Goal: Contribute content: Contribute content

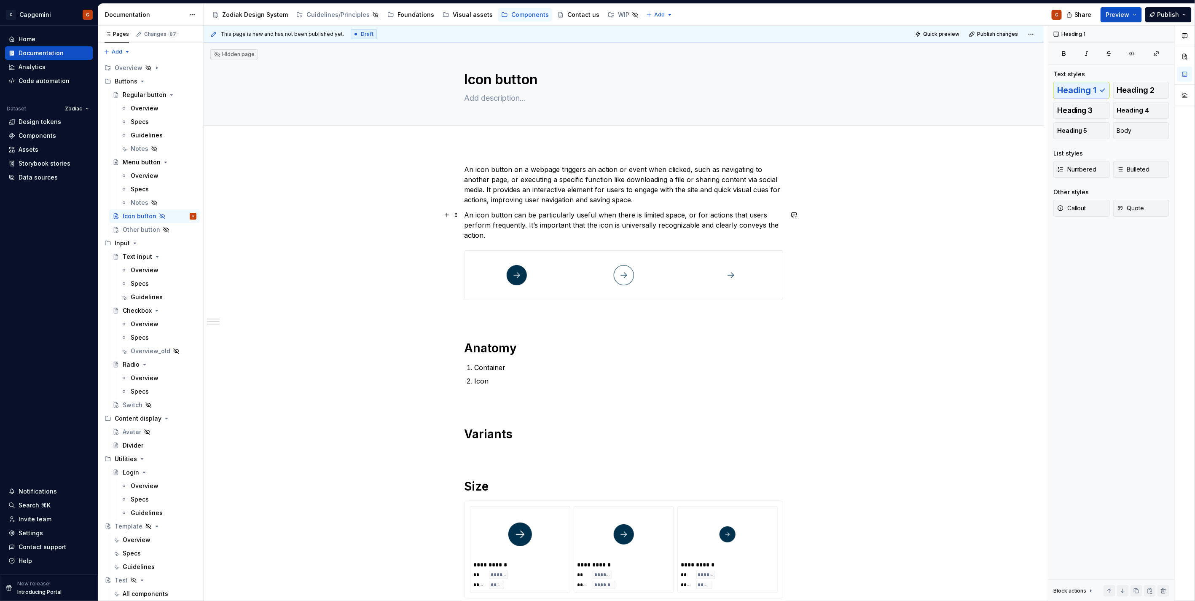
click at [463, 220] on div "**********" at bounding box center [624, 466] width 840 height 645
click at [648, 204] on p "An icon button on a webpage triggers an action or event when clicked, such as n…" at bounding box center [624, 184] width 319 height 40
click at [134, 177] on div "Overview" at bounding box center [145, 176] width 28 height 8
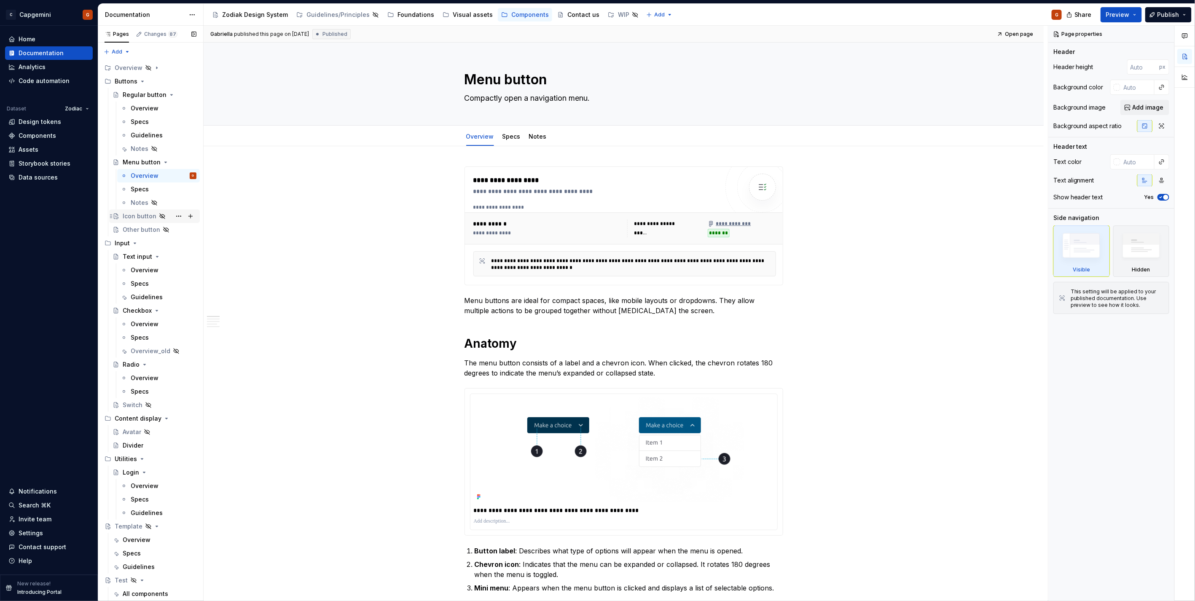
click at [140, 218] on div "Icon button" at bounding box center [140, 216] width 34 height 8
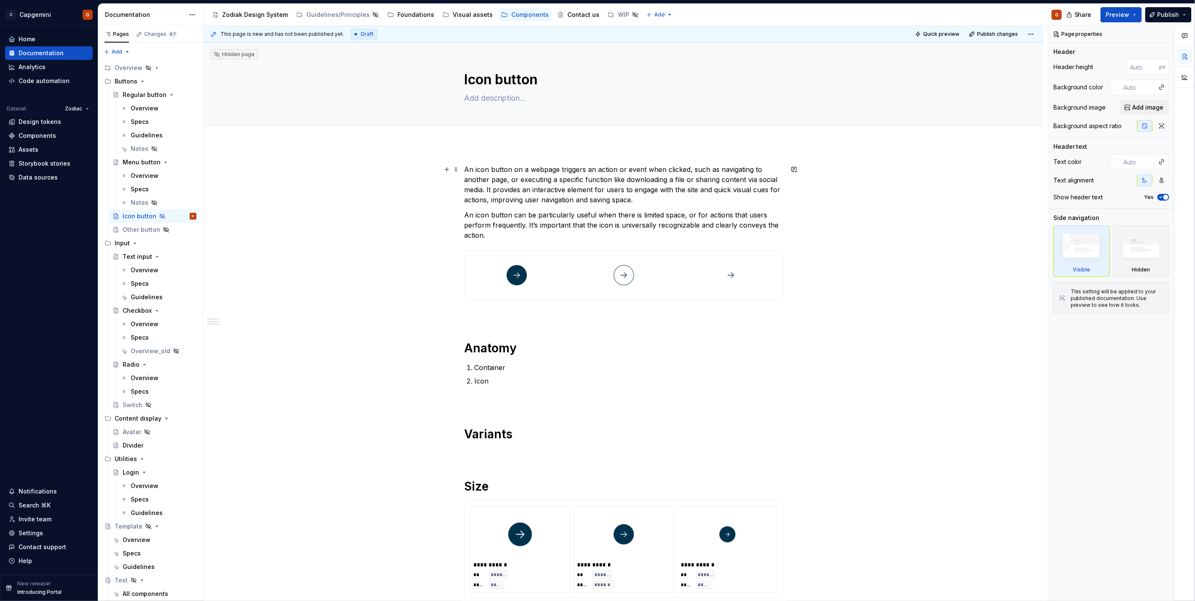
drag, startPoint x: 540, startPoint y: 196, endPoint x: 537, endPoint y: 191, distance: 5.4
click at [540, 196] on p "An icon button on a webpage triggers an action or event when clicked, such as n…" at bounding box center [624, 184] width 319 height 40
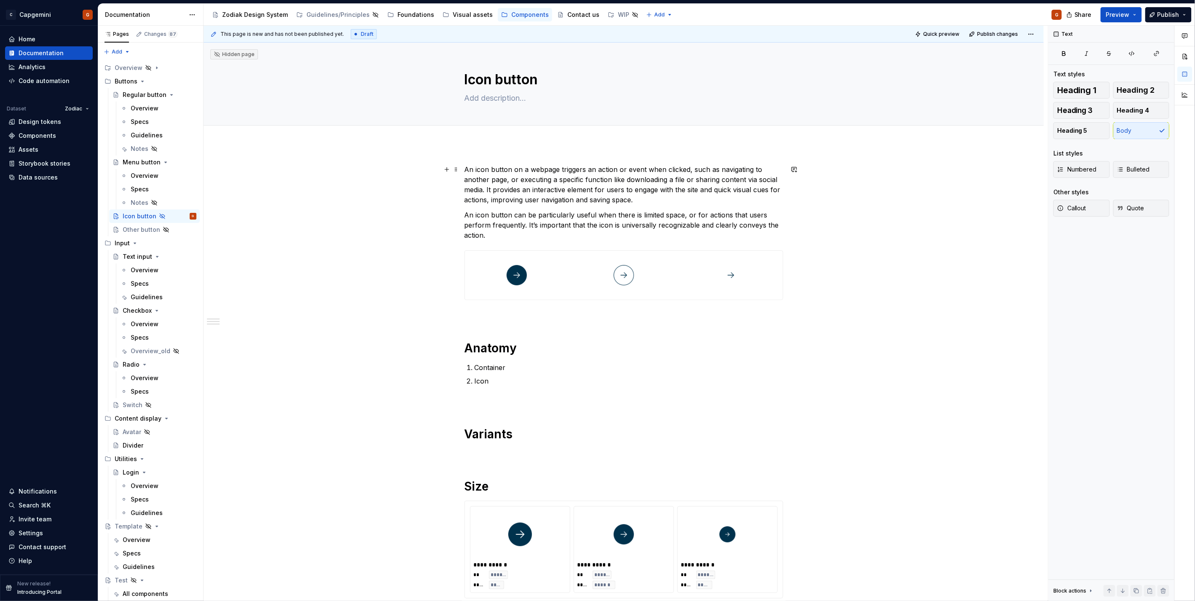
click at [466, 169] on p "An icon button on a webpage triggers an action or event when clicked, such as n…" at bounding box center [624, 184] width 319 height 40
click at [469, 134] on button "Add tab" at bounding box center [482, 135] width 34 height 12
type textarea "*"
click at [478, 137] on span "Add tab" at bounding box center [485, 135] width 20 height 7
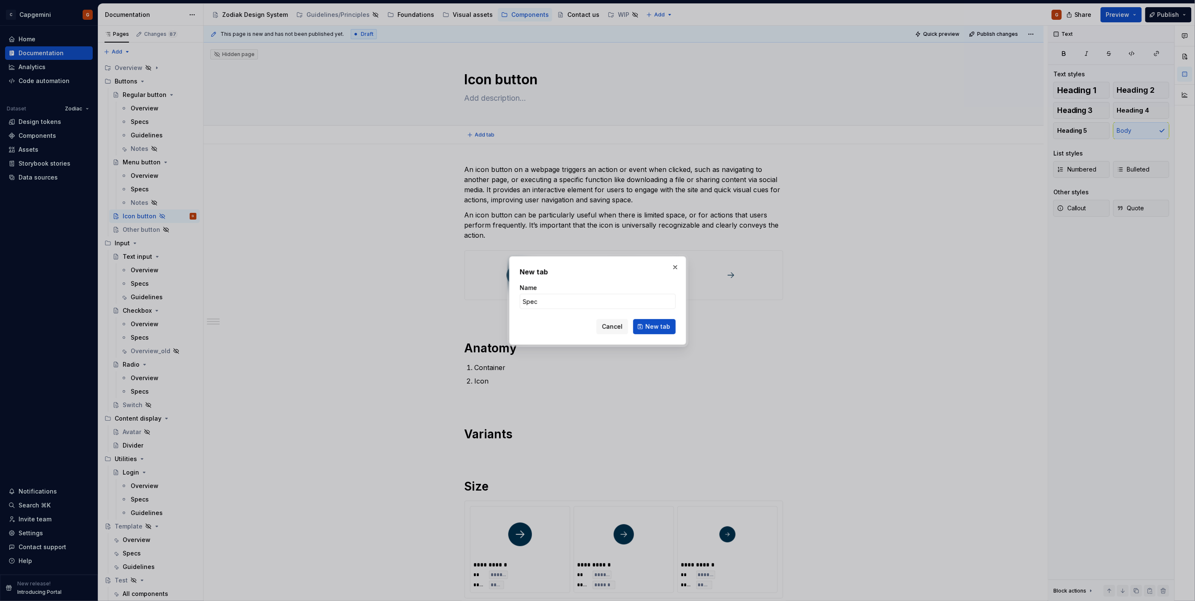
type input "Specs"
click button "New tab" at bounding box center [654, 326] width 43 height 15
type textarea "*"
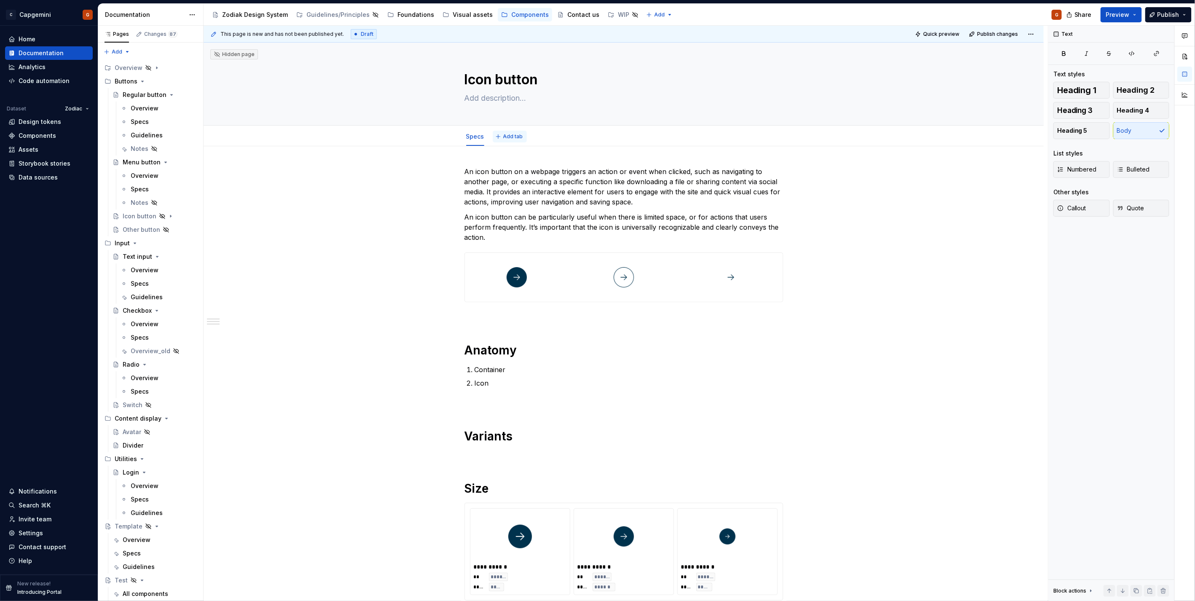
click at [503, 133] on span "Add tab" at bounding box center [513, 136] width 20 height 7
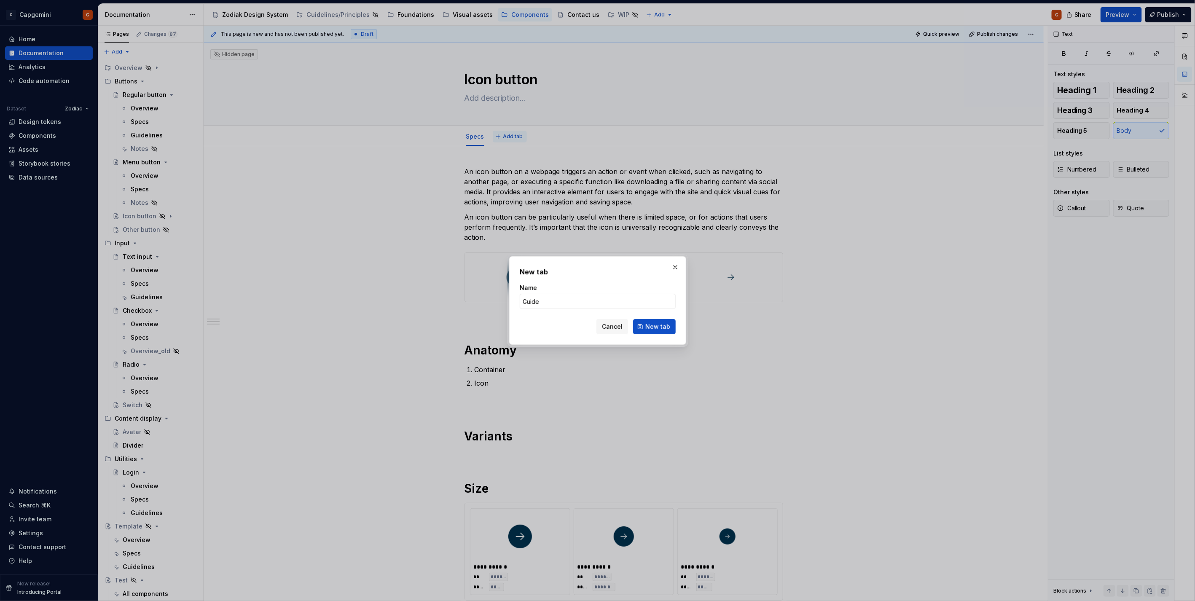
type input "Guidel"
type textarea "*"
type input "Guidelines"
click button "New tab" at bounding box center [654, 326] width 43 height 15
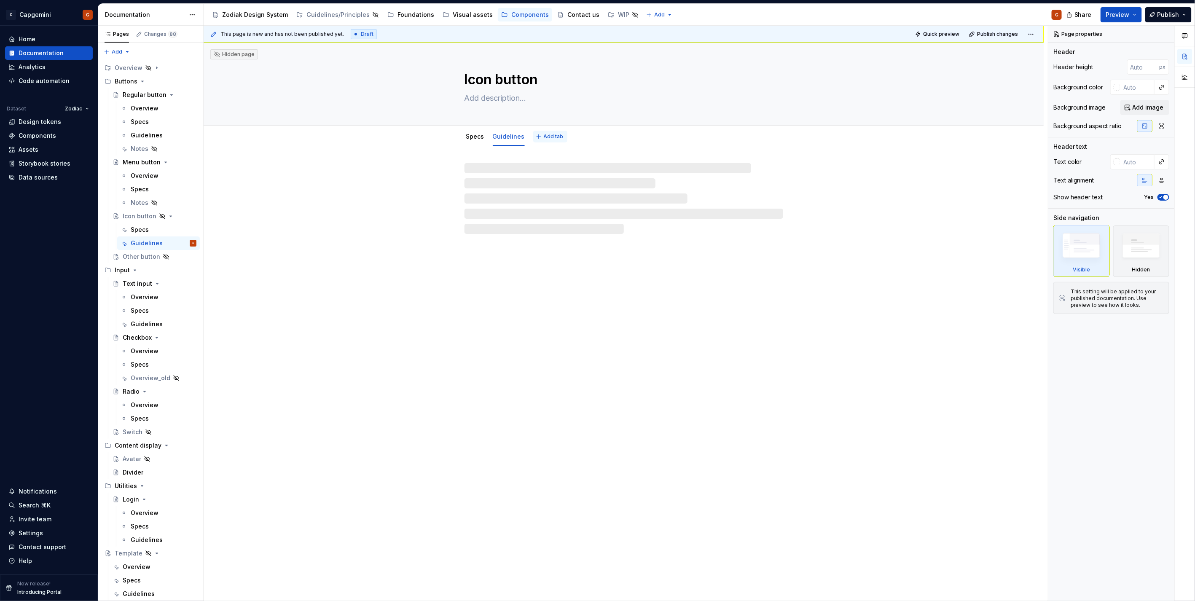
click at [545, 134] on span "Add tab" at bounding box center [554, 136] width 20 height 7
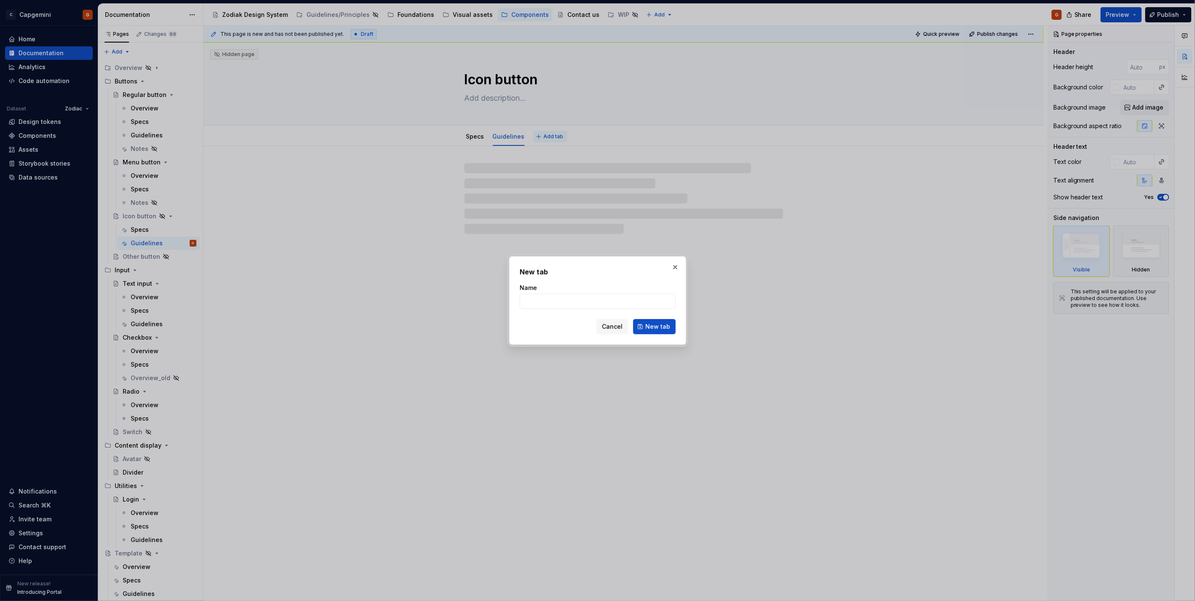
type textarea "*"
type input "S"
type textarea "*"
type input "Sp"
type textarea "*"
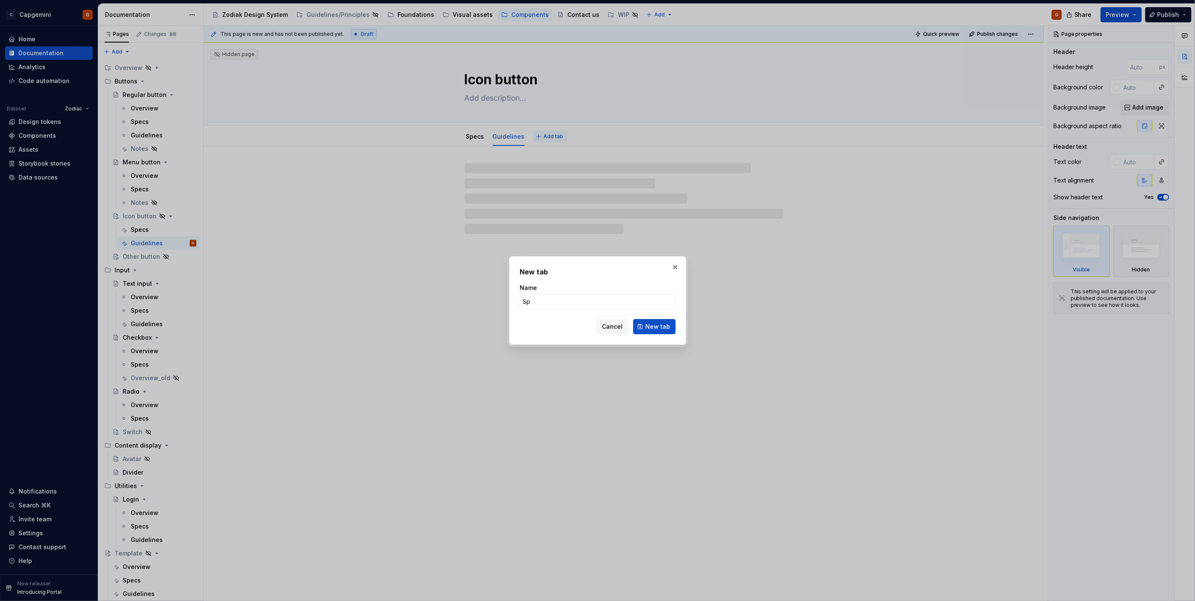
type input "Spe"
type textarea "*"
type input "Spec"
type textarea "*"
type input "Specs"
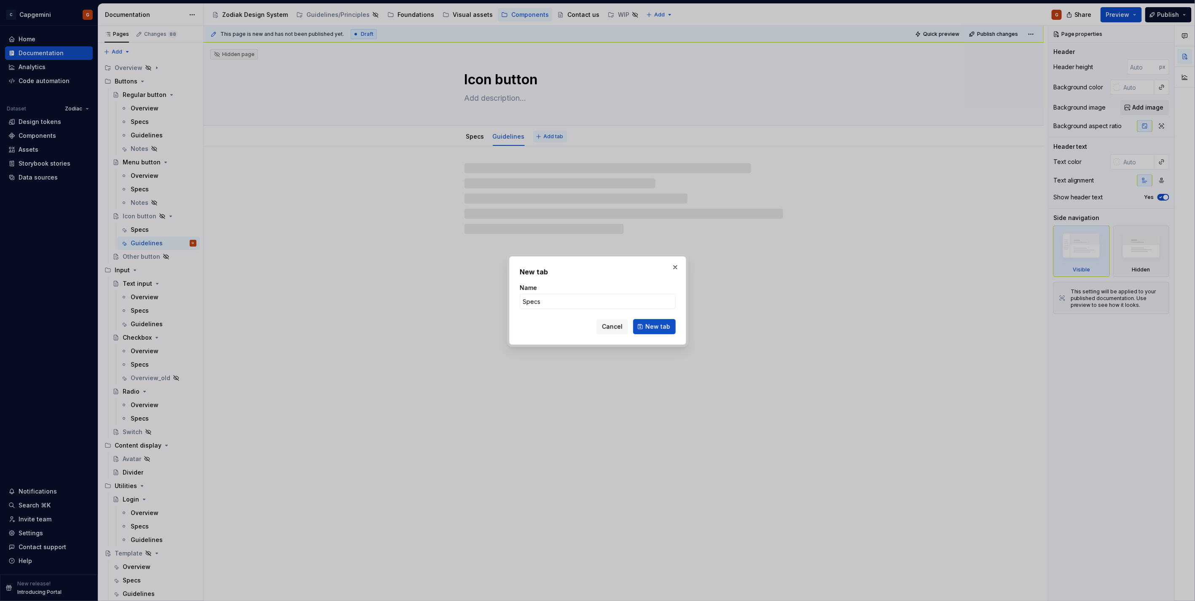
click button "New tab" at bounding box center [654, 326] width 43 height 15
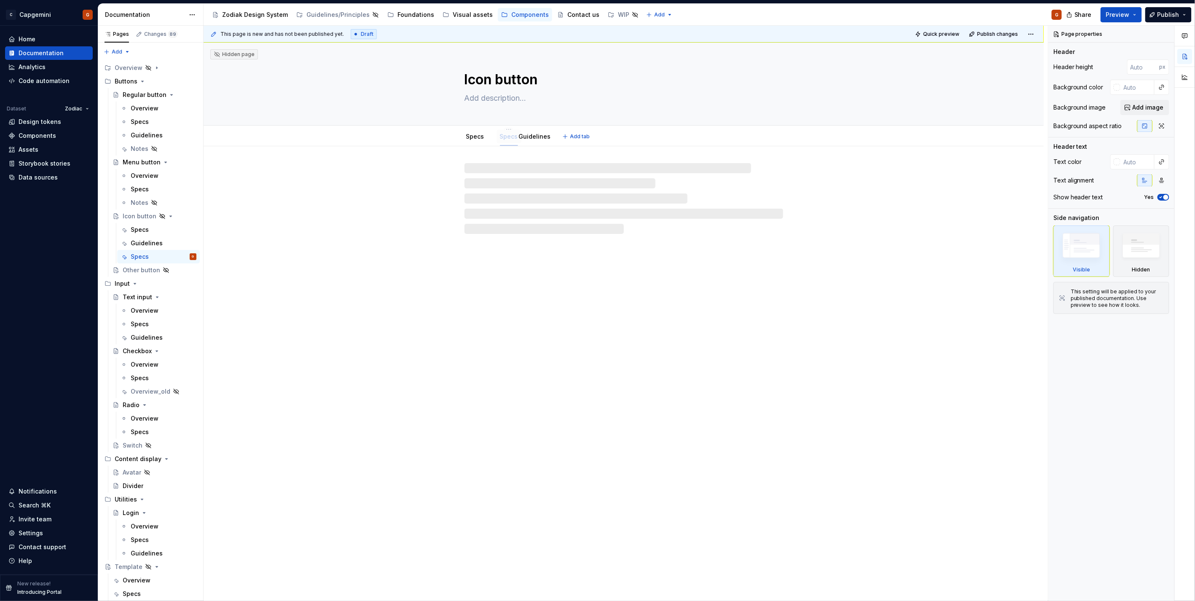
drag, startPoint x: 537, startPoint y: 136, endPoint x: 501, endPoint y: 138, distance: 35.9
click at [473, 129] on html "C Capgemini G Home Documentation Analytics Code automation Dataset Zodiac Desig…" at bounding box center [597, 300] width 1195 height 601
type textarea "*"
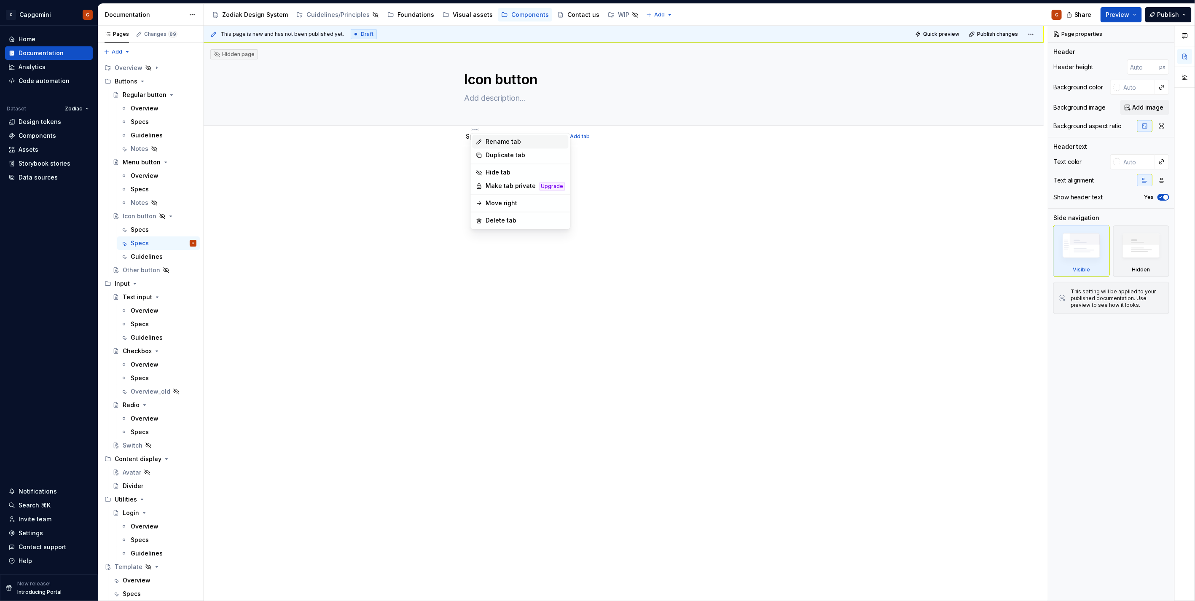
click at [491, 145] on div "Rename tab" at bounding box center [525, 142] width 79 height 8
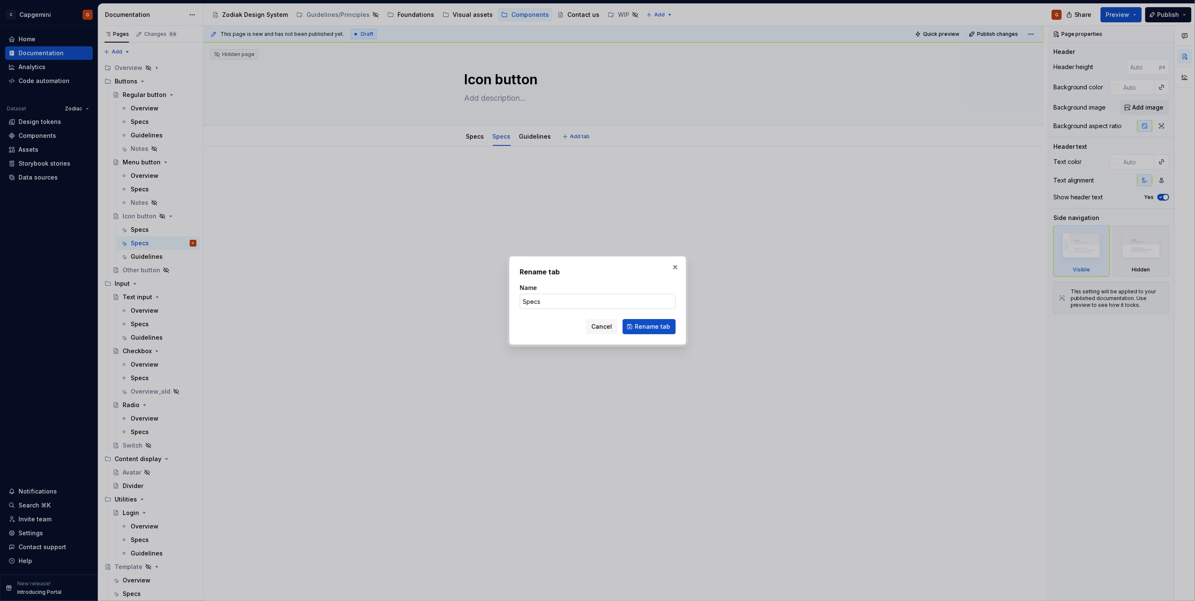
click at [554, 303] on input "Specs" at bounding box center [598, 301] width 156 height 15
type input "Overview"
click button "Rename tab" at bounding box center [649, 326] width 53 height 15
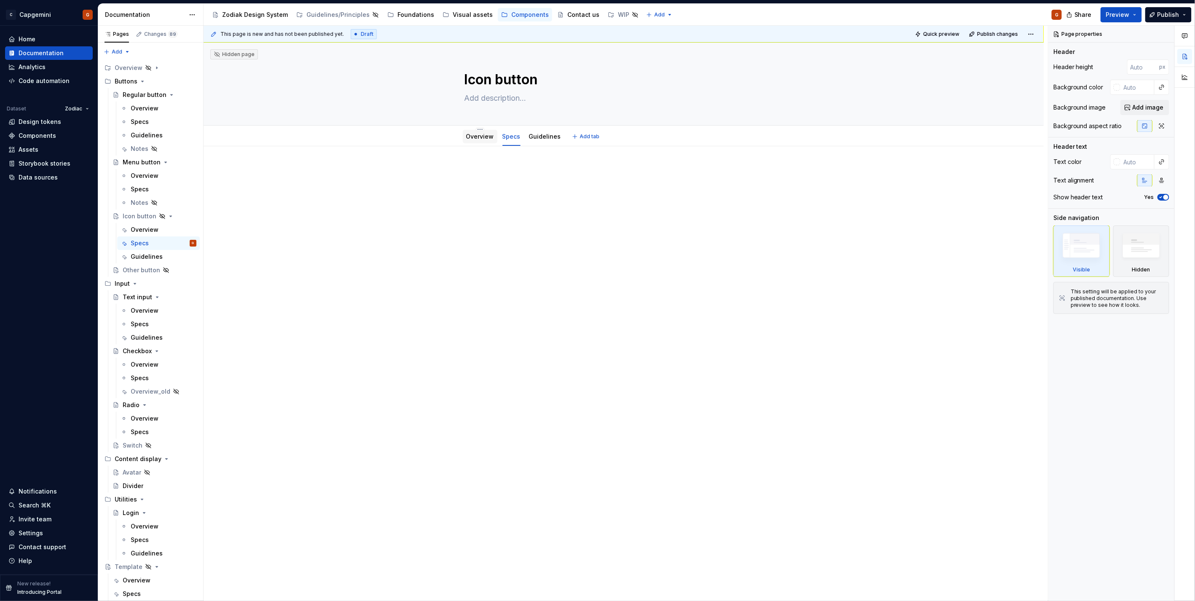
click at [491, 142] on div "Overview" at bounding box center [480, 136] width 35 height 13
click at [477, 139] on link "Overview" at bounding box center [480, 136] width 28 height 7
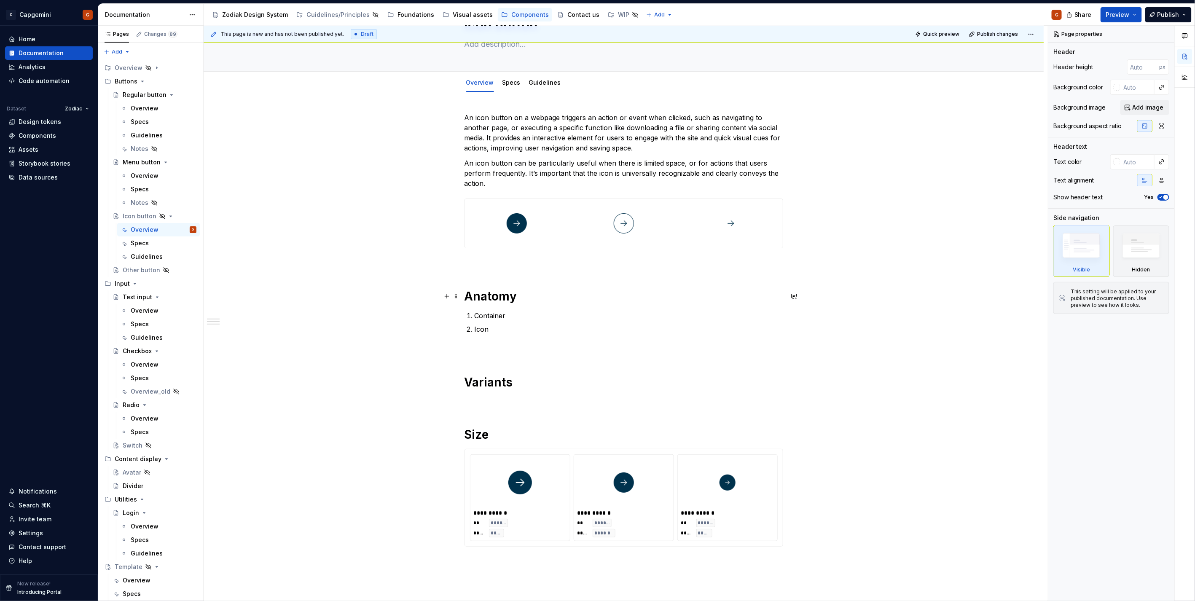
scroll to position [94, 0]
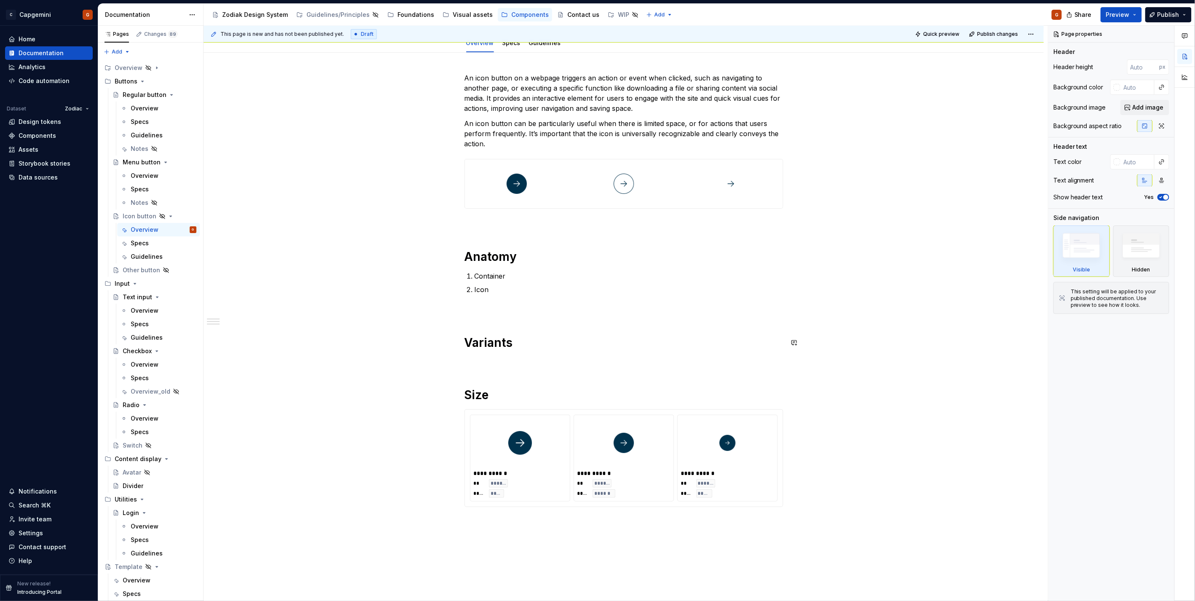
click at [460, 319] on div "**********" at bounding box center [624, 375] width 840 height 645
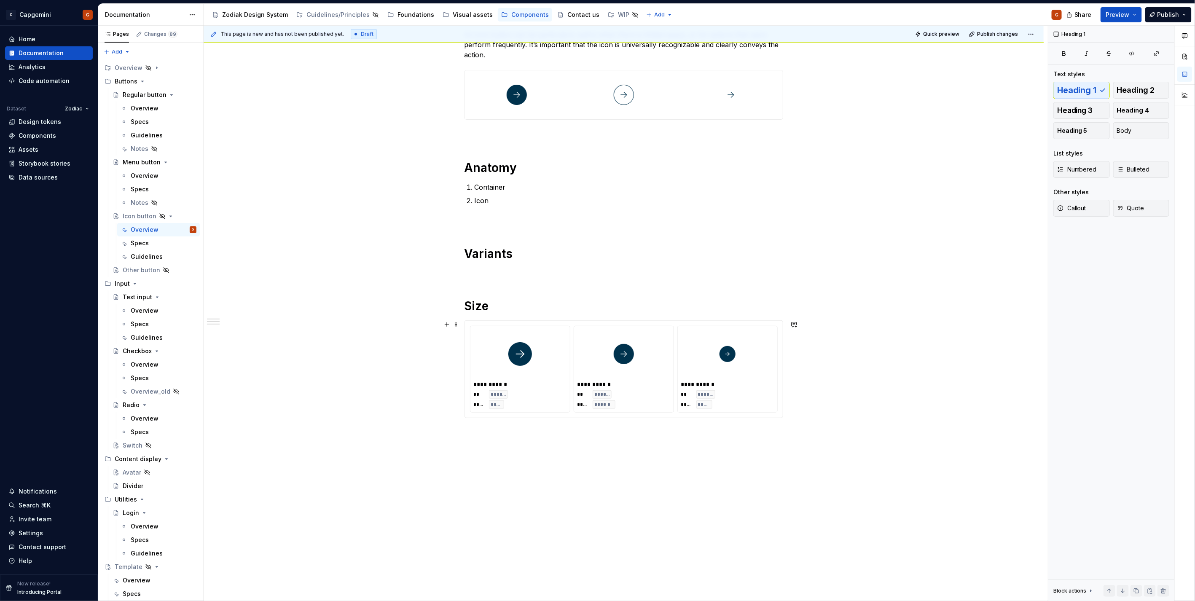
scroll to position [190, 0]
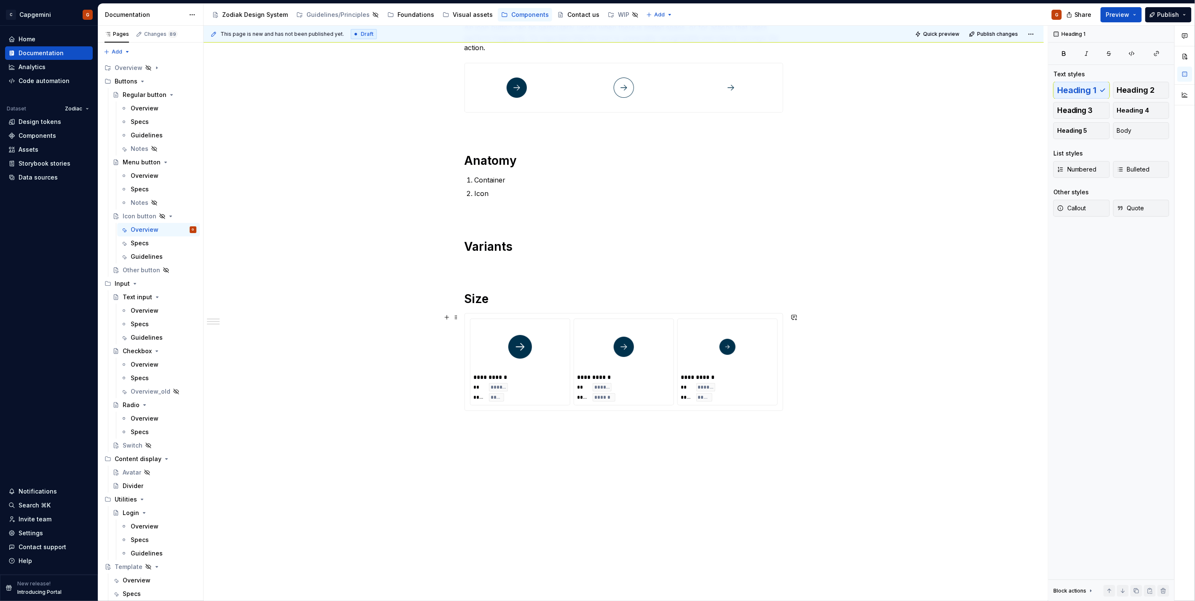
click at [500, 447] on div "**********" at bounding box center [626, 314] width 844 height 576
click at [486, 444] on div "**********" at bounding box center [624, 279] width 840 height 645
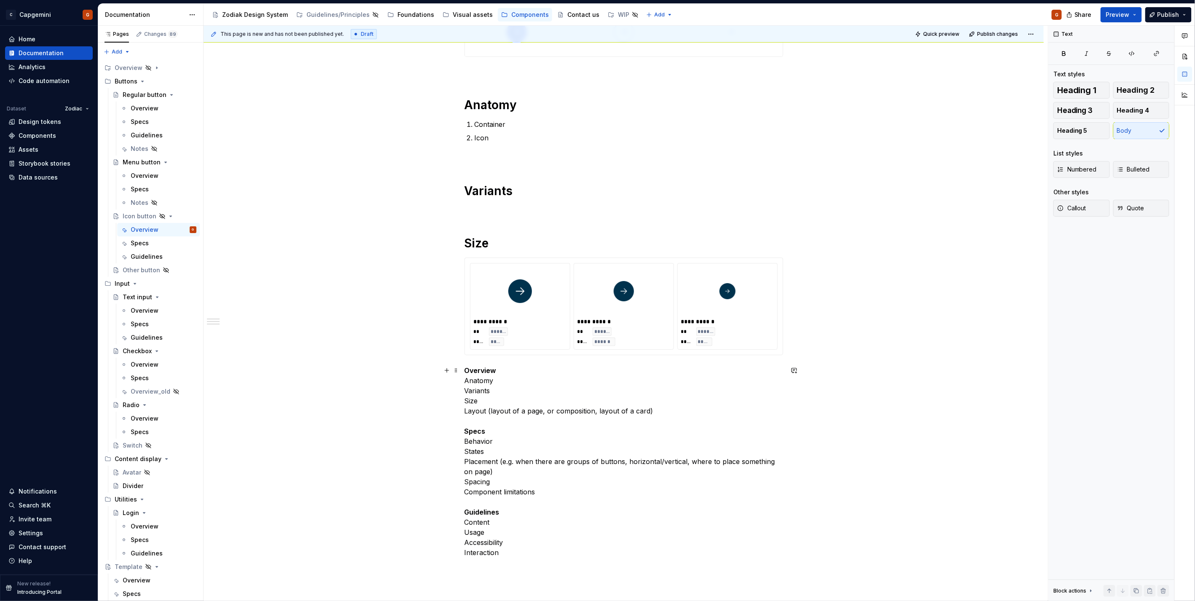
scroll to position [330, 0]
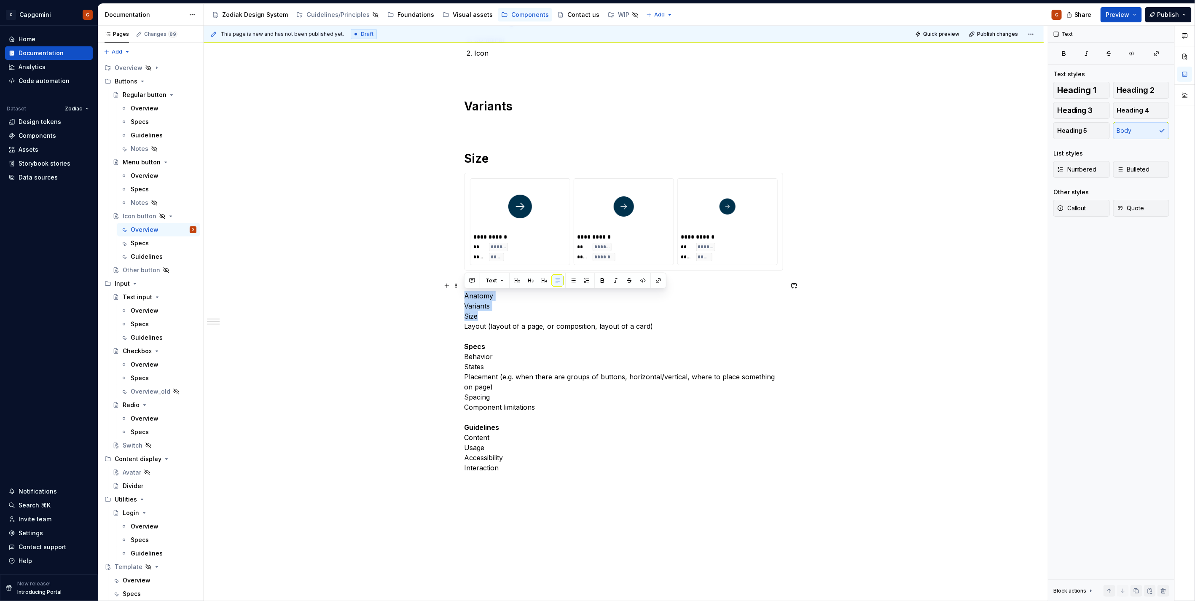
drag, startPoint x: 495, startPoint y: 317, endPoint x: 447, endPoint y: 298, distance: 51.3
click at [447, 298] on div "**********" at bounding box center [624, 244] width 840 height 857
click at [1076, 91] on span "Heading 1" at bounding box center [1077, 90] width 40 height 8
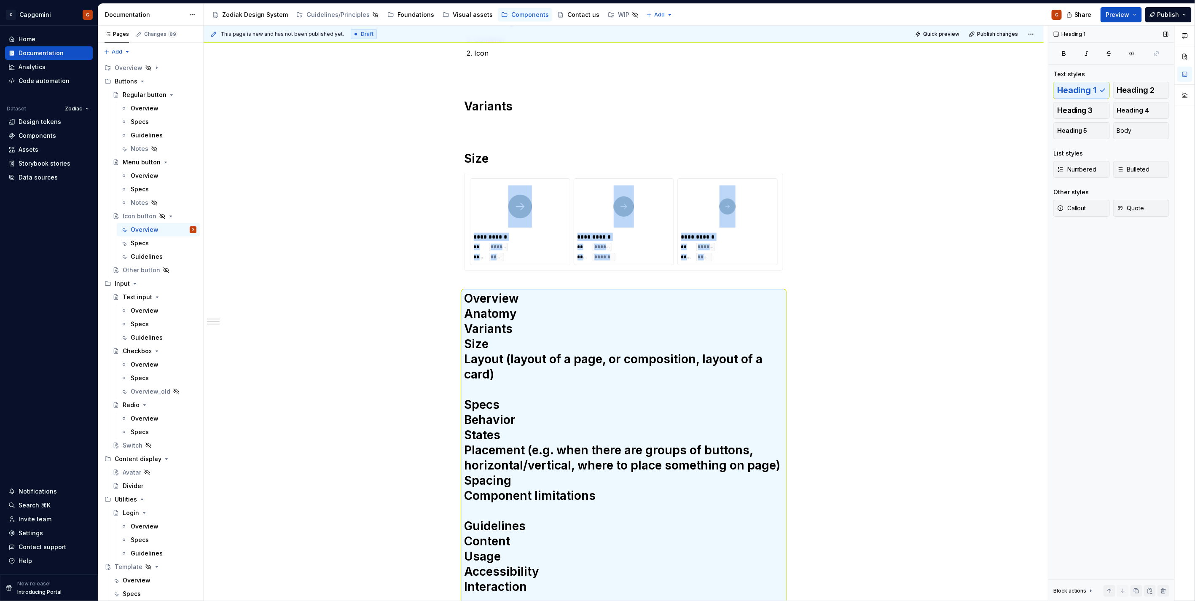
scroll to position [338, 0]
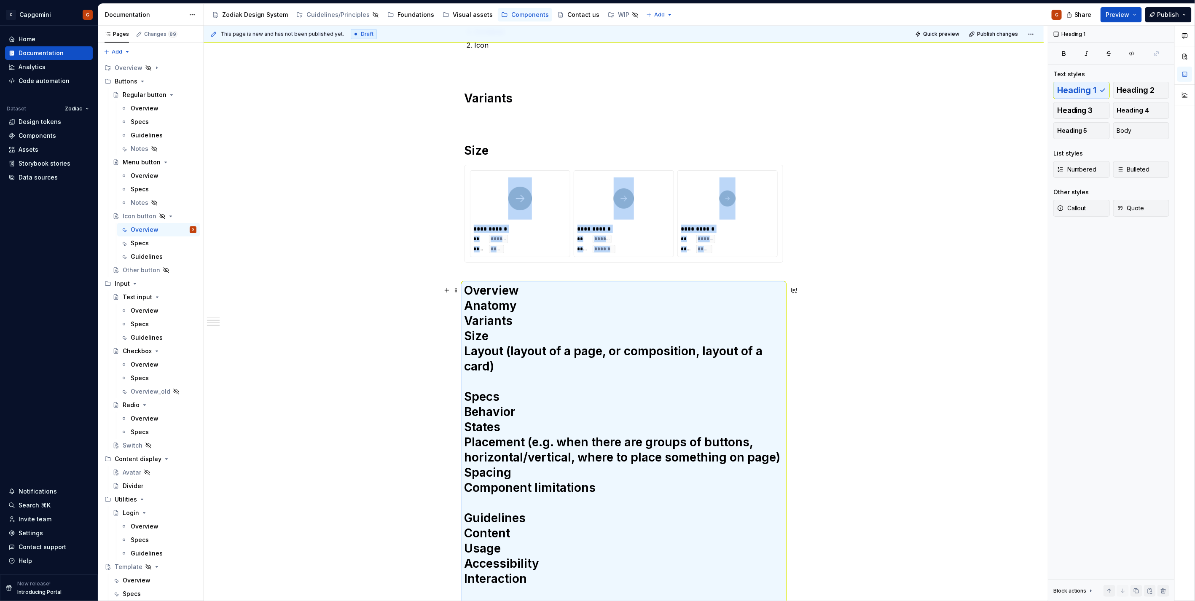
click at [538, 342] on h1 "Overview Anatomy Variants Size Layout (layout of a page, or composition, layout…" at bounding box center [624, 442] width 319 height 319
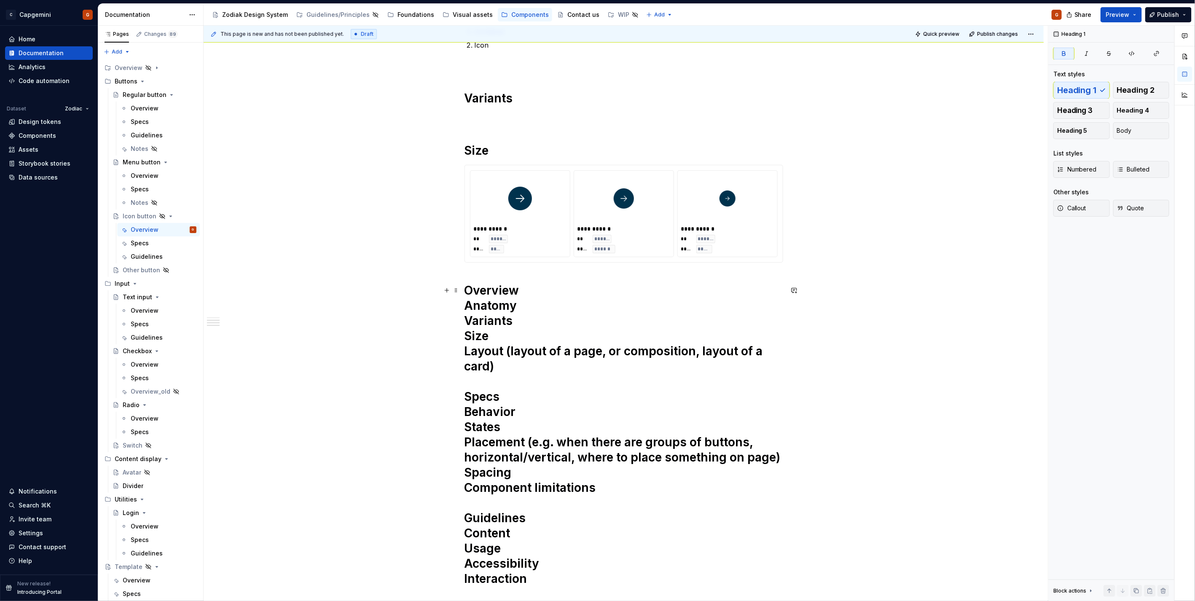
click at [524, 305] on h1 "Overview Anatomy Variants Size Layout (layout of a page, or composition, layout…" at bounding box center [624, 442] width 319 height 319
click at [528, 292] on h1 "Overview Anatomy Variants Size Layout (layout of a page, or composition, layout…" at bounding box center [624, 442] width 319 height 319
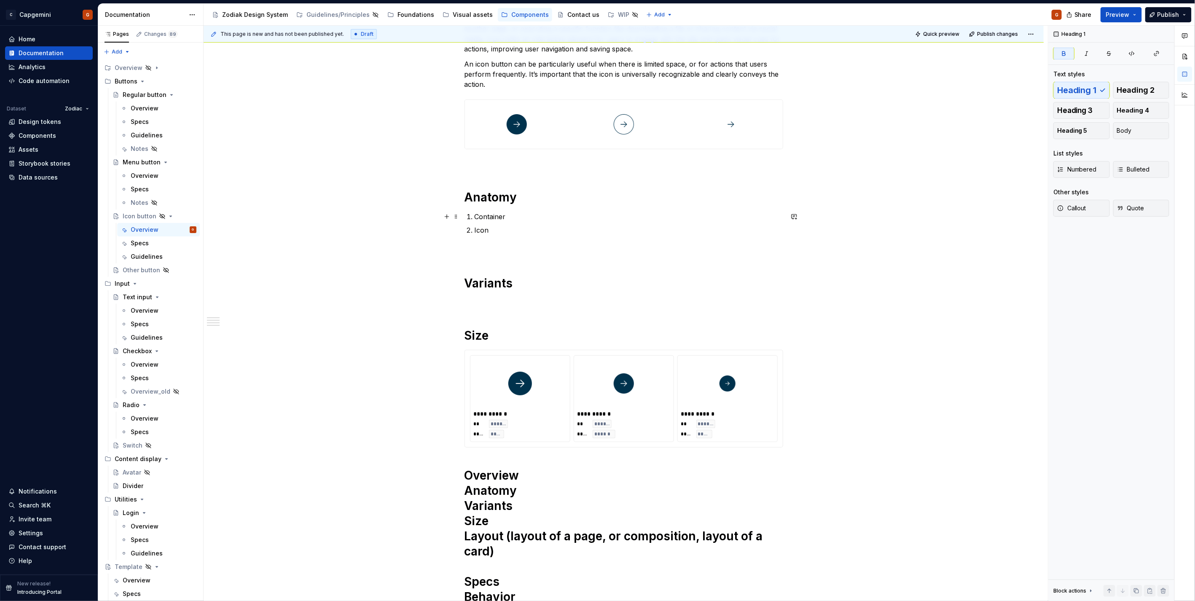
scroll to position [197, 0]
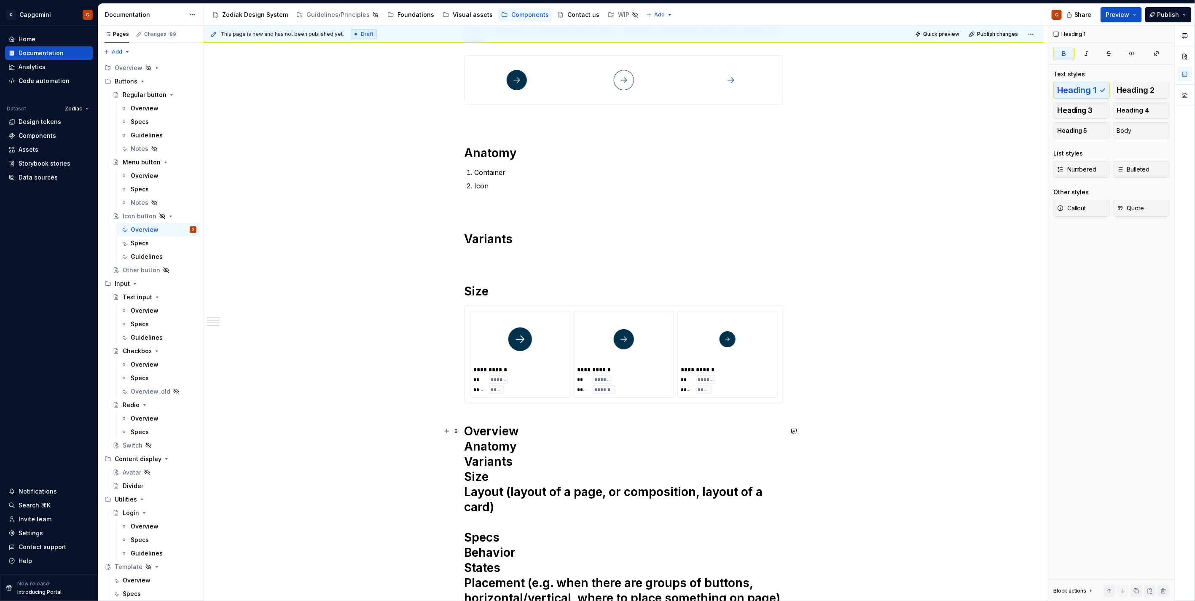
click at [499, 428] on strong "Overview" at bounding box center [492, 431] width 55 height 14
click at [483, 446] on h1 "Anatomy Variants Size Layout (layout of a page, or composition, layout of a car…" at bounding box center [624, 583] width 319 height 319
click at [482, 458] on h1 "Variants Size Layout (layout of a page, or composition, layout of a card) Specs…" at bounding box center [624, 583] width 319 height 319
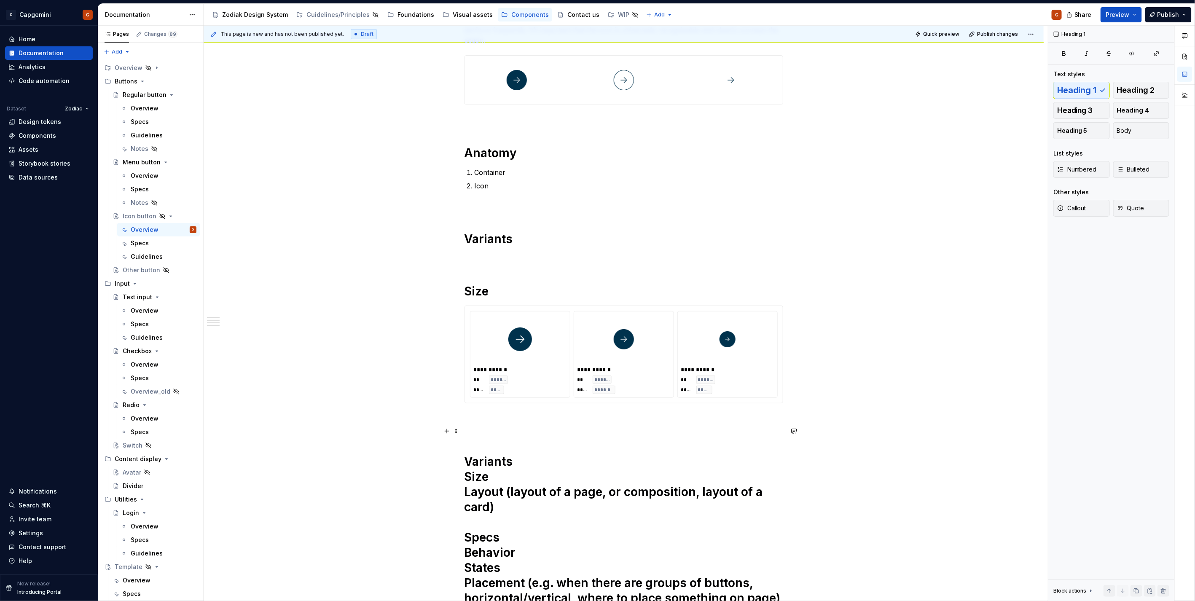
click at [482, 458] on h1 "Variants Size Layout (layout of a page, or composition, layout of a card) Specs…" at bounding box center [624, 583] width 319 height 319
click at [475, 466] on h1 "Size Layout (layout of a page, or composition, layout of a card) Specs Behavior…" at bounding box center [624, 583] width 319 height 319
click at [473, 474] on h1 "Size Layout (layout of a page, or composition, layout of a card) Specs Behavior…" at bounding box center [624, 583] width 319 height 319
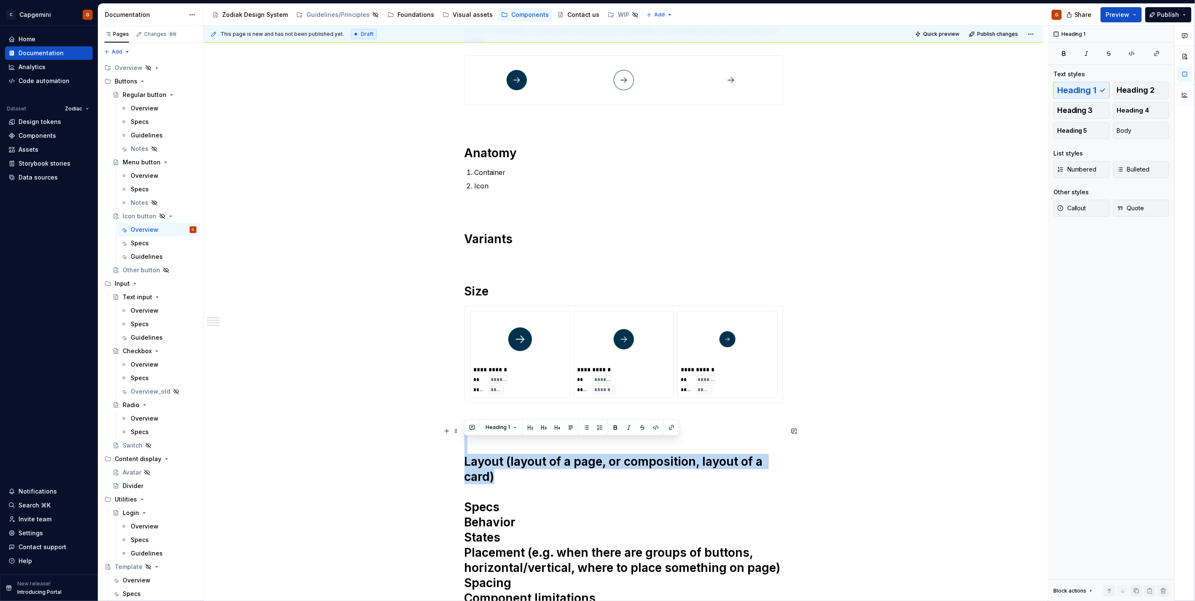
drag, startPoint x: 503, startPoint y: 475, endPoint x: 434, endPoint y: 452, distance: 72.4
click at [434, 452] on div "**********" at bounding box center [624, 426] width 840 height 954
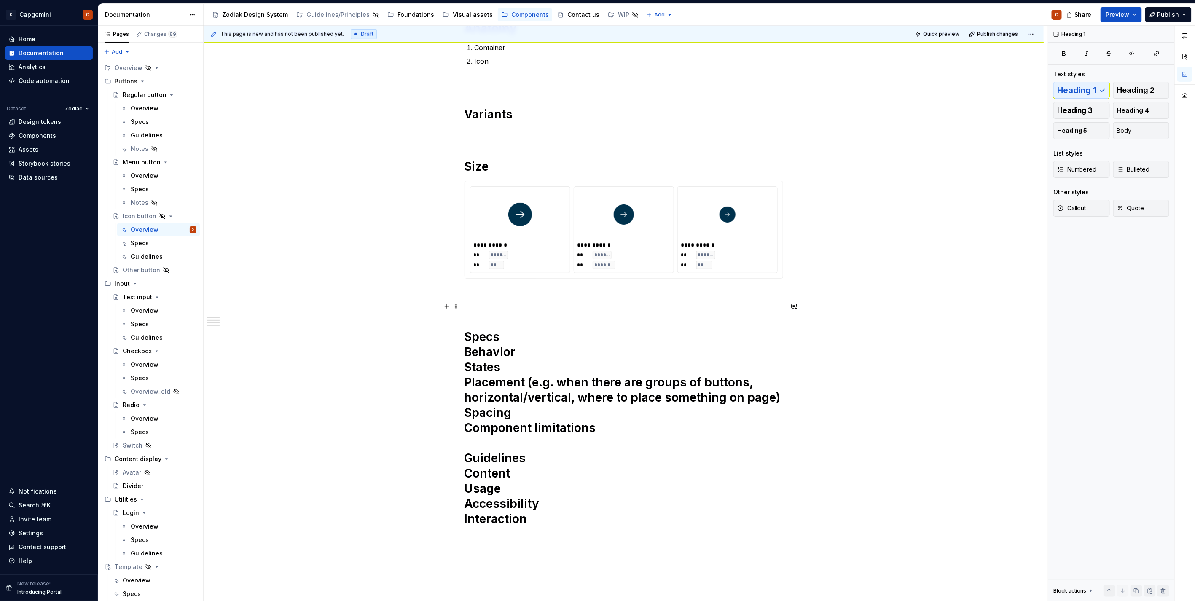
scroll to position [385, 0]
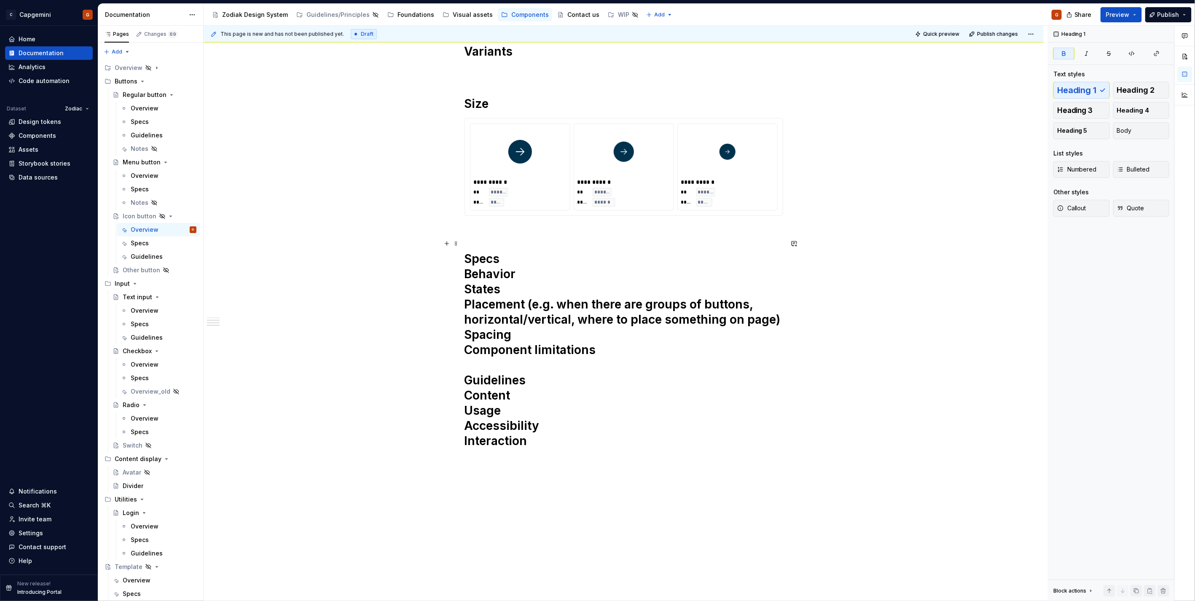
click at [487, 257] on strong "Specs" at bounding box center [482, 259] width 35 height 14
click at [503, 301] on h1 "Specs Behavior States Placement (e.g. when there are groups of buttons, horizon…" at bounding box center [624, 350] width 319 height 228
click at [481, 259] on strong "Specs" at bounding box center [482, 259] width 35 height 14
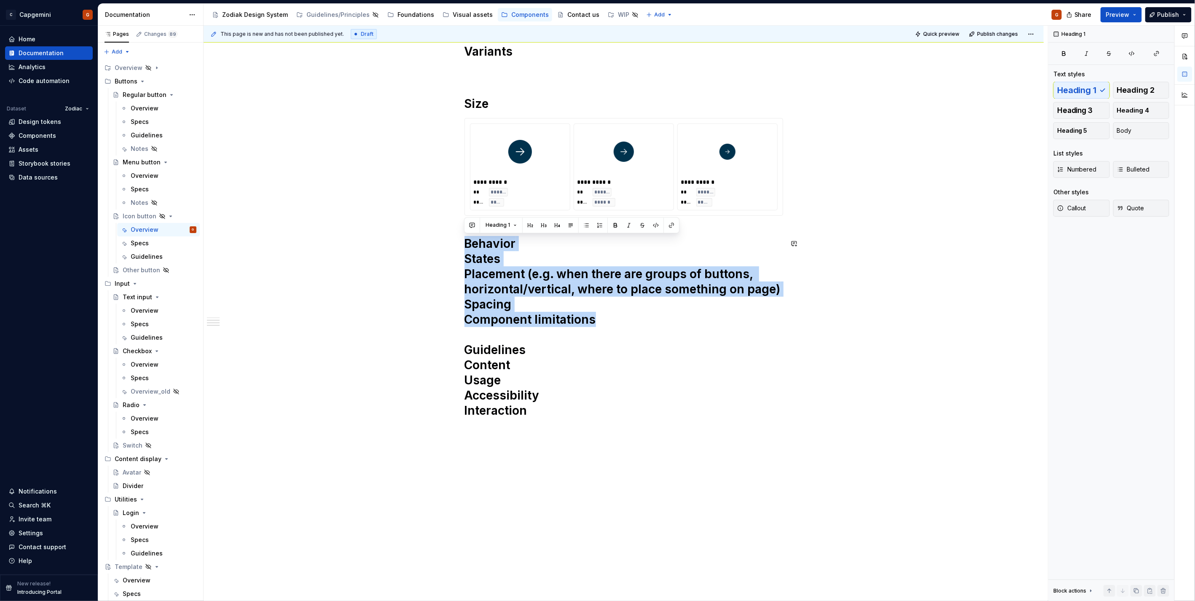
drag, startPoint x: 610, startPoint y: 320, endPoint x: 385, endPoint y: 220, distance: 245.4
click at [385, 220] on div "**********" at bounding box center [624, 192] width 840 height 863
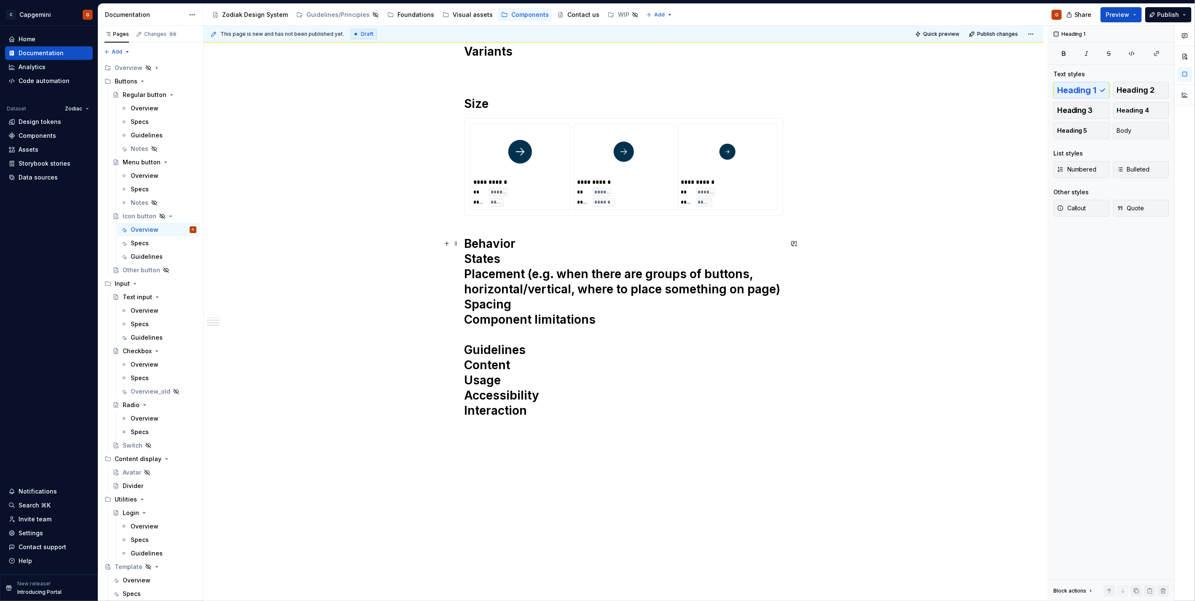
click at [468, 277] on h1 "Behavior States Placement (e.g. when there are groups of buttons, horizontal/ve…" at bounding box center [624, 334] width 319 height 197
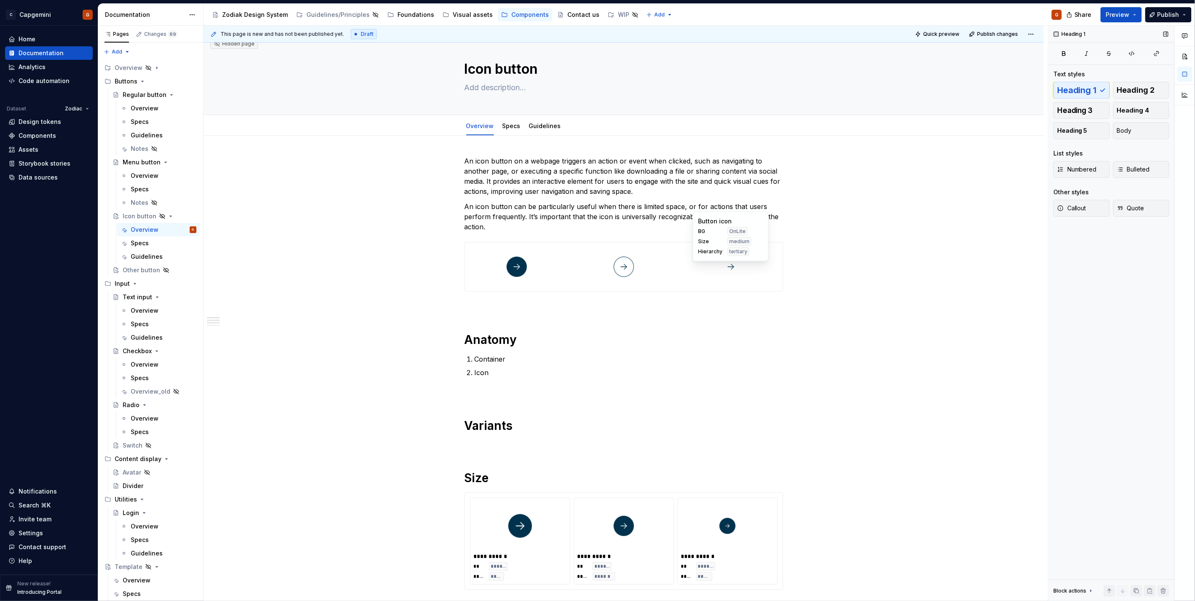
scroll to position [0, 0]
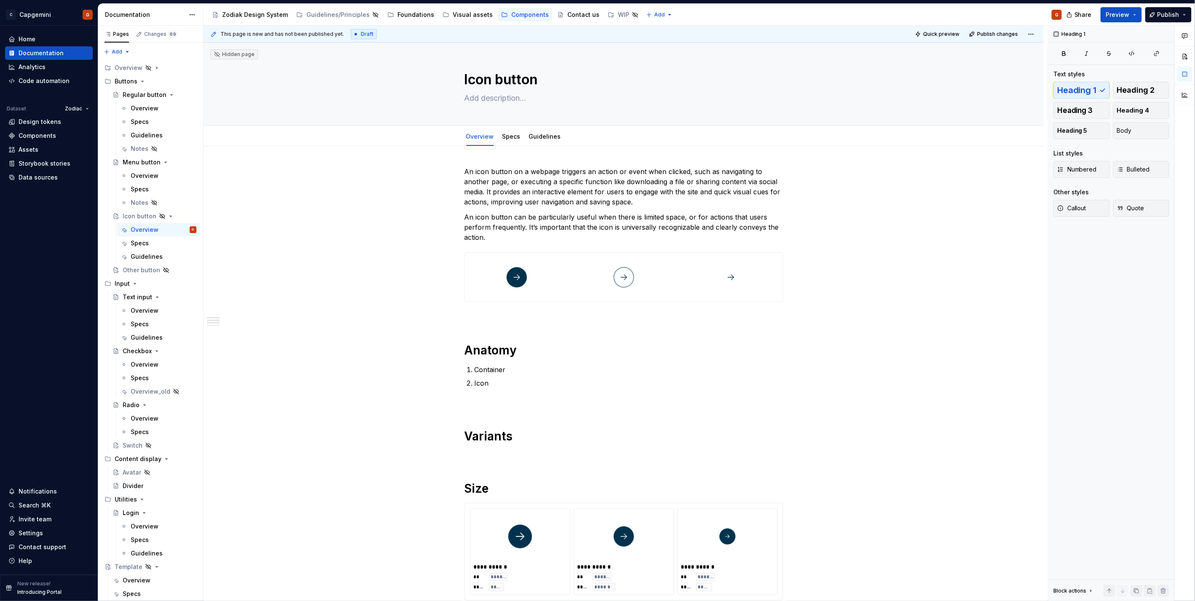
type textarea "*"
click at [516, 373] on p "Container" at bounding box center [629, 370] width 309 height 10
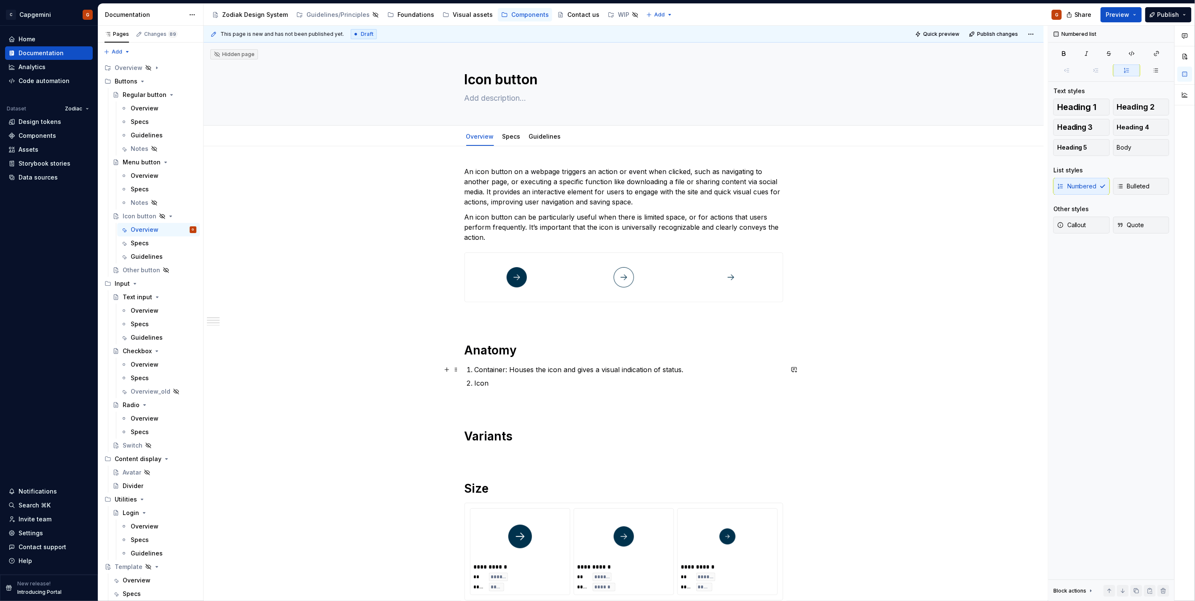
click at [587, 368] on p "Container: Houses the icon and gives a visual indication of status." at bounding box center [629, 370] width 309 height 10
click at [689, 371] on p "Container: Houses the icon and provides a visual indication of status." at bounding box center [629, 370] width 309 height 10
click at [674, 386] on p "Icon" at bounding box center [629, 383] width 309 height 10
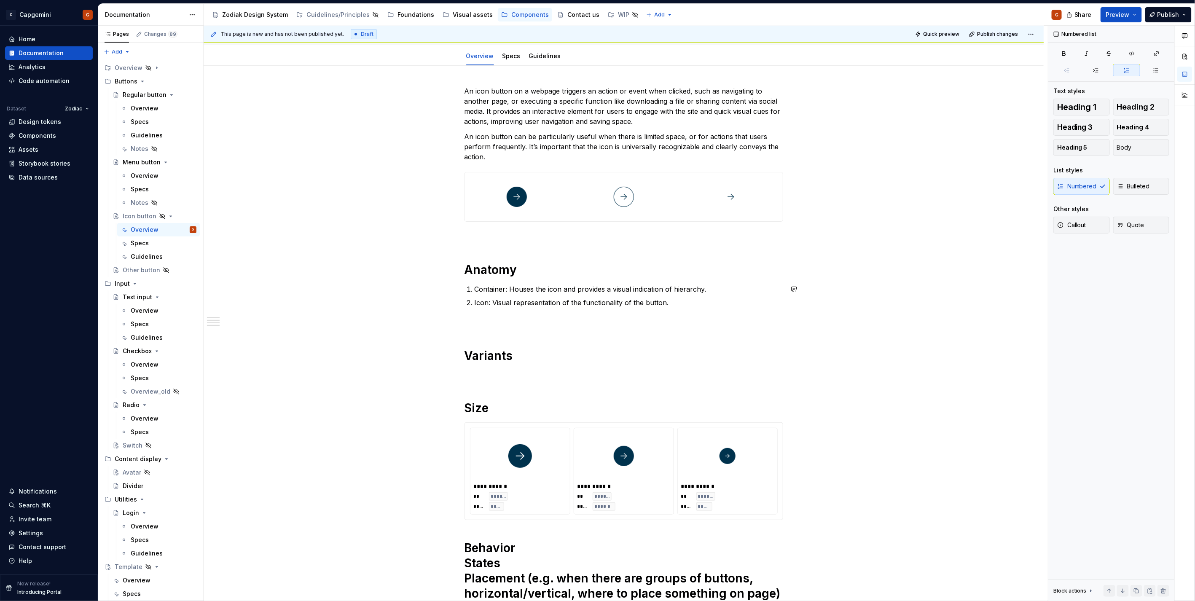
scroll to position [94, 0]
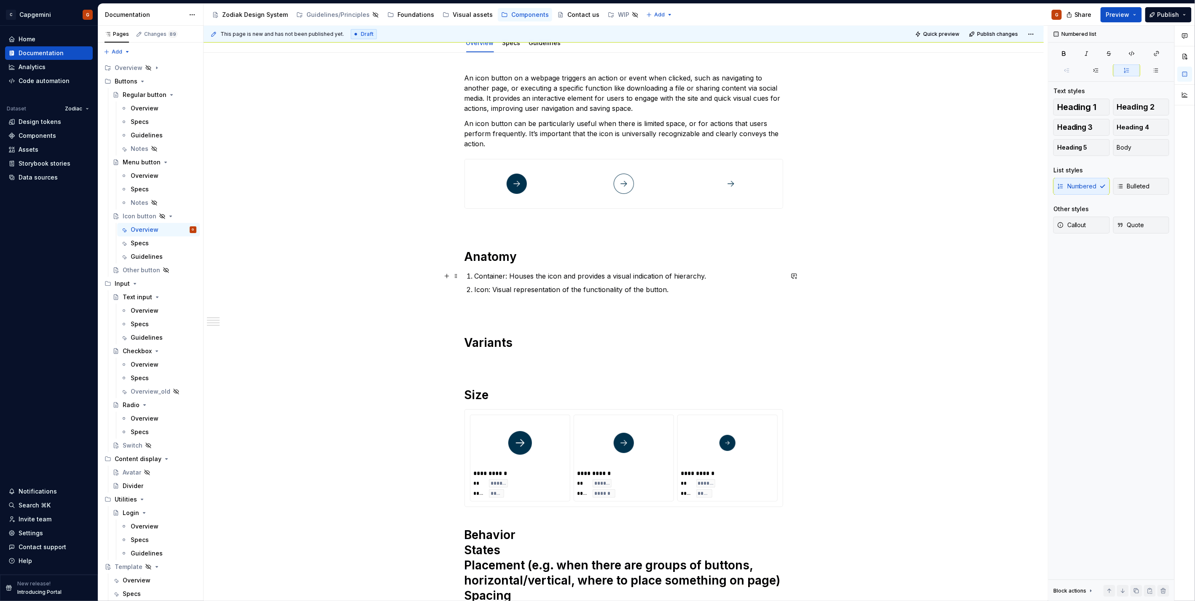
click at [487, 274] on p "Container: Houses the icon and provides a visual indication of hierarchy." at bounding box center [629, 276] width 309 height 10
click at [483, 289] on p "Icon: Visual representation of the functionality of the button." at bounding box center [629, 290] width 309 height 10
click at [522, 319] on div "**********" at bounding box center [624, 399] width 319 height 652
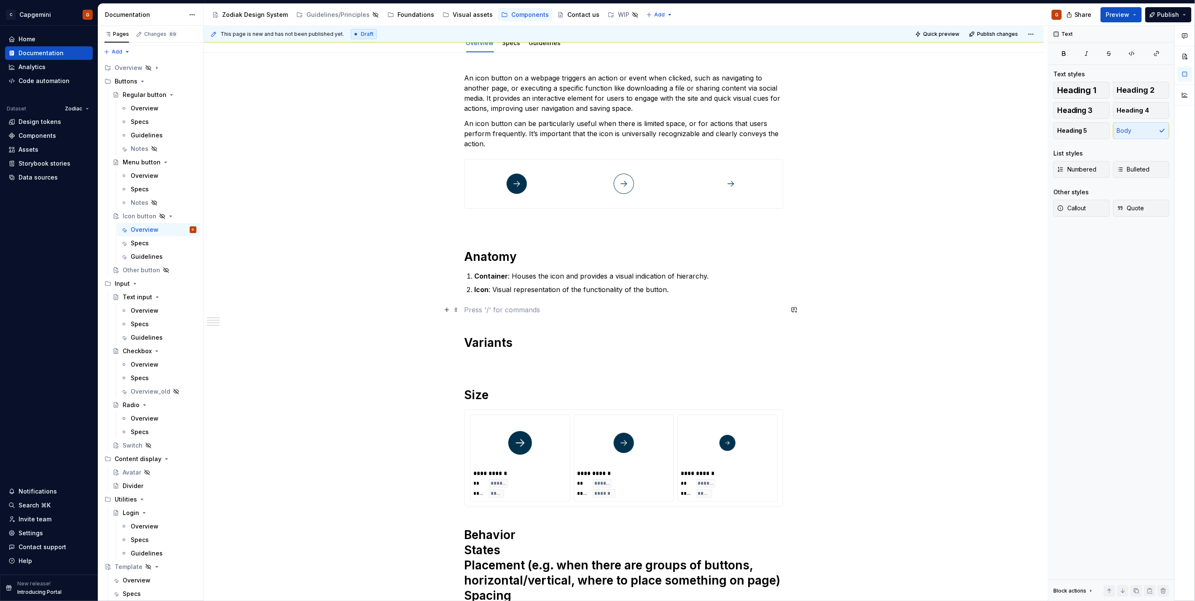
click at [524, 310] on p at bounding box center [624, 310] width 319 height 10
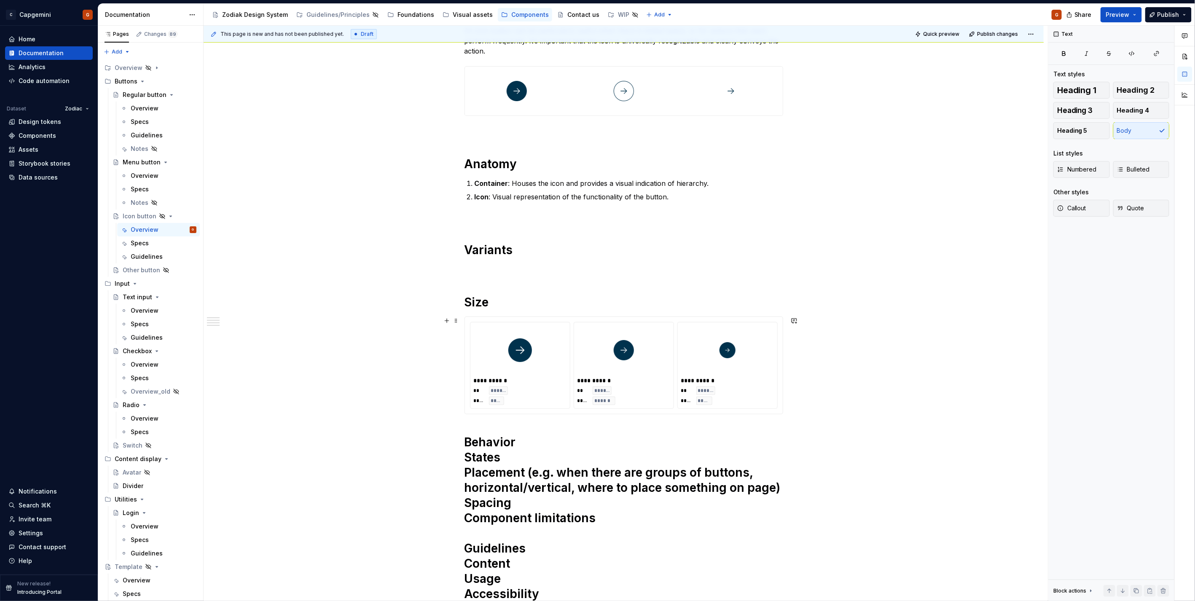
scroll to position [187, 0]
click at [498, 274] on div "**********" at bounding box center [624, 305] width 319 height 652
click at [492, 266] on p at bounding box center [624, 268] width 319 height 10
click at [515, 192] on p "Icon : Visual representation of the functionality of the button." at bounding box center [629, 196] width 309 height 10
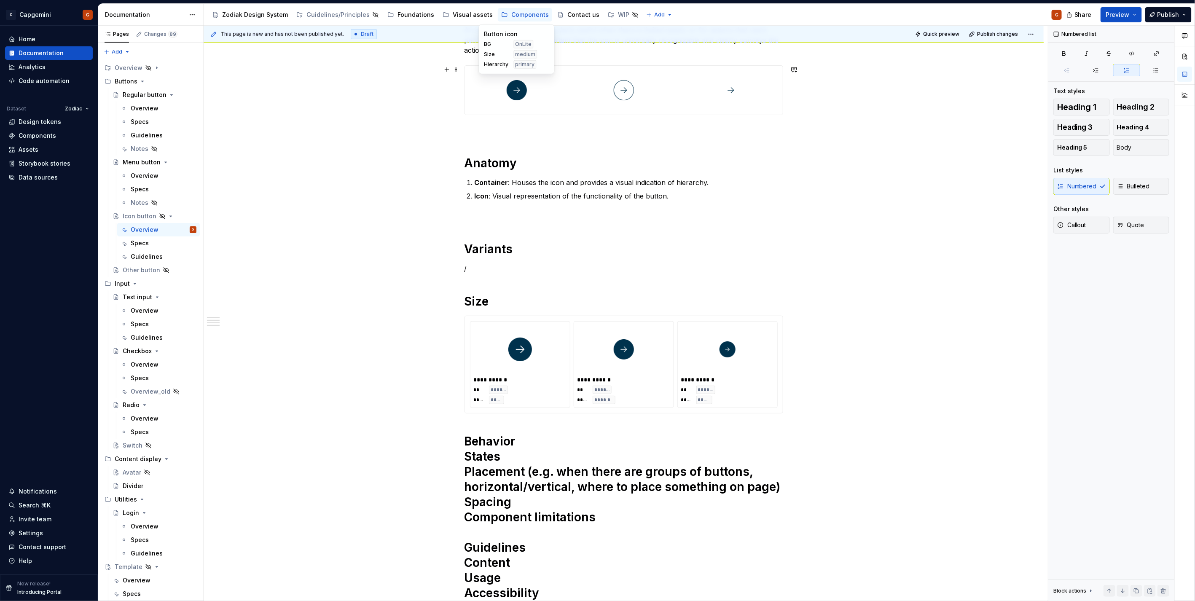
click at [531, 93] on div at bounding box center [517, 90] width 104 height 49
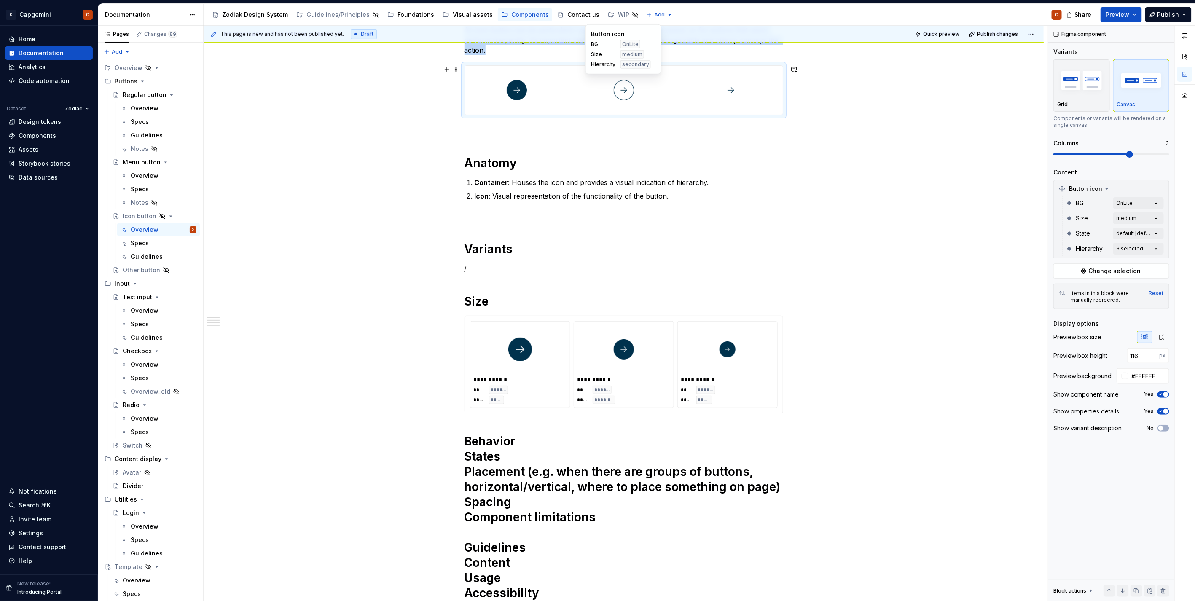
click at [584, 99] on div at bounding box center [624, 90] width 104 height 49
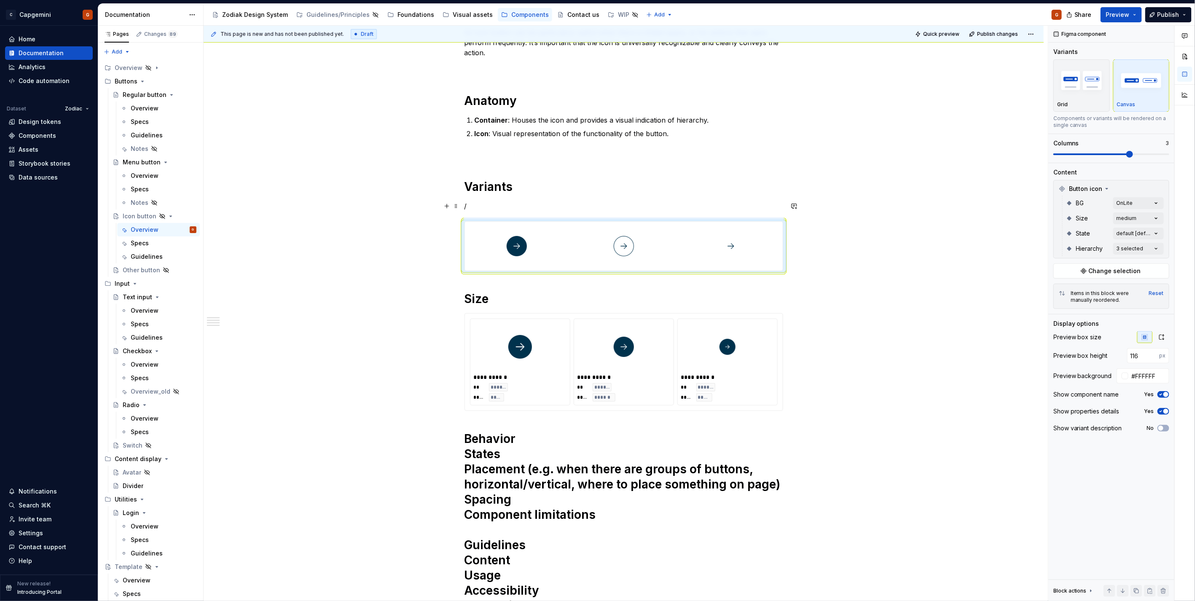
click at [469, 204] on p "/" at bounding box center [624, 206] width 319 height 10
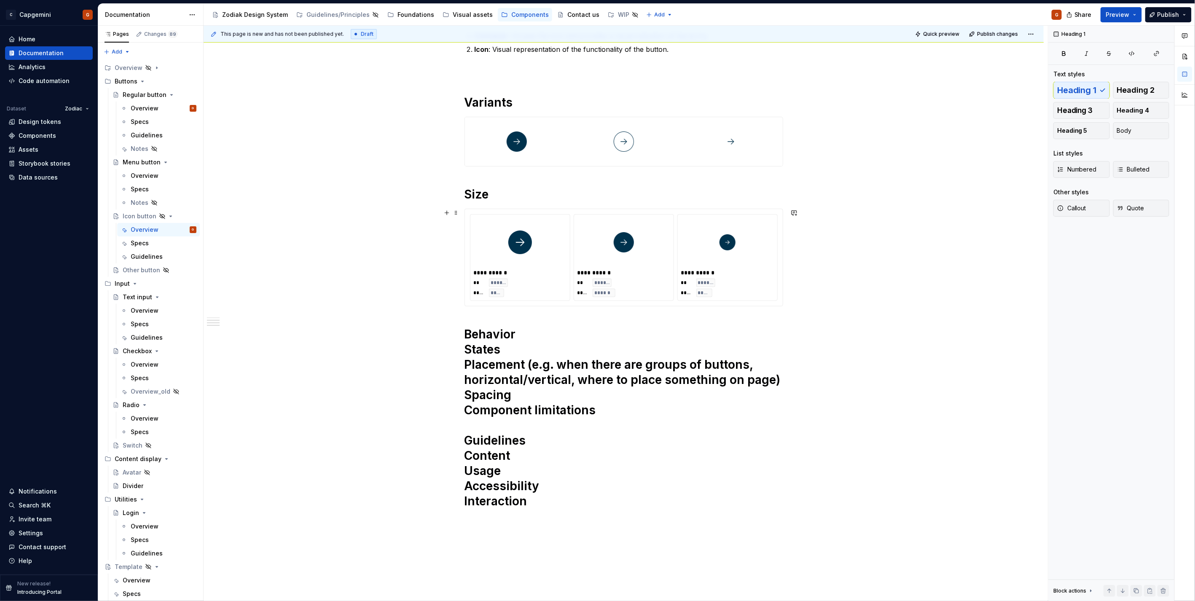
scroll to position [279, 0]
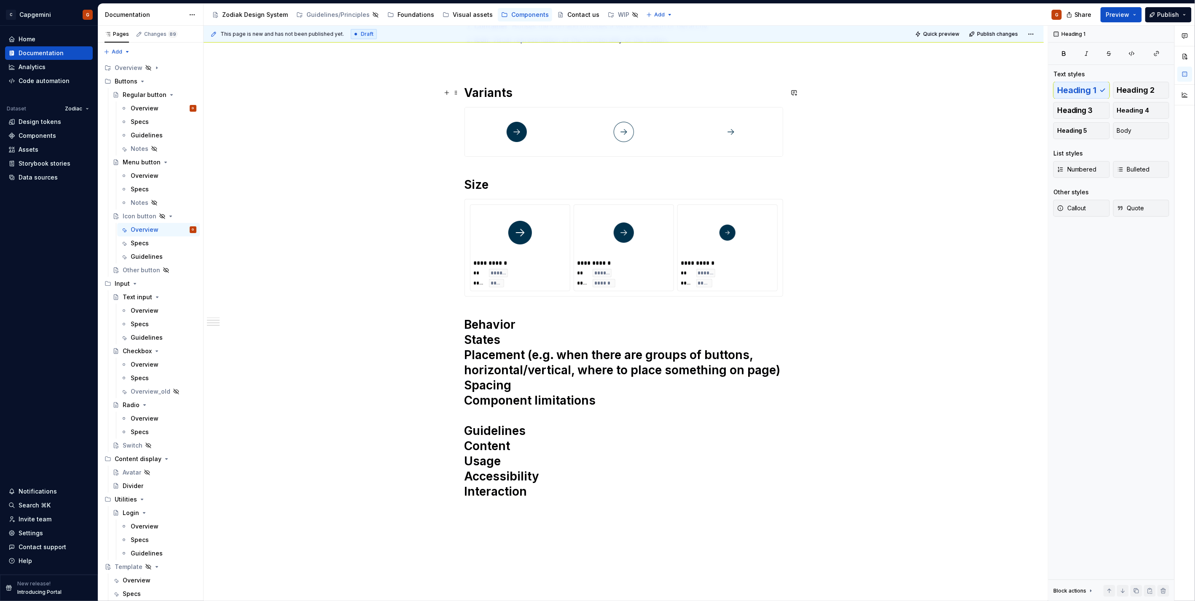
click at [561, 93] on h1 "Variants" at bounding box center [624, 92] width 319 height 15
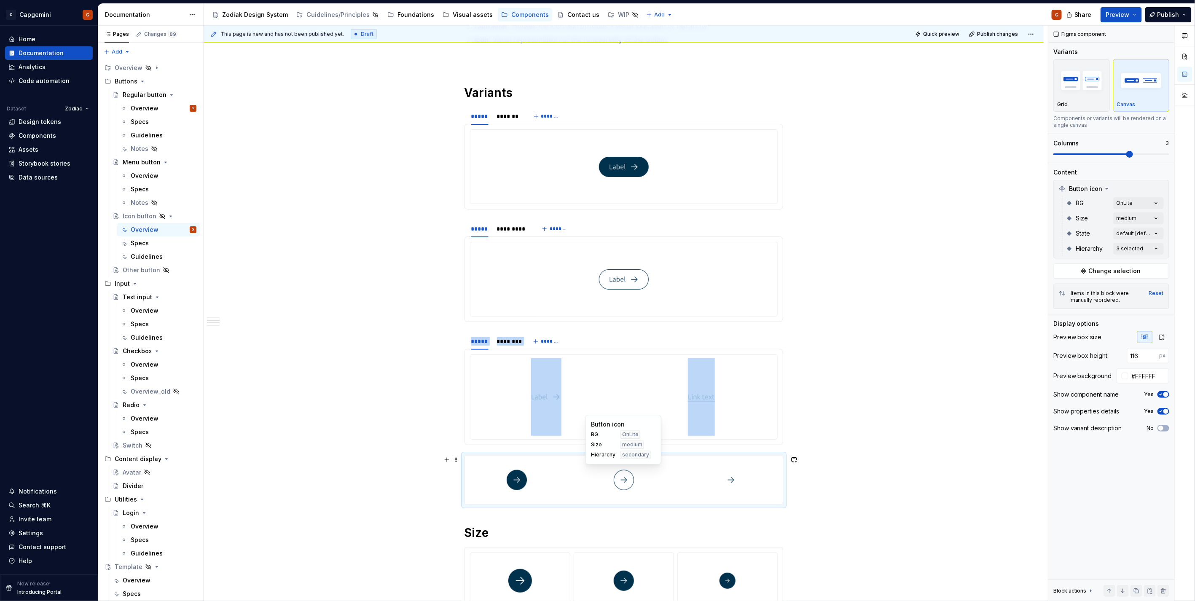
click at [593, 486] on div at bounding box center [624, 480] width 104 height 49
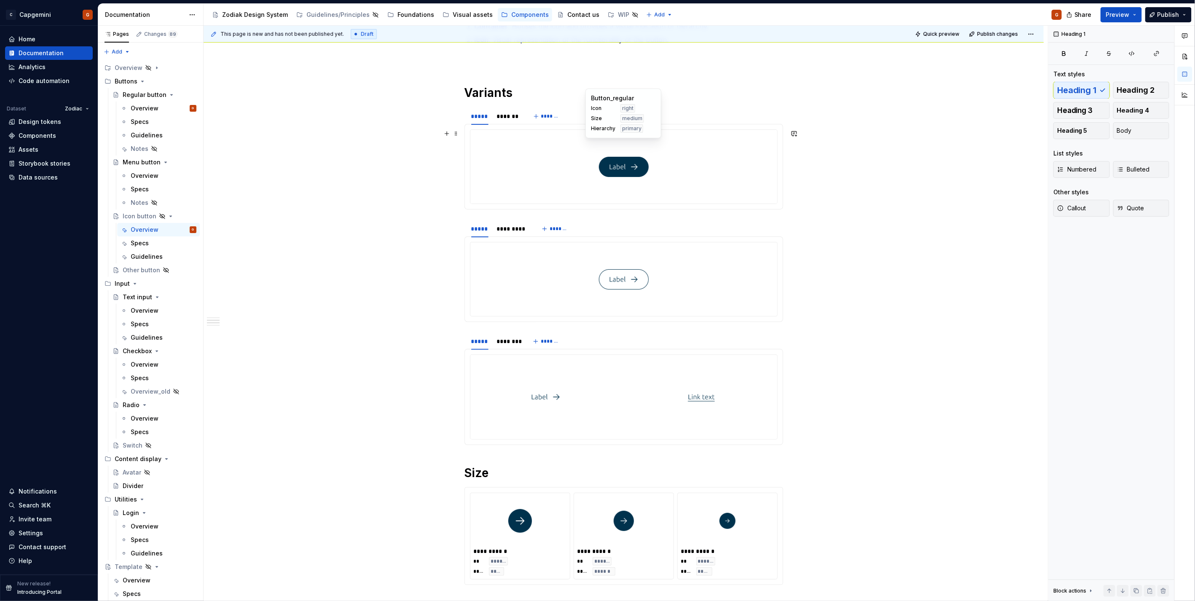
click at [628, 170] on img at bounding box center [624, 166] width 50 height 67
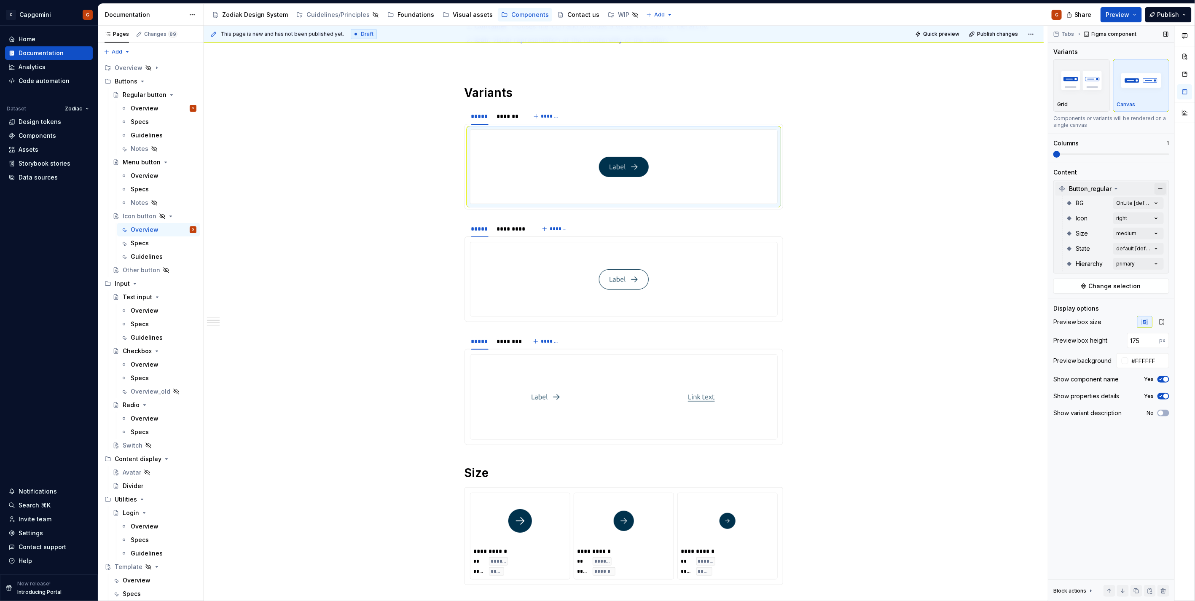
click at [1161, 190] on button "button" at bounding box center [1161, 189] width 12 height 12
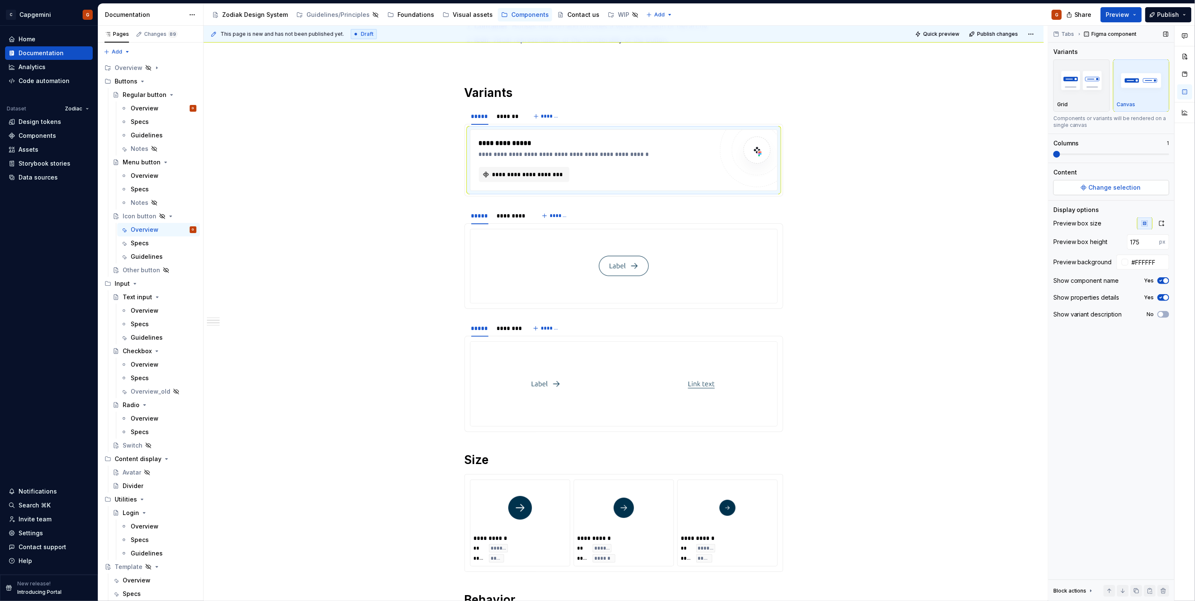
click at [1105, 190] on span "Change selection" at bounding box center [1115, 187] width 52 height 8
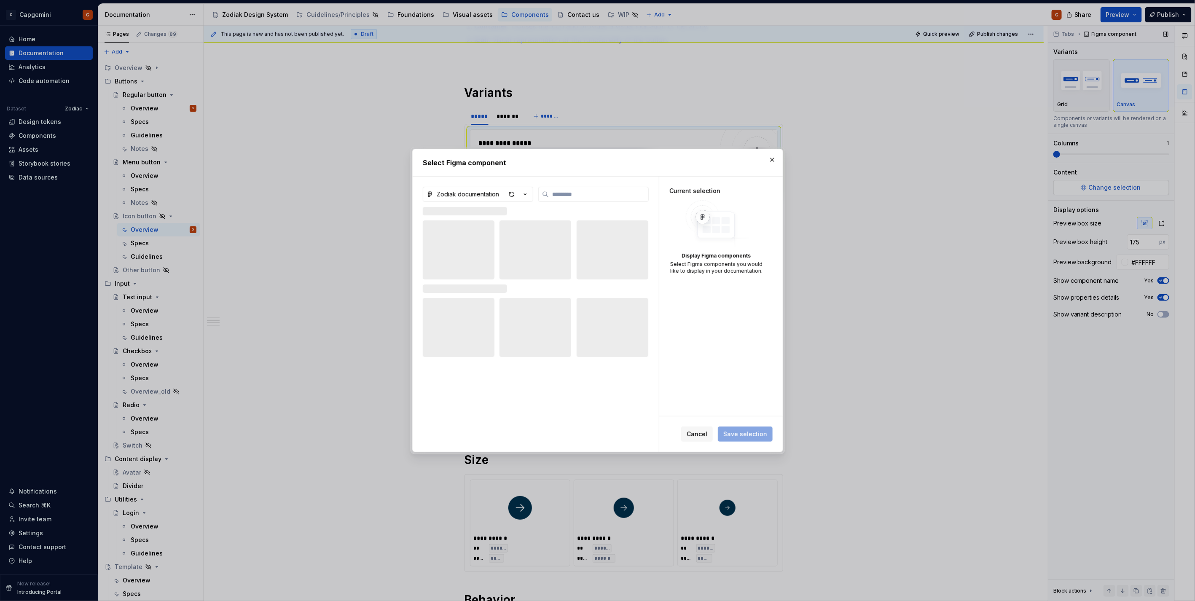
type textarea "*"
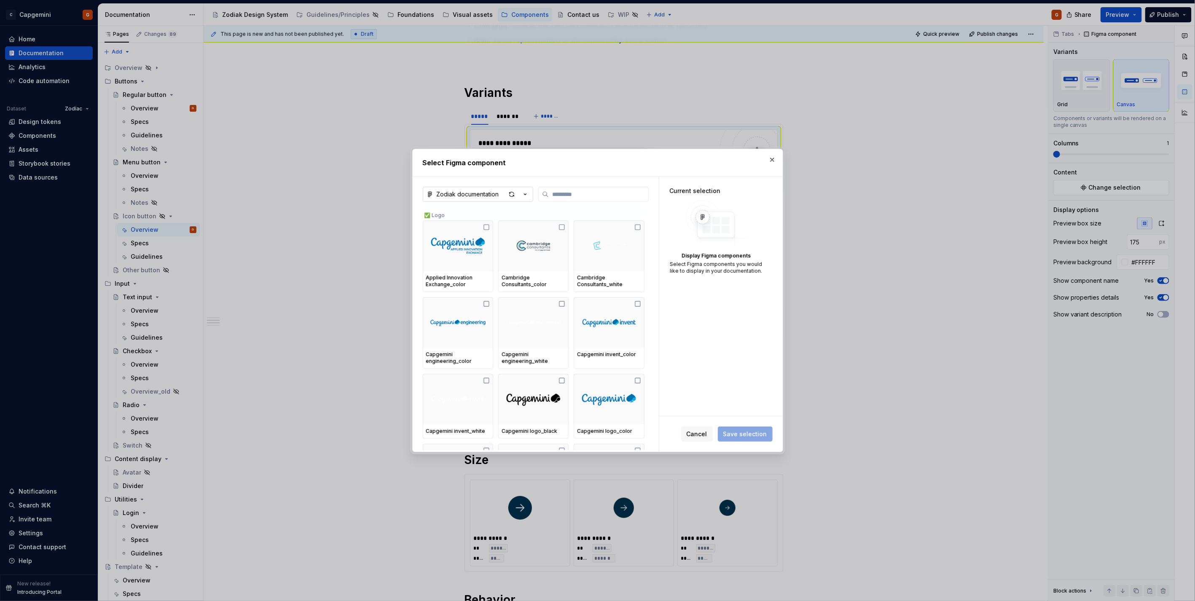
click at [520, 198] on div "button" at bounding box center [518, 194] width 24 height 12
click at [500, 239] on div "Zodiak_designsystem" at bounding box center [479, 238] width 64 height 8
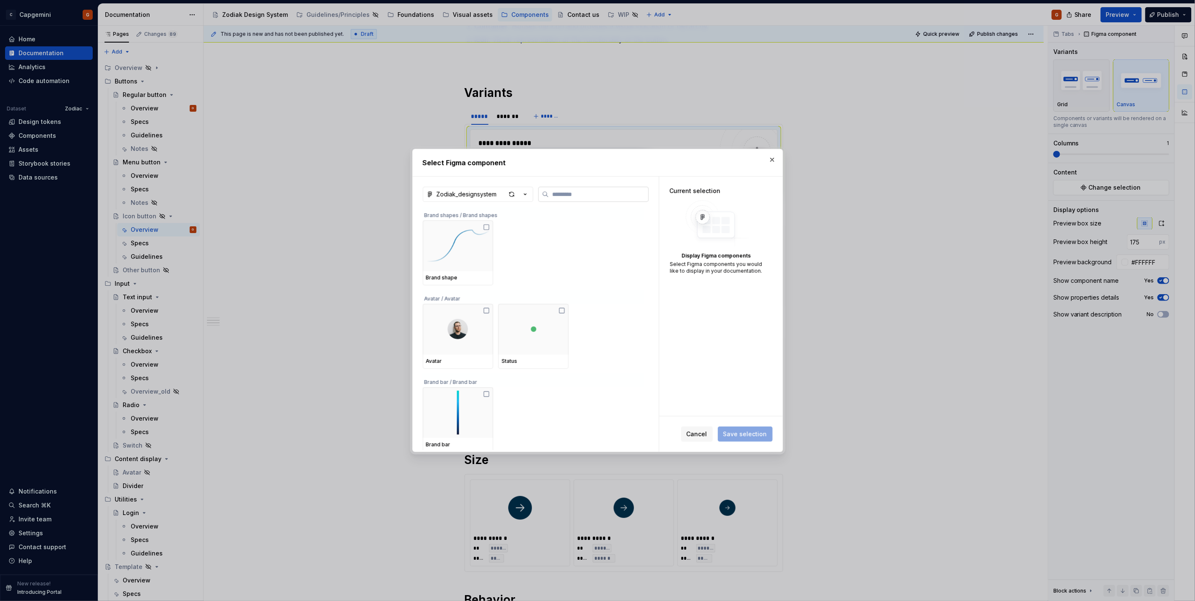
click at [551, 187] on label at bounding box center [593, 194] width 110 height 15
click at [551, 190] on input "search" at bounding box center [598, 194] width 99 height 8
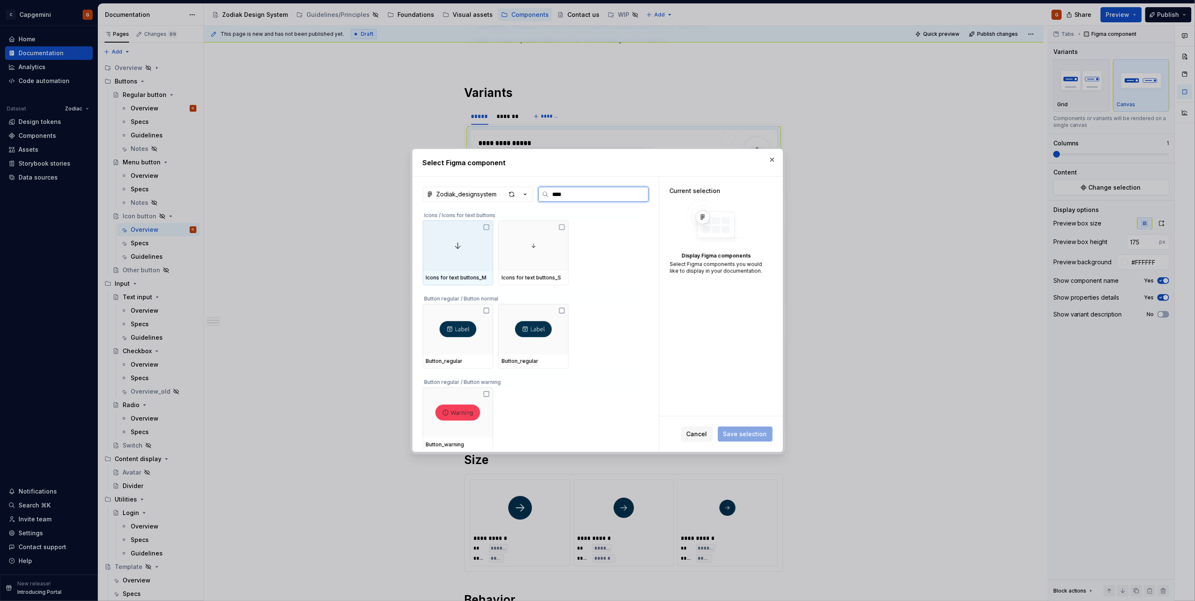
type input "*****"
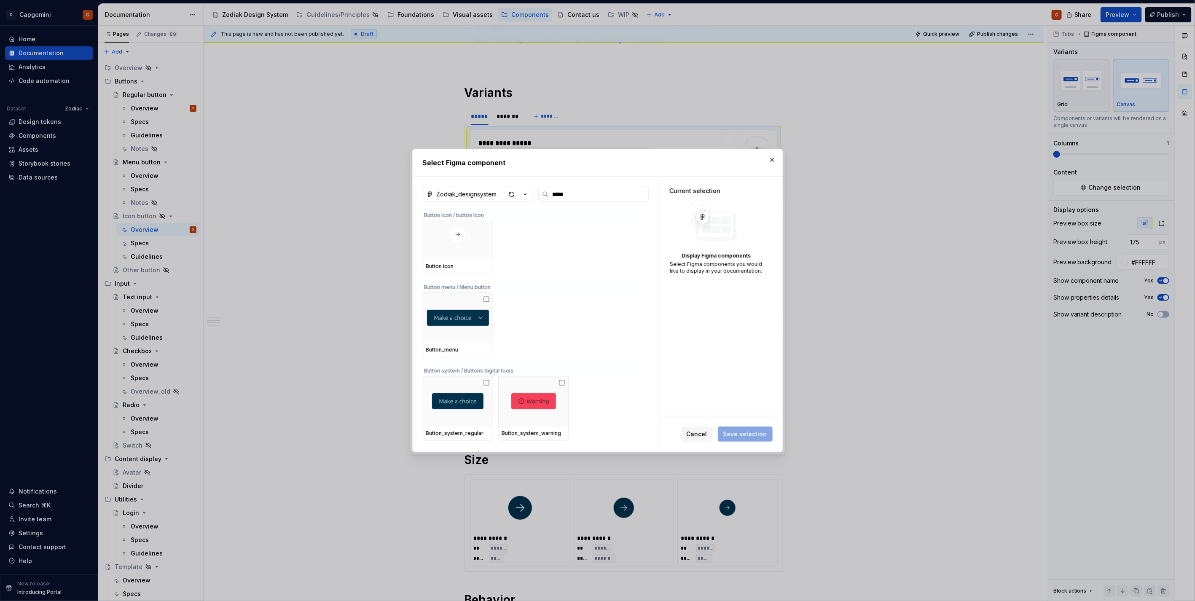
scroll to position [328, 0]
click at [445, 255] on div at bounding box center [458, 232] width 70 height 51
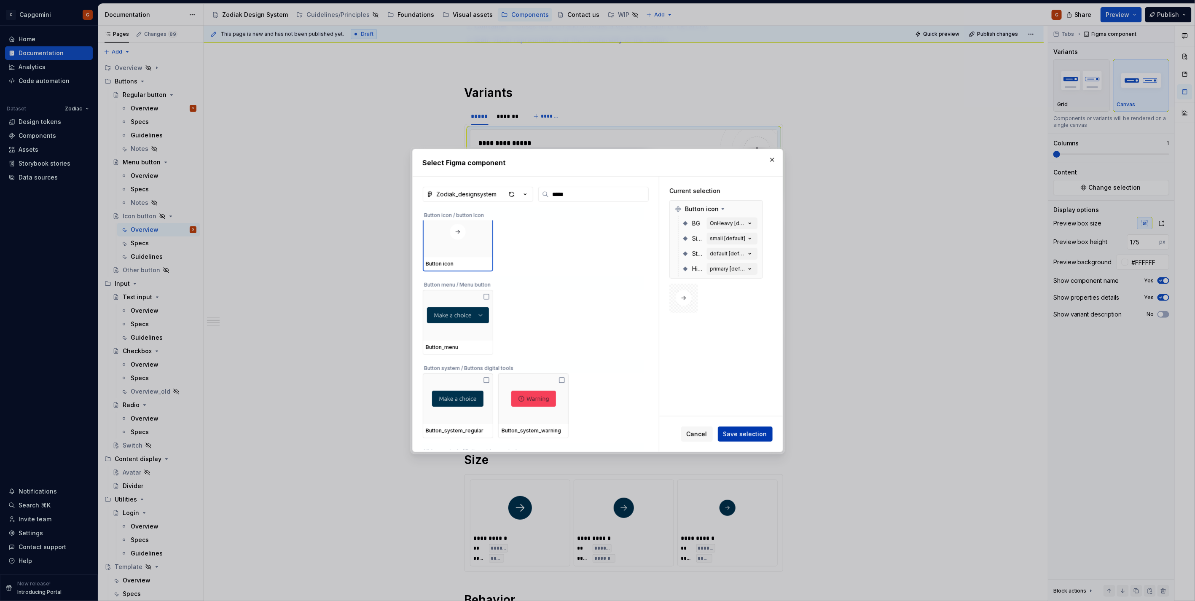
click at [737, 427] on button "Save selection" at bounding box center [745, 434] width 55 height 15
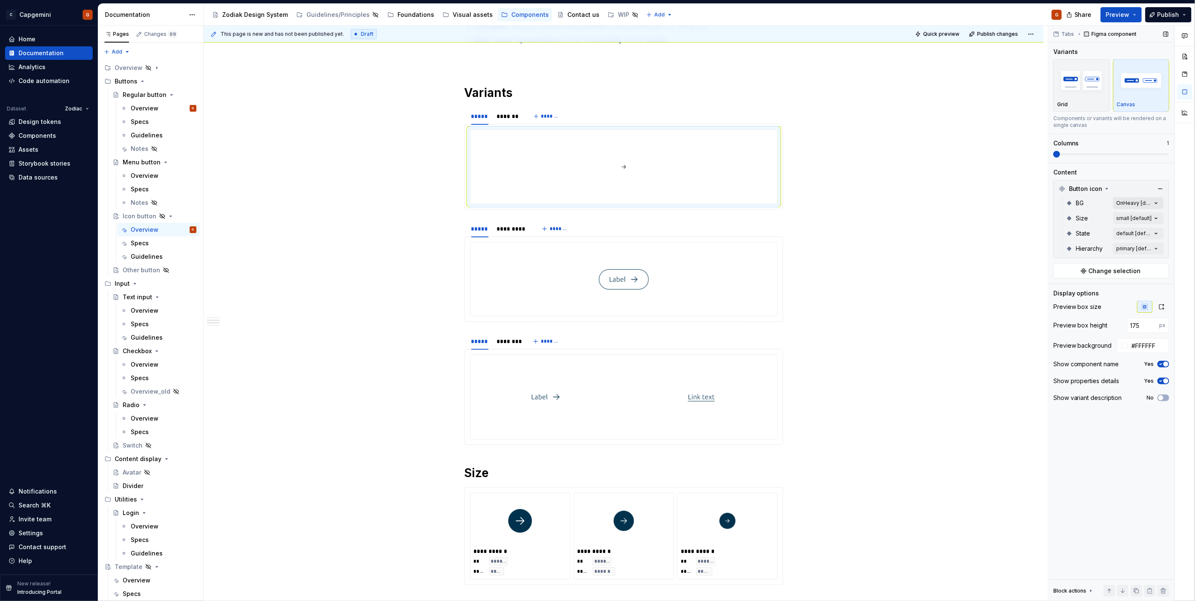
click at [1135, 206] on div "Comments Open comments No comments yet Select ‘Comment’ from the block context …" at bounding box center [1121, 314] width 147 height 576
click at [1077, 272] on span "OnLite" at bounding box center [1075, 270] width 19 height 8
click at [1092, 164] on div "Comments Open comments No comments yet Select ‘Comment’ from the block context …" at bounding box center [1121, 314] width 147 height 576
click at [741, 302] on div at bounding box center [623, 279] width 307 height 74
click at [675, 171] on div at bounding box center [623, 167] width 307 height 74
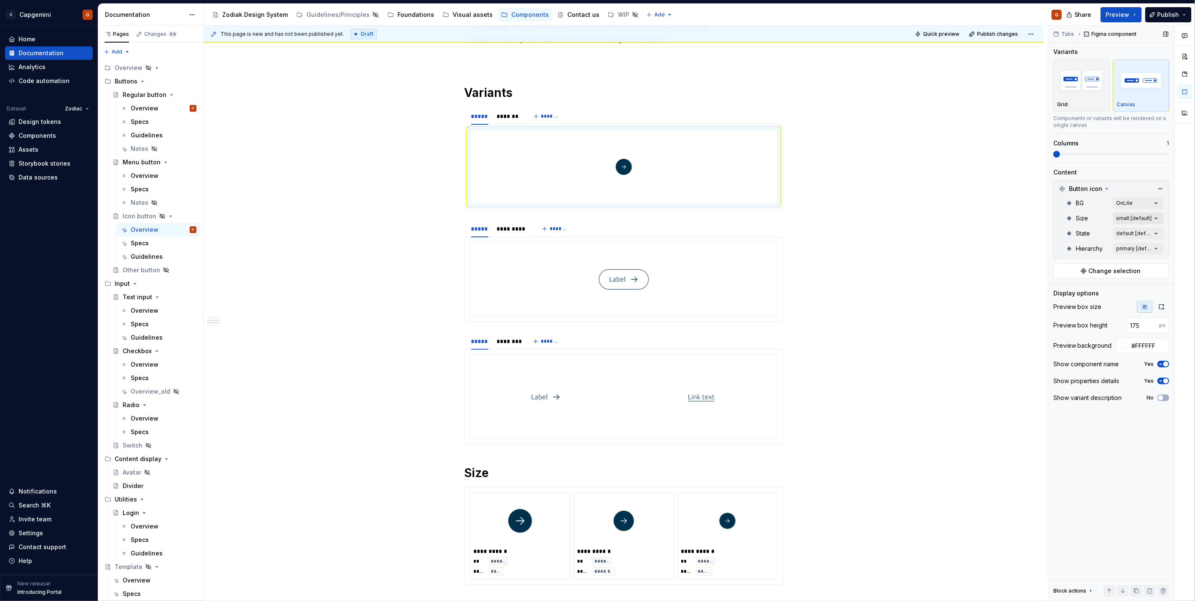
click at [1131, 217] on div "Comments Open comments No comments yet Select ‘Comment’ from the block context …" at bounding box center [1121, 314] width 147 height 576
click at [1091, 272] on div "medium" at bounding box center [1107, 273] width 103 height 8
click at [721, 267] on html "C Capgemini G Home Documentation Analytics Code automation Dataset Zodiac Desig…" at bounding box center [597, 300] width 1195 height 601
click at [664, 140] on div at bounding box center [623, 167] width 307 height 74
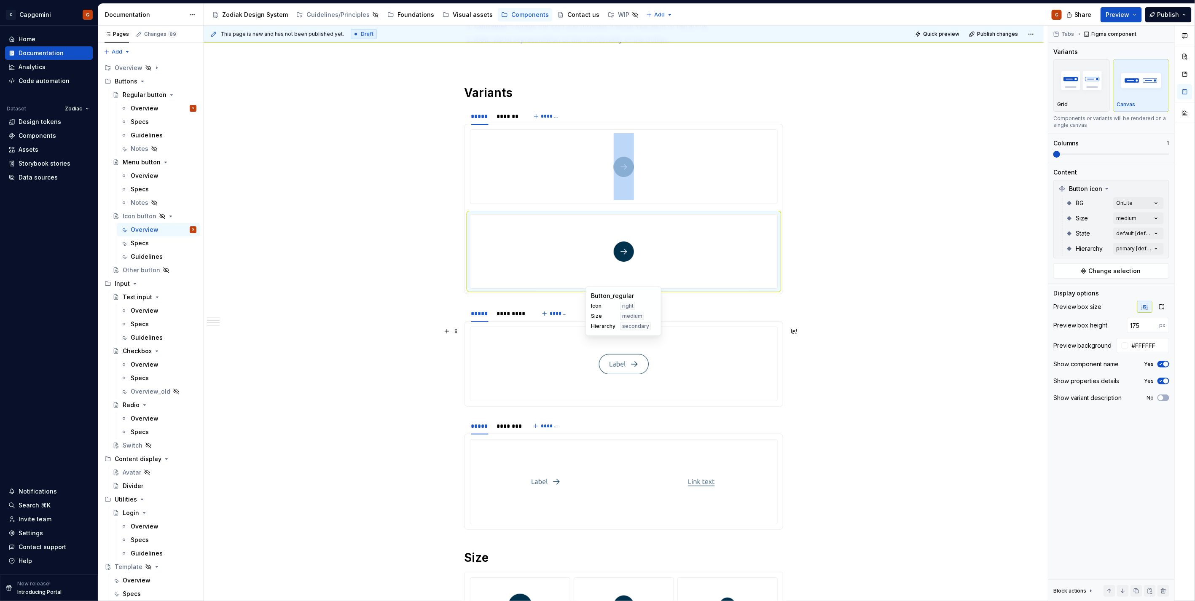
drag, startPoint x: 597, startPoint y: 241, endPoint x: 591, endPoint y: 346, distance: 104.8
click at [599, 356] on div "An icon button on a webpage triggers an action or event when clicked, such as n…" at bounding box center [624, 388] width 319 height 1000
drag, startPoint x: 486, startPoint y: 228, endPoint x: 485, endPoint y: 235, distance: 7.4
click at [503, 241] on div at bounding box center [623, 252] width 307 height 74
type textarea "*"
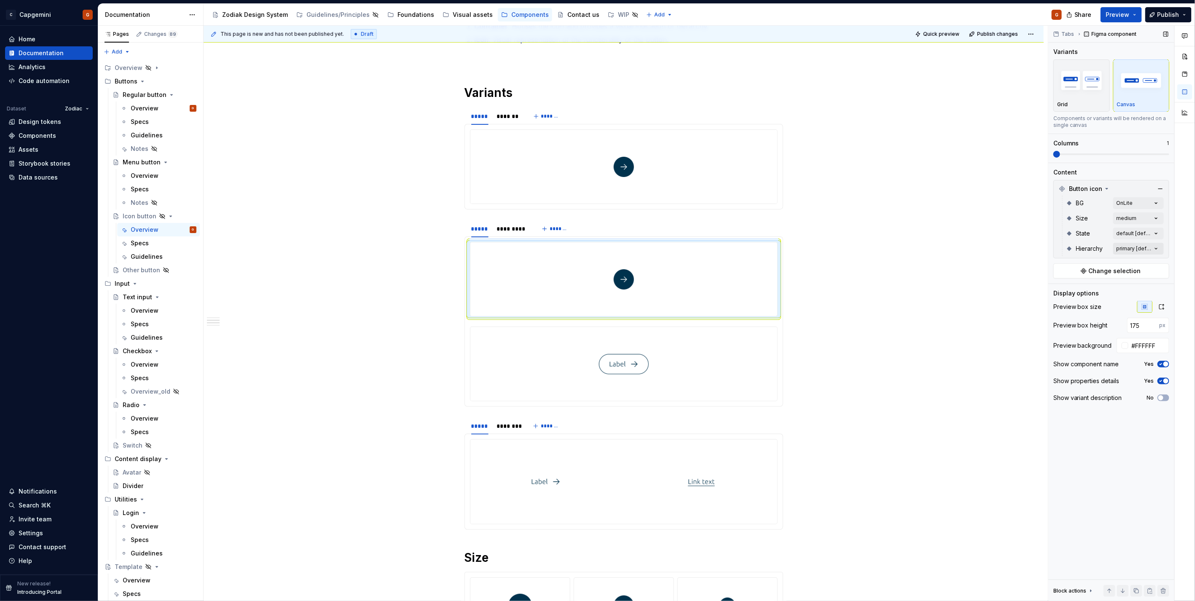
click at [1132, 247] on div "Comments Open comments No comments yet Select ‘Comment’ from the block context …" at bounding box center [1121, 314] width 147 height 576
click at [1068, 302] on span "secondary" at bounding box center [1081, 302] width 31 height 8
drag, startPoint x: 584, startPoint y: 285, endPoint x: 580, endPoint y: 284, distance: 4.3
click at [584, 284] on html "C Capgemini G Home Documentation Analytics Code automation Dataset Zodiac Desig…" at bounding box center [597, 300] width 1195 height 601
click at [587, 289] on div at bounding box center [623, 279] width 307 height 74
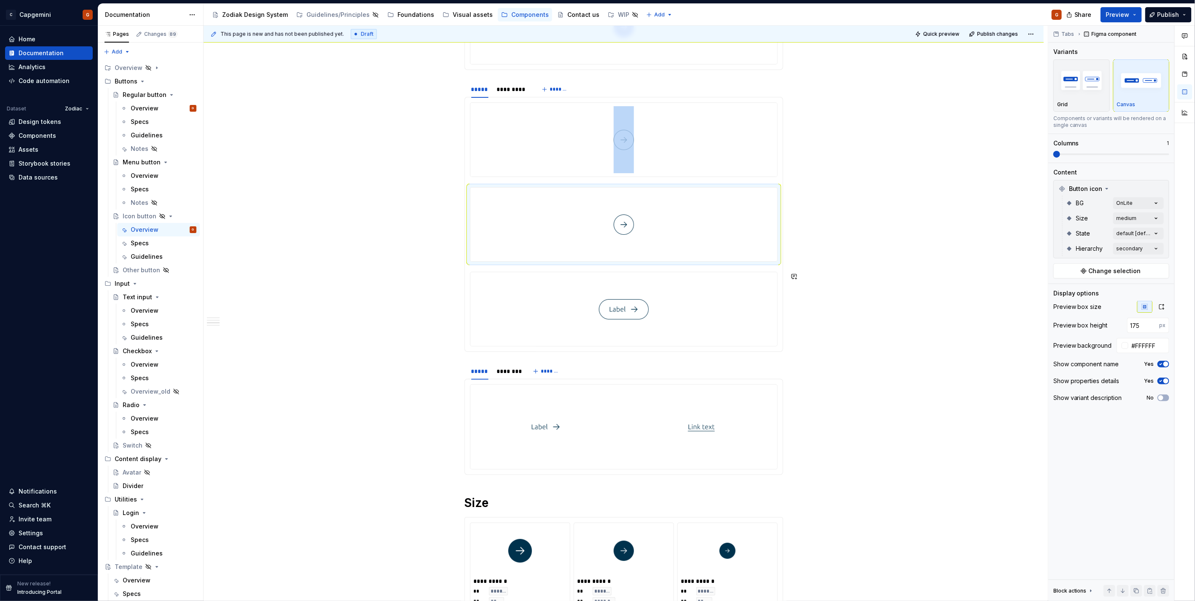
scroll to position [419, 0]
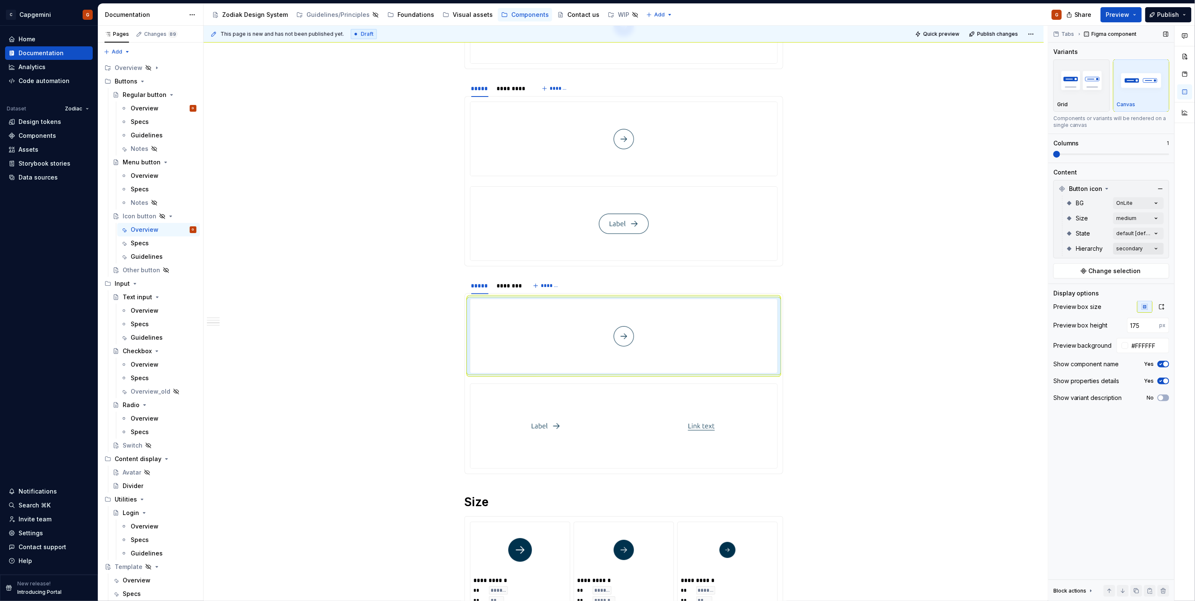
click at [1133, 245] on div "Comments Open comments No comments yet Select ‘Comment’ from the block context …" at bounding box center [1121, 314] width 147 height 576
click at [1072, 313] on span "tertiary" at bounding box center [1076, 316] width 21 height 8
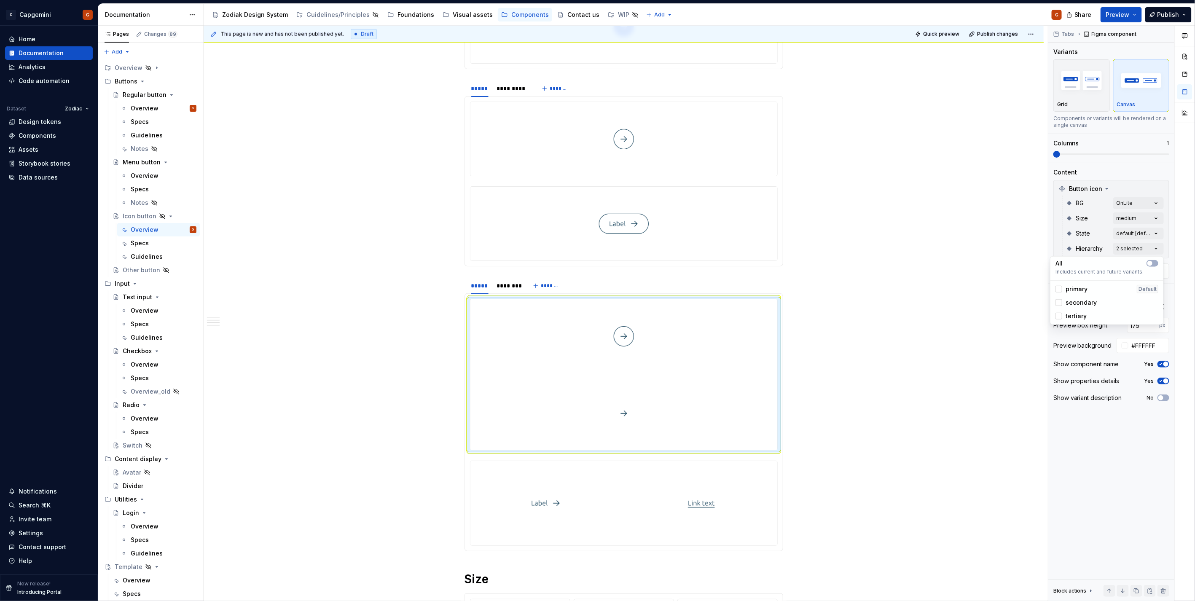
click at [1073, 301] on span "secondary" at bounding box center [1081, 302] width 31 height 8
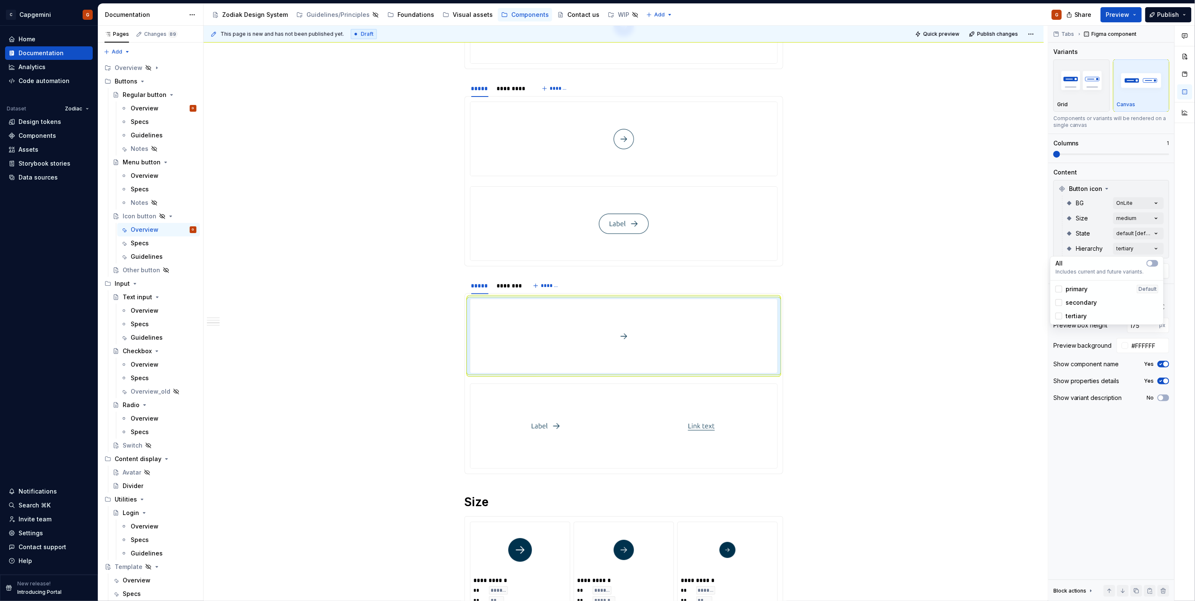
click at [675, 426] on html "C Capgemini G Home Documentation Analytics Code automation Dataset Zodiac Desig…" at bounding box center [597, 300] width 1195 height 601
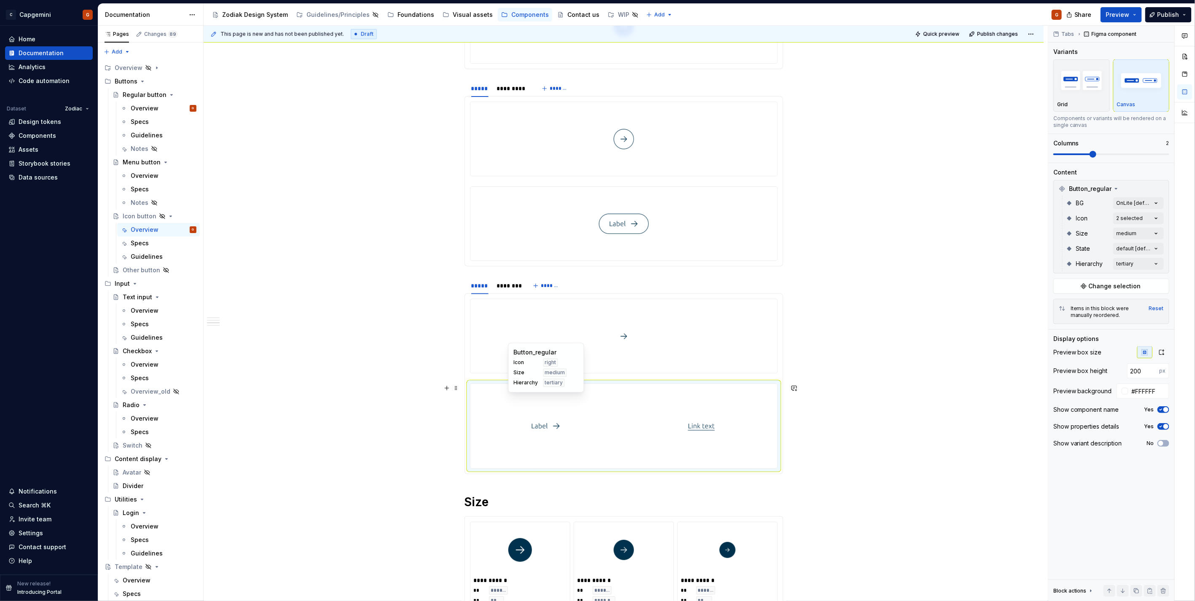
click at [620, 409] on div at bounding box center [546, 426] width 152 height 84
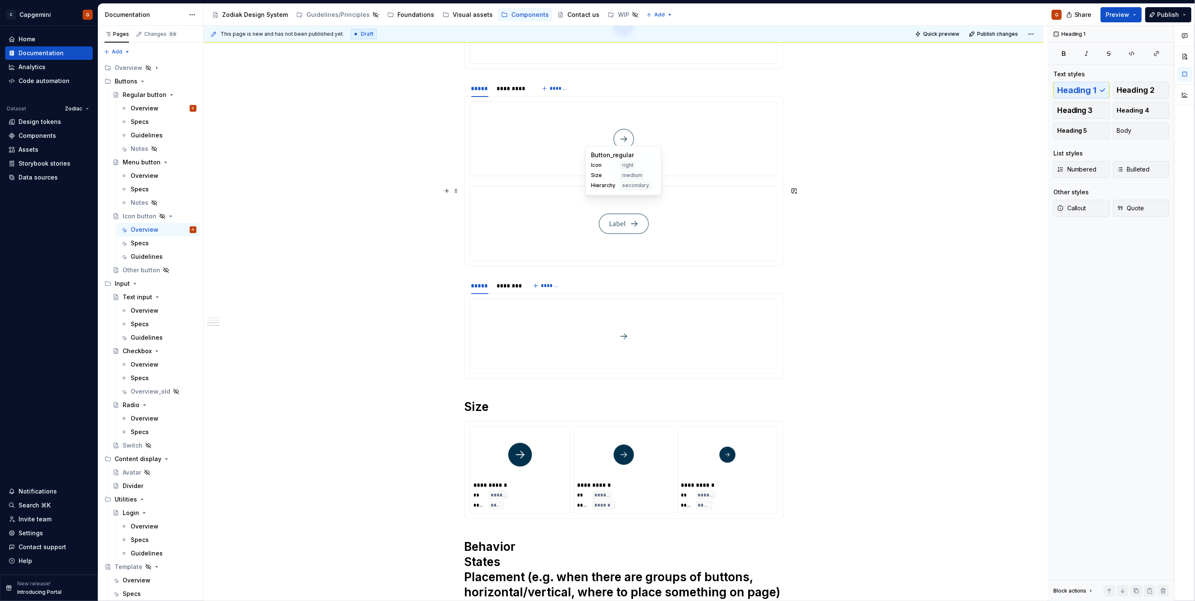
click at [579, 237] on div at bounding box center [623, 224] width 307 height 74
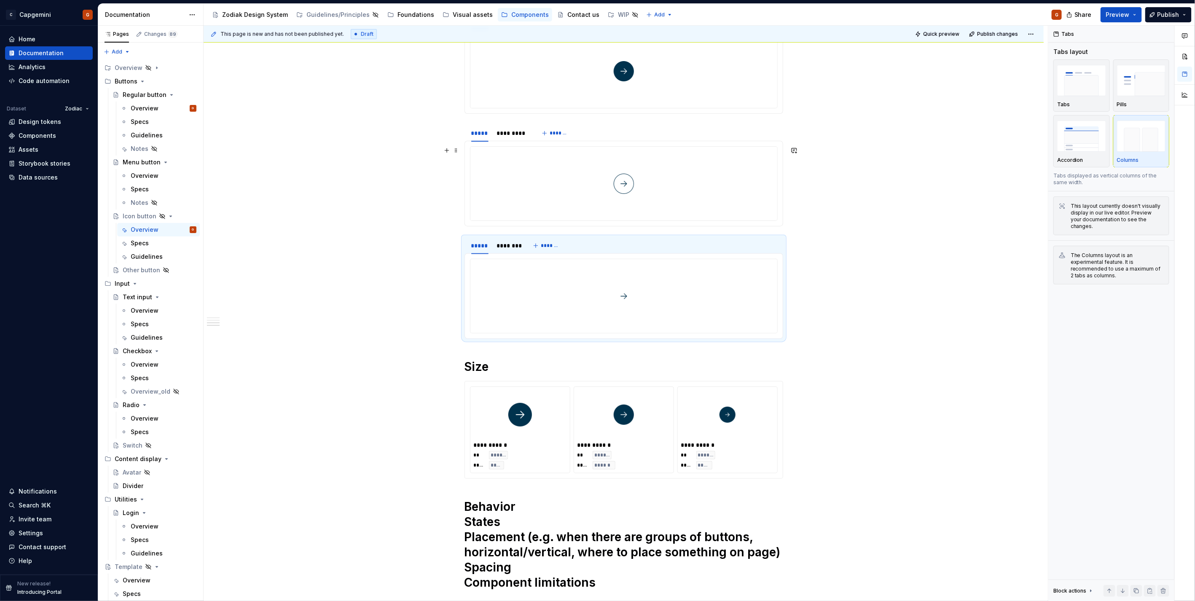
scroll to position [279, 0]
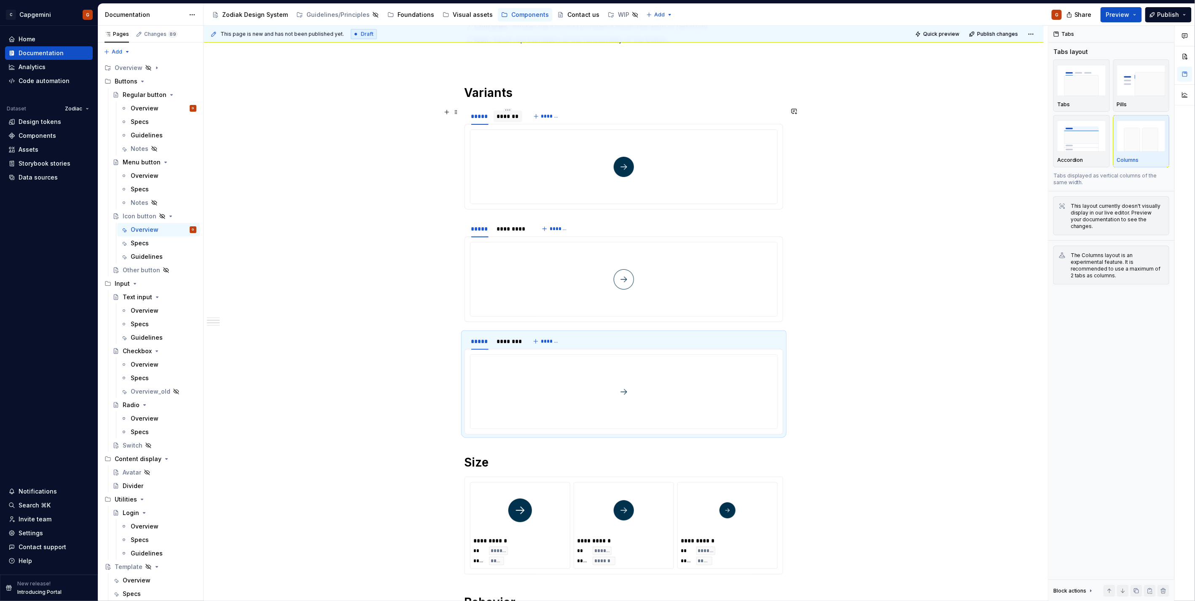
click at [508, 118] on div "*******" at bounding box center [508, 116] width 22 height 8
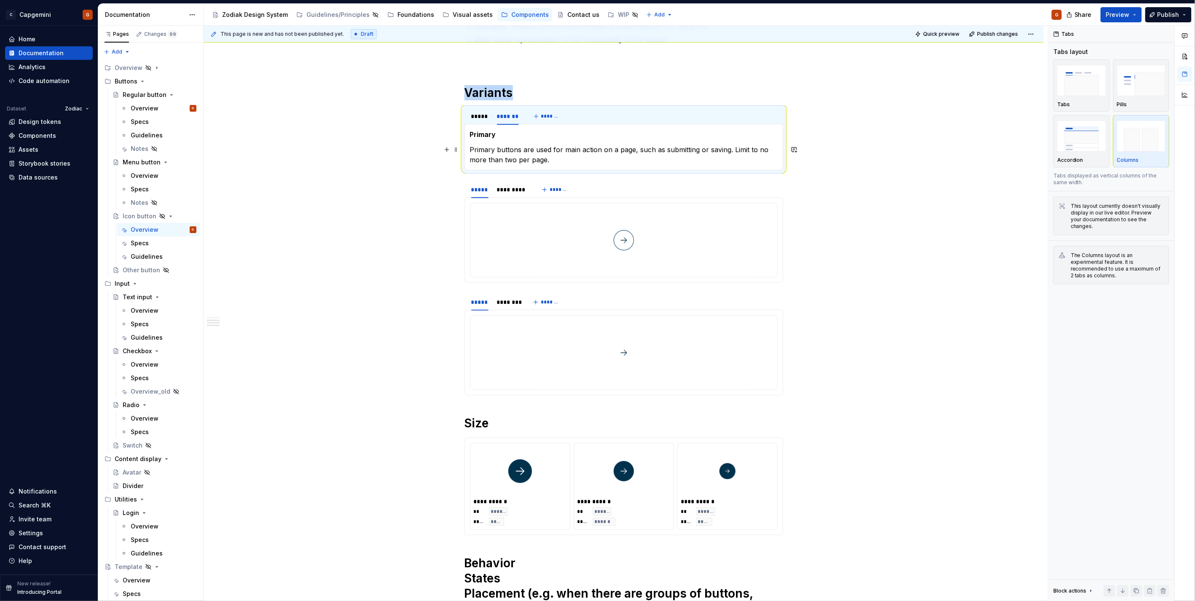
click at [495, 148] on p "Primary buttons are used for main action on a page, such as submitting or savin…" at bounding box center [624, 155] width 308 height 20
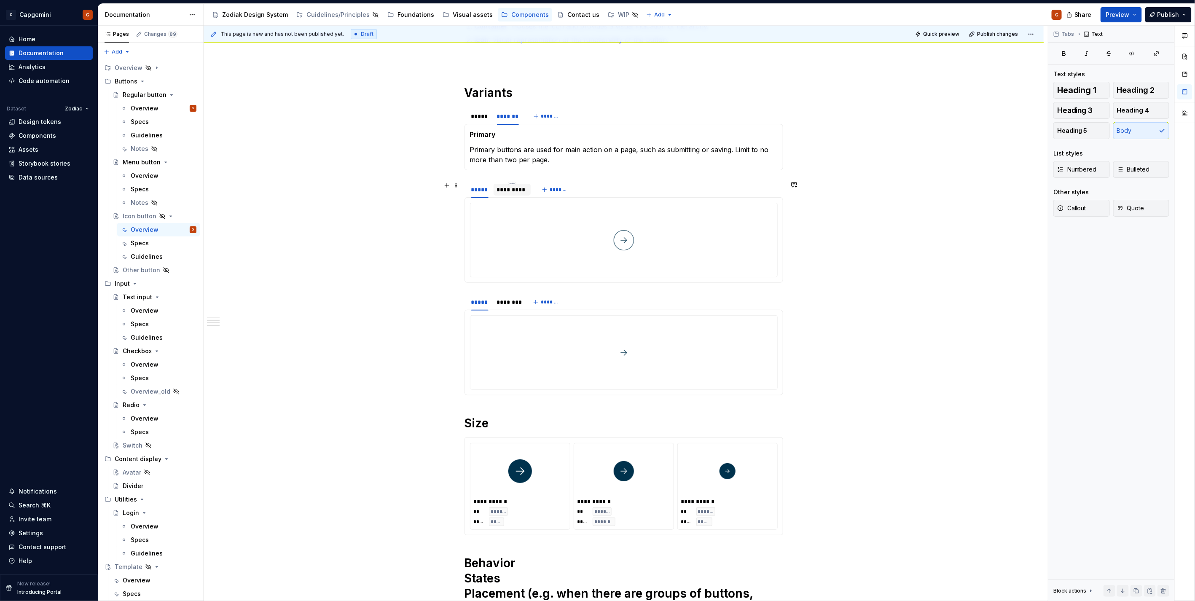
click at [506, 196] on div at bounding box center [513, 196] width 38 height 1
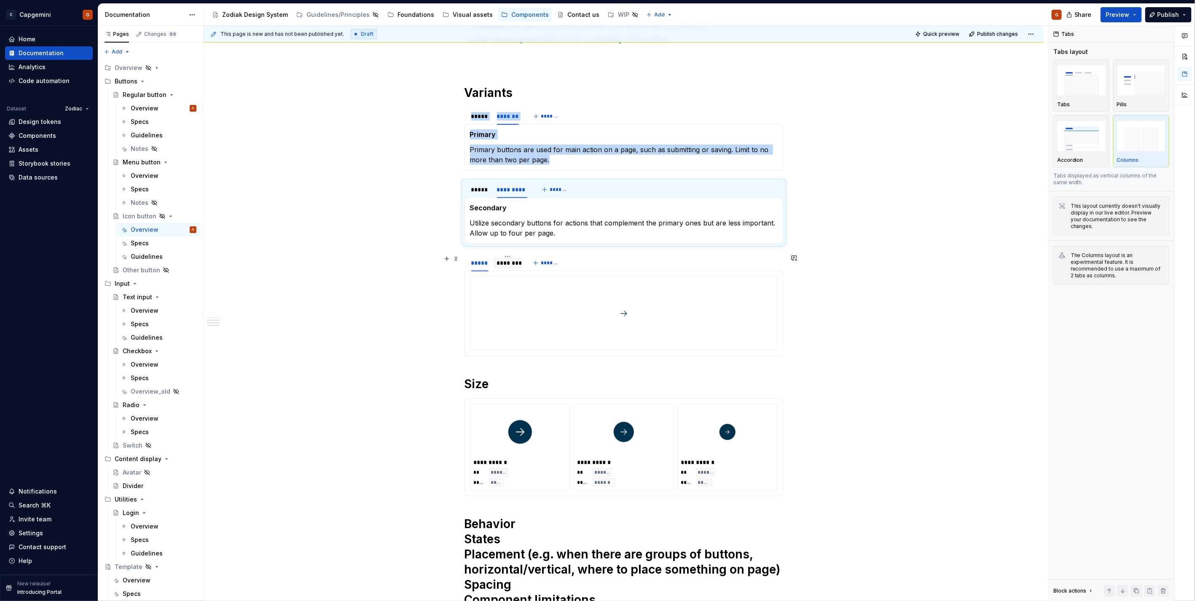
click at [512, 269] on div "********" at bounding box center [508, 263] width 29 height 12
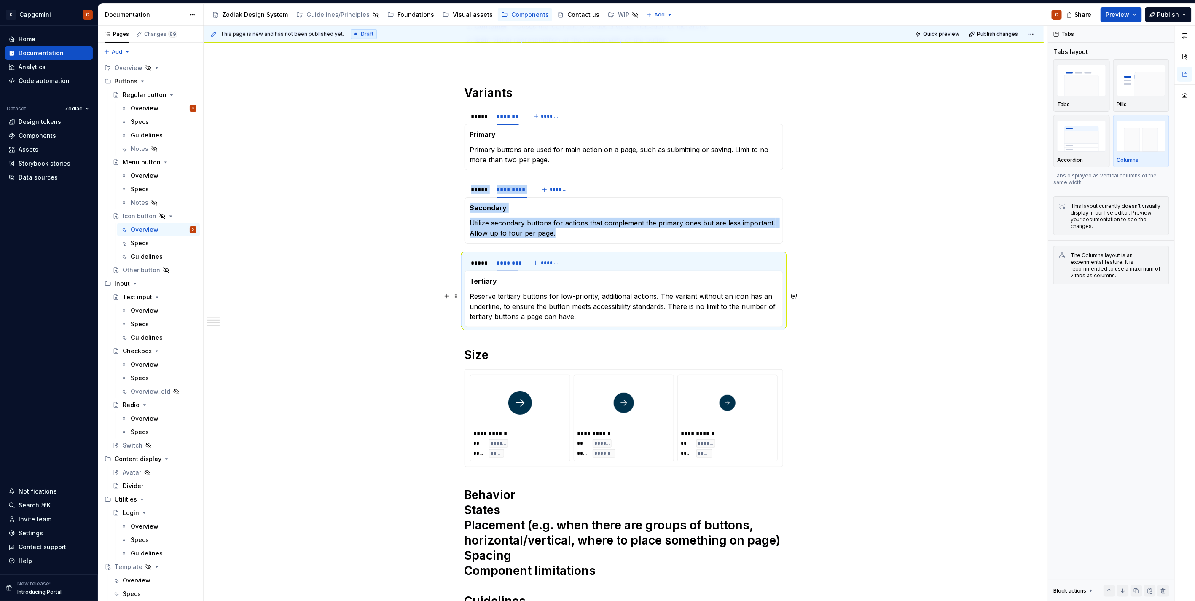
click at [661, 300] on p "Reserve tertiary buttons for low-priority, additional actions. The variant with…" at bounding box center [624, 306] width 308 height 30
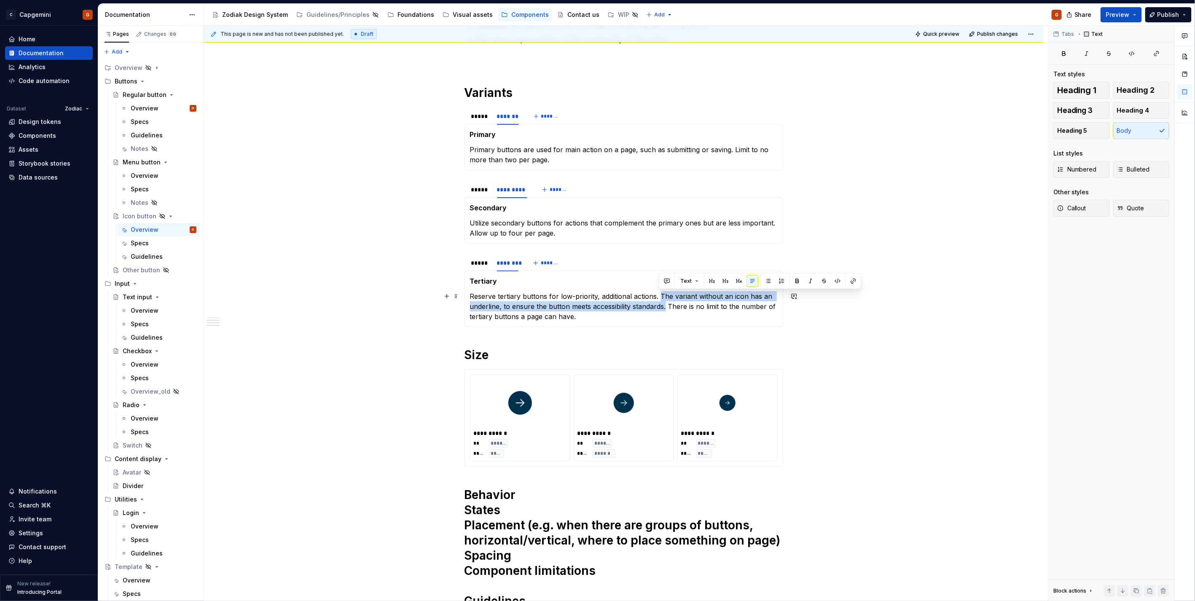
drag, startPoint x: 660, startPoint y: 296, endPoint x: 665, endPoint y: 305, distance: 10.9
click at [665, 305] on p "Reserve tertiary buttons for low-priority, additional actions. The variant with…" at bounding box center [624, 306] width 308 height 30
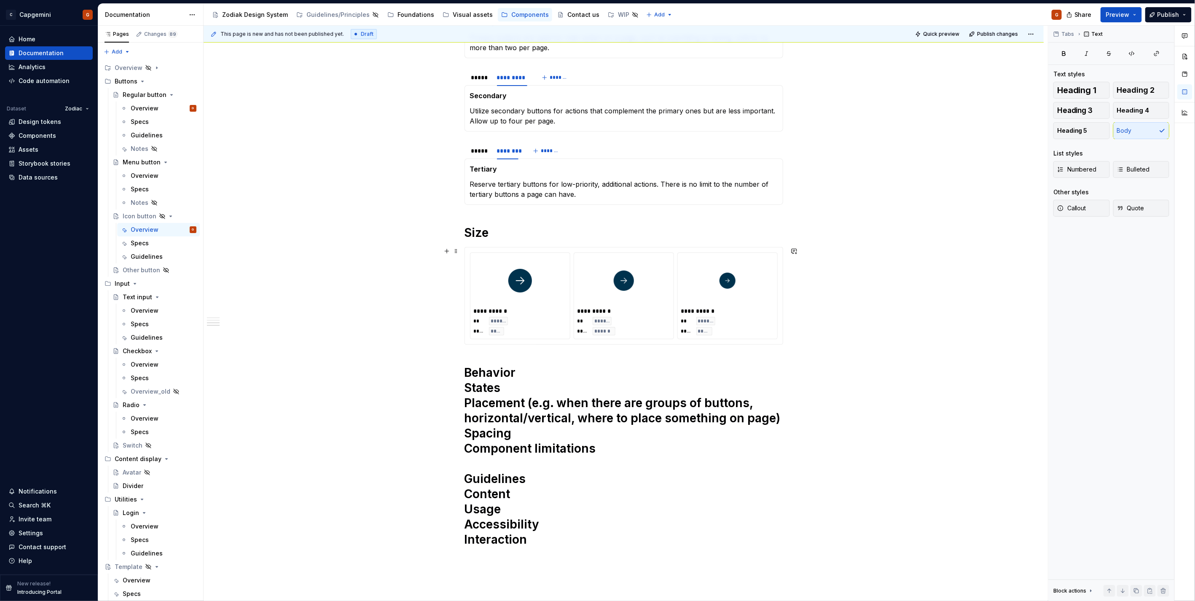
scroll to position [419, 0]
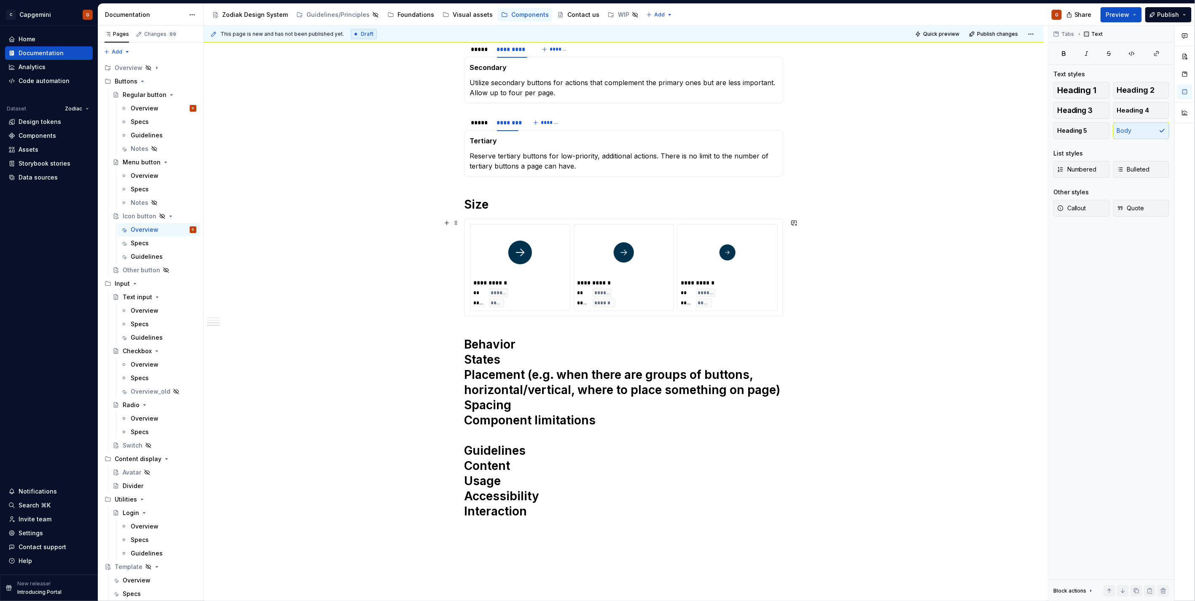
click at [576, 315] on div "**********" at bounding box center [624, 267] width 318 height 97
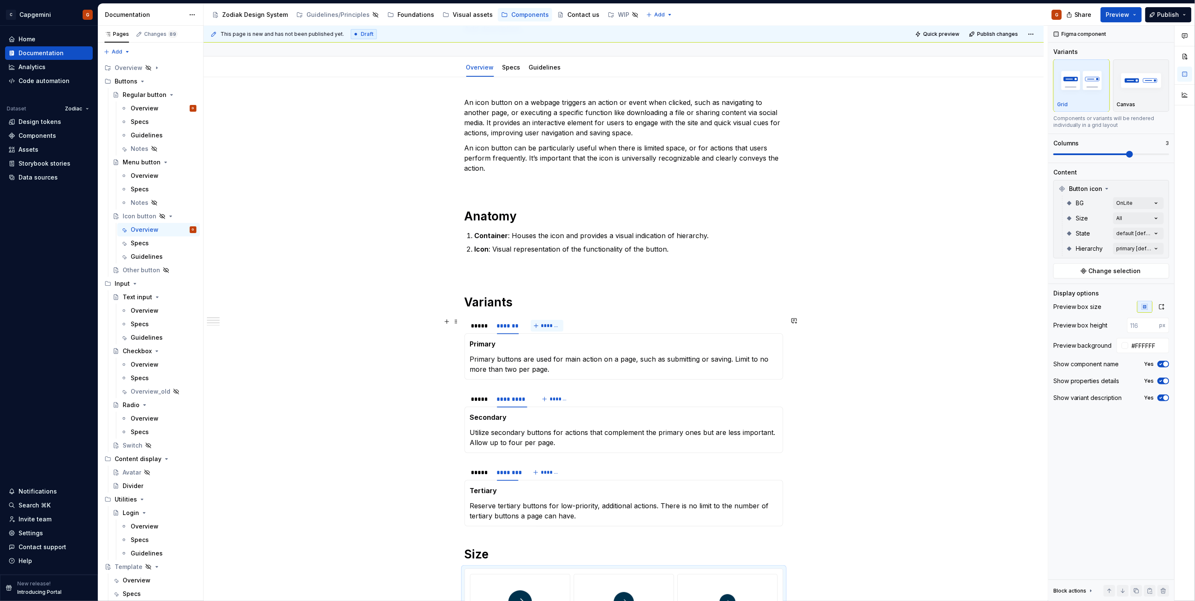
scroll to position [0, 0]
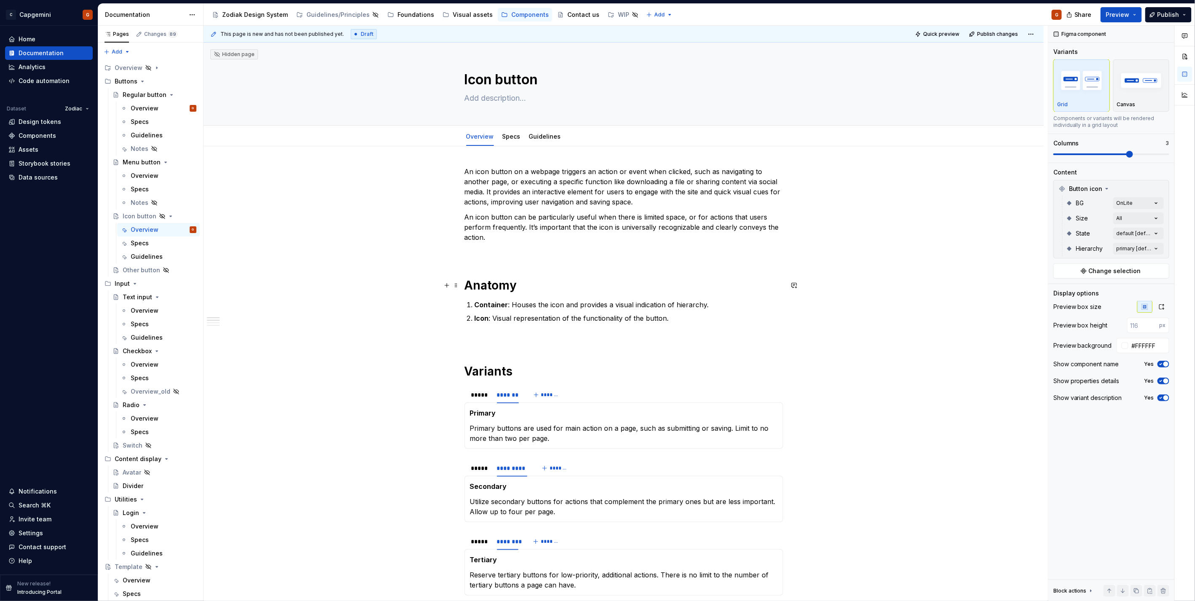
click at [537, 285] on h1 "Anatomy" at bounding box center [624, 285] width 319 height 15
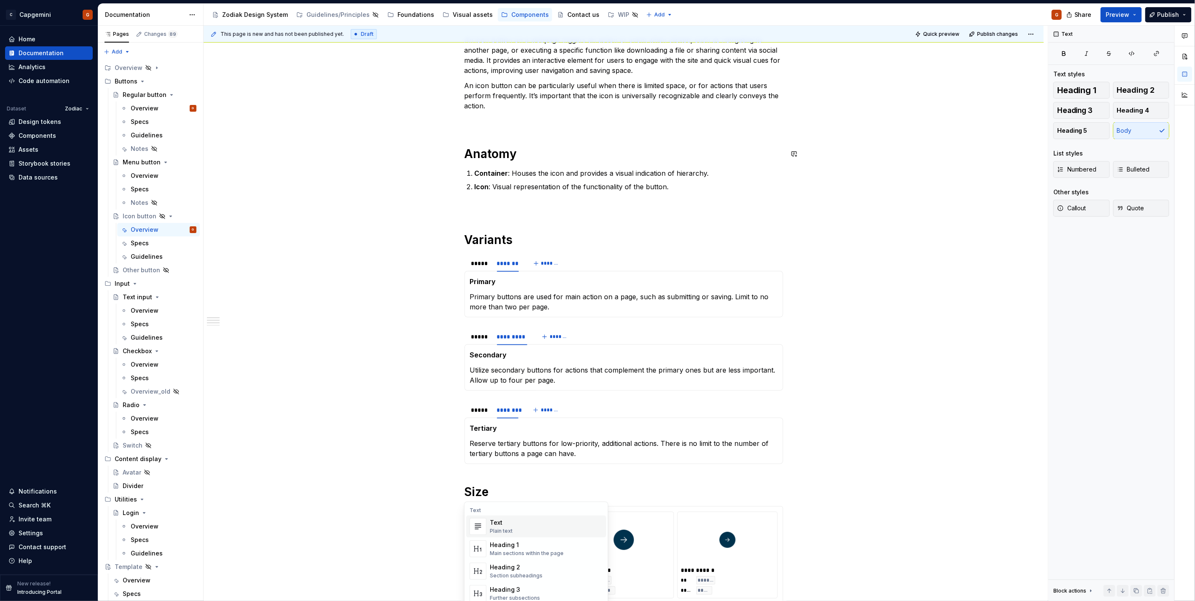
scroll to position [108, 0]
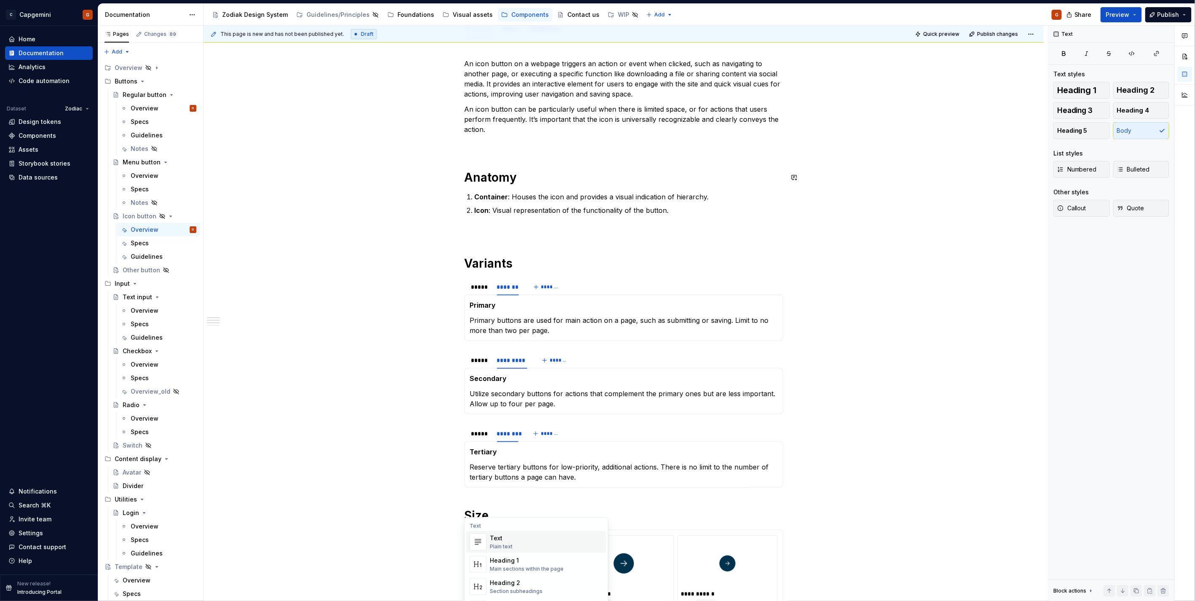
click at [524, 217] on div "An icon button on a webpage triggers an action or event when clicked, such as n…" at bounding box center [624, 462] width 319 height 807
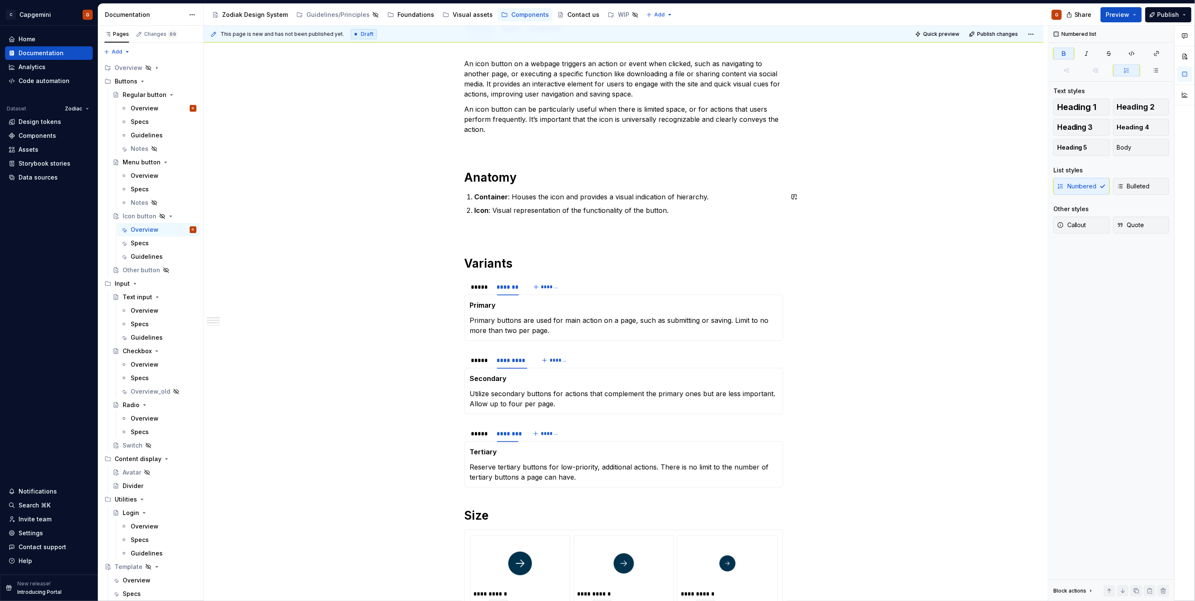
click at [531, 185] on div "An icon button on a webpage triggers an action or event when clicked, such as n…" at bounding box center [624, 462] width 319 height 807
click at [529, 175] on h1 "Anatomy" at bounding box center [624, 177] width 319 height 15
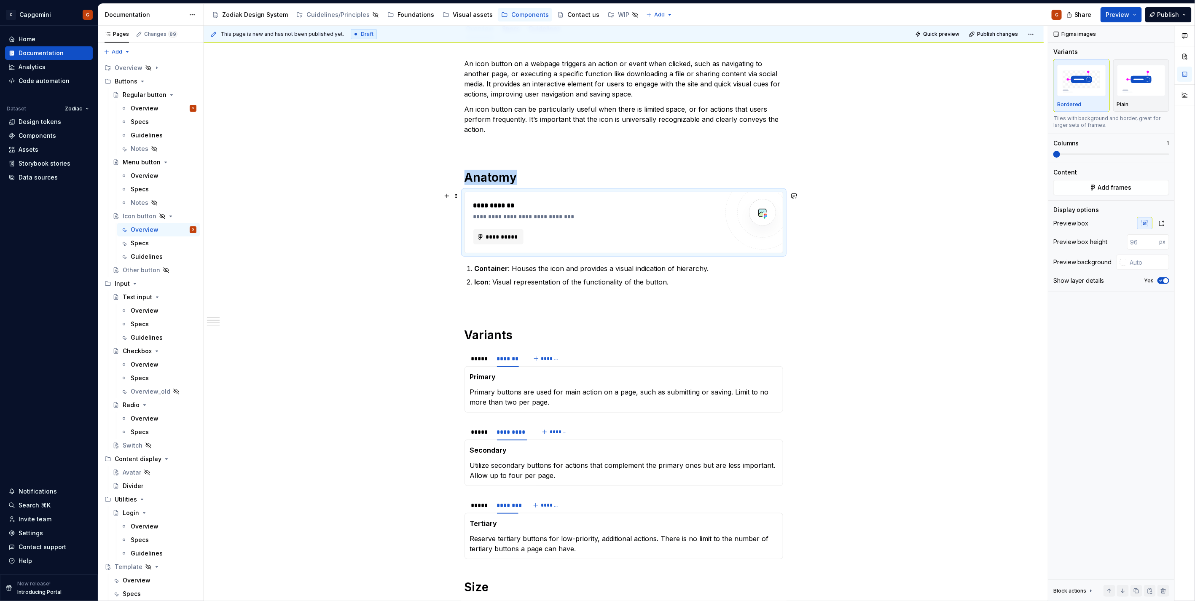
click at [507, 228] on div "**********" at bounding box center [595, 223] width 245 height 44
click at [507, 233] on span "**********" at bounding box center [502, 237] width 33 height 8
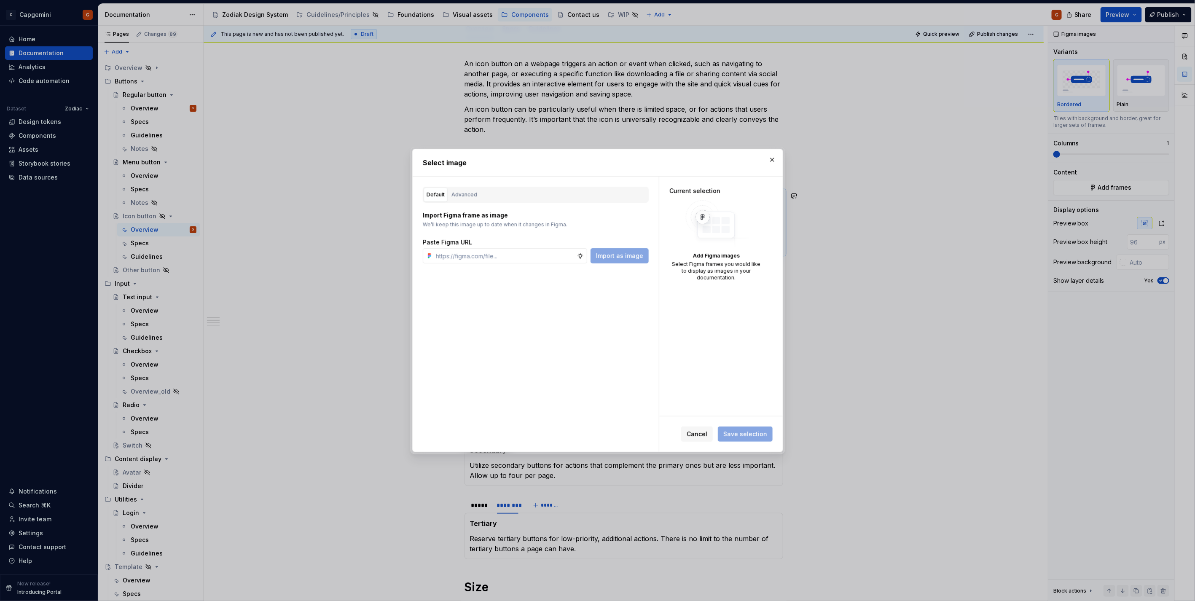
type textarea "*"
click at [462, 195] on div "Advanced" at bounding box center [465, 195] width 26 height 8
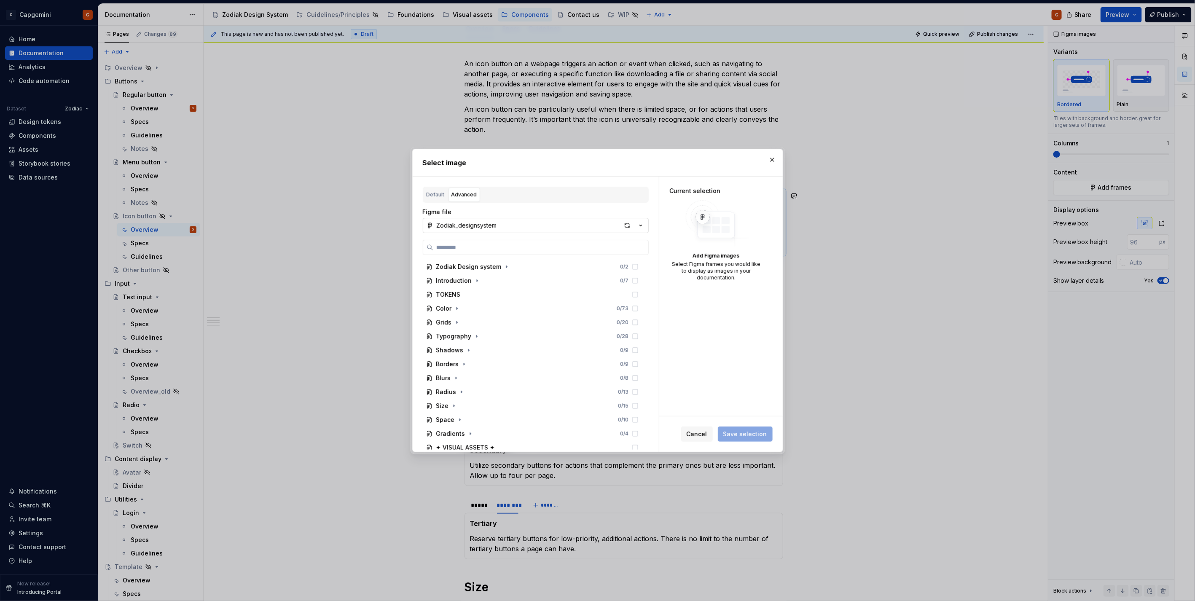
click at [639, 226] on icon "button" at bounding box center [641, 225] width 8 height 8
click at [577, 255] on div "Zodiak documentation" at bounding box center [545, 256] width 196 height 8
click at [491, 247] on input "search" at bounding box center [540, 247] width 215 height 8
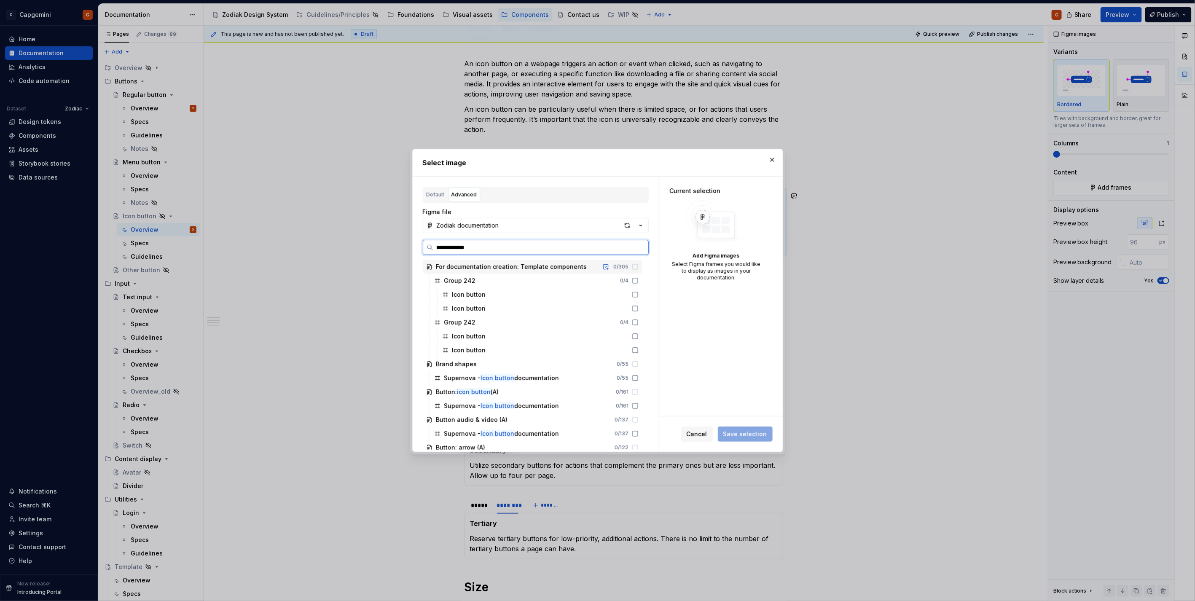
type input "**********"
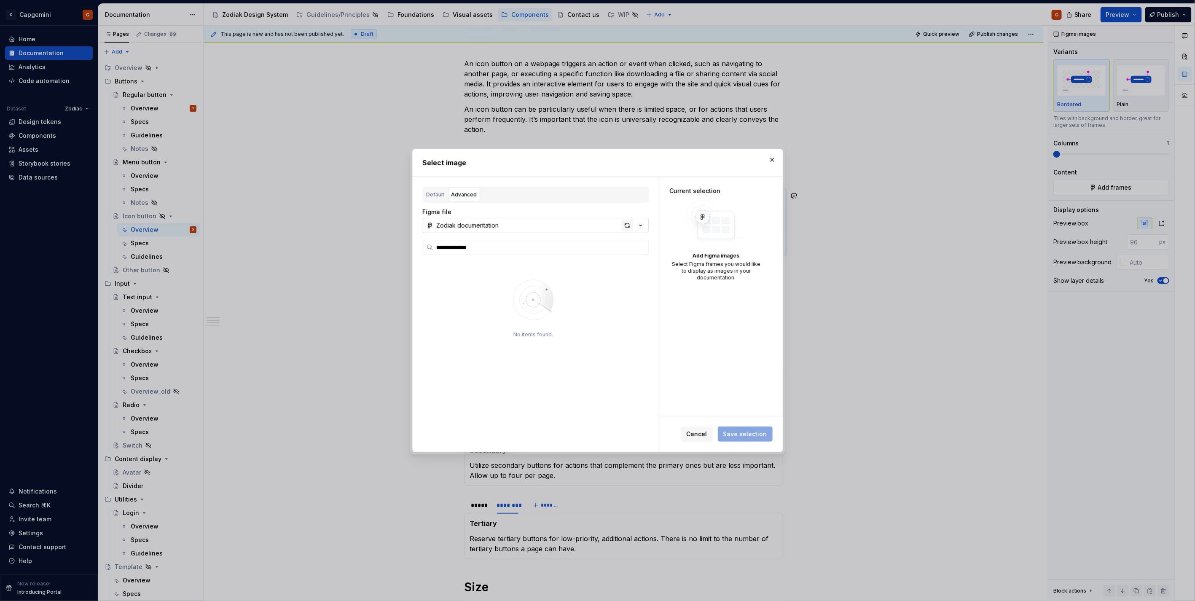
click at [621, 226] on div "button" at bounding box center [627, 226] width 12 height 12
type textarea "*"
click at [466, 247] on input "search" at bounding box center [540, 247] width 215 height 8
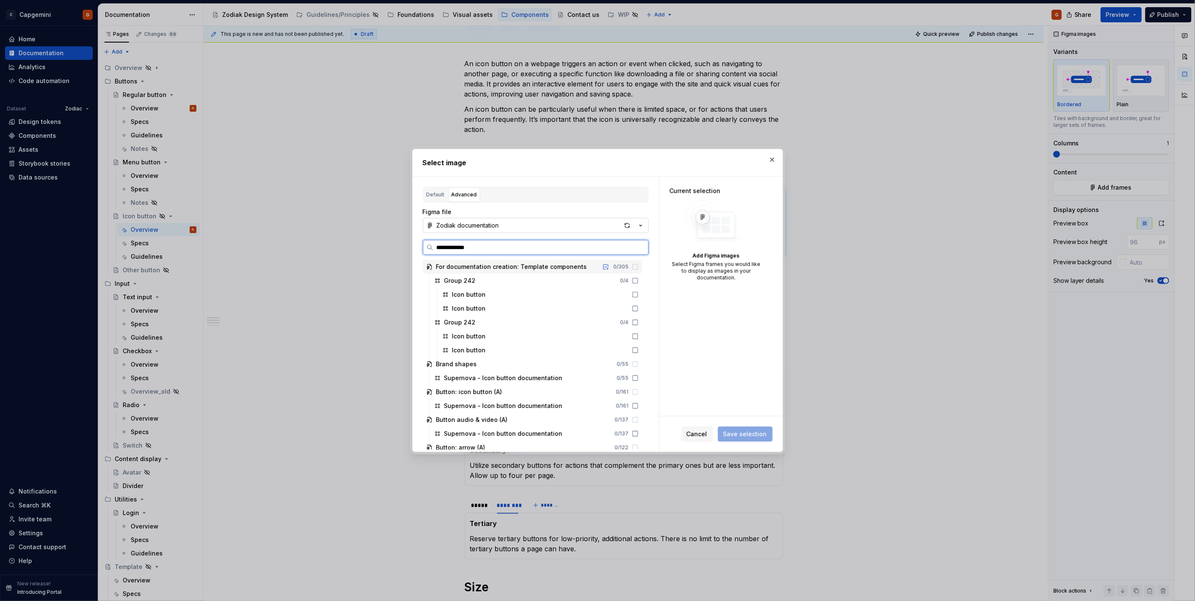
type input "**********"
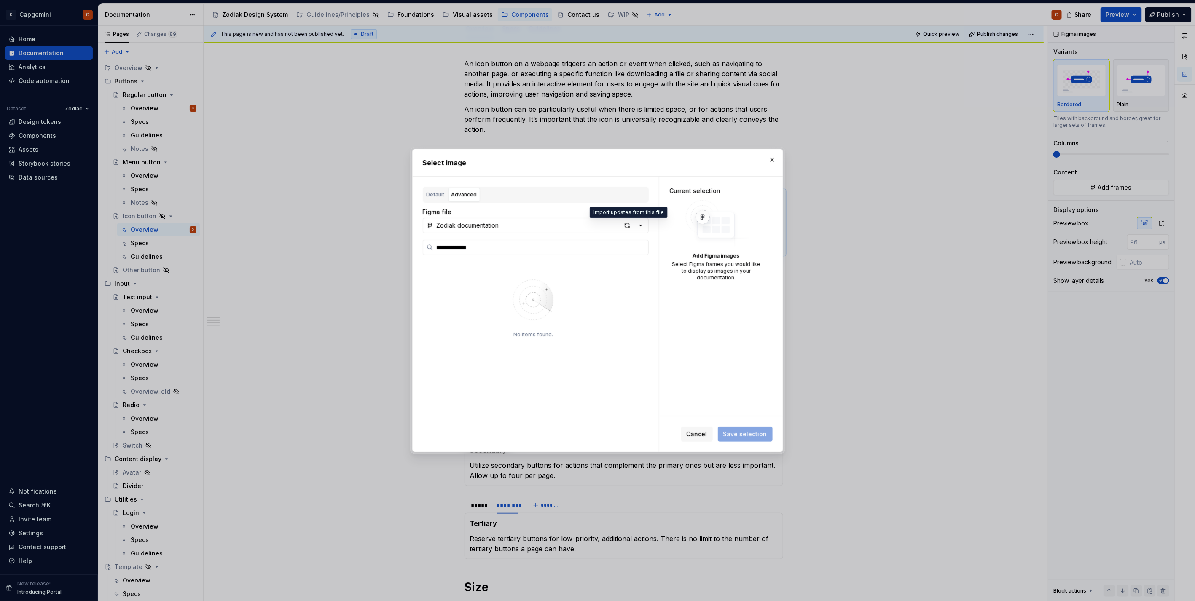
drag, startPoint x: 621, startPoint y: 226, endPoint x: 664, endPoint y: 201, distance: 49.5
click at [621, 226] on span "button" at bounding box center [627, 226] width 12 height 12
click at [620, 228] on div "**********" at bounding box center [597, 300] width 1195 height 601
click at [624, 226] on div "button" at bounding box center [627, 226] width 12 height 12
click at [775, 159] on button "button" at bounding box center [772, 160] width 12 height 12
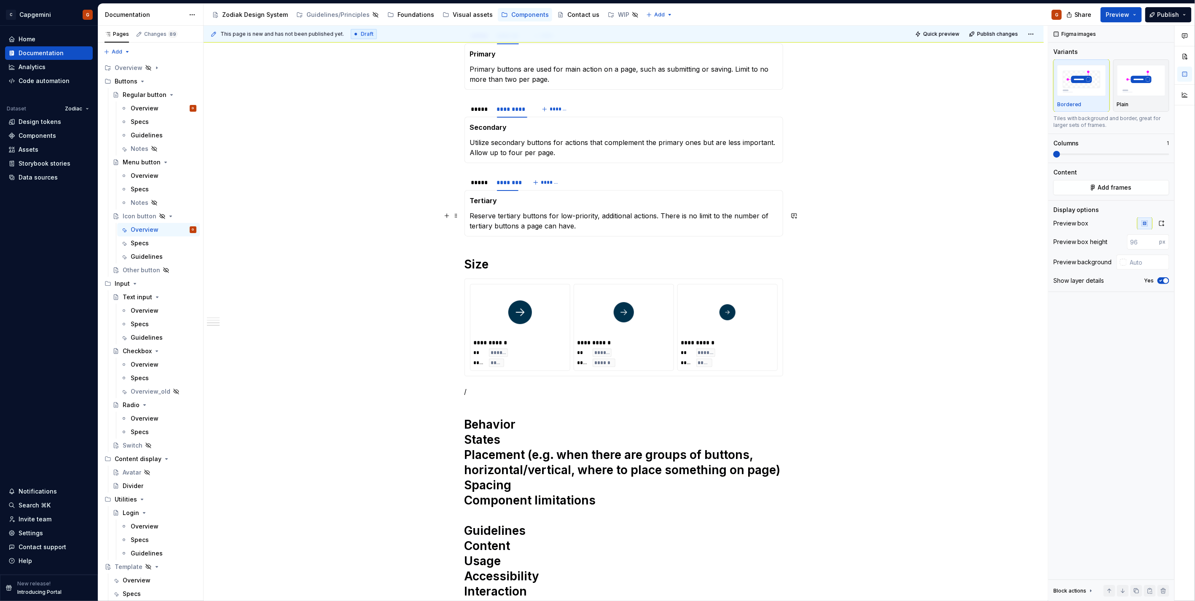
scroll to position [483, 0]
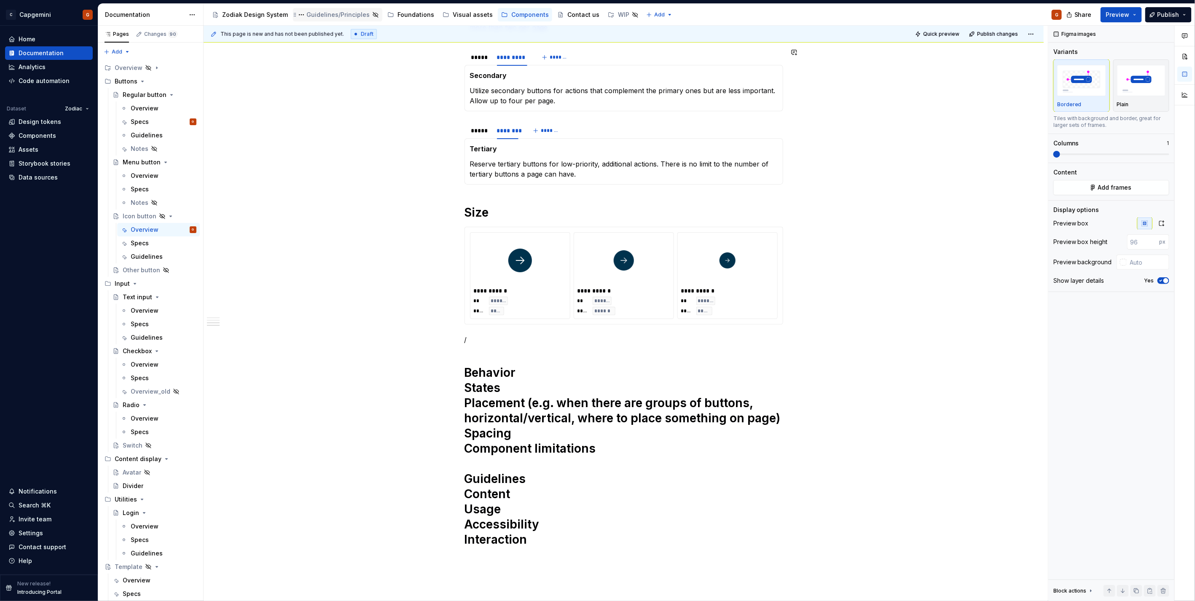
type textarea "*"
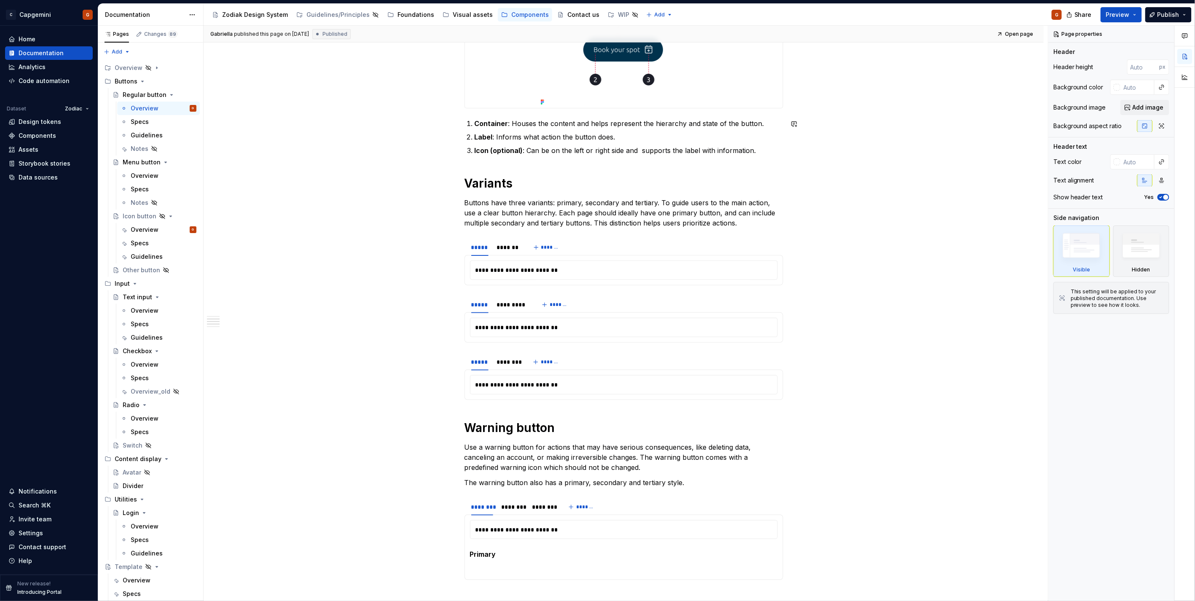
scroll to position [422, 0]
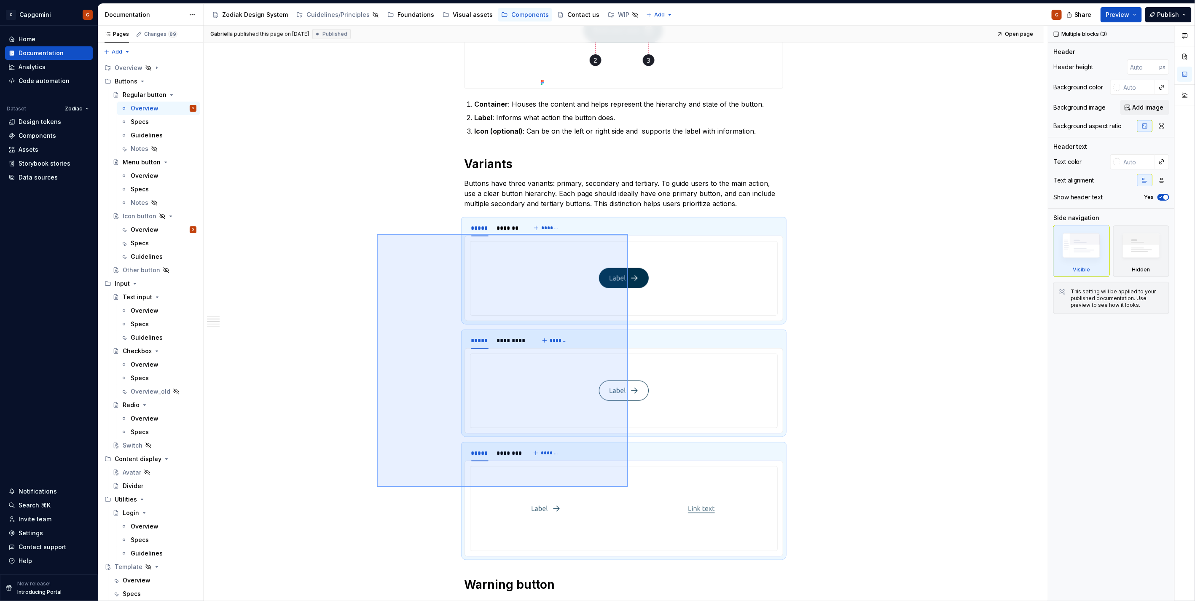
drag, startPoint x: 423, startPoint y: 294, endPoint x: 628, endPoint y: 487, distance: 281.2
click at [628, 487] on div "**********" at bounding box center [626, 314] width 844 height 576
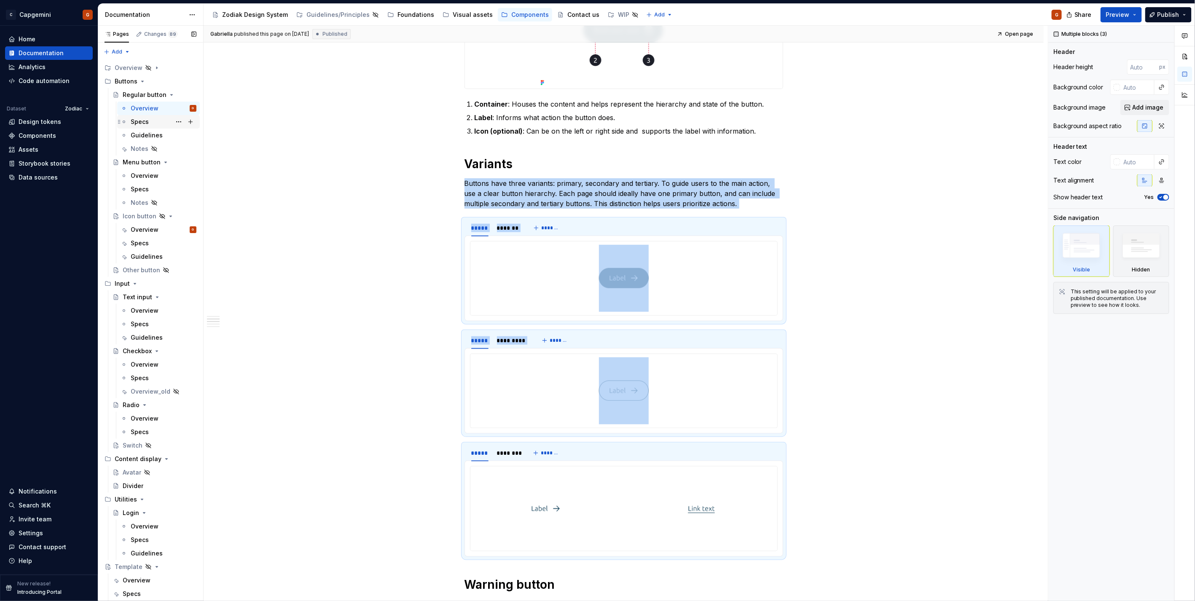
click at [143, 119] on div "Specs" at bounding box center [140, 122] width 18 height 8
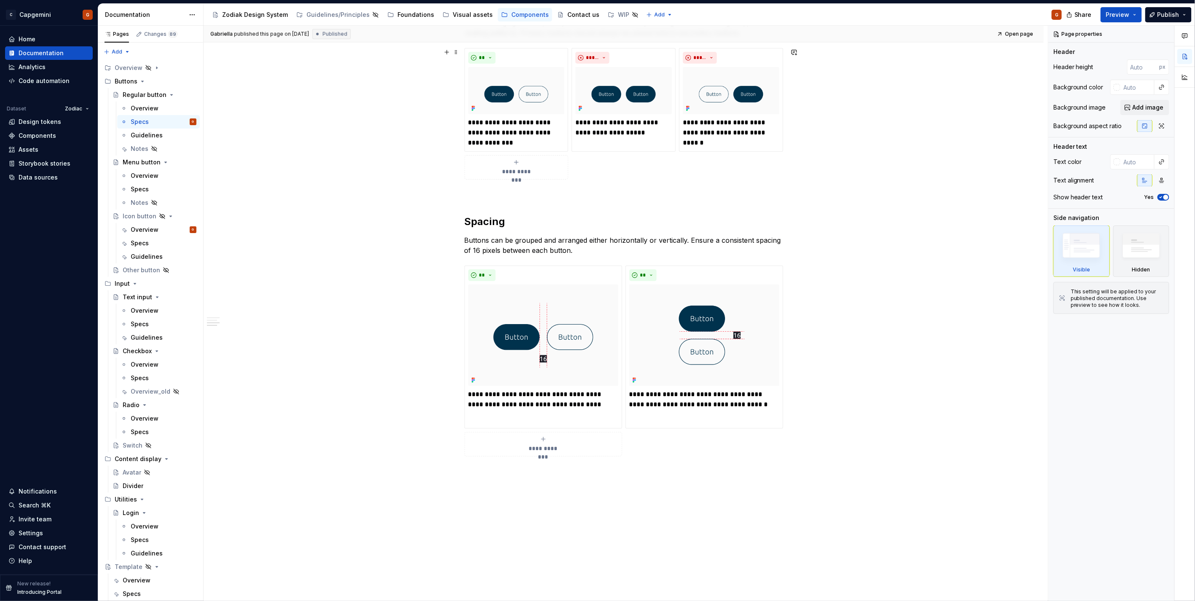
scroll to position [704, 0]
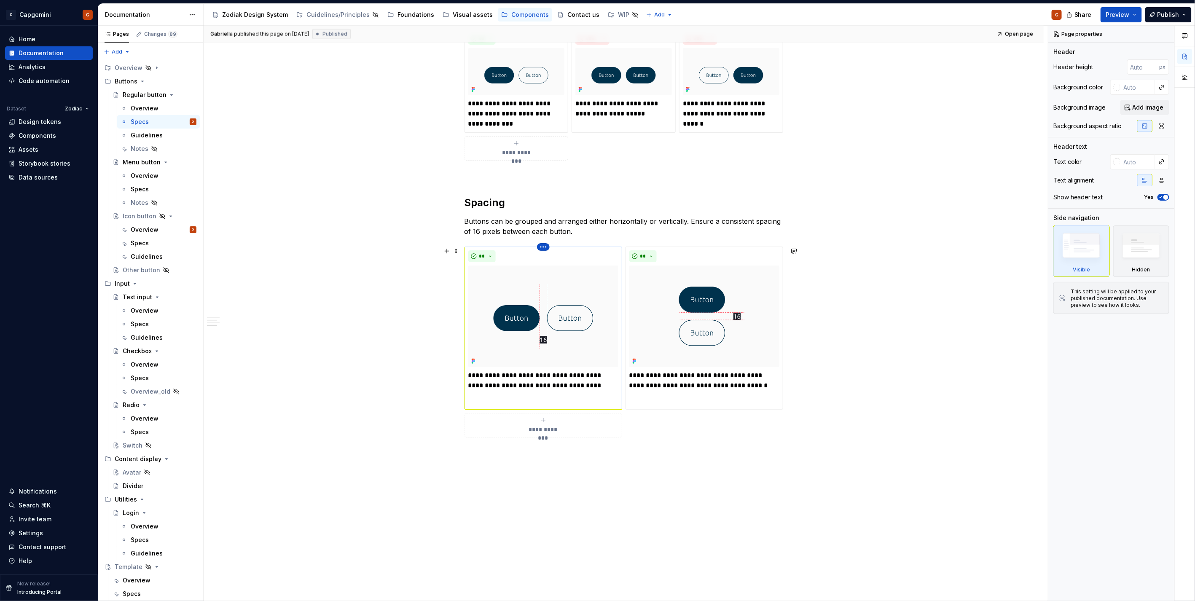
click at [540, 250] on html "C Capgemini G Home Documentation Analytics Code automation Dataset Zodiac Desig…" at bounding box center [597, 300] width 1195 height 601
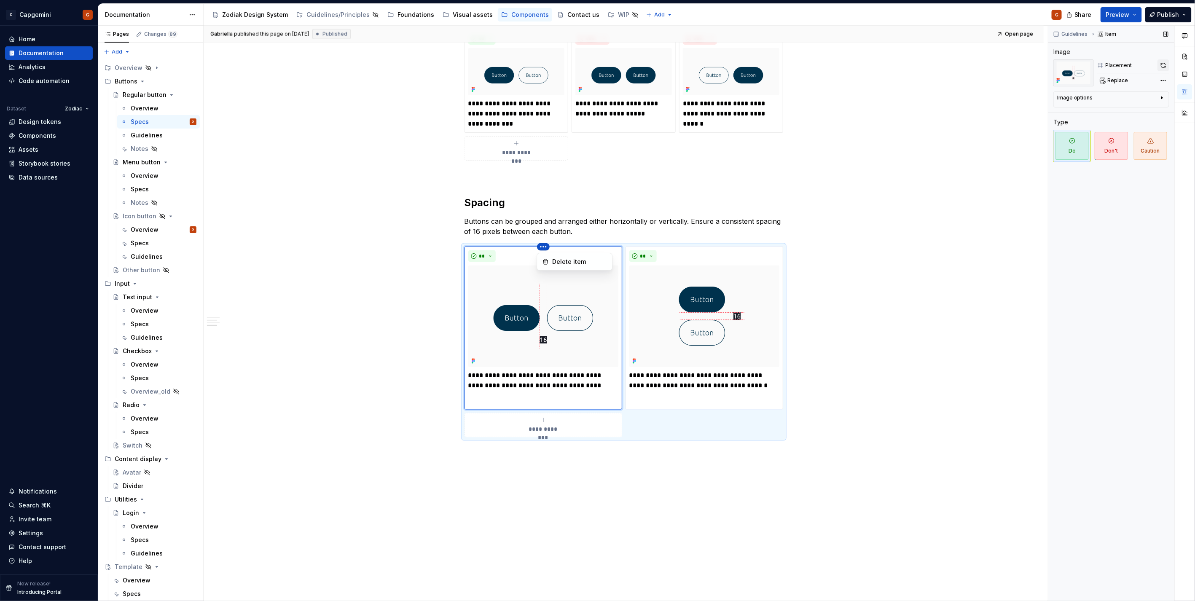
click at [1163, 64] on div "Comments Open comments No comments yet Select ‘Comment’ from the block context …" at bounding box center [1121, 314] width 147 height 576
click at [1163, 65] on button "button" at bounding box center [1164, 65] width 12 height 12
click at [764, 279] on img at bounding box center [704, 317] width 150 height 102
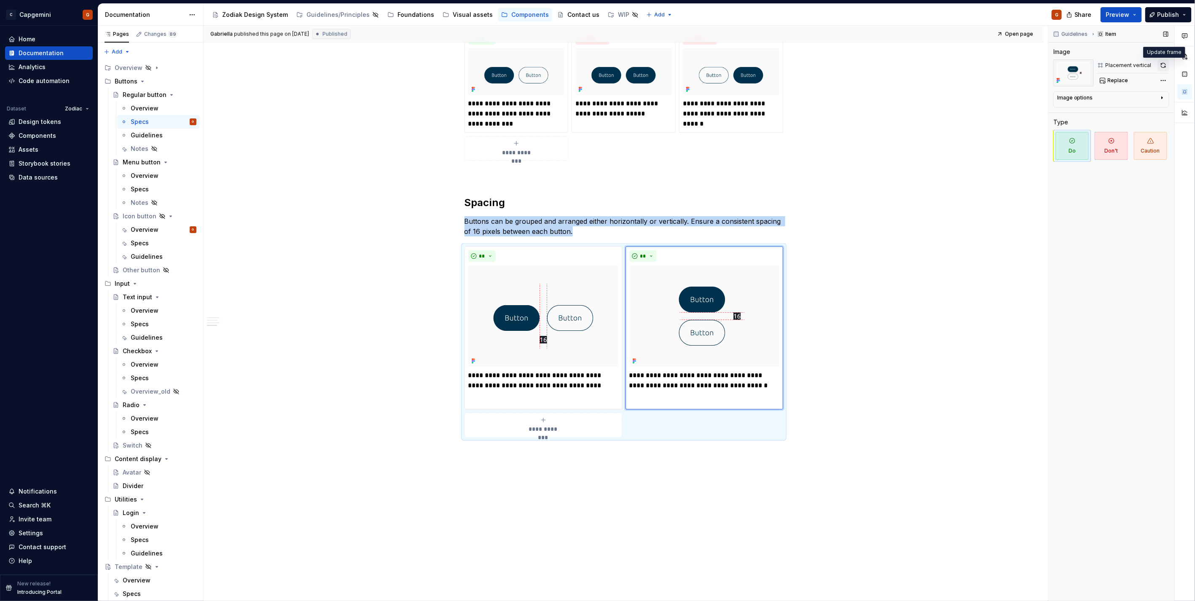
click at [1168, 65] on button "button" at bounding box center [1164, 65] width 12 height 12
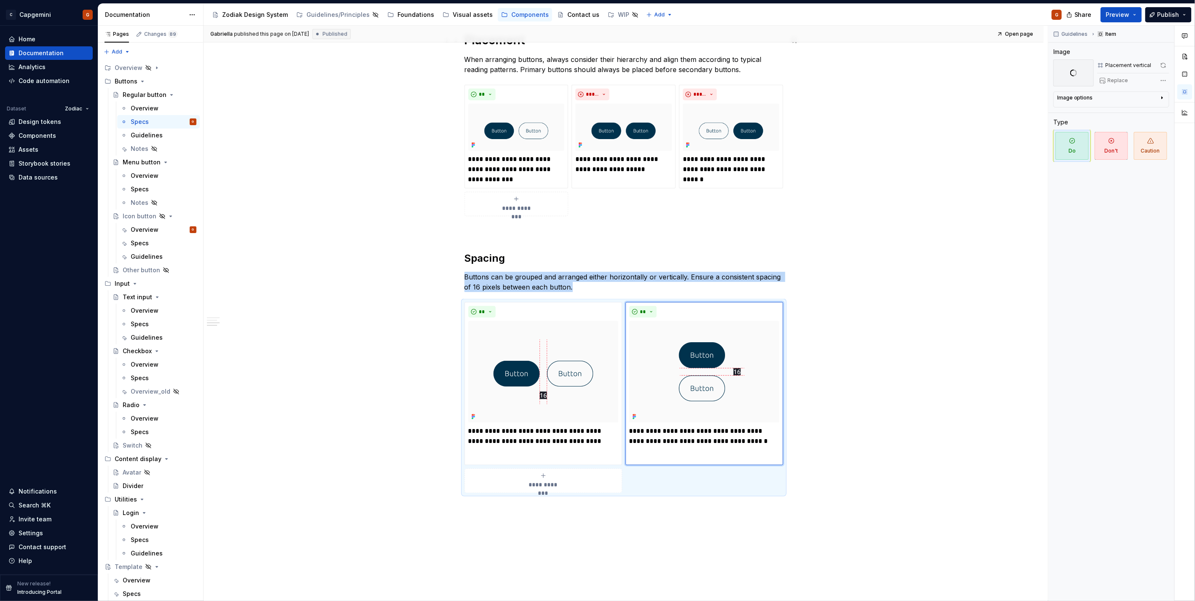
scroll to position [656, 0]
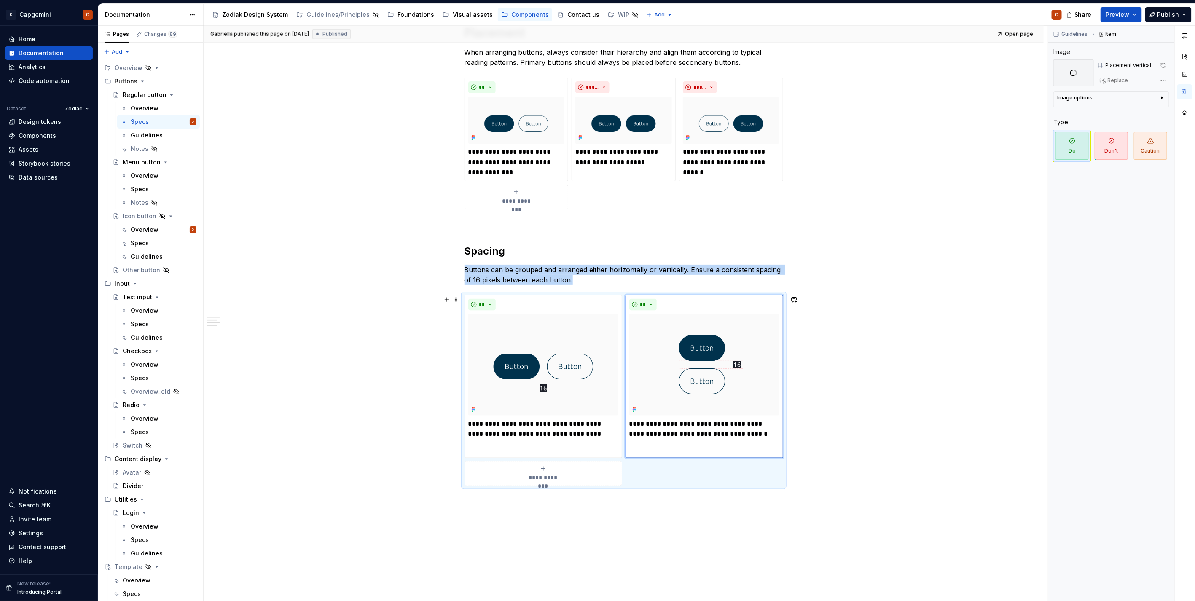
click at [839, 342] on div "States All button variants support five distinct interaction states. Default : …" at bounding box center [624, 94] width 840 height 1206
click at [726, 469] on div "**********" at bounding box center [624, 390] width 319 height 191
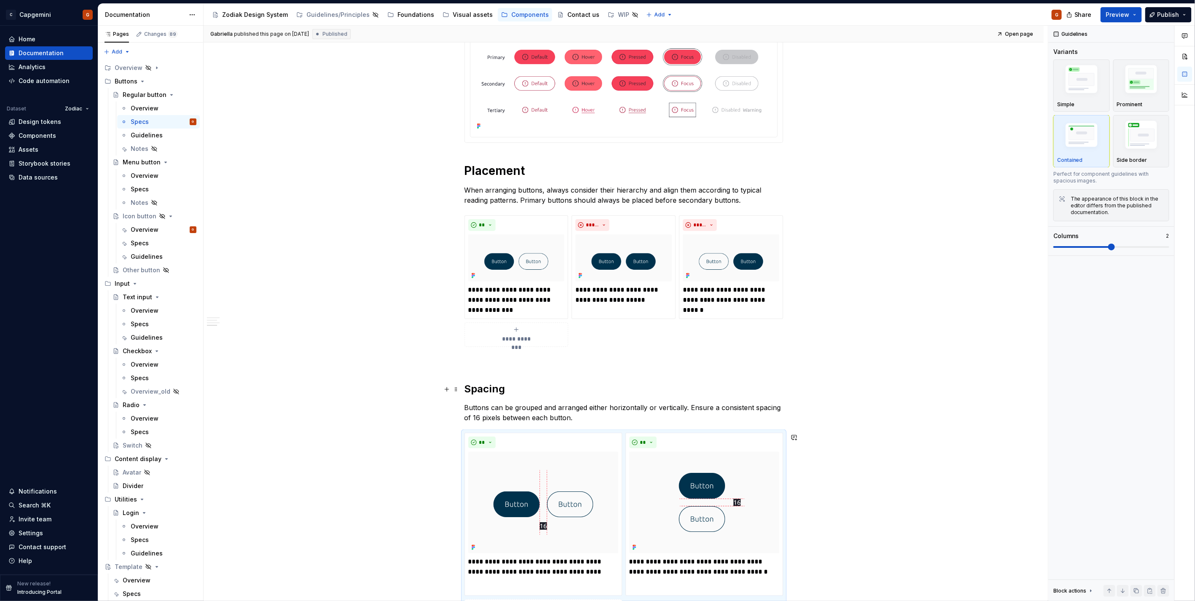
scroll to position [516, 0]
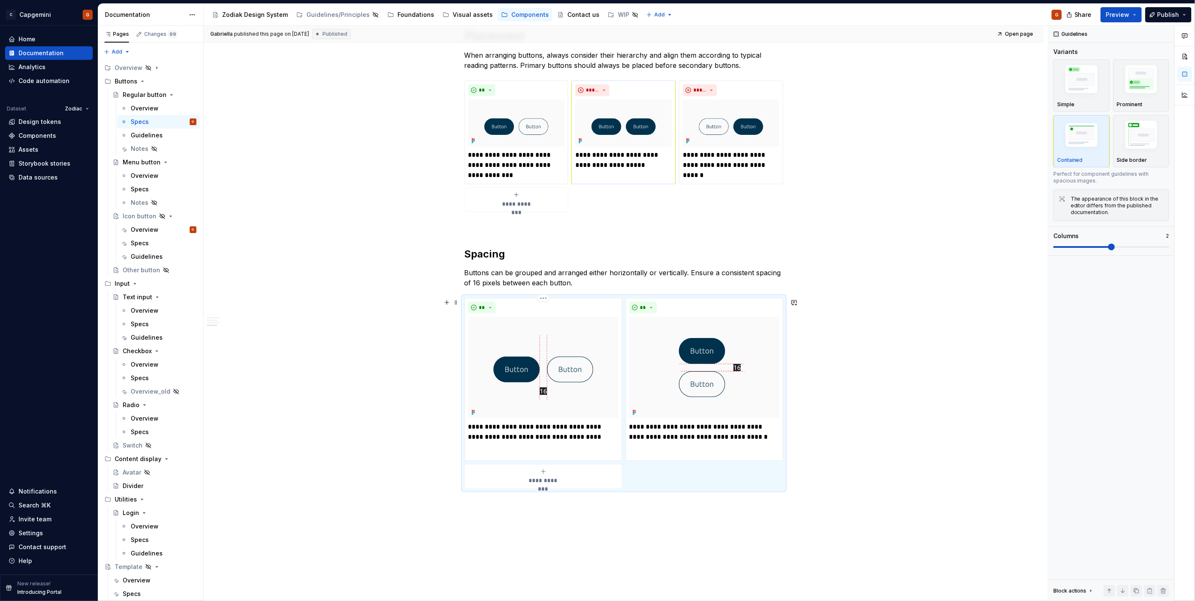
drag, startPoint x: 617, startPoint y: 285, endPoint x: 613, endPoint y: 281, distance: 6.0
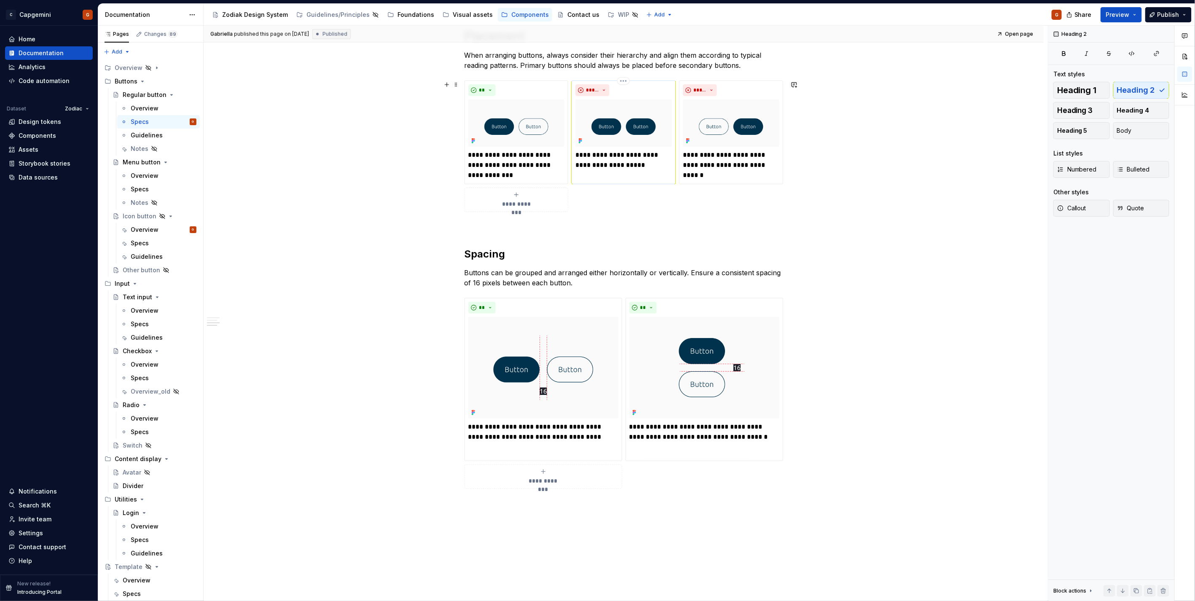
scroll to position [470, 0]
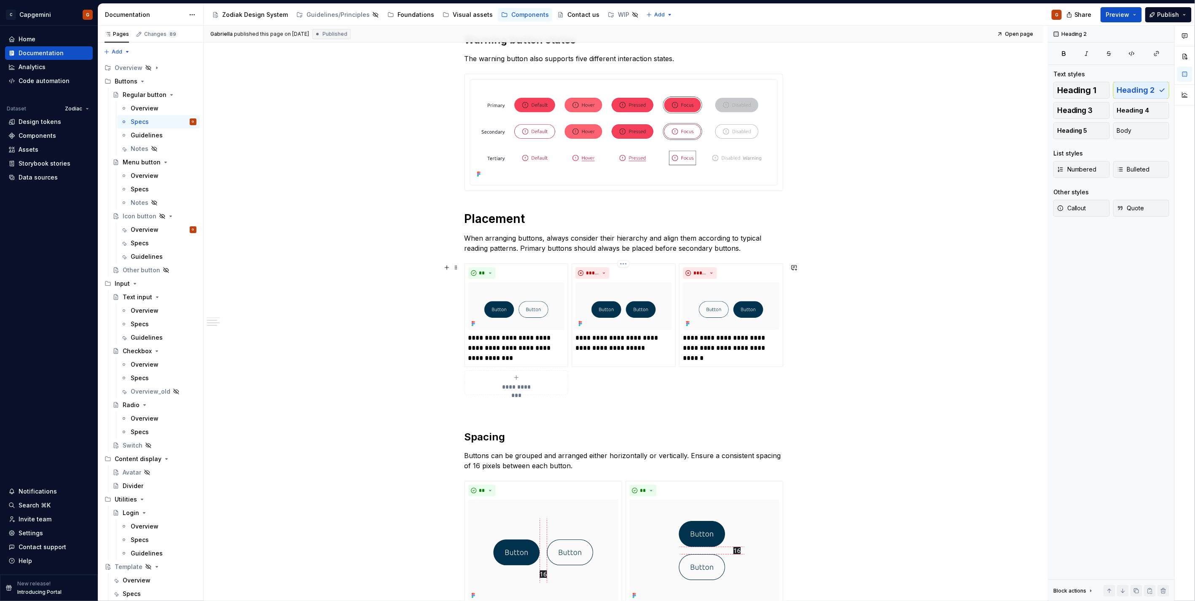
drag, startPoint x: 613, startPoint y: 281, endPoint x: 374, endPoint y: 213, distance: 248.8
click at [374, 213] on div "States All button variants support five distinct interaction states. Default : …" at bounding box center [624, 280] width 840 height 1206
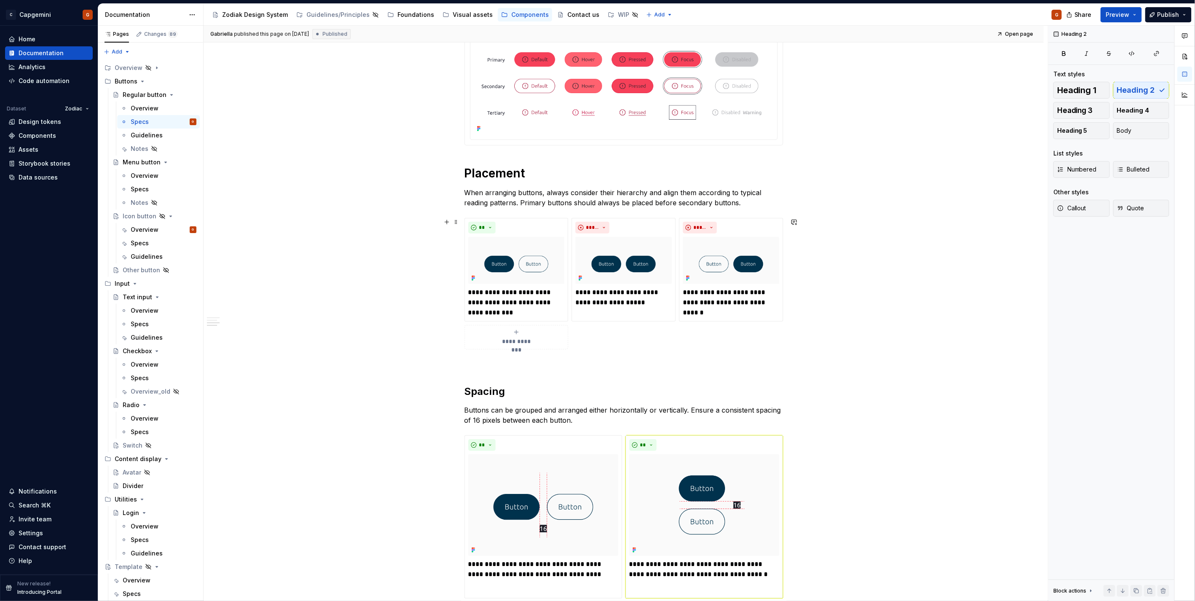
scroll to position [749, 0]
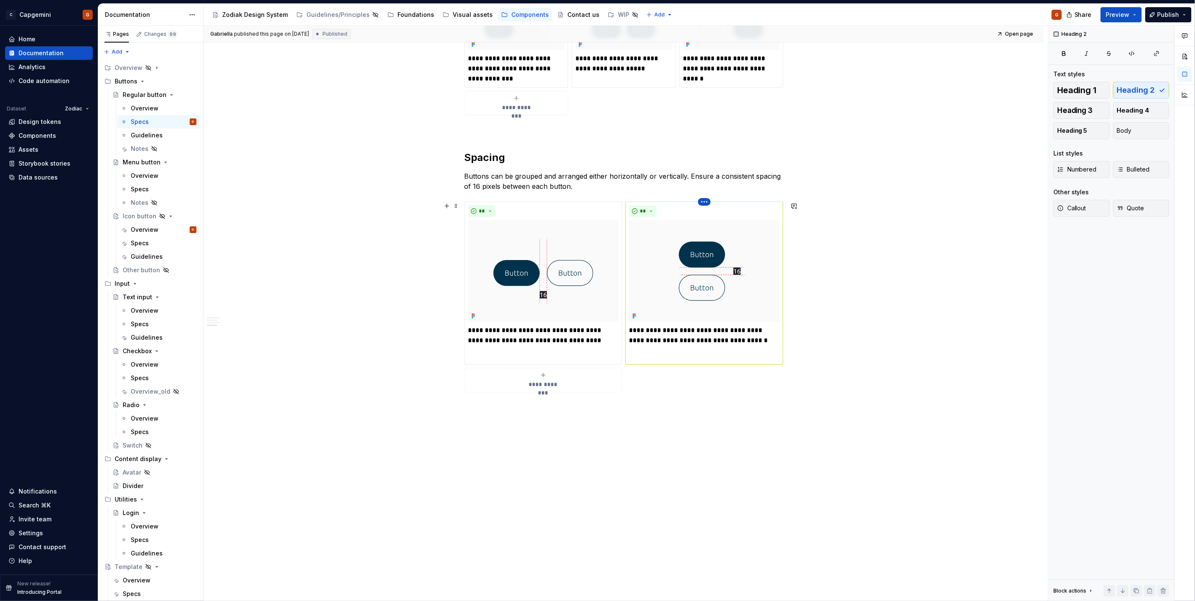
click at [702, 205] on html "C Capgemini G Home Documentation Analytics Code automation Dataset Zodiac Desig…" at bounding box center [597, 300] width 1195 height 601
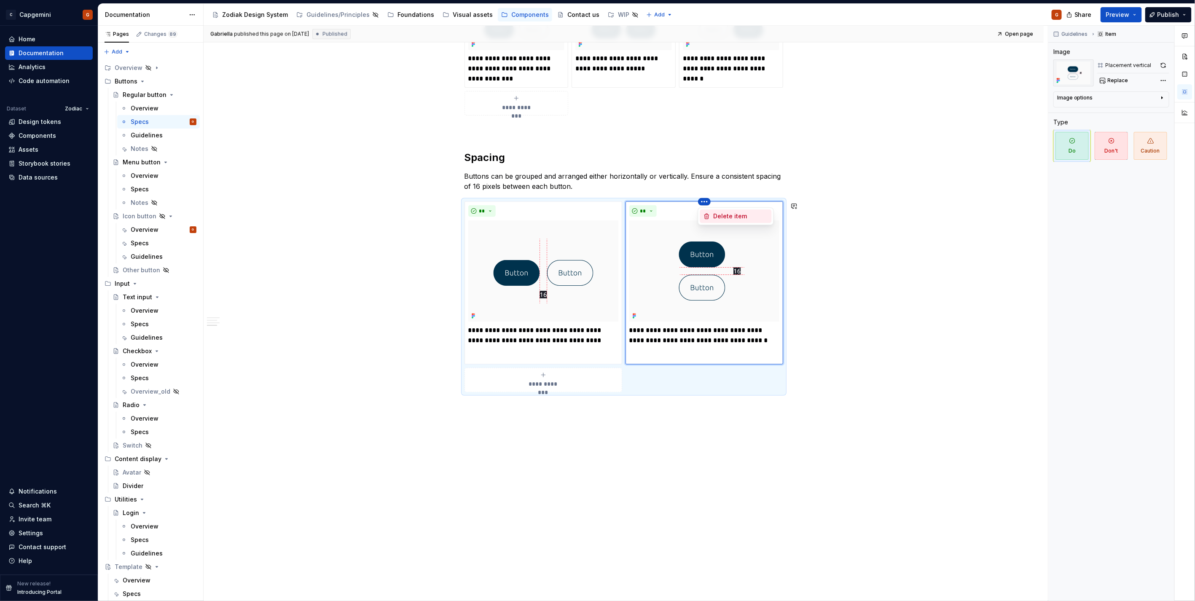
click at [707, 273] on html "C Capgemini G Home Documentation Analytics Code automation Dataset Zodiac Desig…" at bounding box center [597, 300] width 1195 height 601
click at [718, 235] on img at bounding box center [704, 271] width 150 height 102
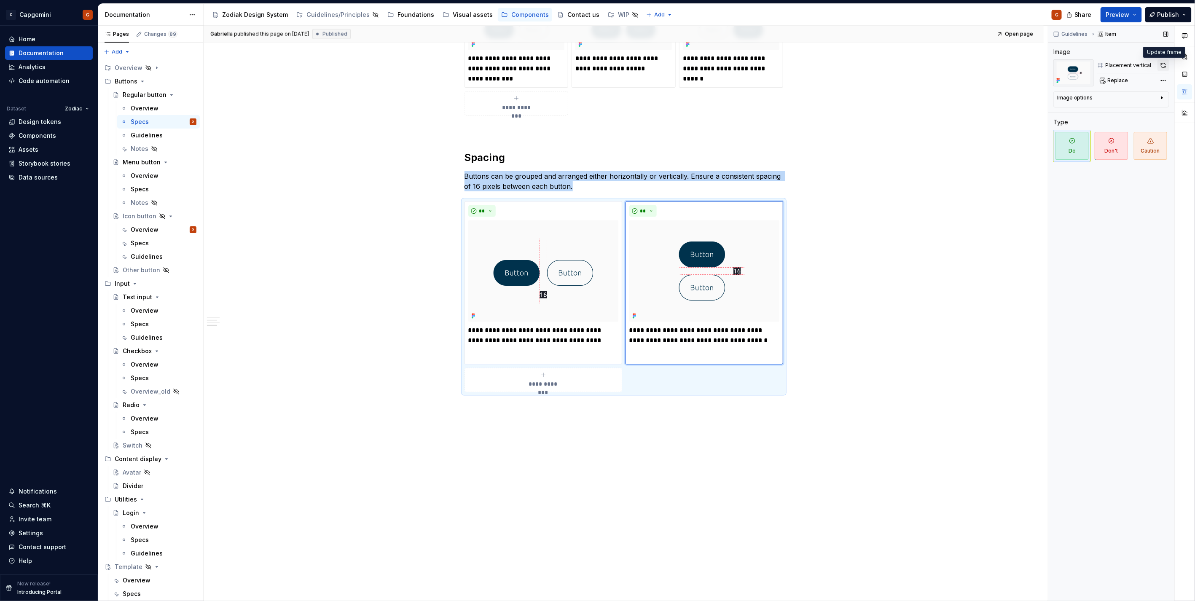
click at [1166, 66] on button "button" at bounding box center [1164, 65] width 12 height 12
click at [578, 245] on img at bounding box center [543, 271] width 150 height 102
click at [1167, 67] on button "button" at bounding box center [1164, 65] width 12 height 12
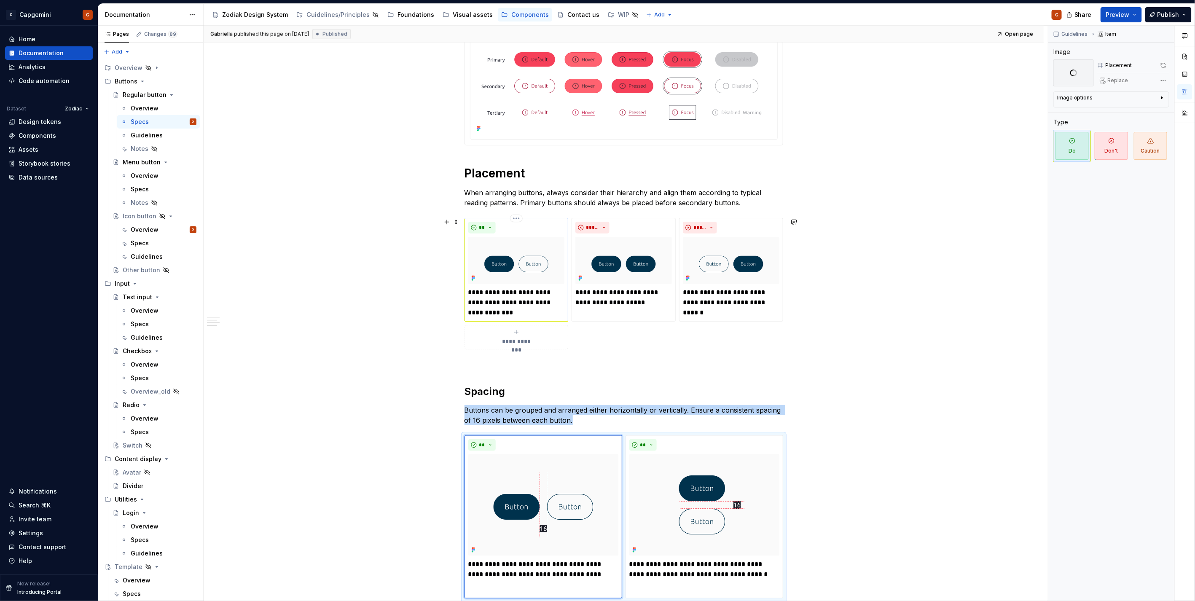
click at [549, 260] on img at bounding box center [516, 261] width 97 height 48
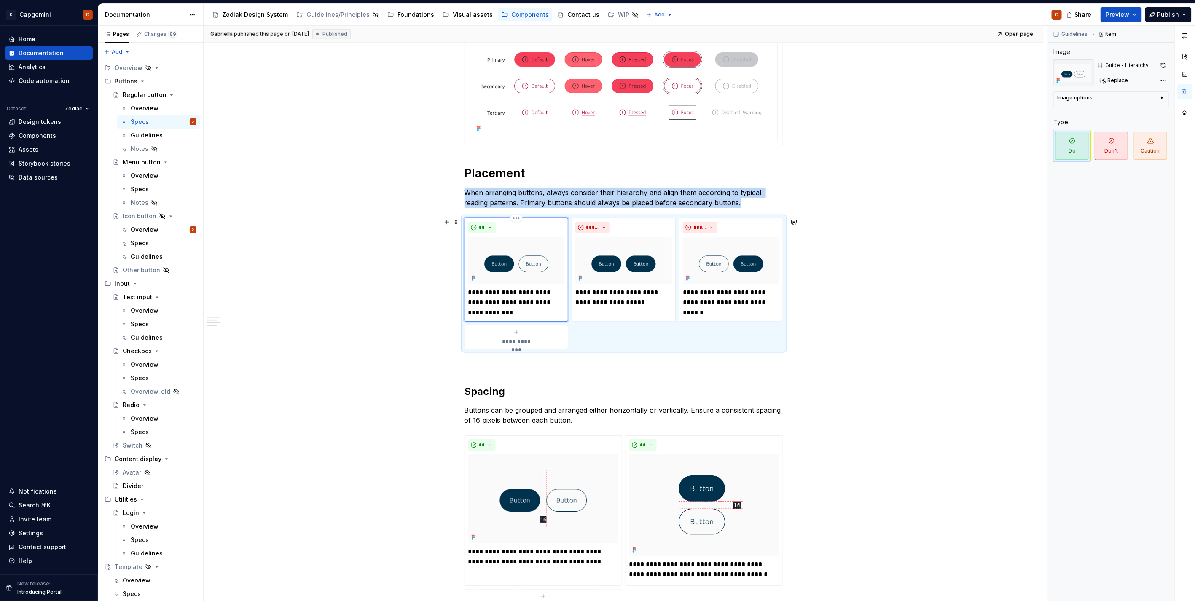
click at [520, 223] on div "**" at bounding box center [516, 228] width 97 height 12
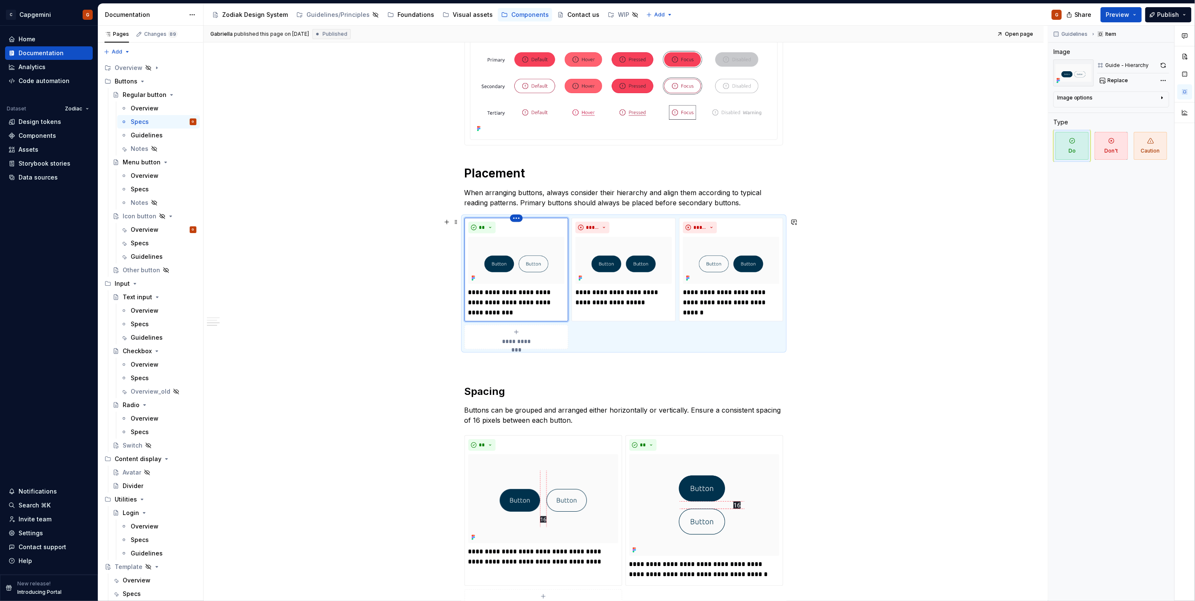
click at [516, 219] on html "C Capgemini G Home Documentation Analytics Code automation Dataset Zodiac Desig…" at bounding box center [597, 300] width 1195 height 601
click at [620, 271] on html "C Capgemini G Home Documentation Analytics Code automation Dataset Zodiac Desig…" at bounding box center [597, 300] width 1195 height 601
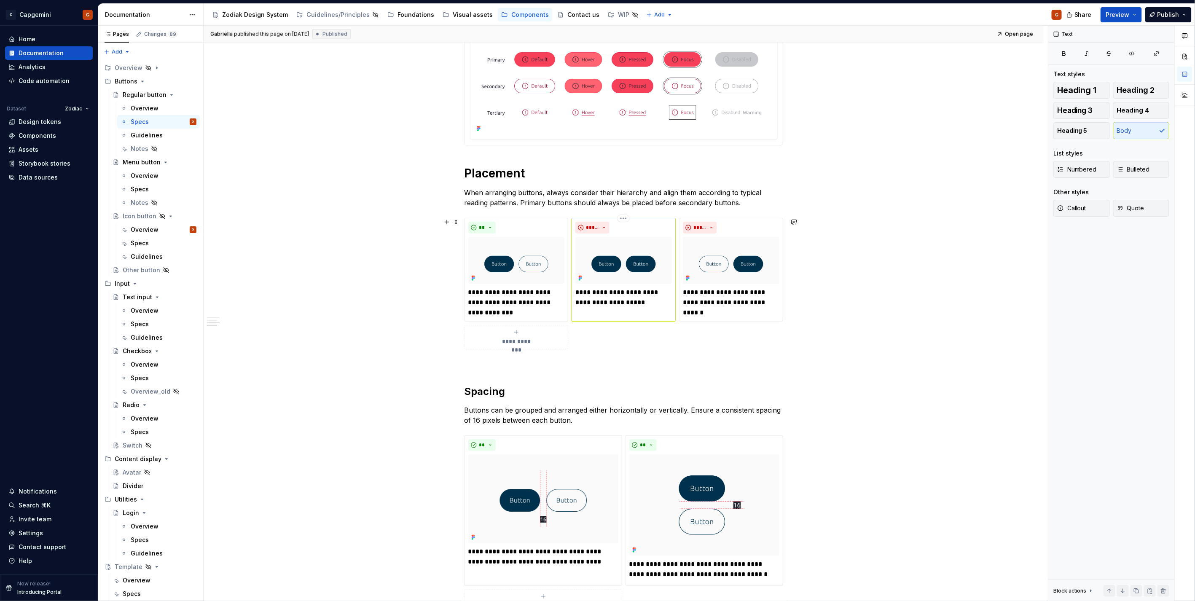
click at [639, 238] on img at bounding box center [623, 261] width 97 height 48
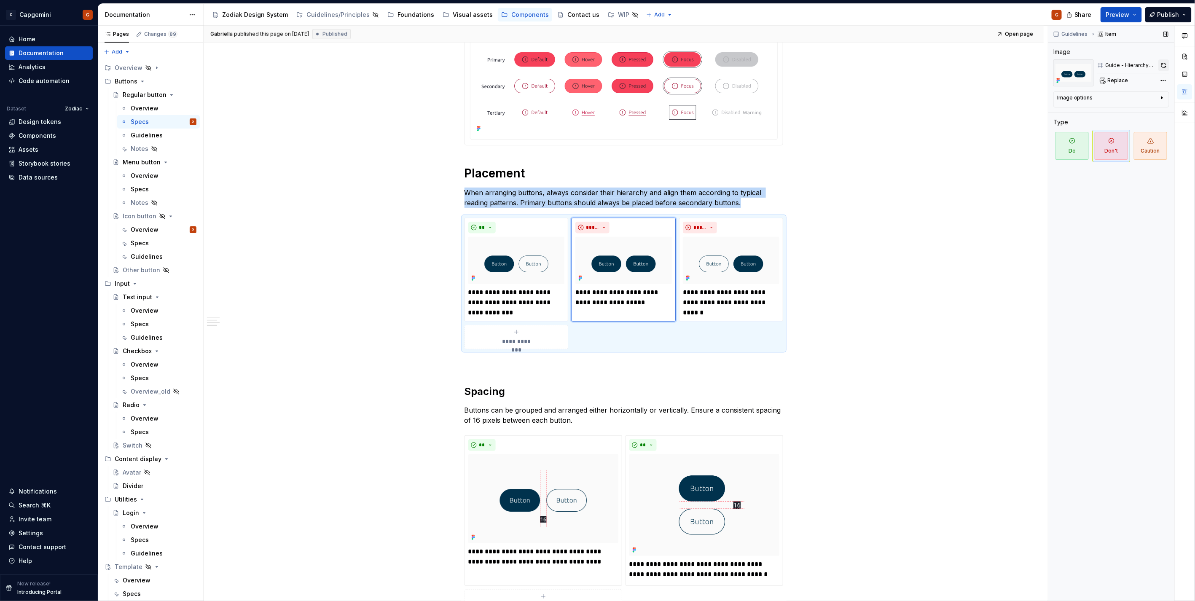
click at [1164, 66] on button "button" at bounding box center [1163, 65] width 11 height 12
click at [749, 277] on img at bounding box center [731, 261] width 97 height 48
click at [1164, 66] on button "button" at bounding box center [1164, 65] width 9 height 12
click at [525, 263] on img at bounding box center [516, 261] width 97 height 48
click at [1161, 67] on button "button" at bounding box center [1164, 65] width 12 height 12
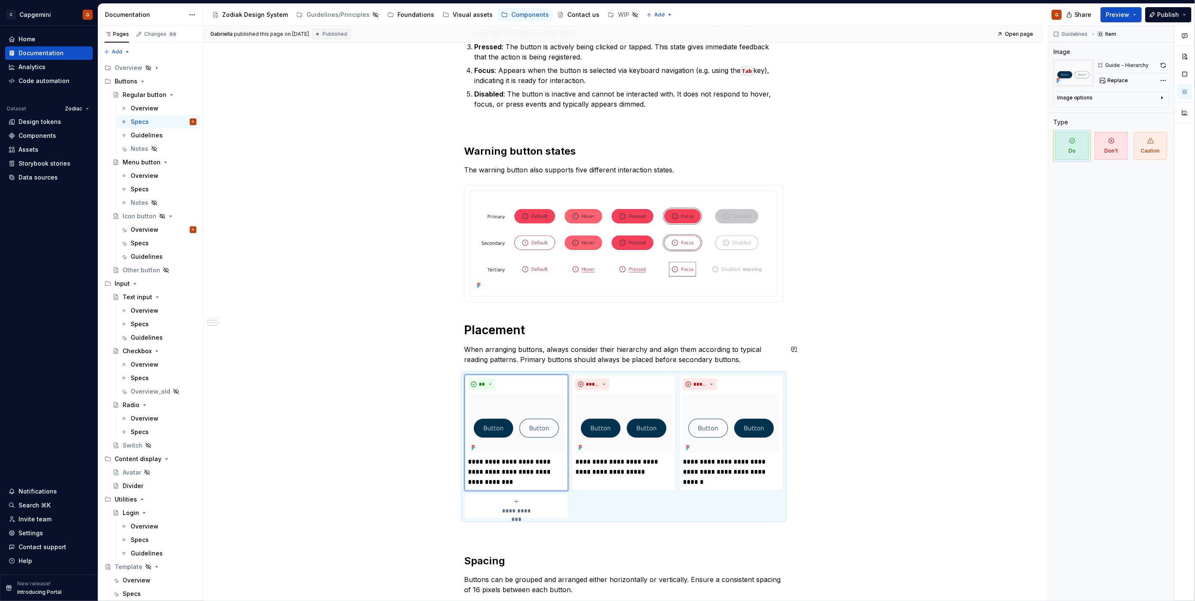
scroll to position [328, 0]
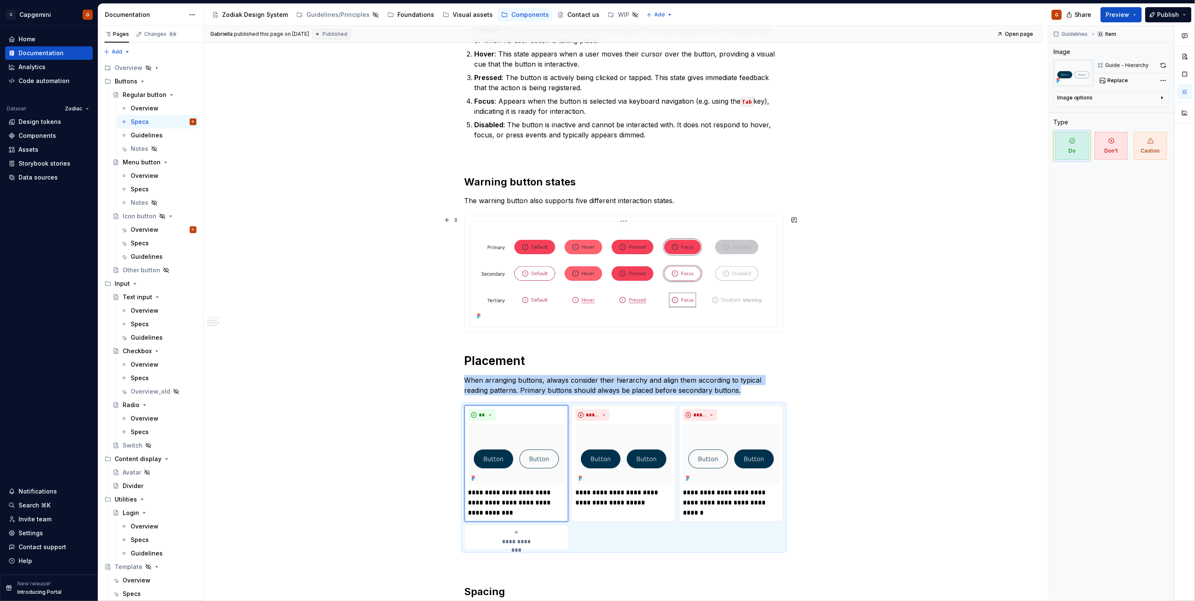
drag, startPoint x: 701, startPoint y: 263, endPoint x: 680, endPoint y: 254, distance: 22.5
click at [701, 263] on img at bounding box center [624, 273] width 300 height 97
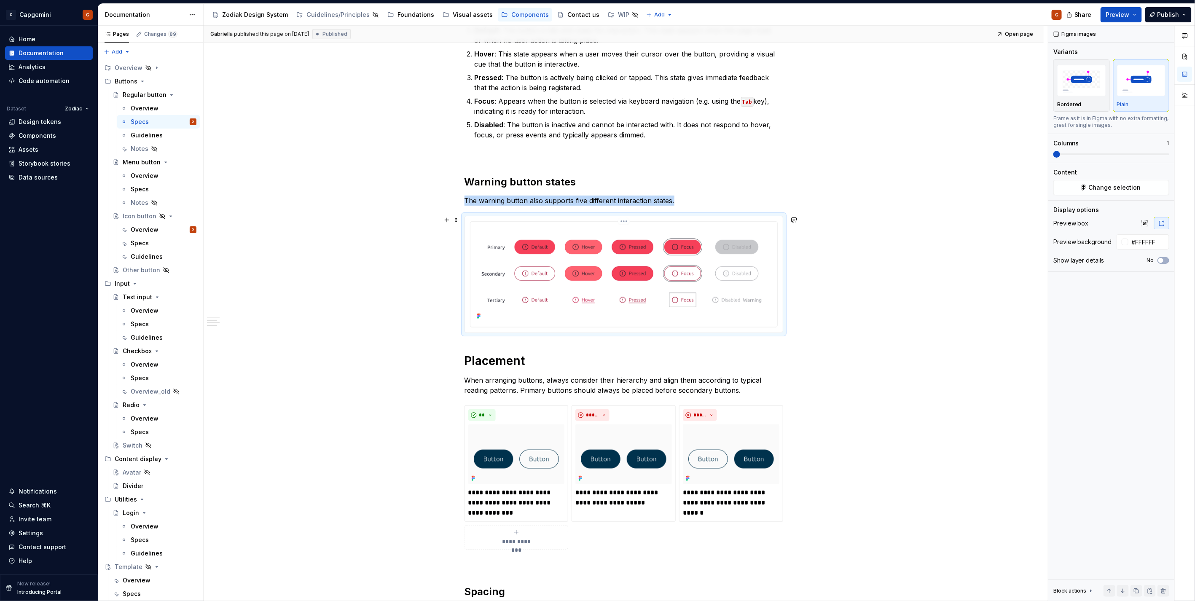
click at [627, 220] on html "C Capgemini G Home Documentation Analytics Code automation Dataset Zodiac Desig…" at bounding box center [597, 300] width 1195 height 601
click at [646, 266] on div "Update Figma image" at bounding box center [669, 266] width 70 height 8
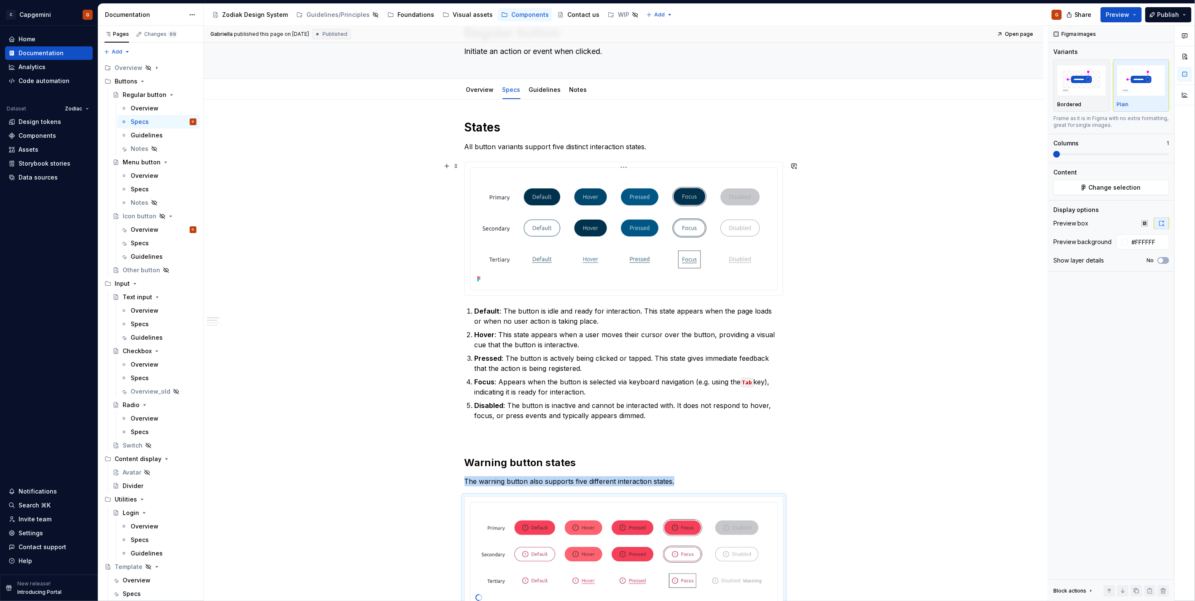
scroll to position [0, 0]
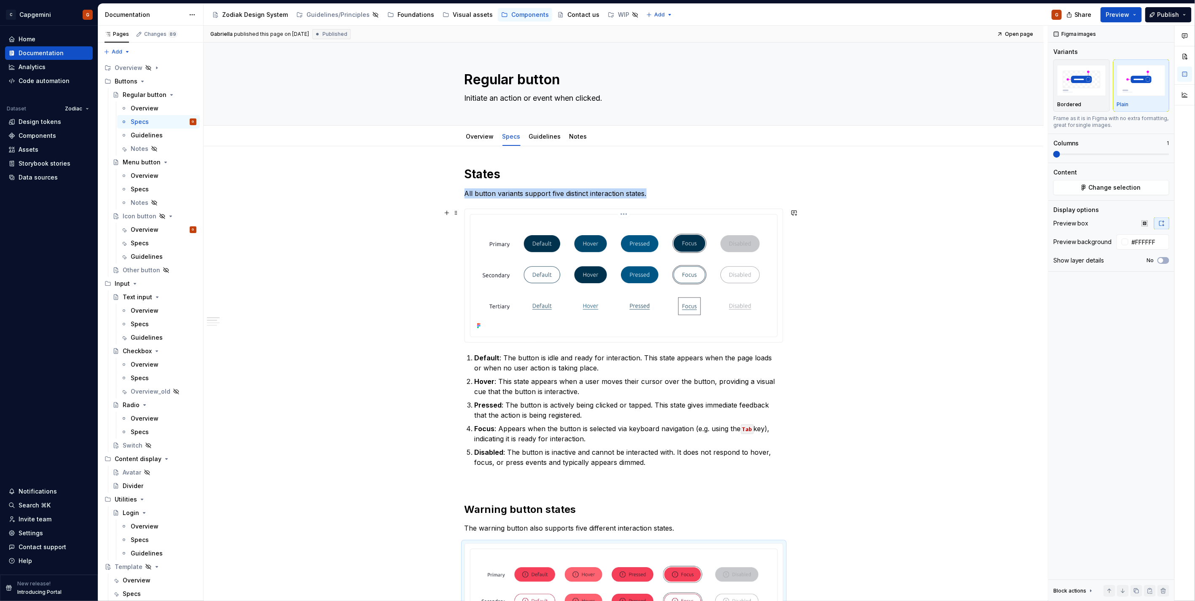
click at [634, 263] on img at bounding box center [624, 275] width 300 height 114
click at [622, 213] on html "C Capgemini G Home Documentation Analytics Code automation Dataset Zodiac Desig…" at bounding box center [597, 300] width 1195 height 601
click at [644, 258] on div "Update Figma image" at bounding box center [669, 259] width 70 height 8
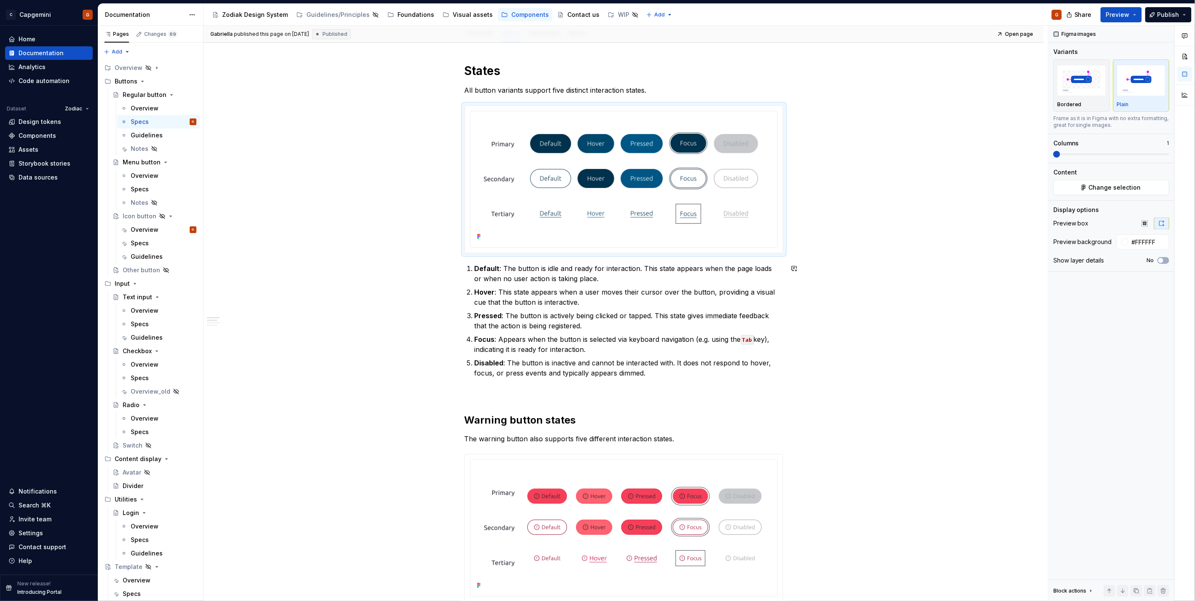
scroll to position [94, 0]
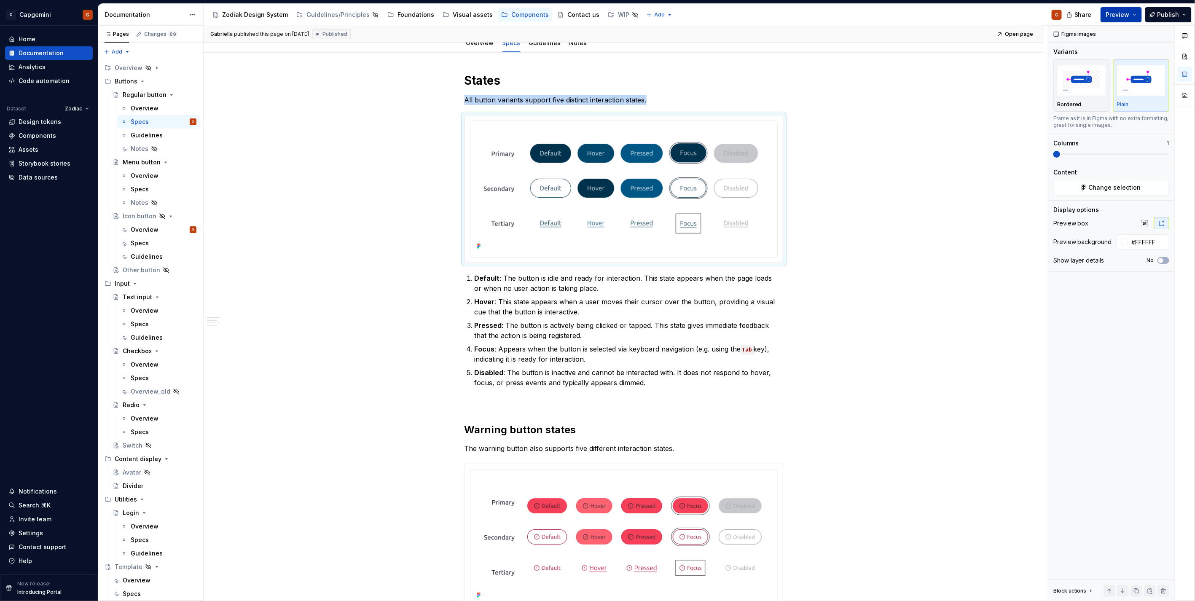
click at [1111, 11] on span "Preview" at bounding box center [1118, 15] width 24 height 8
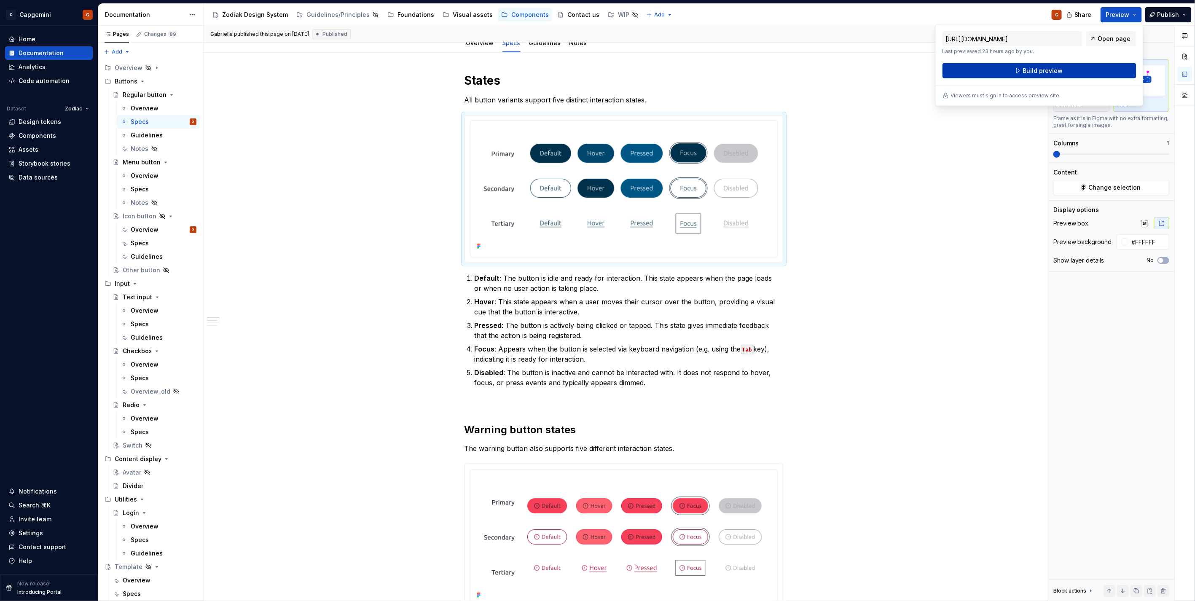
drag, startPoint x: 1111, startPoint y: 11, endPoint x: 1039, endPoint y: 70, distance: 92.6
click at [1039, 70] on span "Build preview" at bounding box center [1043, 71] width 40 height 8
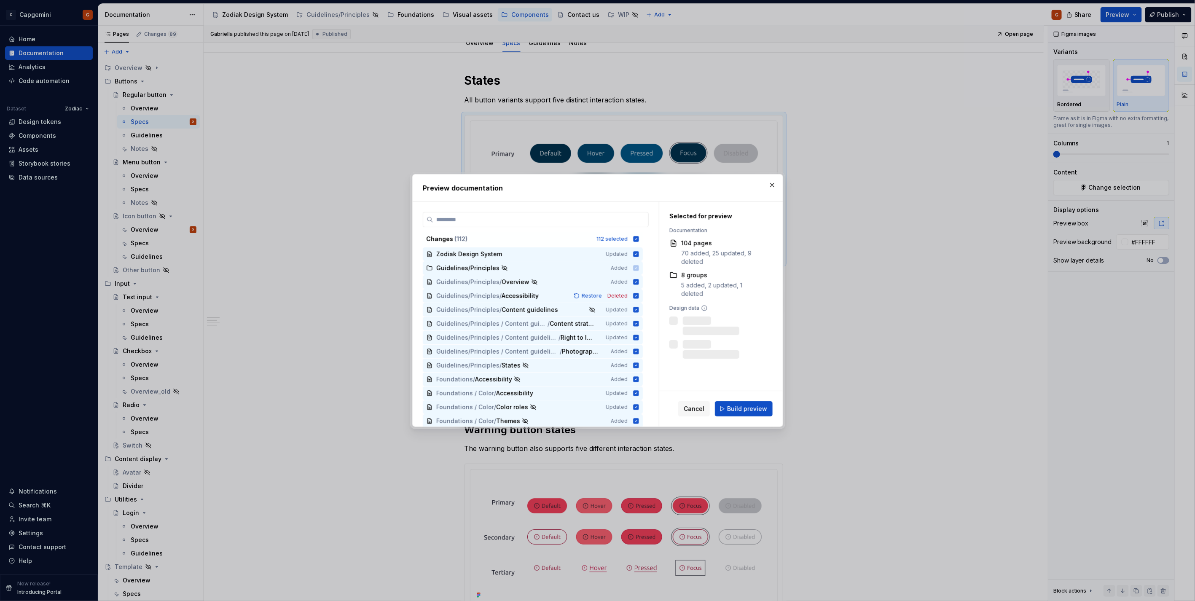
click at [740, 408] on span "Build preview" at bounding box center [747, 409] width 40 height 8
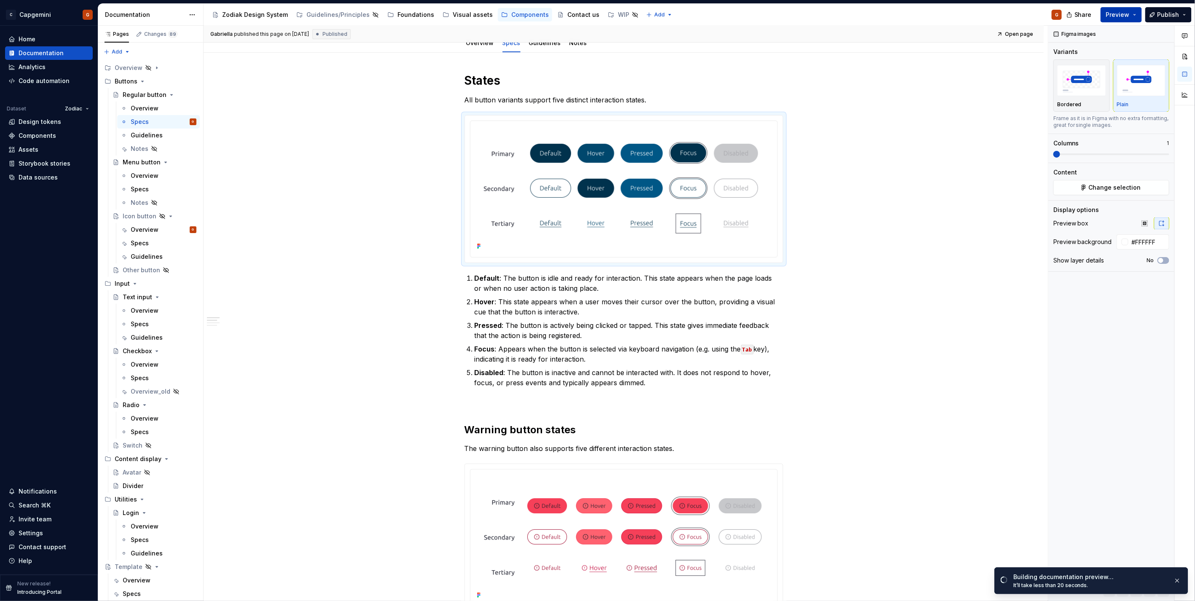
click at [1126, 17] on span "Preview" at bounding box center [1118, 15] width 24 height 8
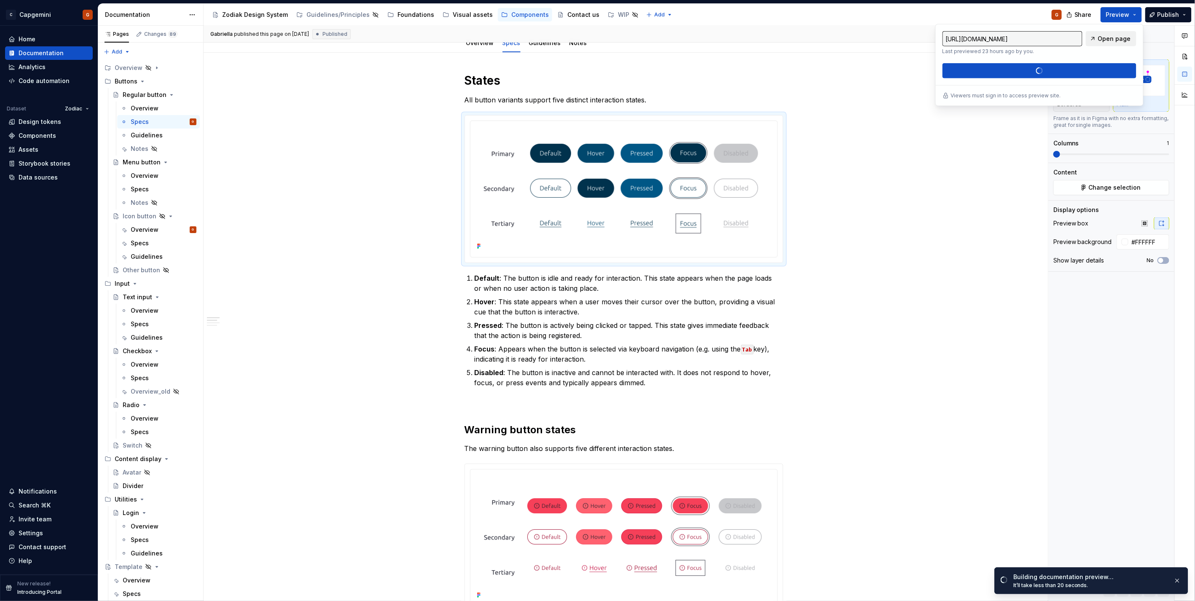
drag, startPoint x: 1126, startPoint y: 17, endPoint x: 1112, endPoint y: 37, distance: 24.6
click at [1112, 37] on span "Open page" at bounding box center [1114, 39] width 33 height 8
click at [1137, 582] on link "Open page" at bounding box center [1147, 583] width 43 height 12
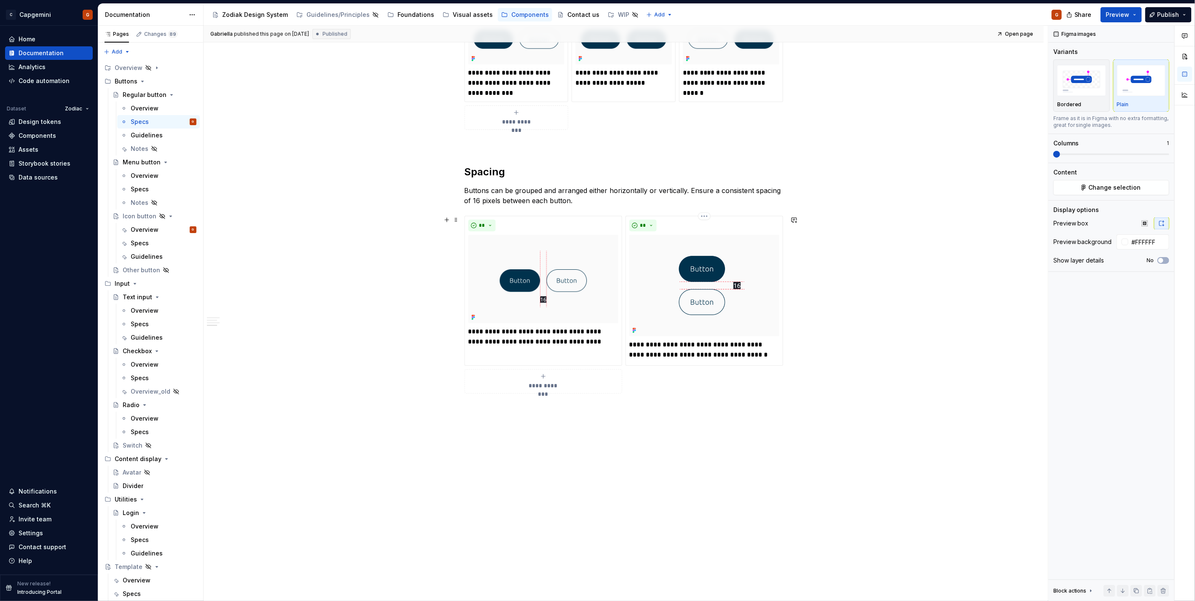
scroll to position [796, 0]
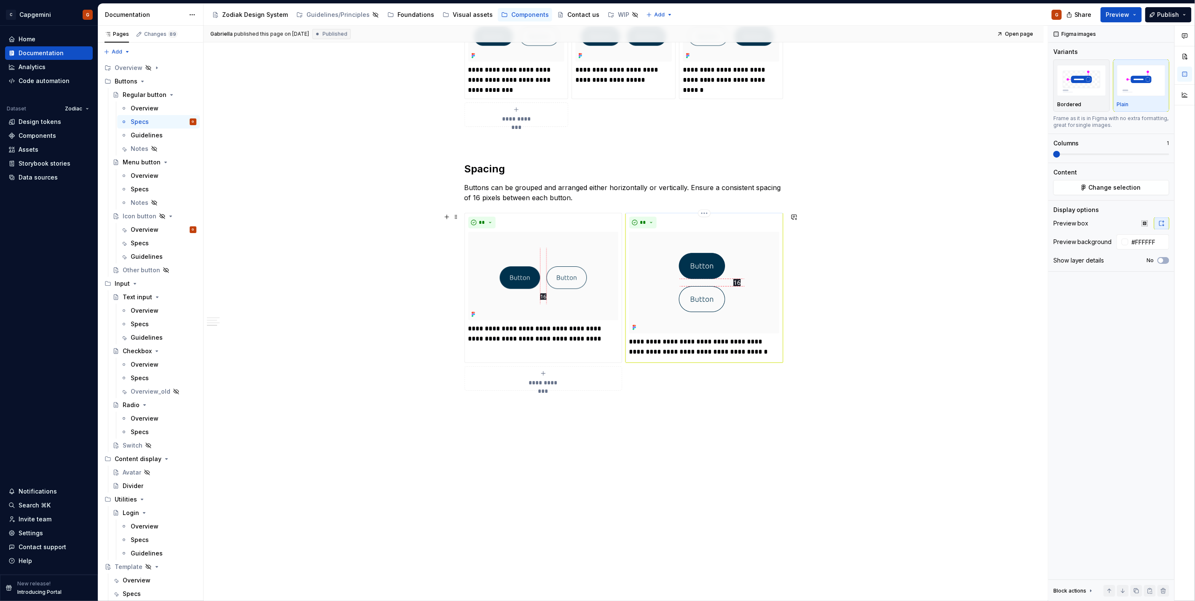
drag, startPoint x: 731, startPoint y: 328, endPoint x: 747, endPoint y: 328, distance: 16.0
click at [731, 328] on img at bounding box center [704, 283] width 150 height 102
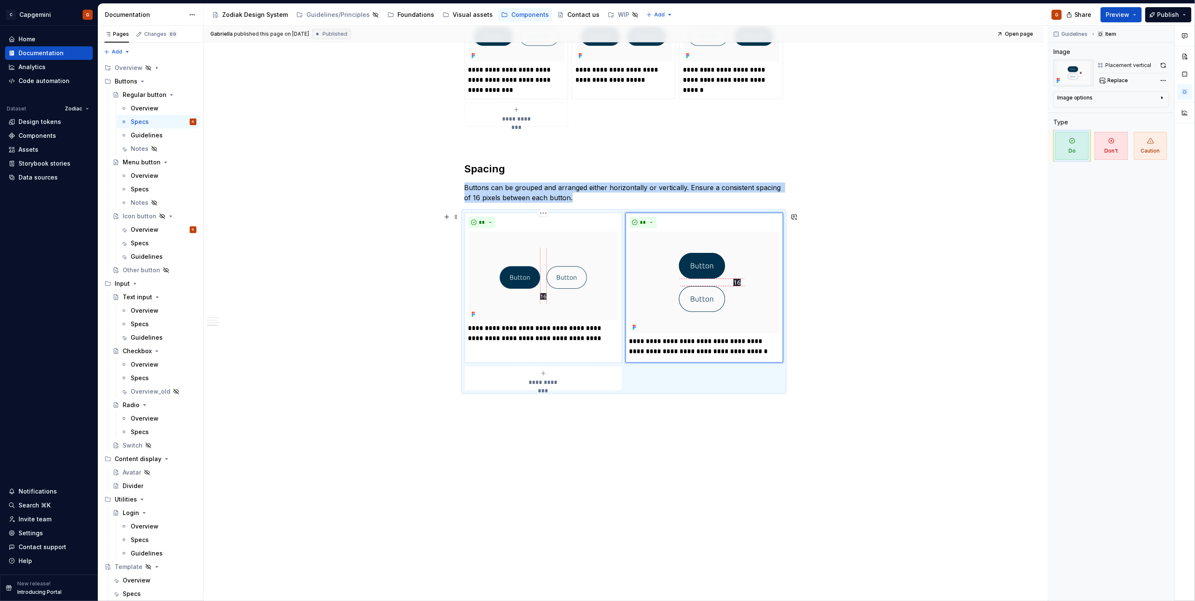
click at [578, 266] on img at bounding box center [543, 276] width 150 height 89
click at [546, 214] on html "C Capgemini G Home Documentation Analytics Code automation Dataset Zodiac Desig…" at bounding box center [597, 300] width 1195 height 601
click at [1164, 67] on div "Comments Open comments No comments yet Select ‘Comment’ from the block context …" at bounding box center [1121, 314] width 147 height 576
click at [1164, 67] on button "button" at bounding box center [1164, 65] width 12 height 12
click at [618, 305] on div "**********" at bounding box center [544, 288] width 158 height 150
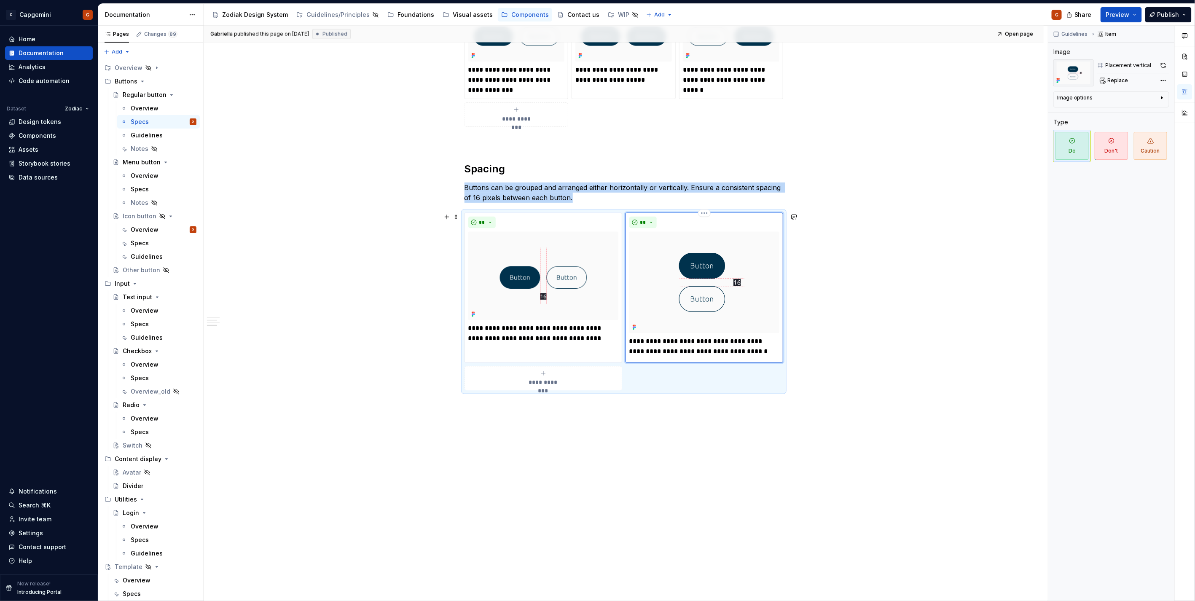
click at [708, 297] on img at bounding box center [704, 283] width 150 height 102
click at [558, 224] on div "**" at bounding box center [543, 223] width 150 height 12
click at [1161, 64] on button "button" at bounding box center [1164, 65] width 12 height 12
click at [597, 277] on img at bounding box center [543, 276] width 150 height 89
click at [1164, 66] on button "button" at bounding box center [1164, 65] width 12 height 12
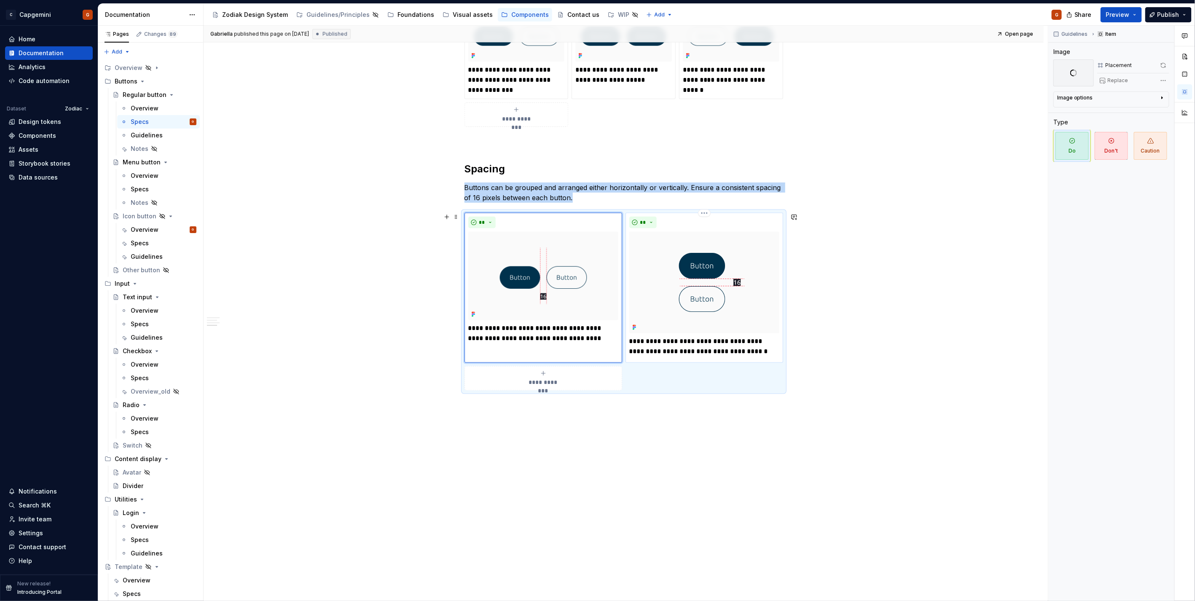
click at [679, 307] on img at bounding box center [704, 283] width 150 height 102
click at [538, 292] on img at bounding box center [543, 276] width 150 height 89
click at [627, 374] on div "**********" at bounding box center [624, 302] width 319 height 178
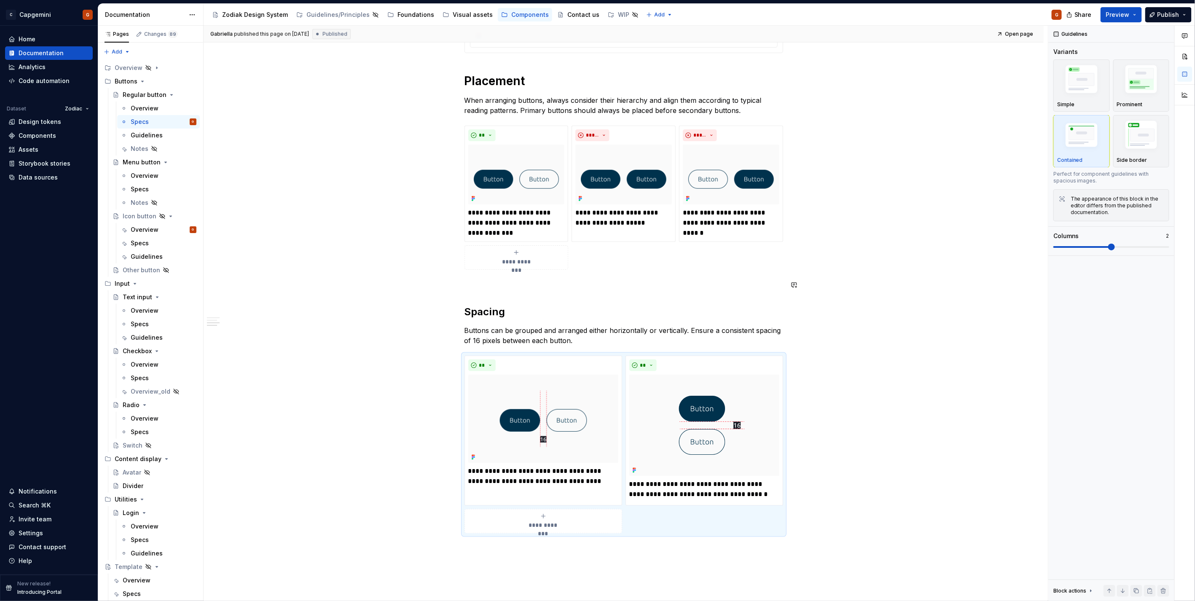
scroll to position [655, 0]
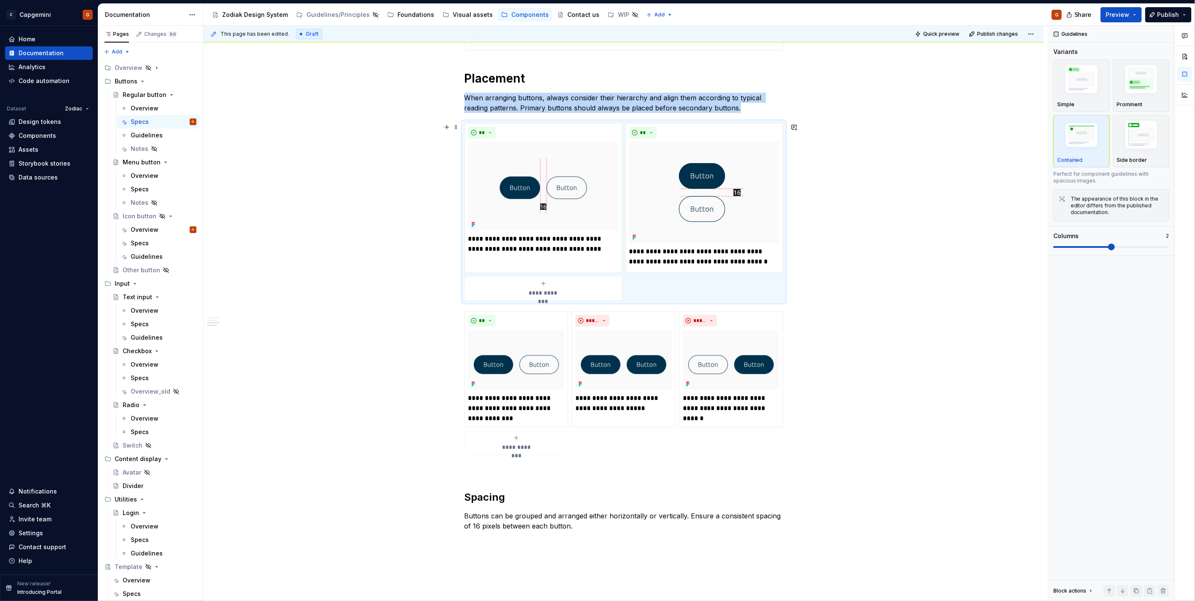
click at [799, 296] on div "States All button variants support five distinct interaction states. Default : …" at bounding box center [624, 114] width 840 height 1246
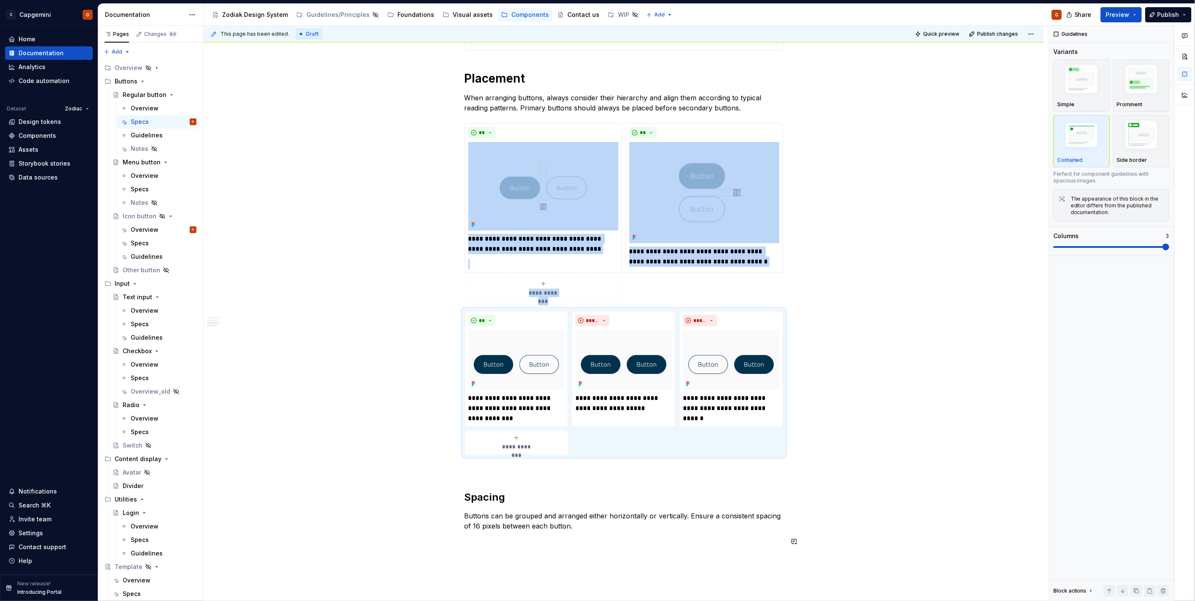
click at [521, 554] on div "States All button variants support five distinct interaction states. Default : …" at bounding box center [624, 33] width 319 height 1045
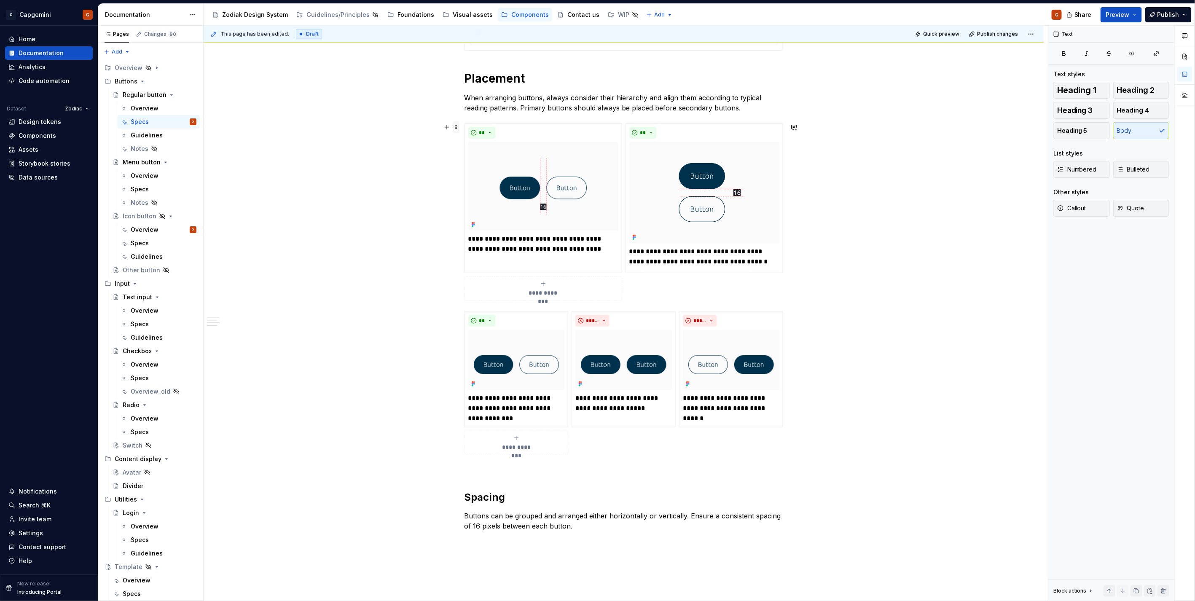
click at [454, 126] on span at bounding box center [456, 127] width 7 height 12
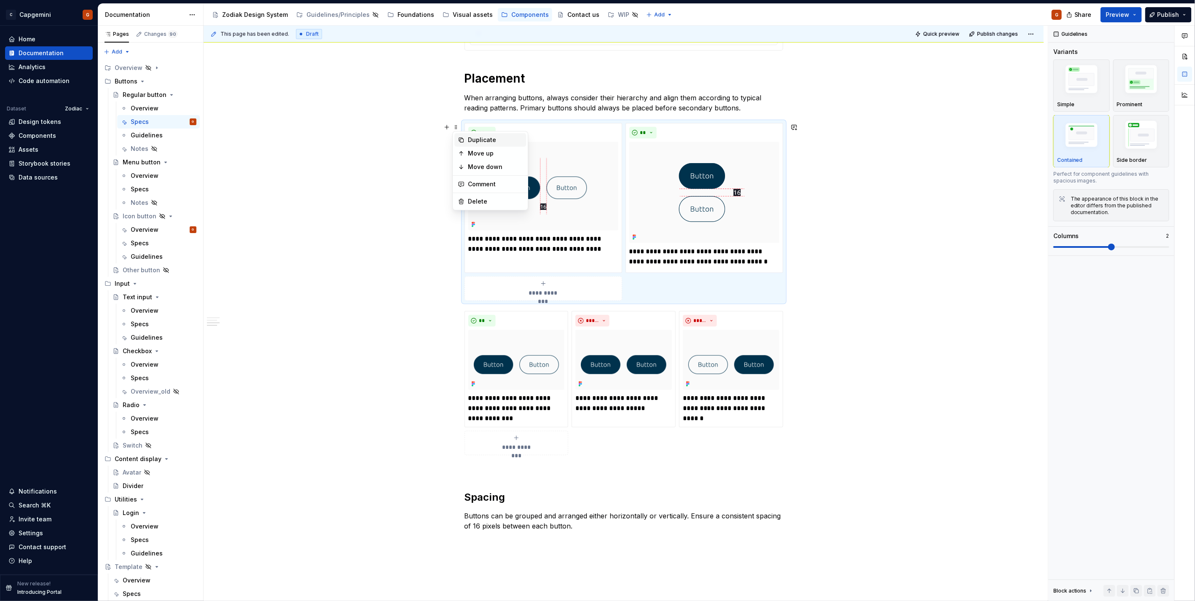
click at [469, 139] on div "Duplicate" at bounding box center [495, 140] width 55 height 8
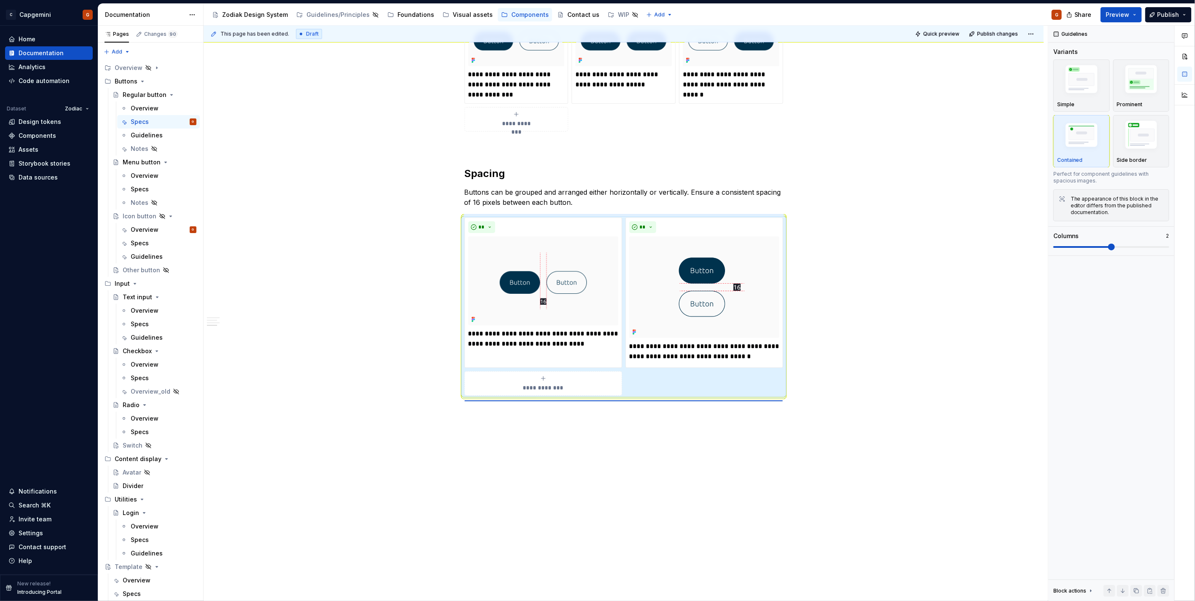
scroll to position [790, 0]
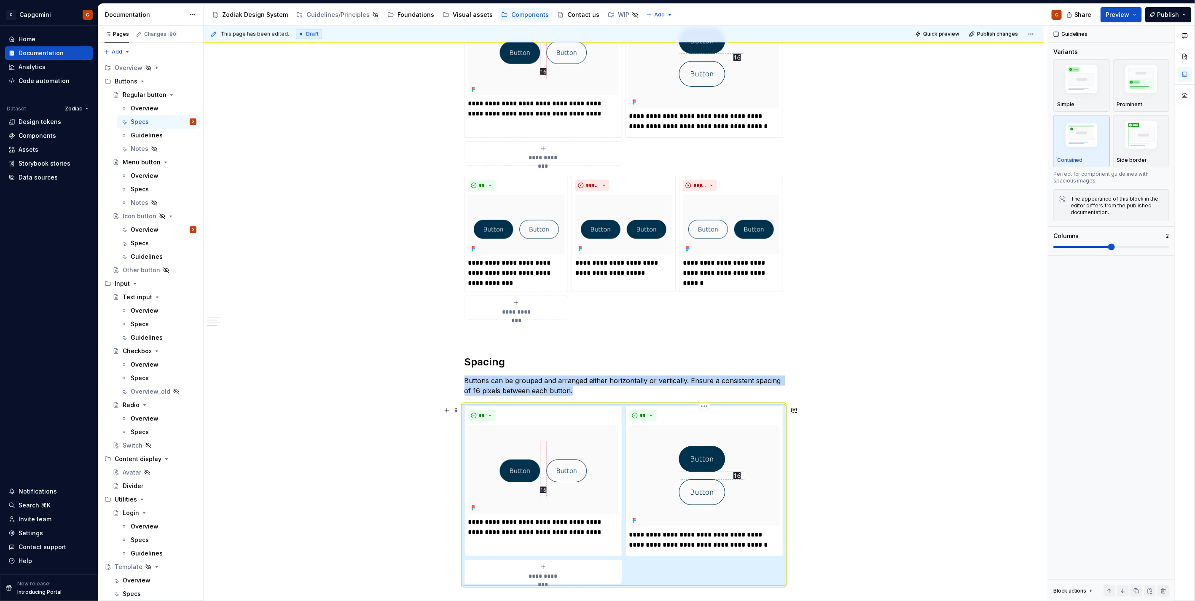
click at [819, 452] on div "States All button variants support five distinct interaction states. Default : …" at bounding box center [624, 75] width 840 height 1439
click at [554, 506] on img at bounding box center [543, 469] width 150 height 89
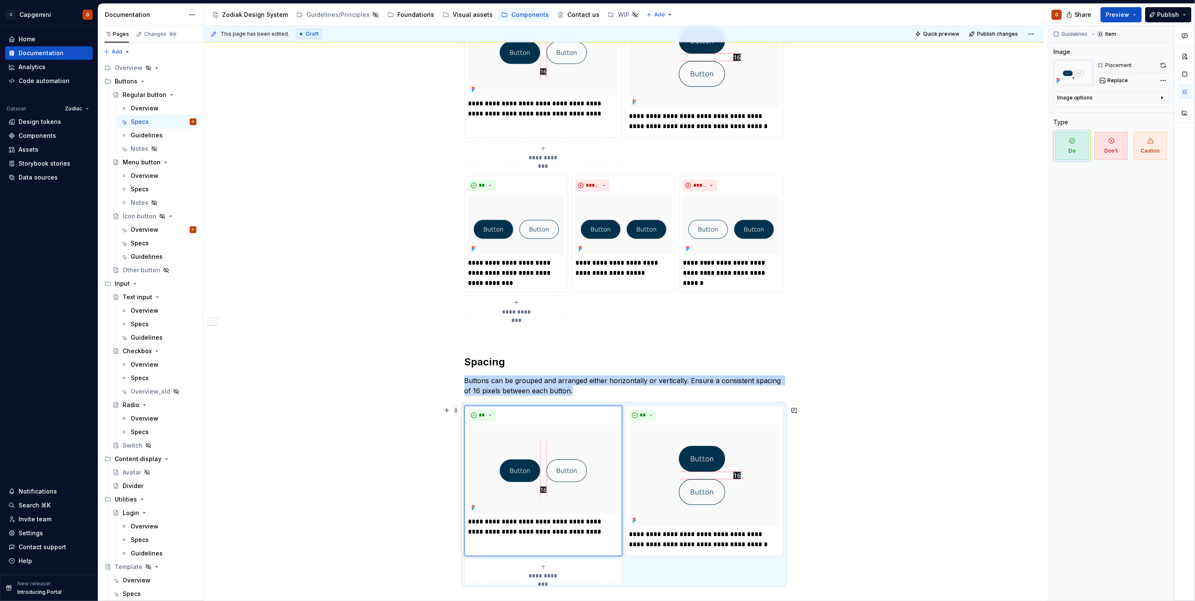
click at [454, 411] on span at bounding box center [456, 411] width 7 height 12
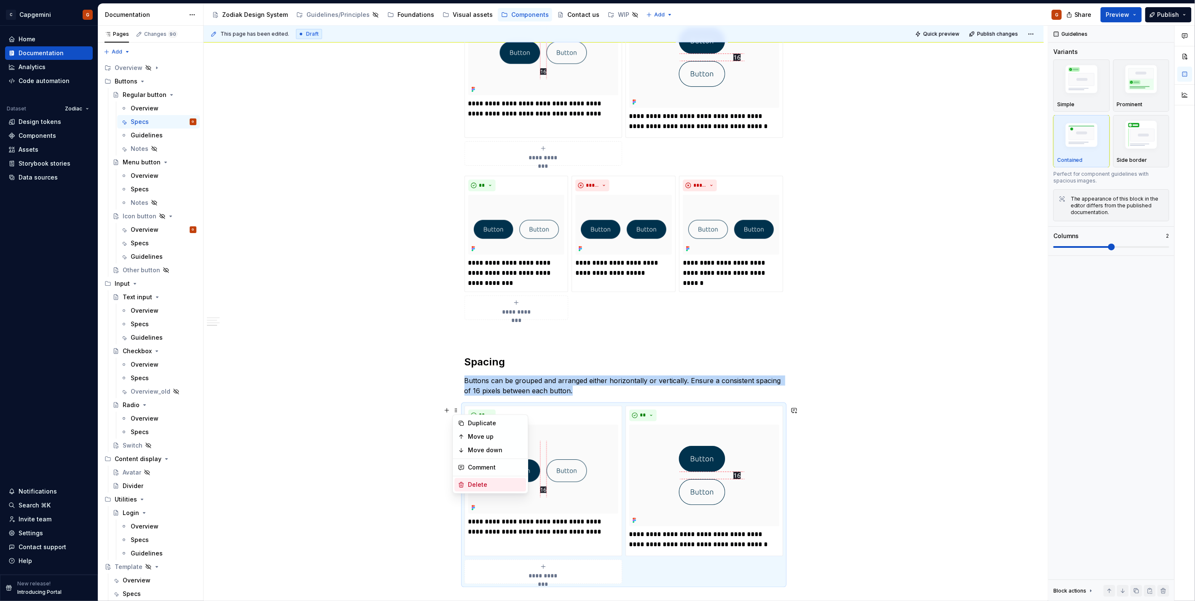
click at [471, 487] on div "Delete" at bounding box center [495, 485] width 55 height 8
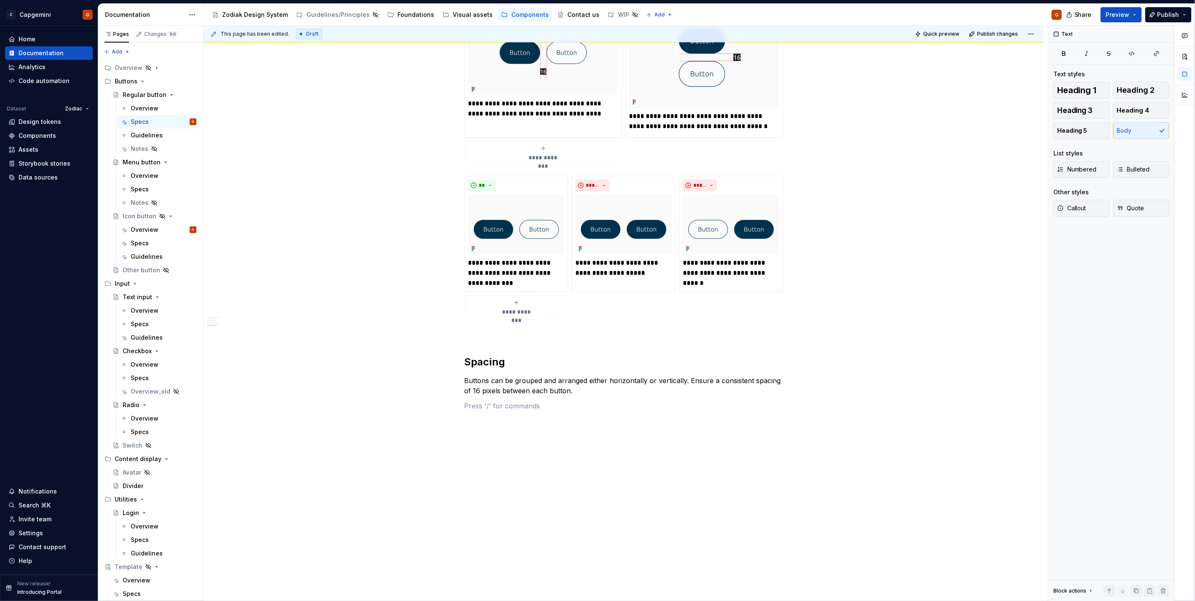
click at [541, 407] on p at bounding box center [624, 406] width 319 height 10
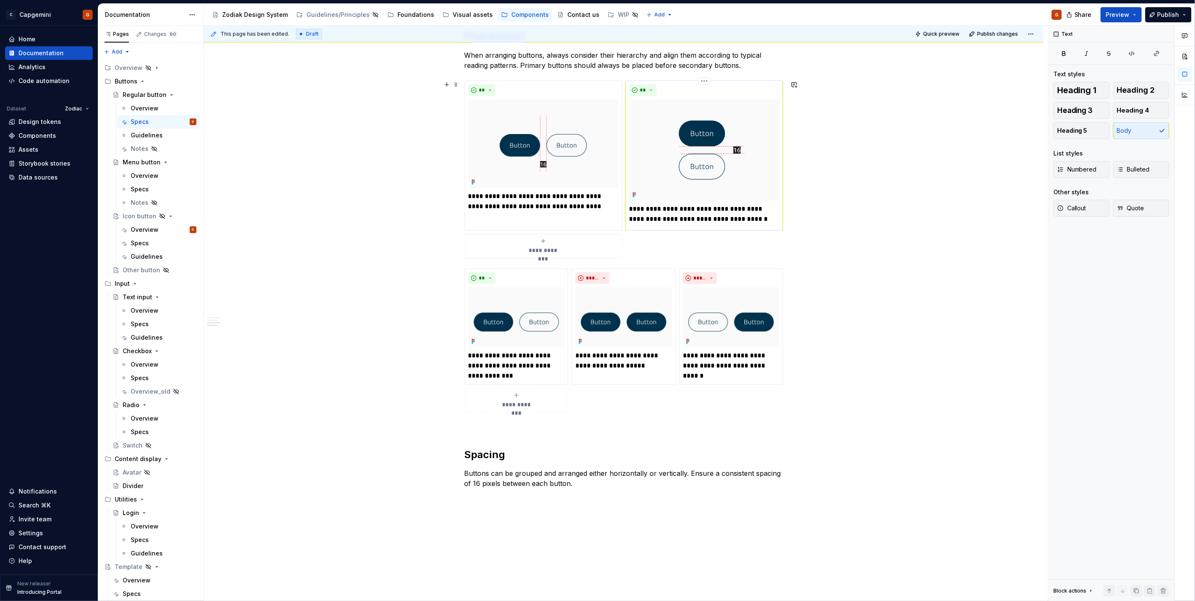
scroll to position [697, 0]
click at [452, 87] on button "button" at bounding box center [447, 86] width 12 height 12
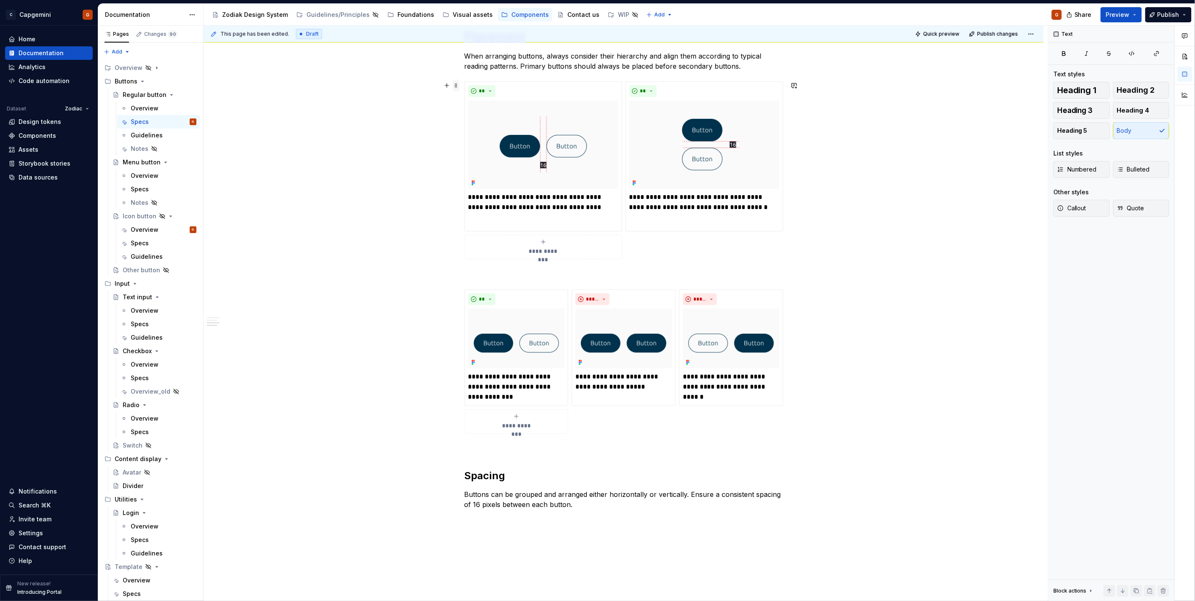
click at [453, 86] on span at bounding box center [456, 86] width 7 height 12
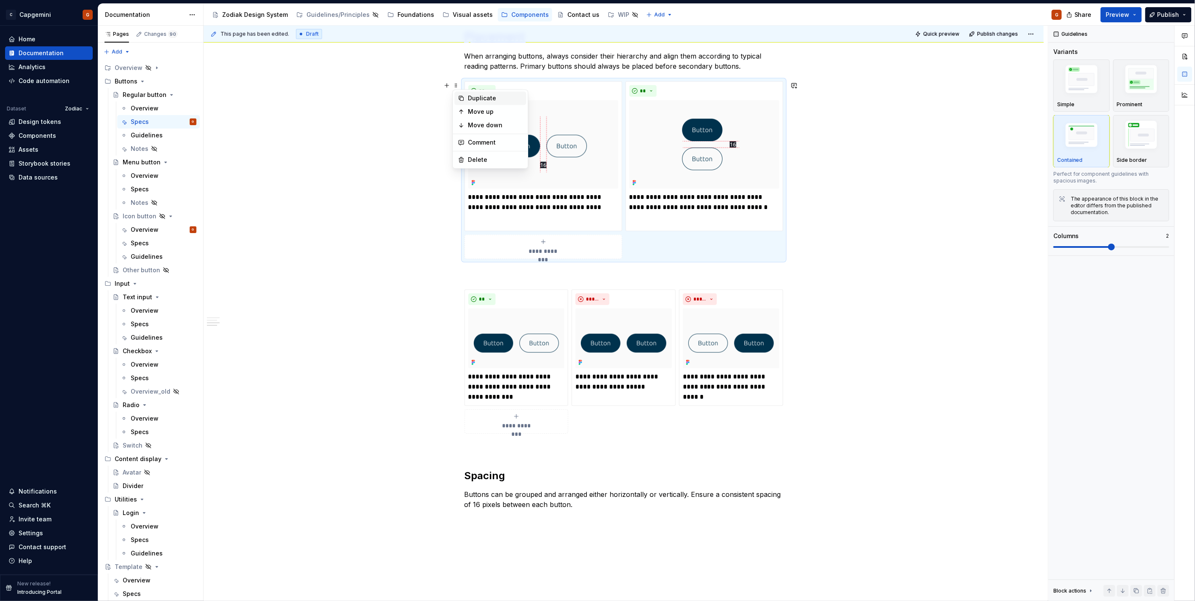
click at [458, 99] on icon at bounding box center [461, 98] width 7 height 7
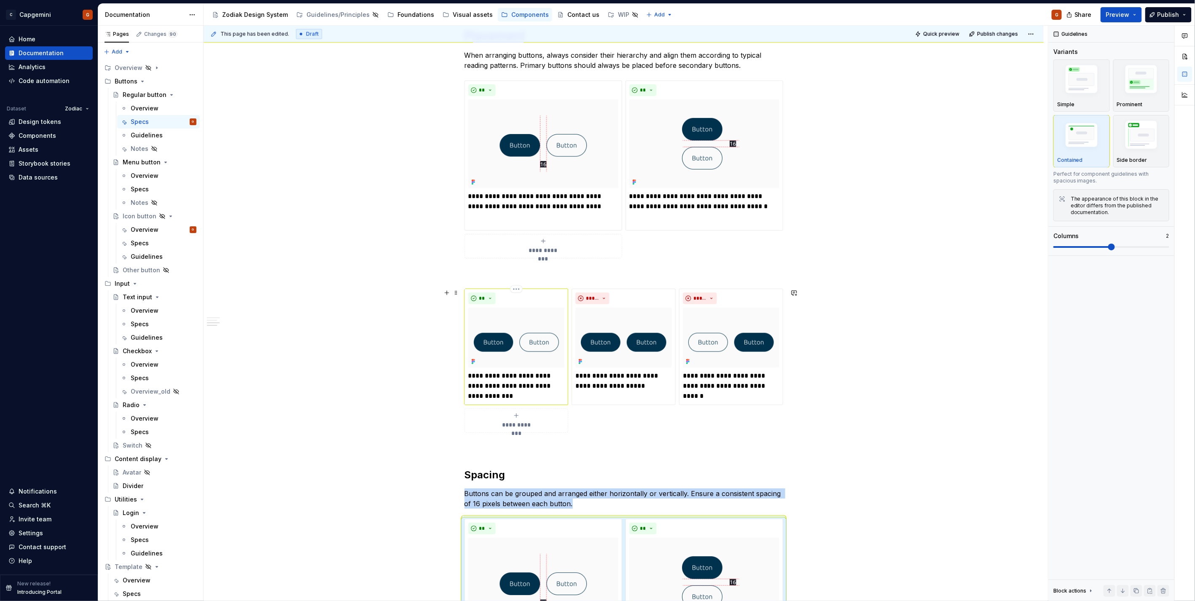
scroll to position [696, 0]
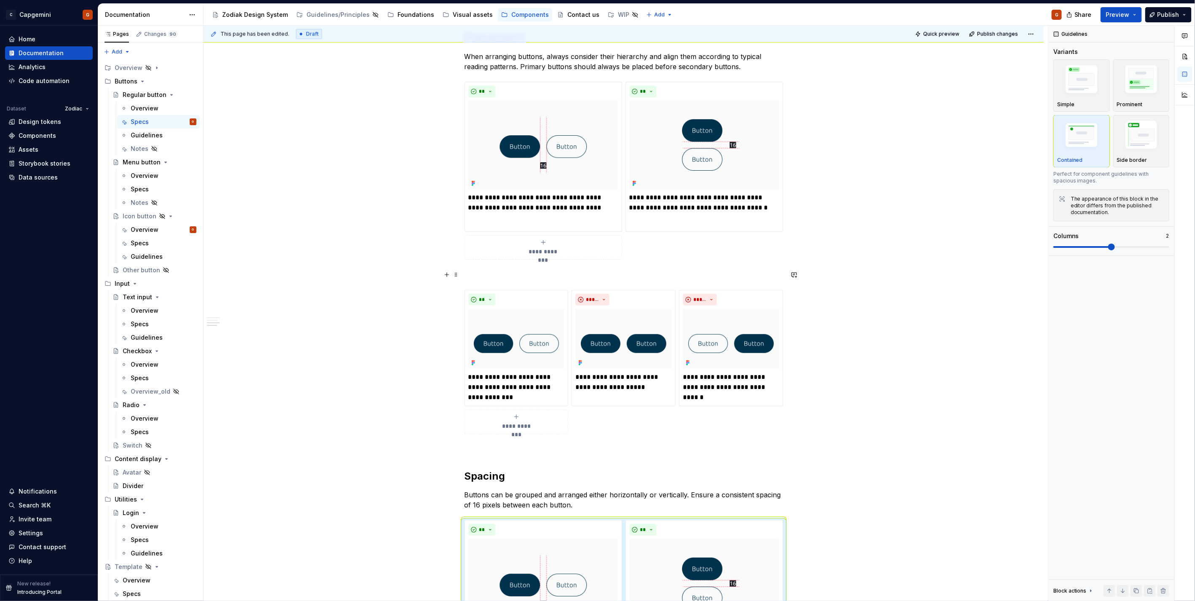
click at [521, 272] on p at bounding box center [624, 275] width 319 height 10
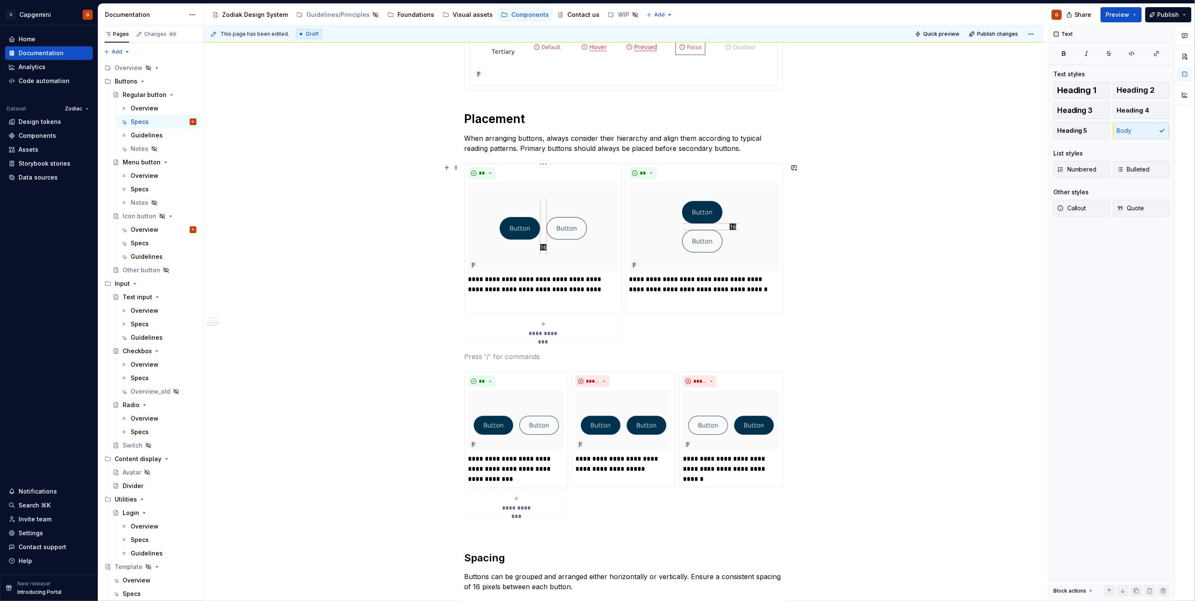
scroll to position [603, 0]
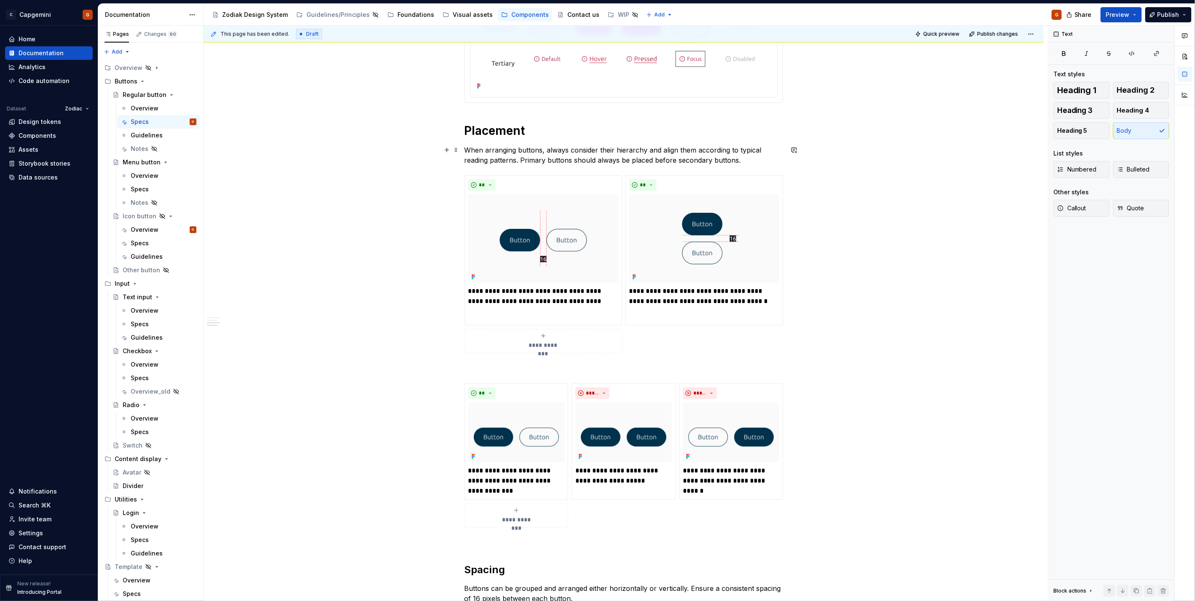
click at [583, 155] on p "When arranging buttons, always consider their hierarchy and align them accordin…" at bounding box center [624, 155] width 319 height 20
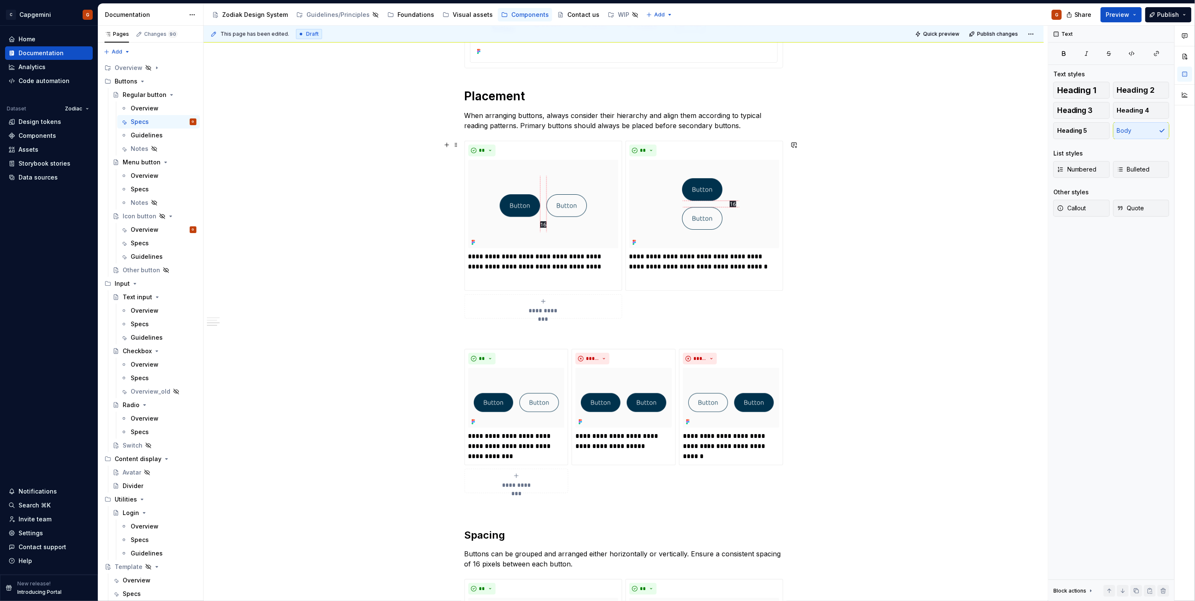
scroll to position [650, 0]
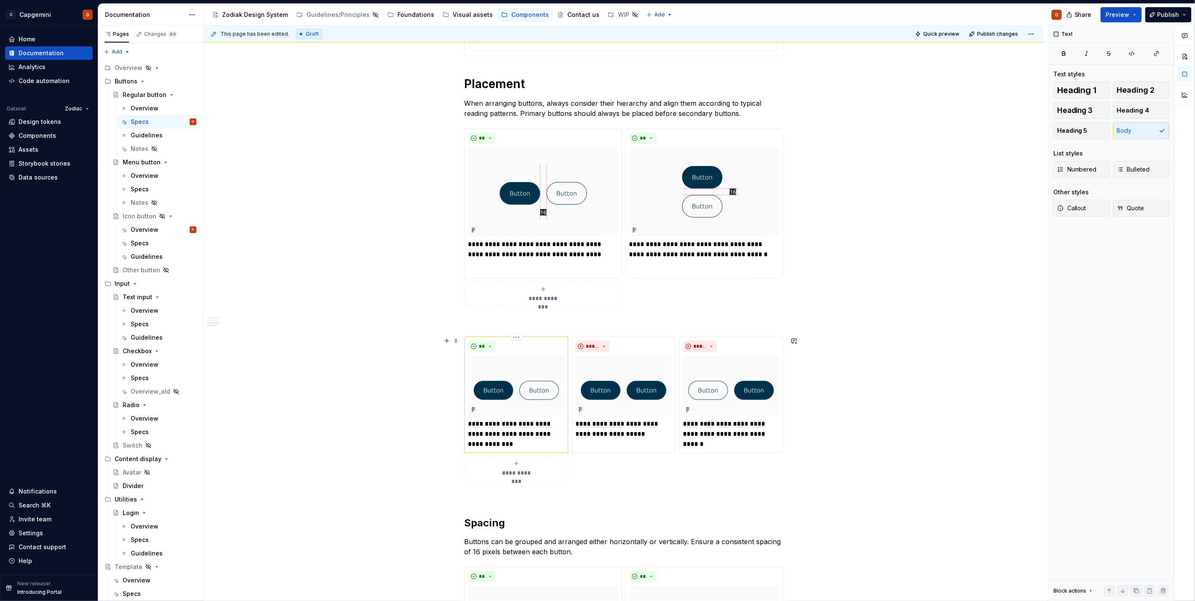
click at [512, 435] on p "**********" at bounding box center [516, 434] width 96 height 30
type textarea "*"
click at [512, 435] on p "**********" at bounding box center [516, 434] width 96 height 30
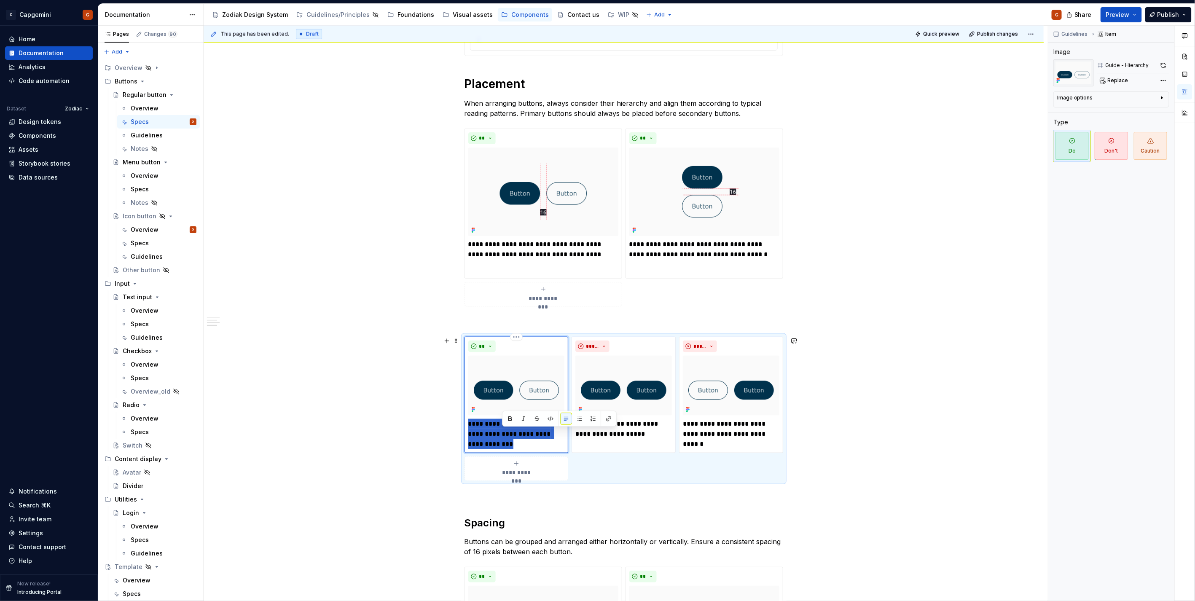
click at [512, 435] on p "**********" at bounding box center [516, 434] width 96 height 30
click at [755, 115] on p "When arranging buttons, always consider their hierarchy and align them accordin…" at bounding box center [624, 108] width 319 height 20
click at [746, 110] on p "When arranging buttons, always consider their hierarchy and align them accordin…" at bounding box center [624, 108] width 319 height 20
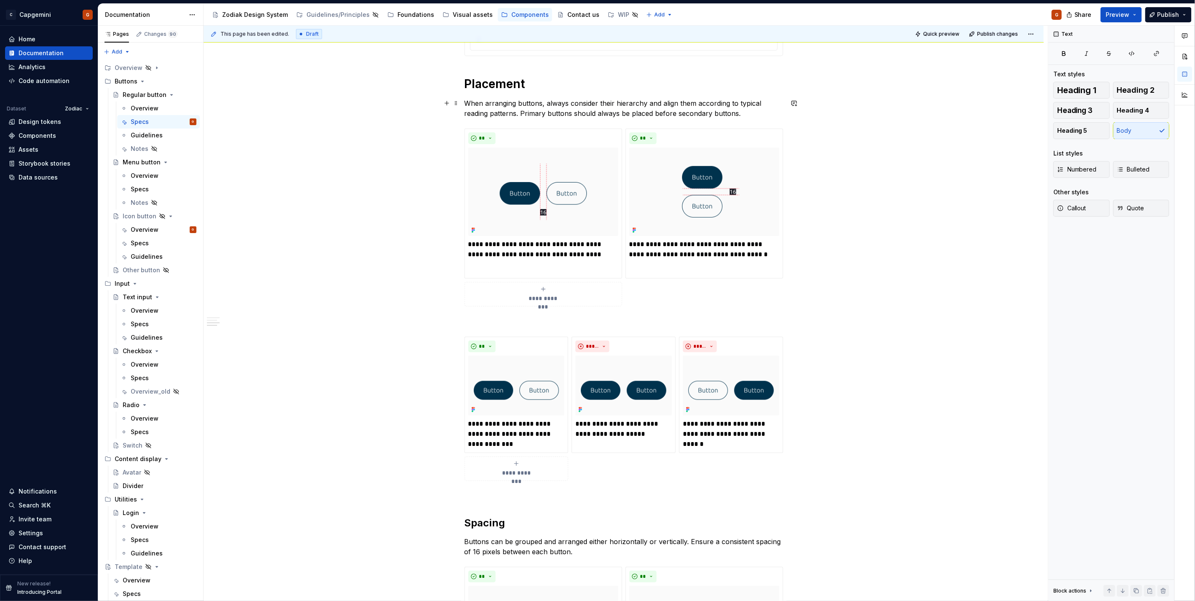
click at [465, 104] on p "When arranging buttons, always consider their hierarchy and align them accordin…" at bounding box center [624, 108] width 319 height 20
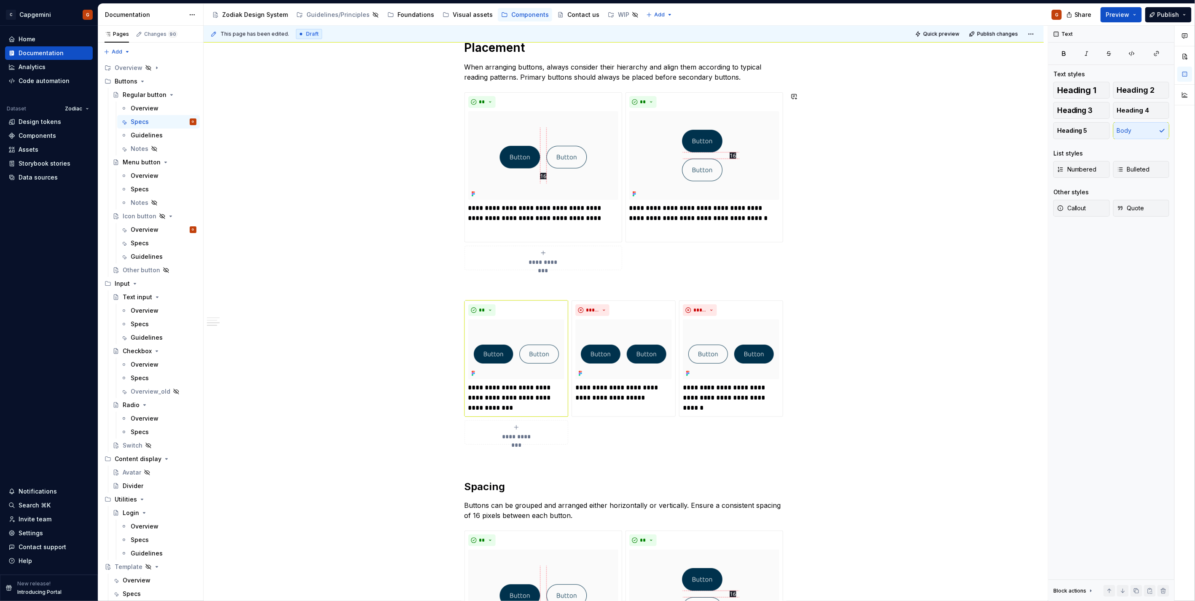
scroll to position [702, 0]
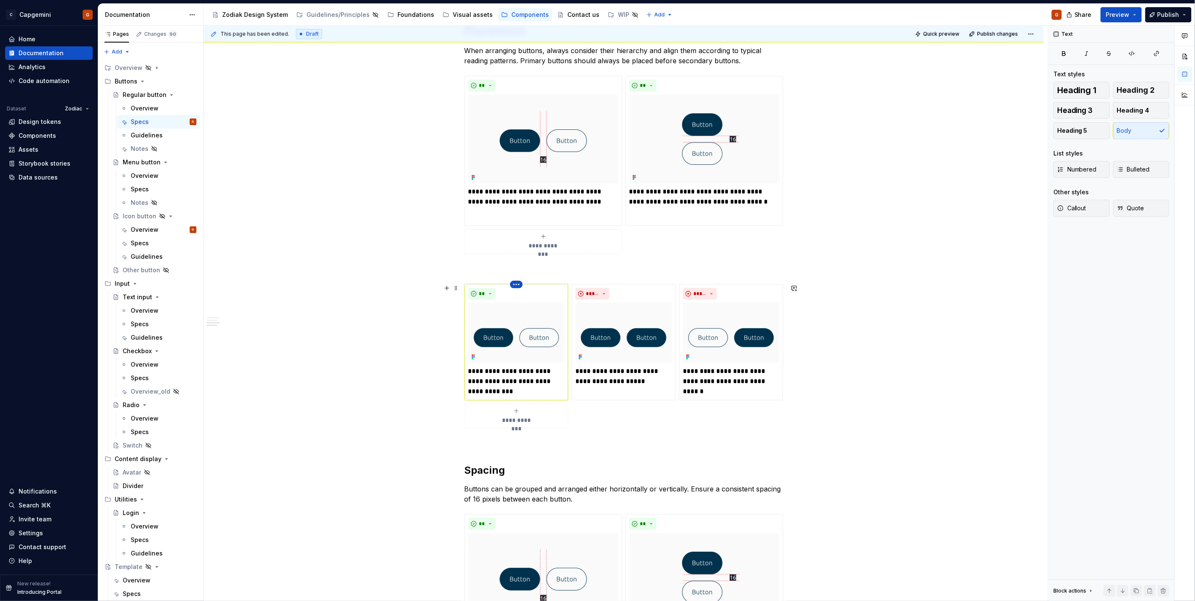
click at [512, 282] on html "C Capgemini G Home Documentation Analytics Code automation Dataset Zodiac Desig…" at bounding box center [597, 300] width 1195 height 601
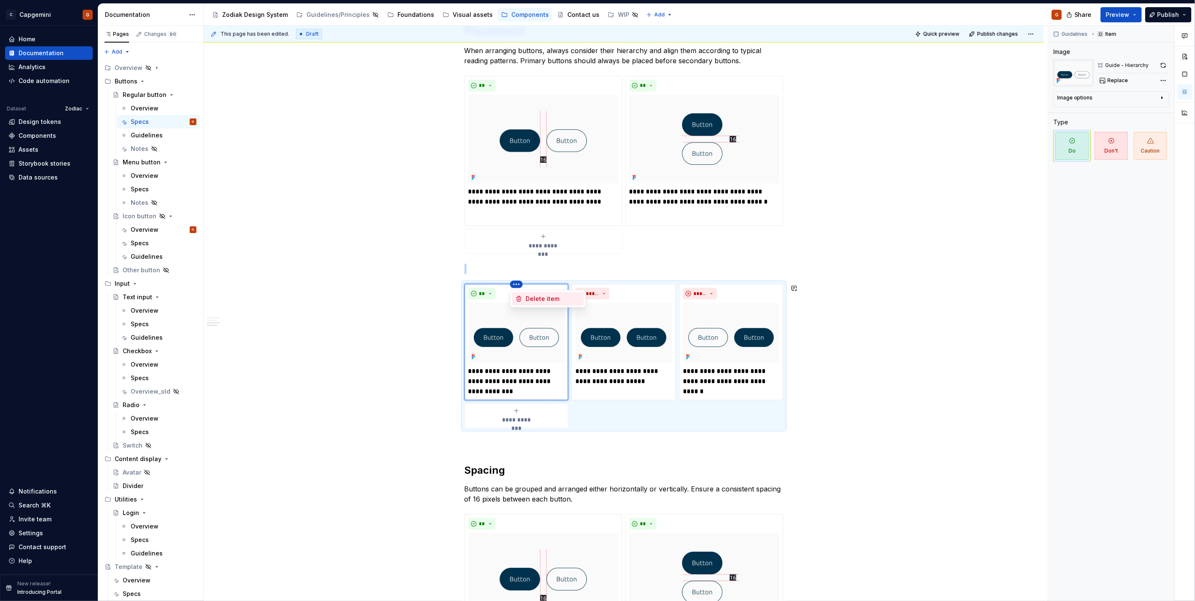
click at [525, 303] on div "Delete item" at bounding box center [548, 298] width 72 height 13
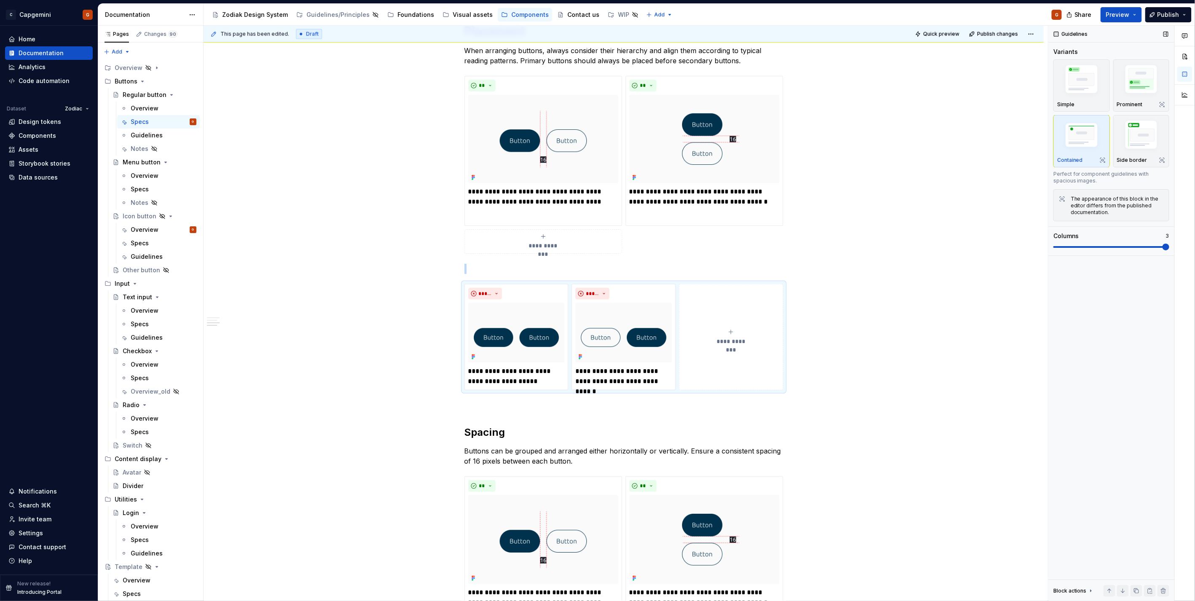
click at [1116, 243] on div "Columns 3" at bounding box center [1112, 241] width 116 height 19
click at [1116, 246] on span at bounding box center [1112, 247] width 116 height 2
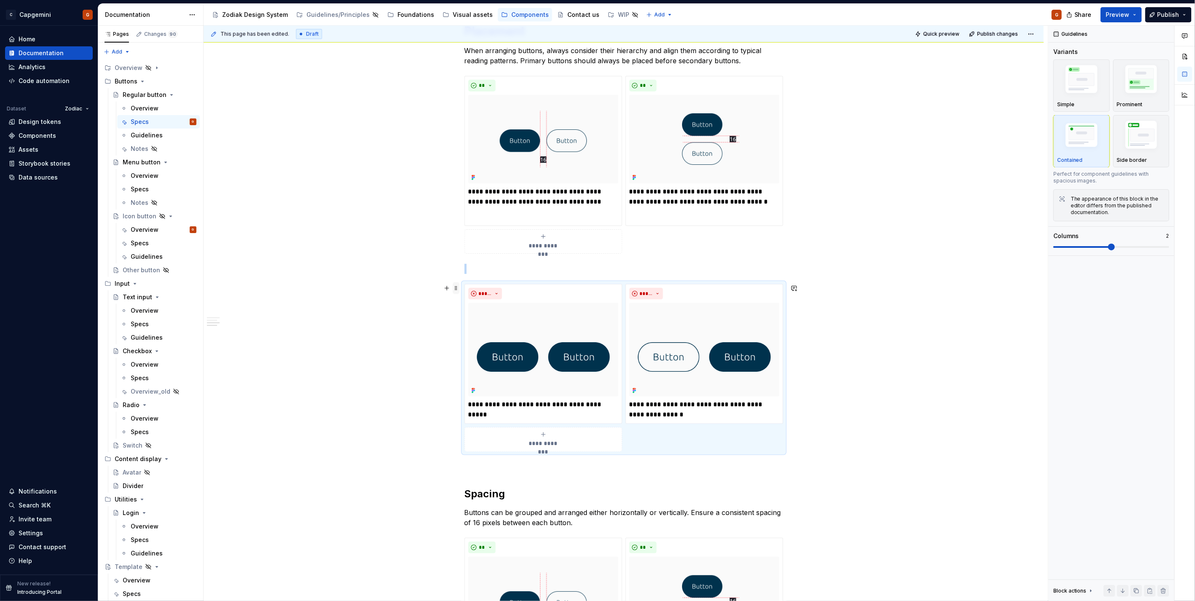
click at [456, 287] on span at bounding box center [456, 288] width 7 height 12
click at [693, 315] on img at bounding box center [704, 350] width 150 height 94
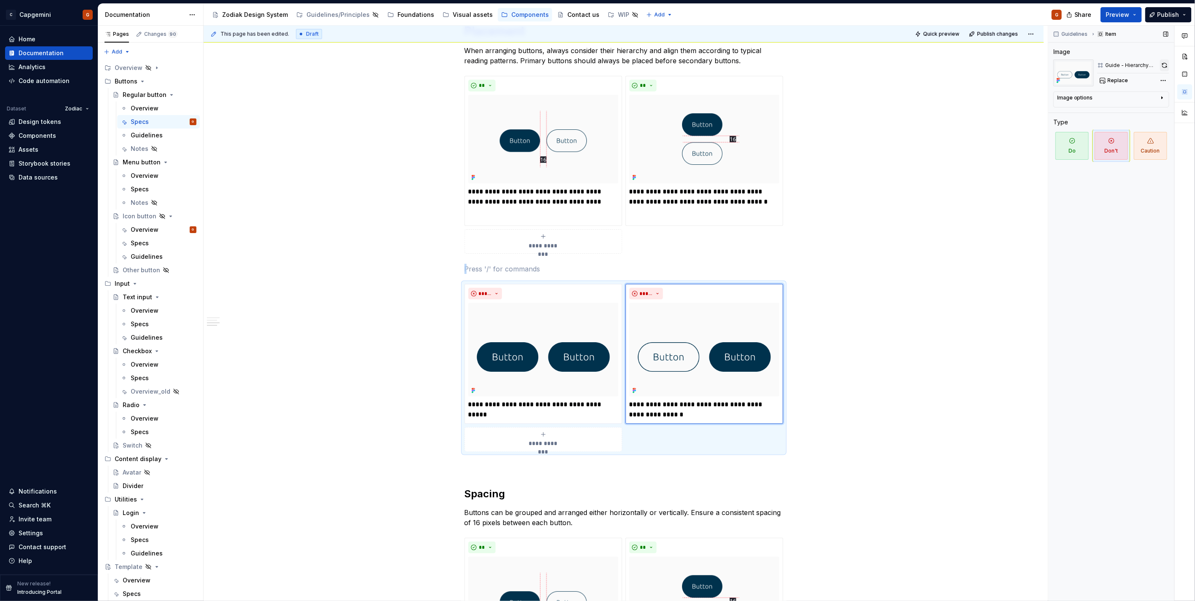
click at [1166, 66] on button "button" at bounding box center [1164, 65] width 9 height 12
click at [583, 347] on img at bounding box center [543, 350] width 150 height 94
click at [1161, 65] on button "button" at bounding box center [1163, 65] width 11 height 12
click at [760, 153] on img at bounding box center [704, 139] width 150 height 89
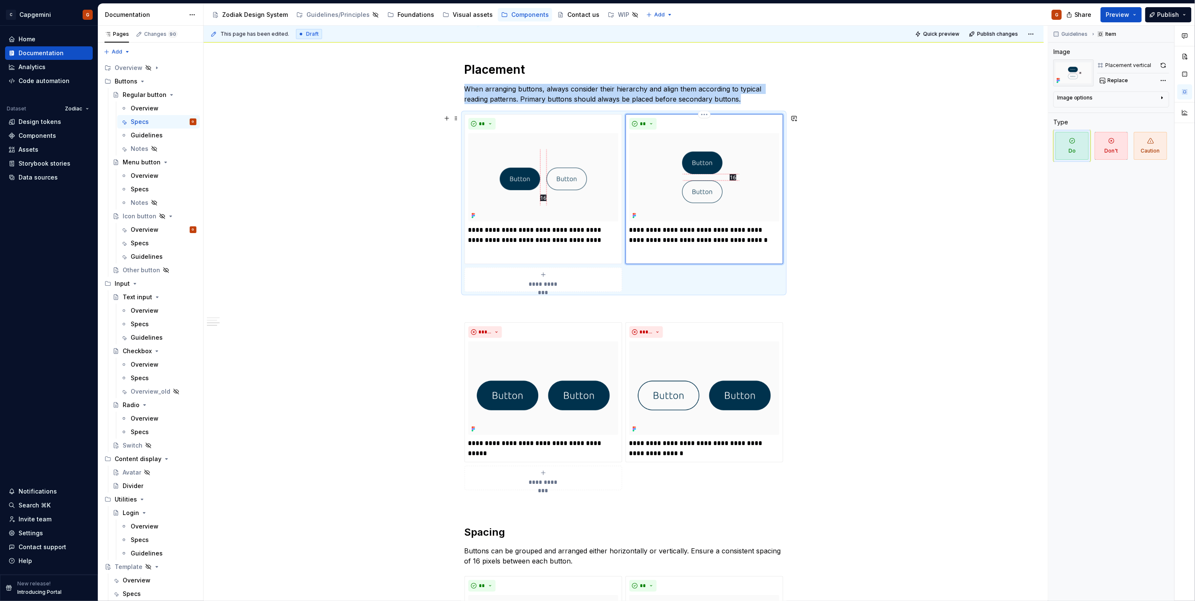
scroll to position [656, 0]
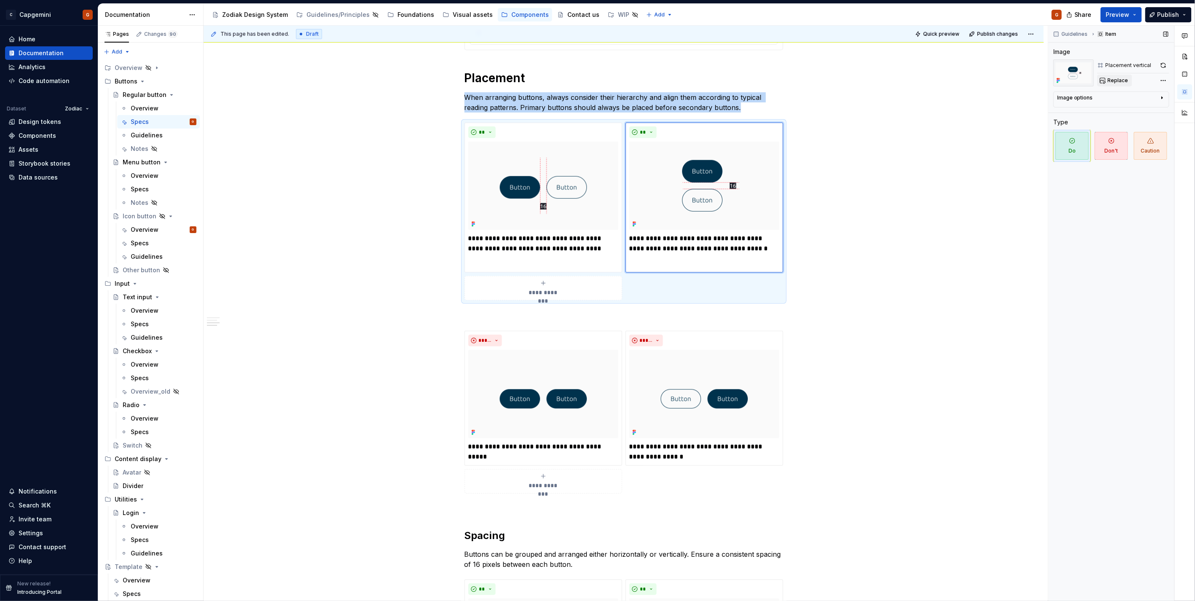
click at [1116, 79] on span "Replace" at bounding box center [1118, 80] width 21 height 7
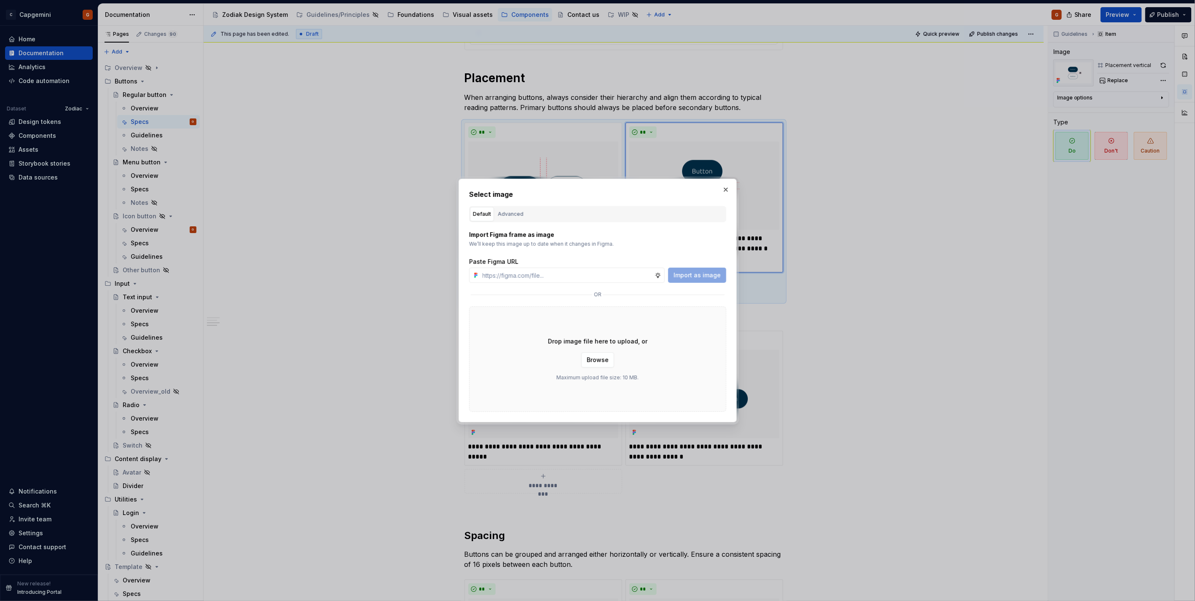
type textarea "*"
drag, startPoint x: 522, startPoint y: 214, endPoint x: 520, endPoint y: 226, distance: 12.3
click at [522, 214] on button "Advanced" at bounding box center [511, 214] width 32 height 14
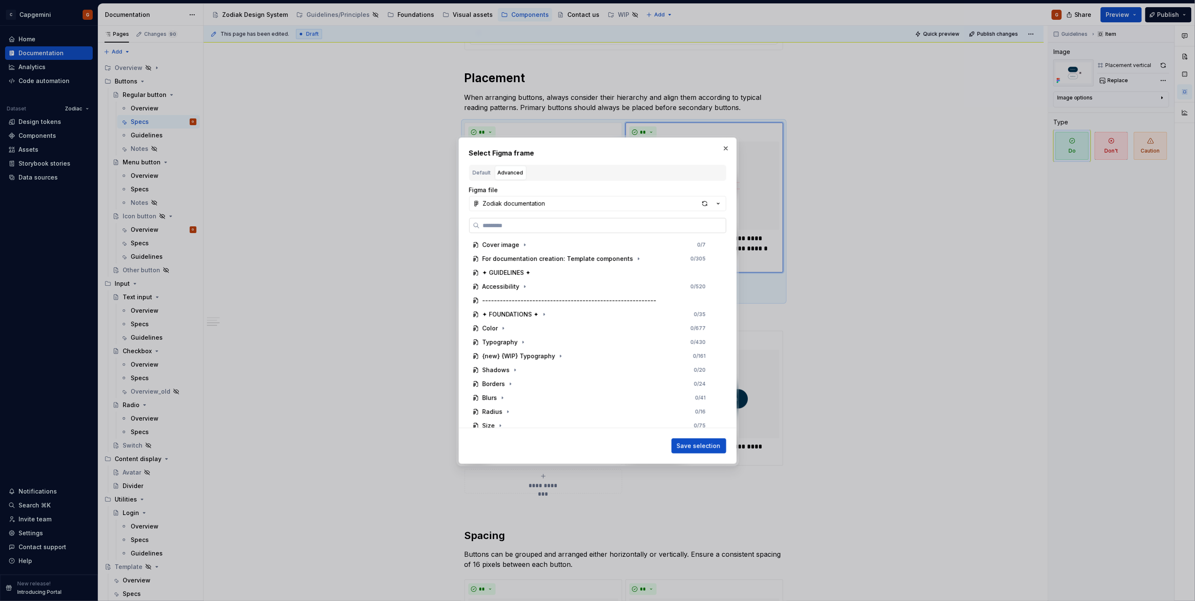
click at [517, 230] on label at bounding box center [597, 225] width 257 height 15
click at [517, 230] on input "search" at bounding box center [603, 225] width 246 height 8
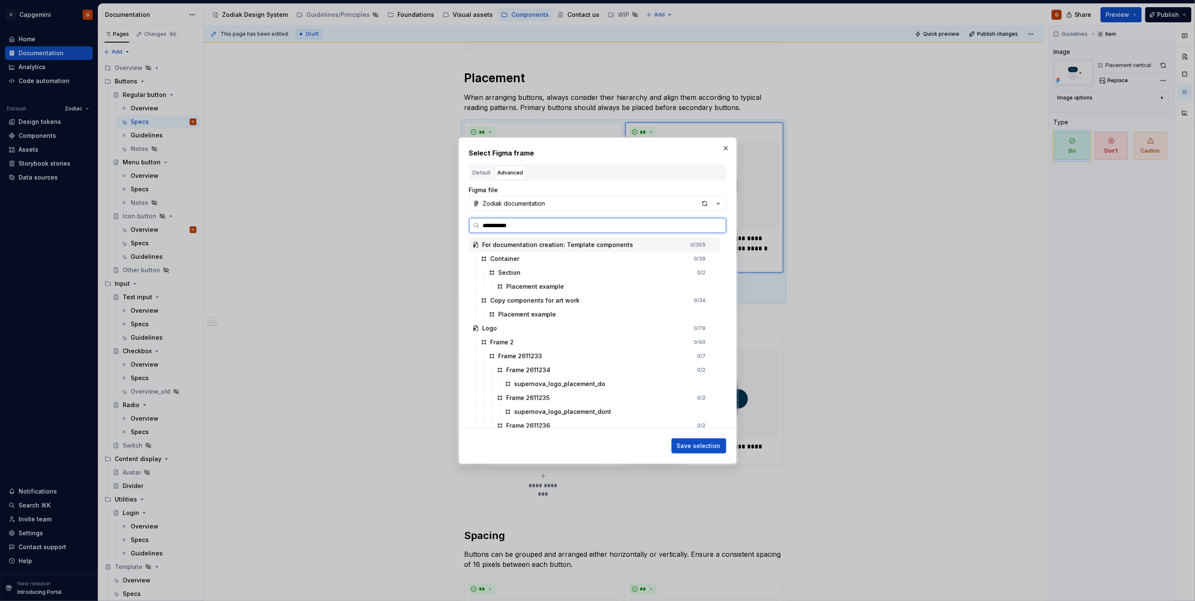
type input "**********"
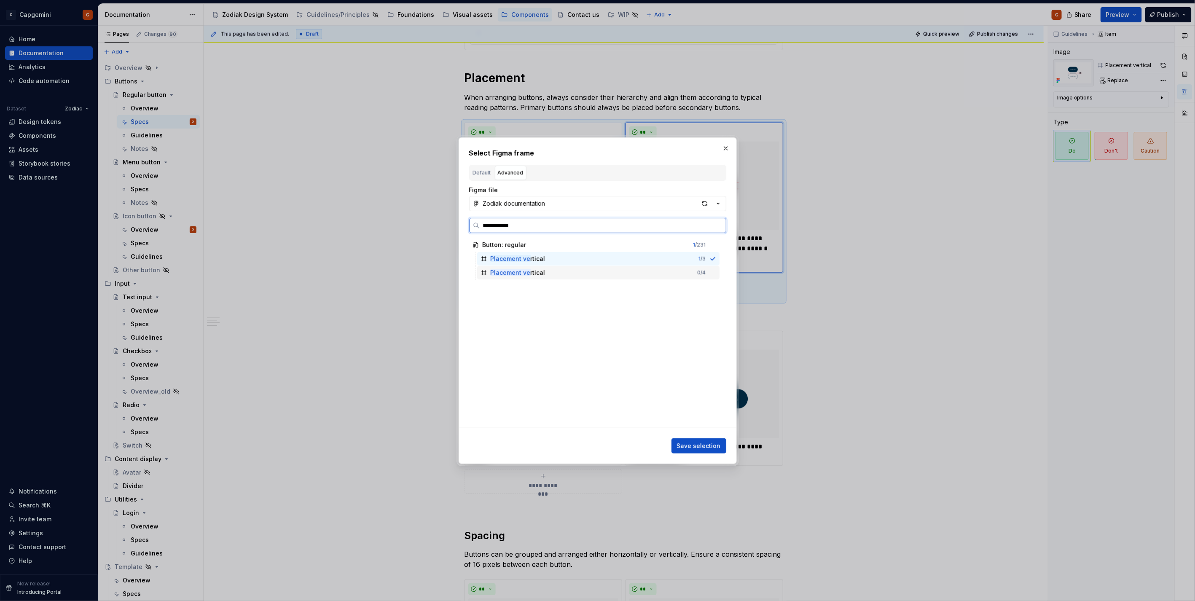
click at [699, 270] on div "0 / 4" at bounding box center [702, 272] width 8 height 7
click at [699, 446] on span "Save selection" at bounding box center [699, 446] width 44 height 8
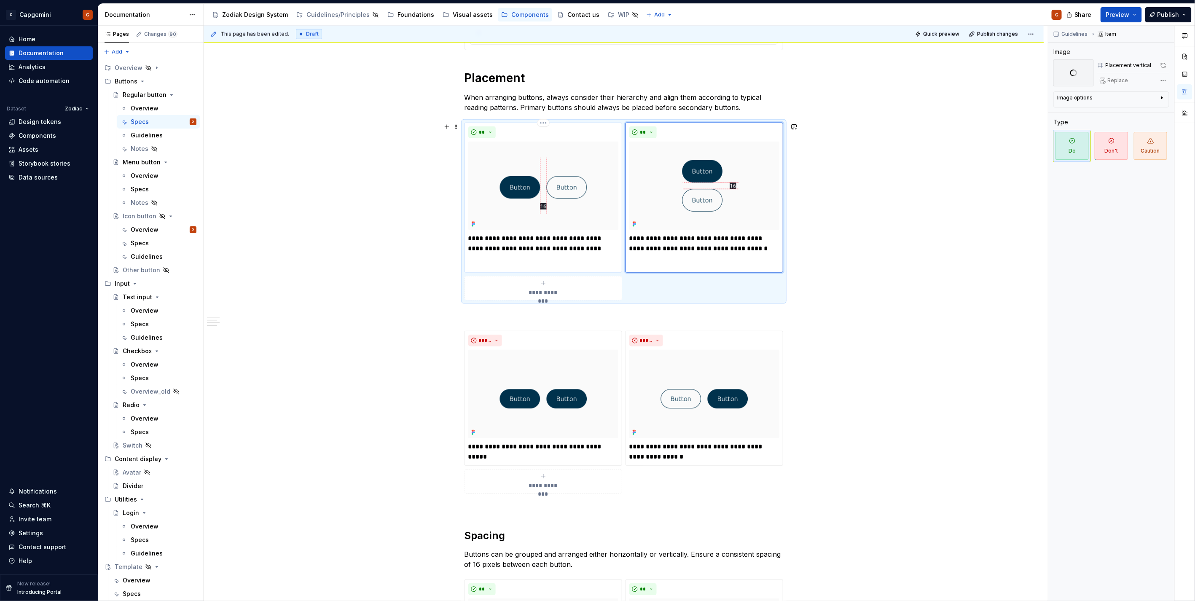
click at [554, 207] on img at bounding box center [543, 186] width 150 height 89
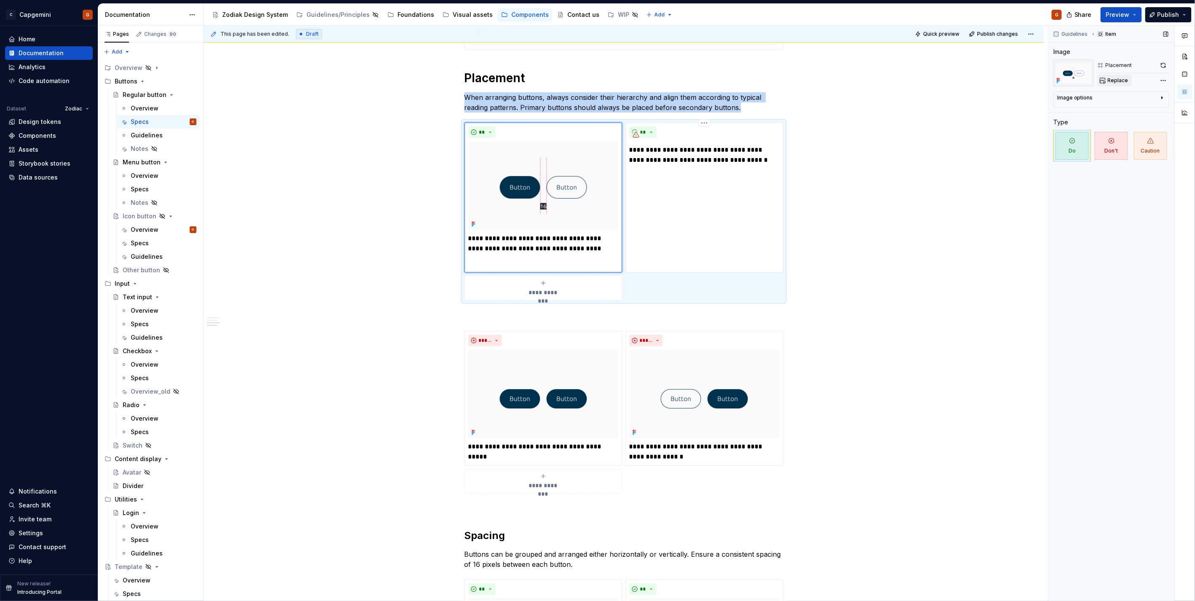
click at [1114, 79] on span "Replace" at bounding box center [1118, 80] width 21 height 7
type textarea "*"
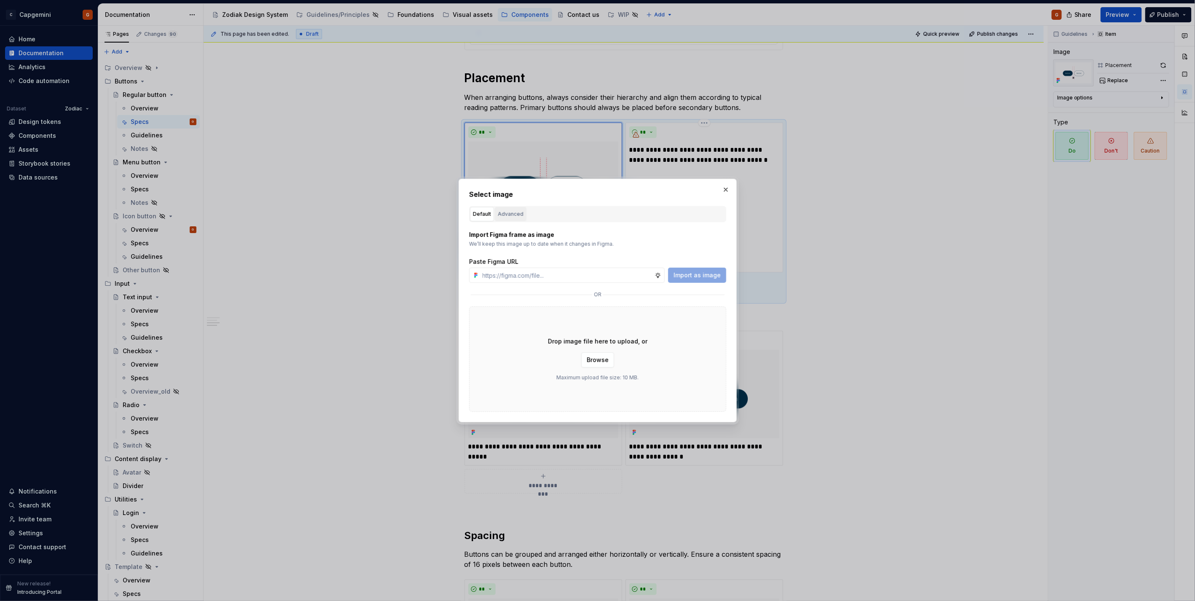
click at [502, 216] on div "Advanced" at bounding box center [511, 214] width 26 height 8
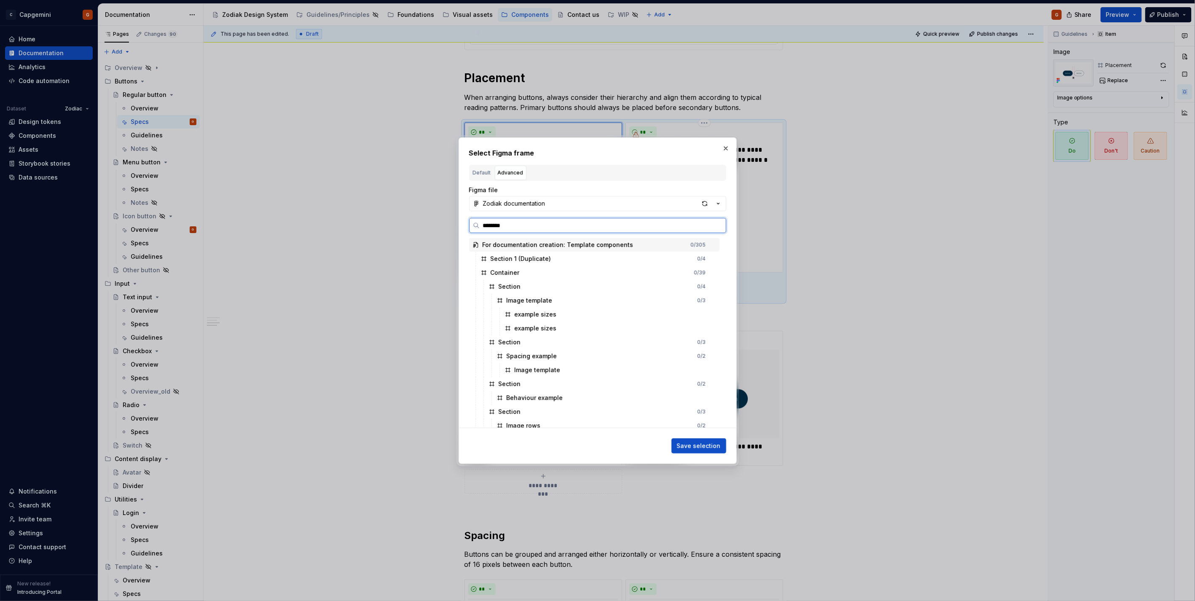
type input "*********"
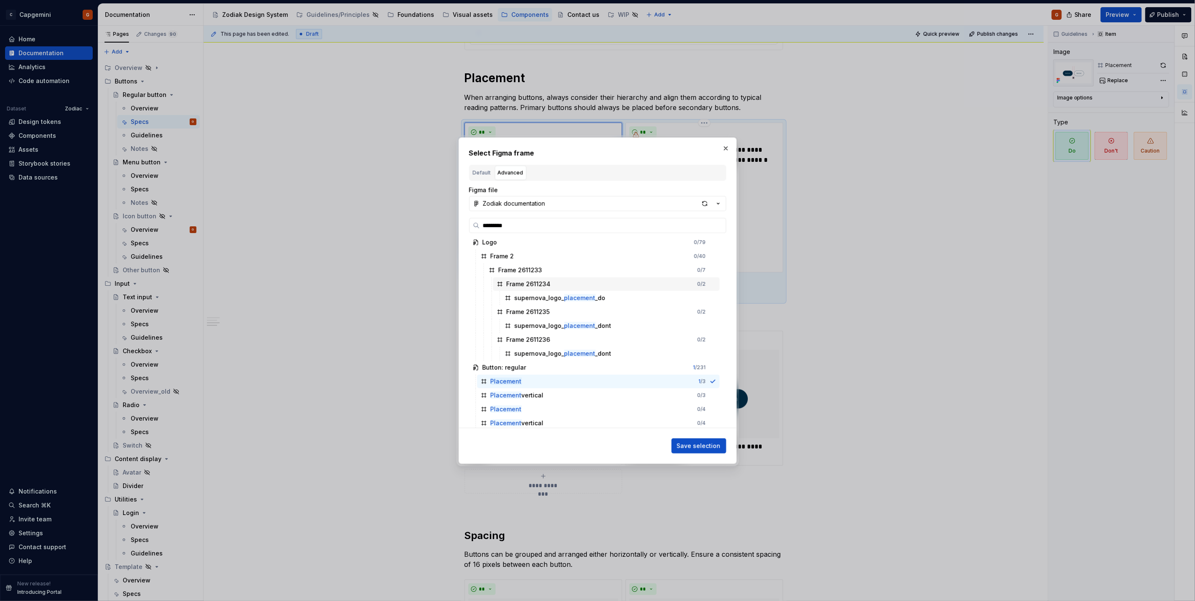
scroll to position [88, 0]
click at [585, 404] on div "Placement 0 / 4" at bounding box center [598, 407] width 242 height 13
click at [681, 449] on span "Save selection" at bounding box center [699, 446] width 44 height 8
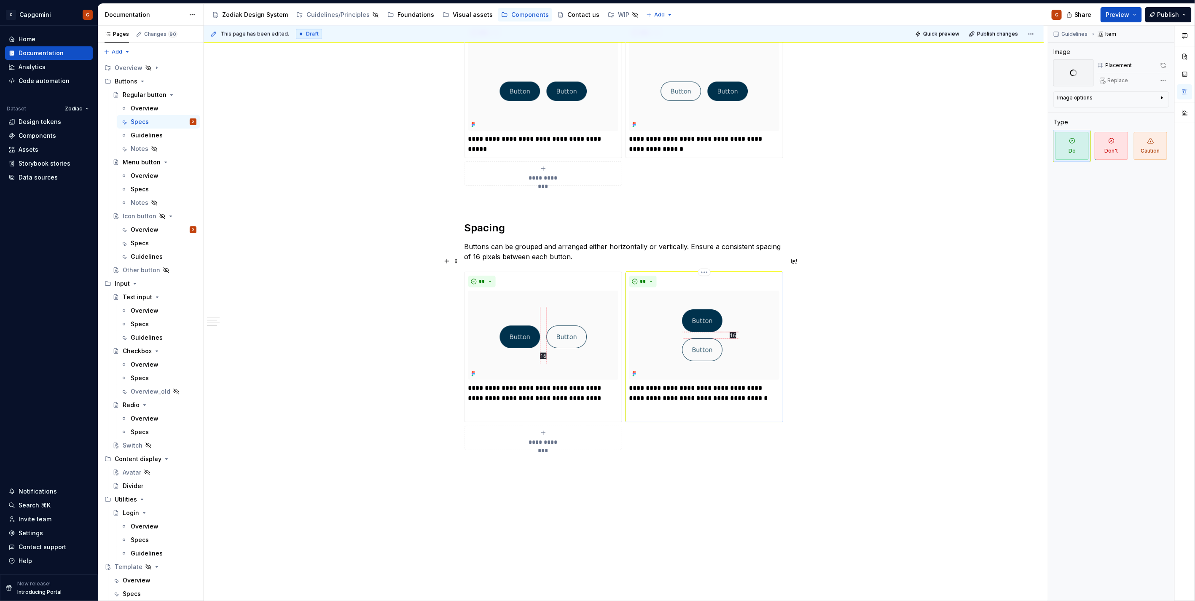
scroll to position [978, 0]
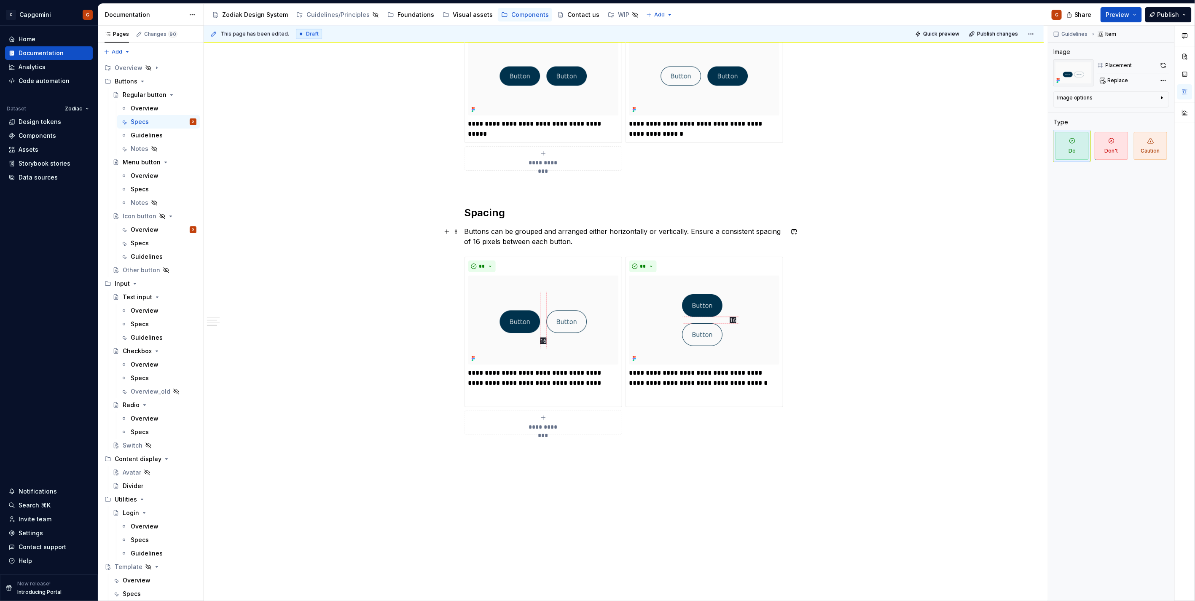
click at [626, 246] on p "Buttons can be grouped and arranged either horizontally or vertically. Ensure a…" at bounding box center [624, 236] width 319 height 20
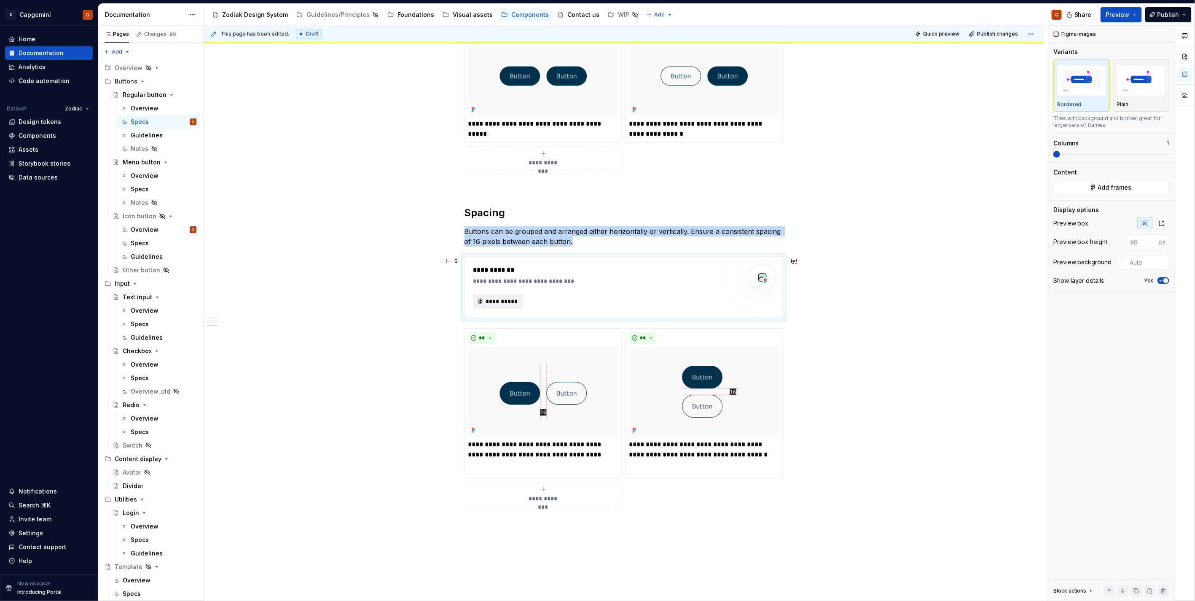
click at [510, 305] on span "**********" at bounding box center [502, 302] width 33 height 8
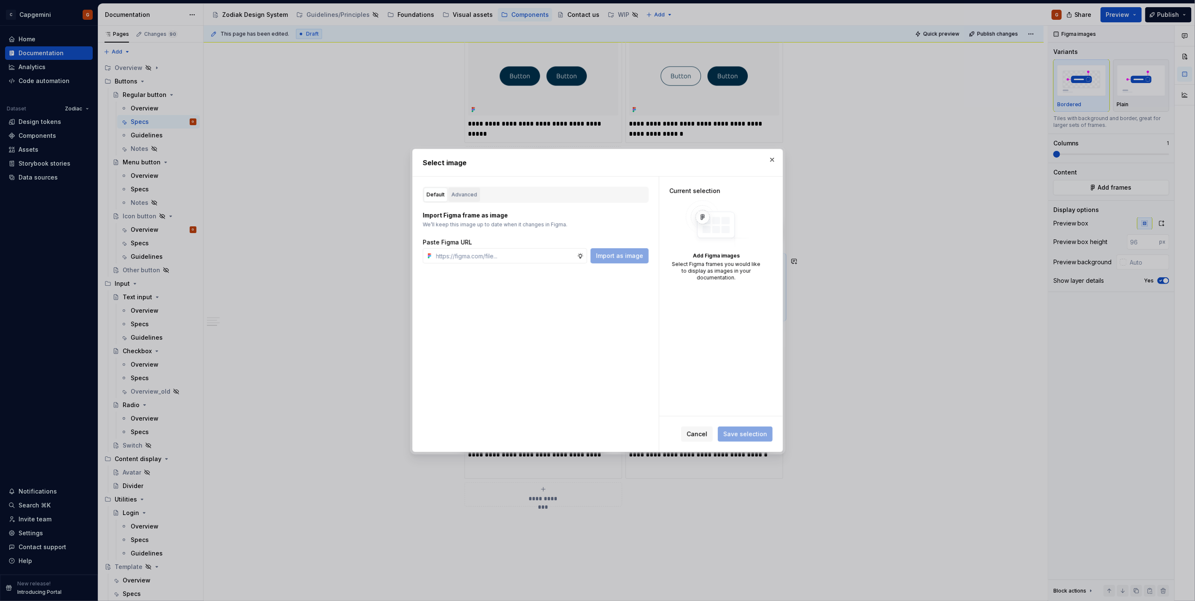
type textarea "*"
click at [469, 196] on div "Advanced" at bounding box center [465, 195] width 26 height 8
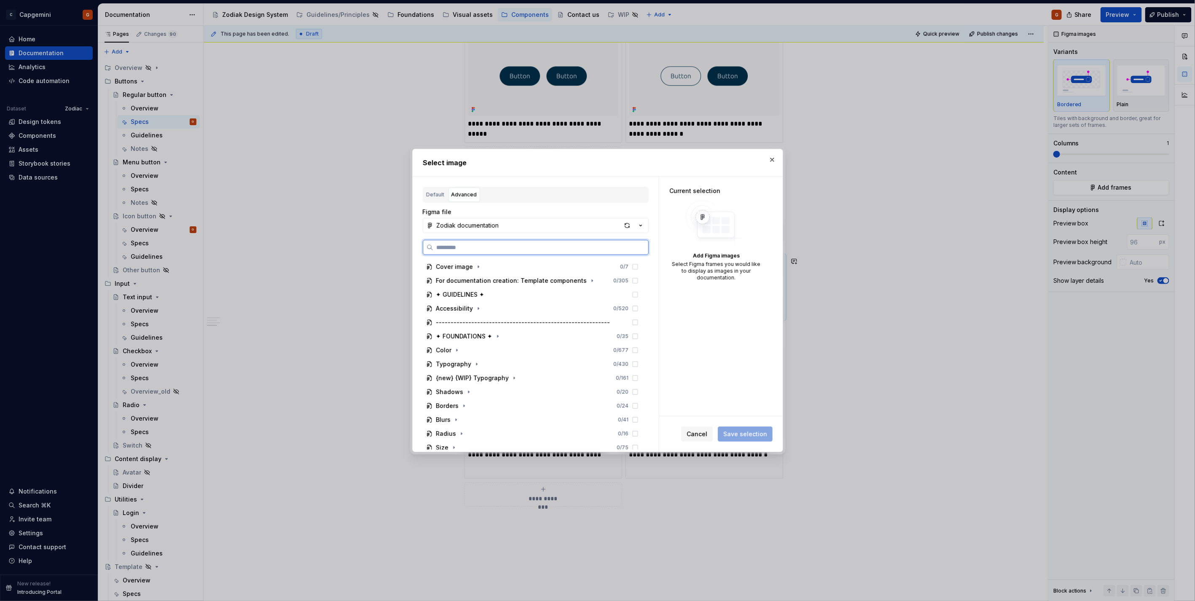
click at [490, 246] on input "search" at bounding box center [540, 247] width 215 height 8
type input "*********"
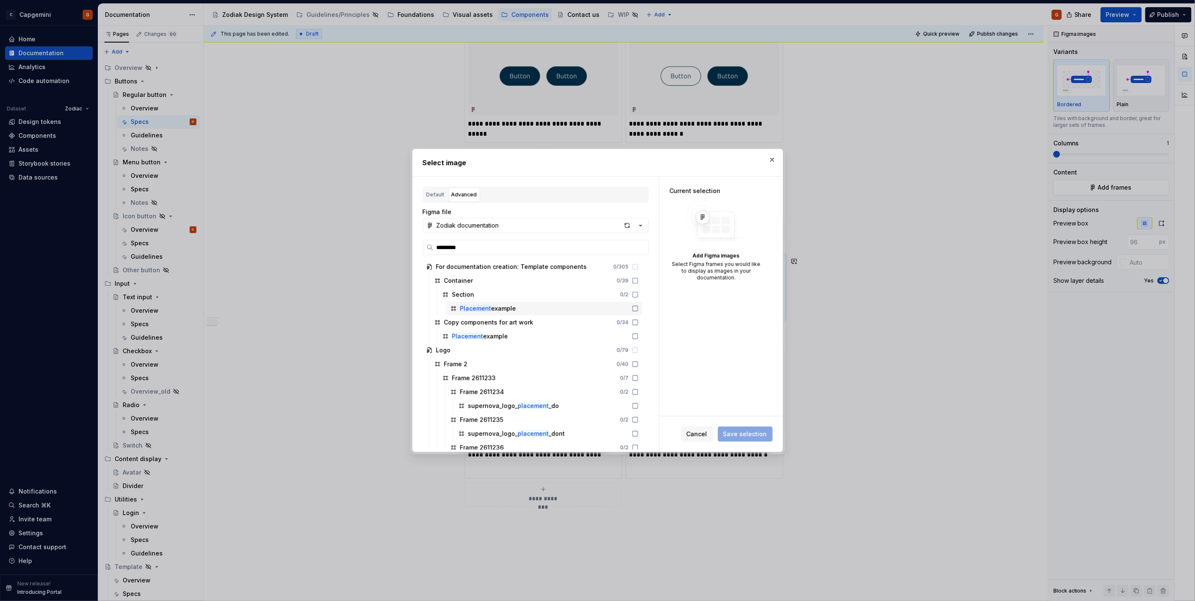
scroll to position [88, 0]
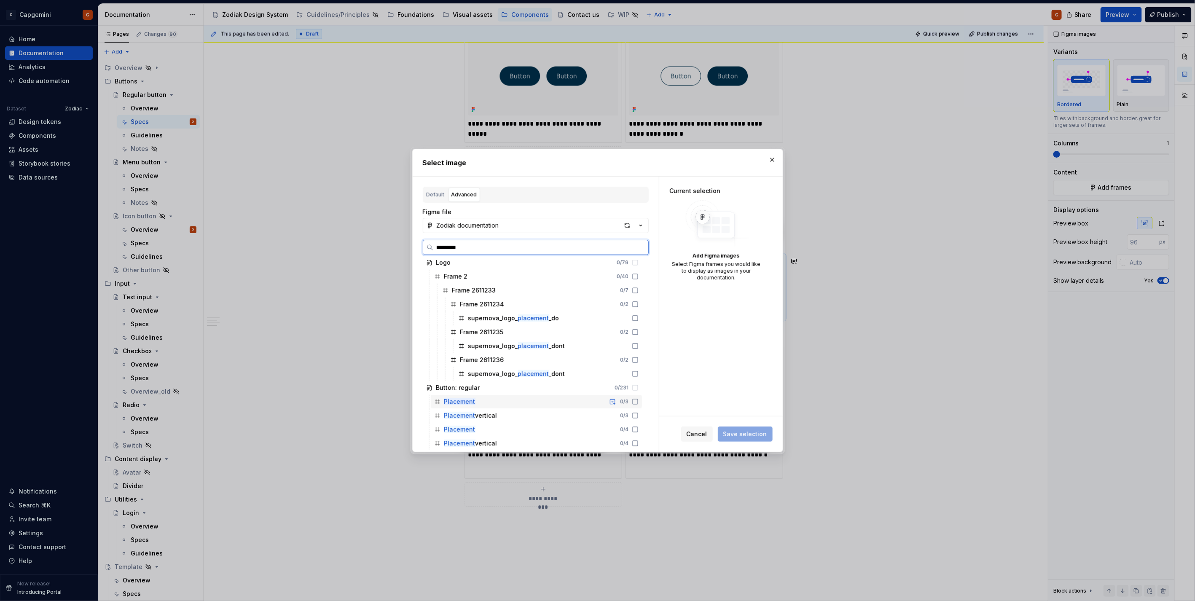
click at [538, 402] on div "Placement 0 / 3" at bounding box center [536, 401] width 211 height 13
click at [535, 417] on div "Placement vertical 0 / 3" at bounding box center [536, 415] width 211 height 13
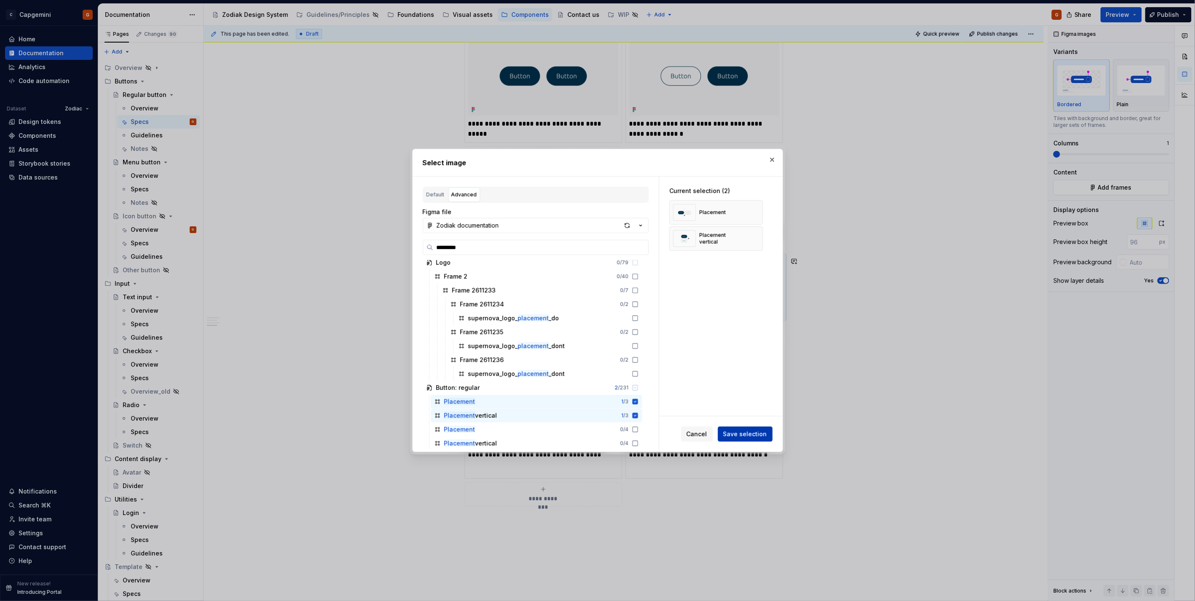
click at [738, 433] on span "Save selection" at bounding box center [745, 434] width 44 height 8
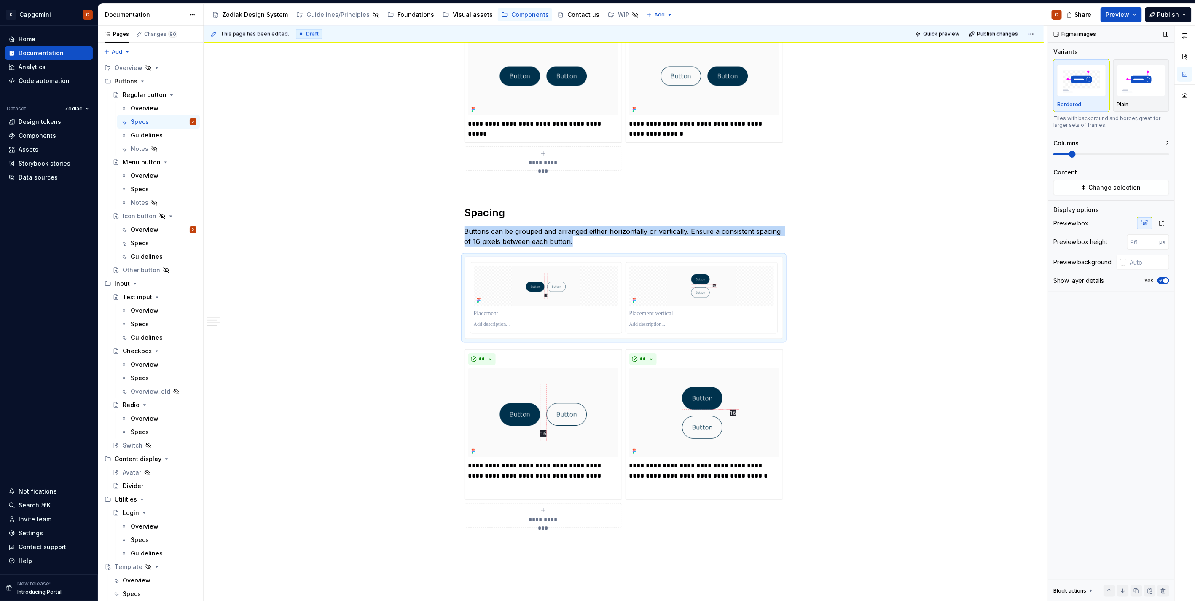
click at [1092, 153] on span at bounding box center [1112, 154] width 116 height 7
click at [1069, 153] on span at bounding box center [1112, 154] width 116 height 7
click at [1148, 245] on input "number" at bounding box center [1143, 241] width 32 height 15
click at [1145, 242] on input "number" at bounding box center [1143, 241] width 32 height 15
click at [1159, 225] on icon "button" at bounding box center [1161, 223] width 7 height 7
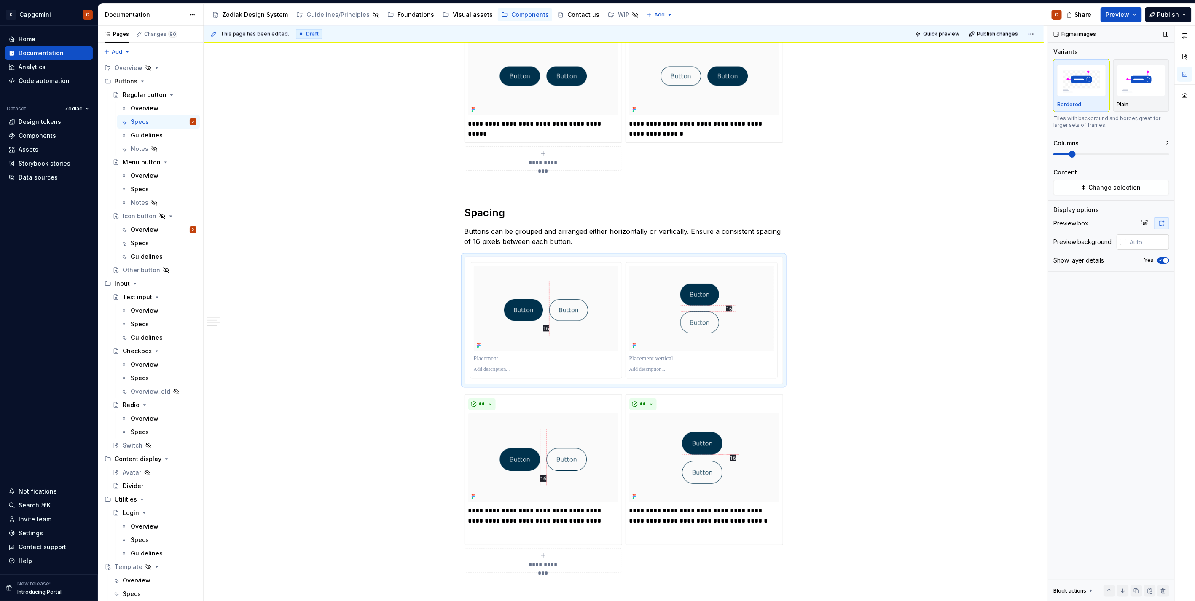
click at [1137, 242] on input "text" at bounding box center [1148, 241] width 43 height 15
type input "ffffff"
type button "on"
type input "#FFFFFF"
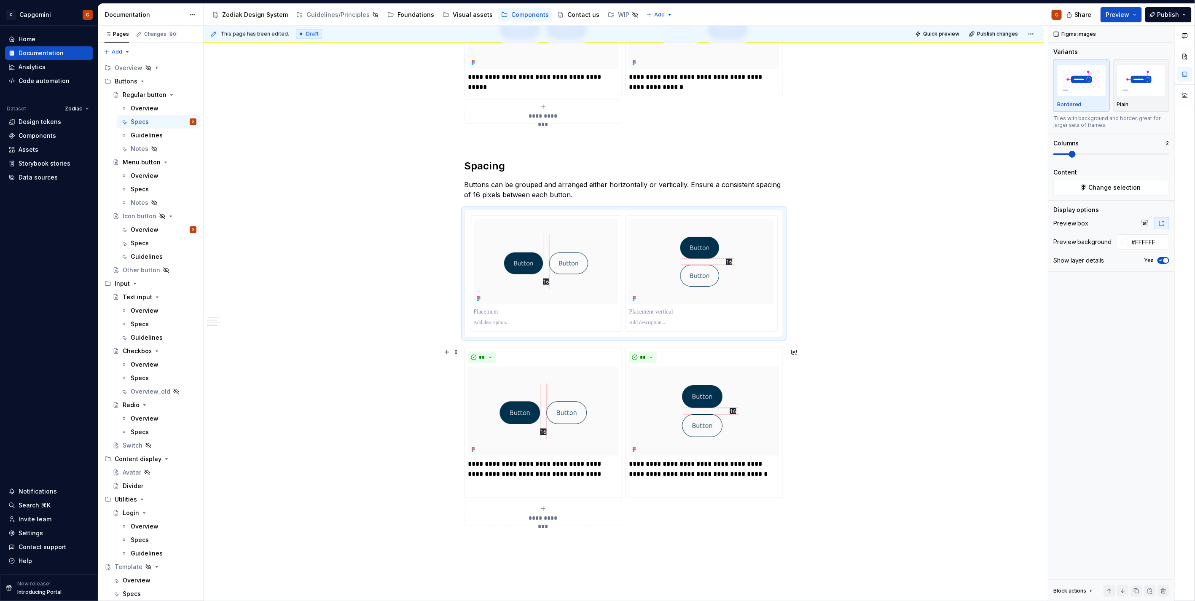
click at [622, 355] on div "**********" at bounding box center [624, 437] width 319 height 178
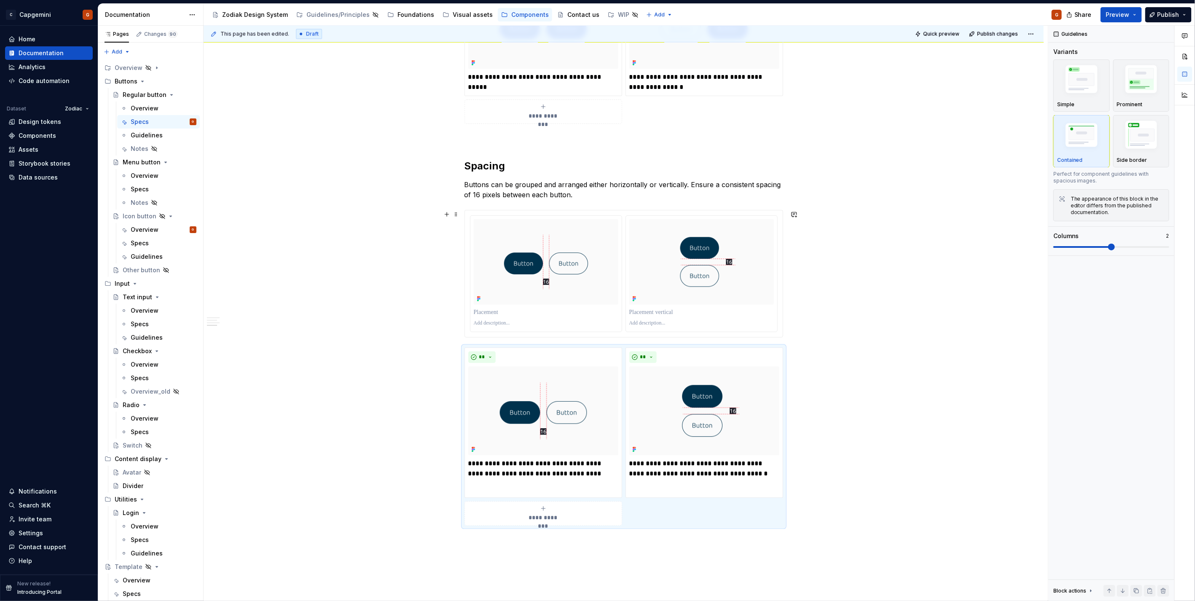
click at [622, 306] on div at bounding box center [624, 273] width 308 height 117
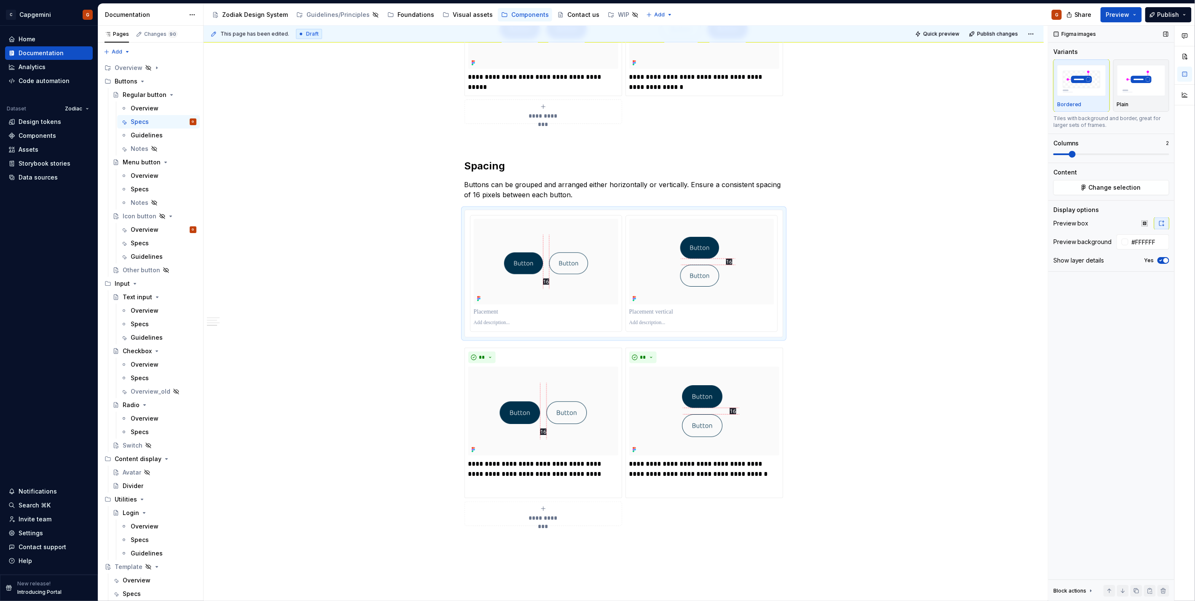
click at [1164, 259] on span "button" at bounding box center [1166, 260] width 5 height 5
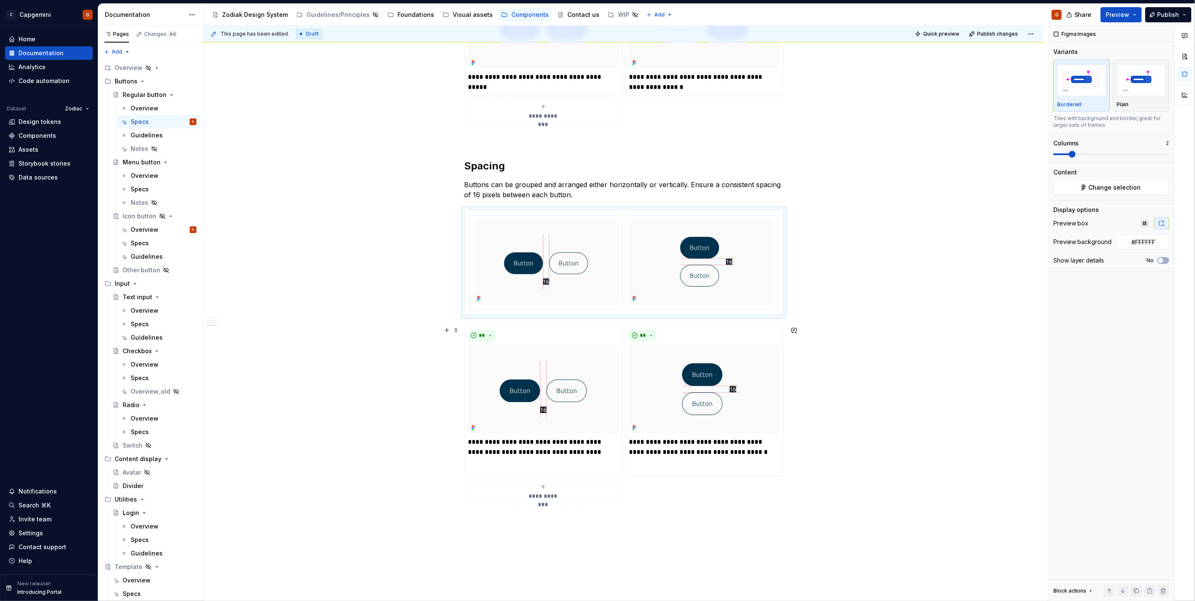
click at [679, 486] on div "**********" at bounding box center [624, 415] width 319 height 178
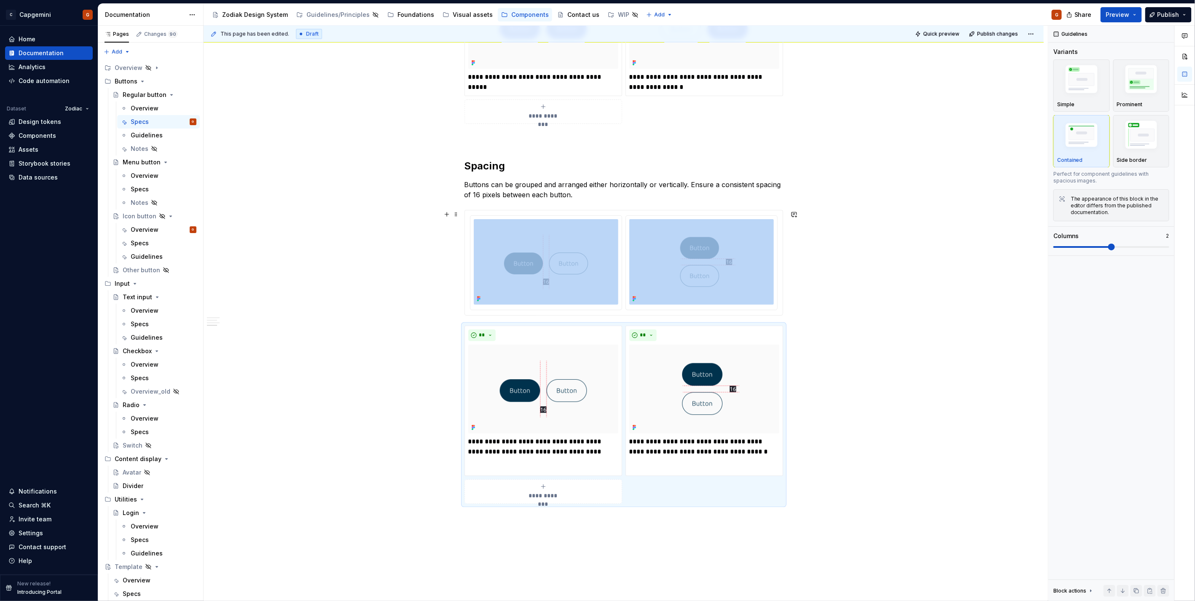
click at [743, 316] on div at bounding box center [624, 263] width 319 height 106
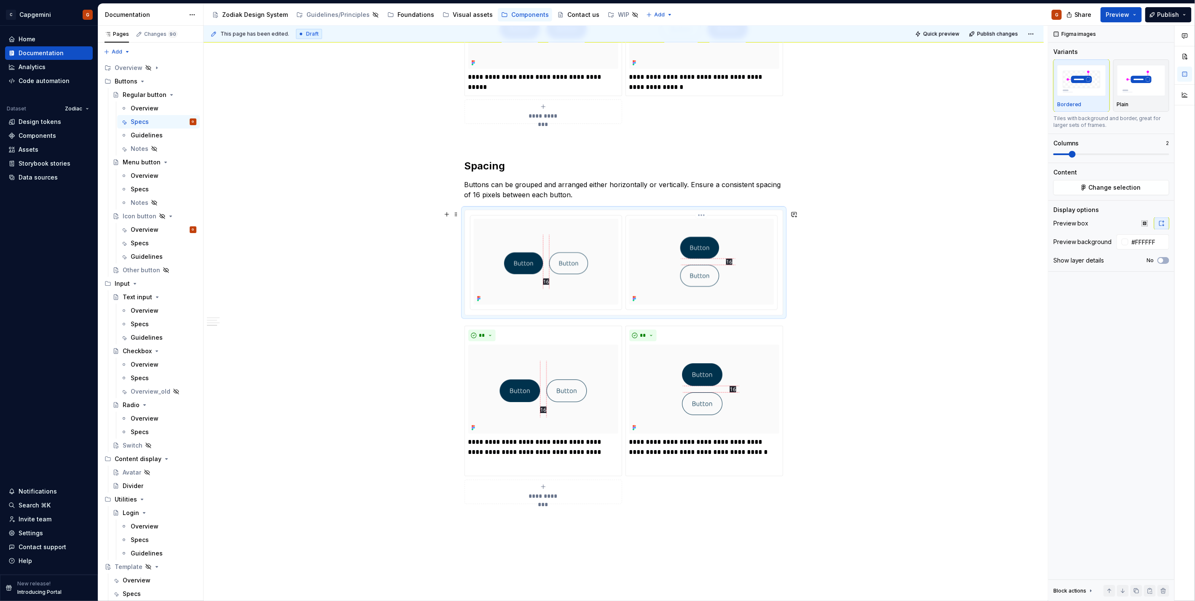
click at [702, 219] on html "C Capgemini G Home Documentation Analytics Code automation Dataset Zodiac Desig…" at bounding box center [597, 300] width 1195 height 601
click at [720, 261] on div "Update Figma image" at bounding box center [746, 260] width 70 height 8
click at [739, 487] on div "**********" at bounding box center [624, 415] width 319 height 178
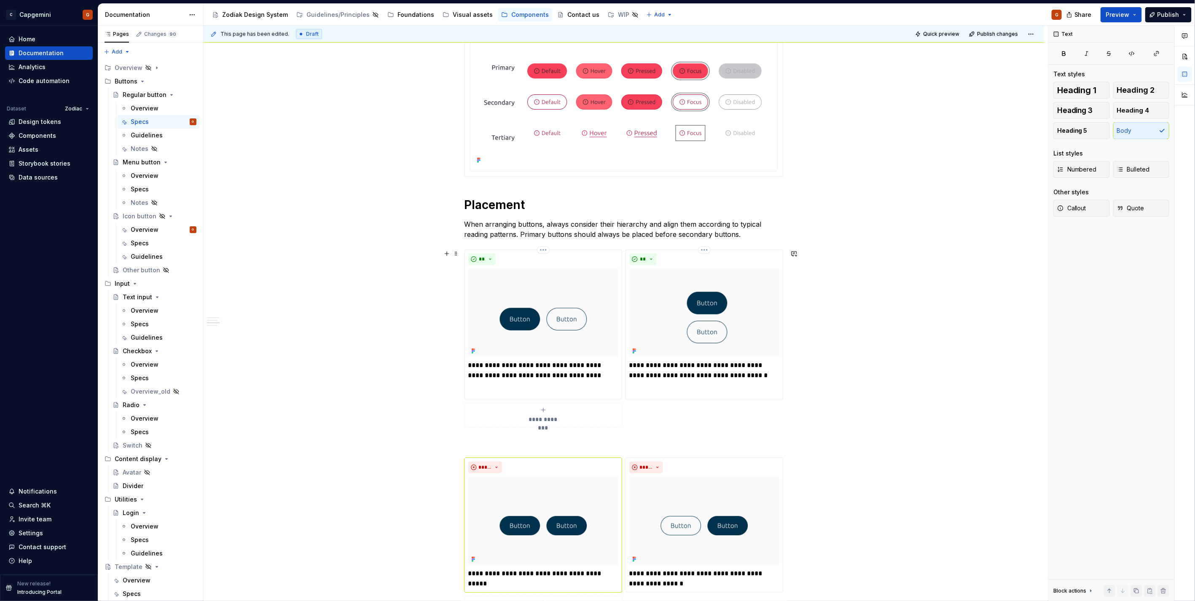
scroll to position [669, 0]
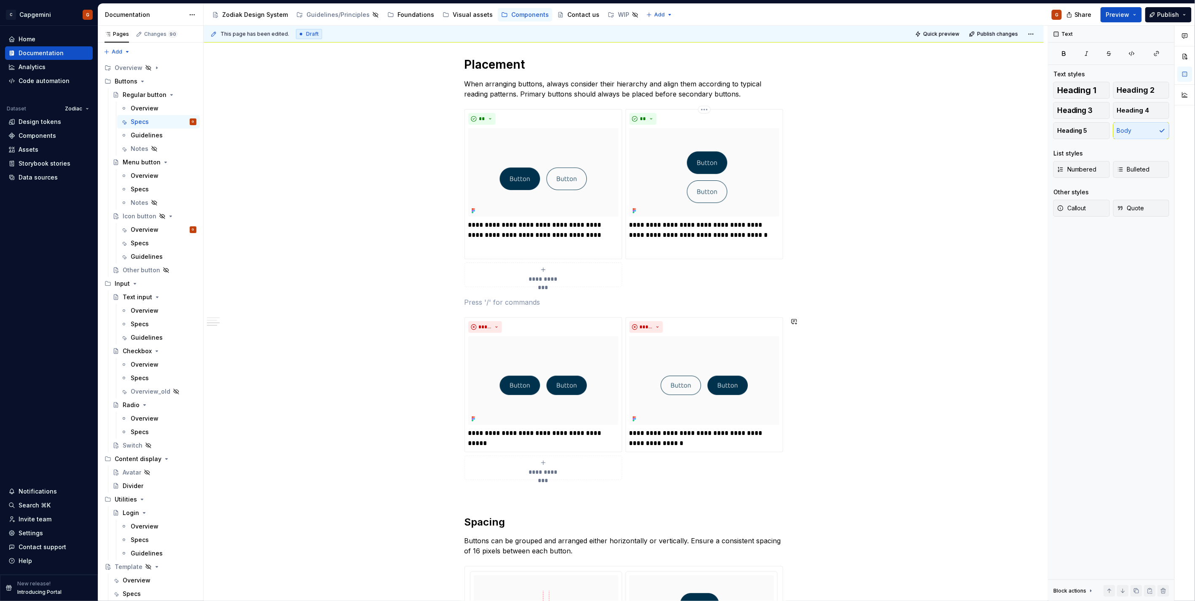
click at [586, 311] on div "States All button variants support five distinct interaction states. Default : …" at bounding box center [624, 94] width 319 height 1195
click at [583, 194] on img at bounding box center [543, 172] width 150 height 89
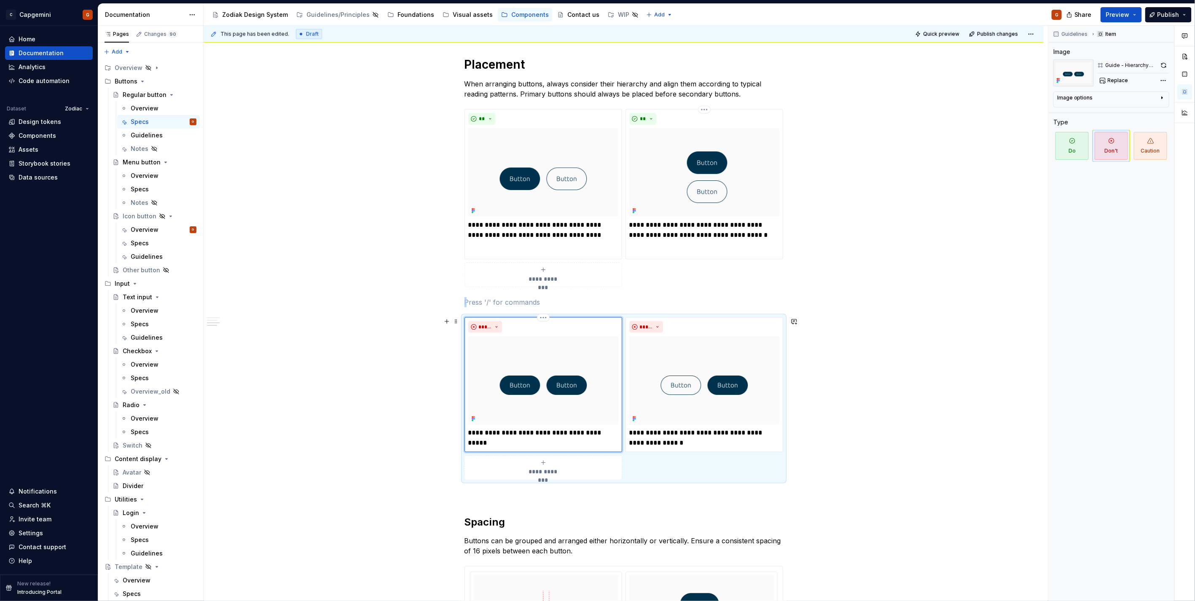
click at [593, 387] on img at bounding box center [543, 380] width 150 height 89
click at [707, 321] on html "C Capgemini G Home Documentation Analytics Code automation Dataset Zodiac Desig…" at bounding box center [597, 300] width 1195 height 601
click at [1160, 66] on div "Comments Open comments No comments yet Select ‘Comment’ from the block context …" at bounding box center [1121, 314] width 147 height 576
click at [1161, 66] on button "button" at bounding box center [1164, 65] width 9 height 12
click at [563, 360] on img at bounding box center [543, 380] width 150 height 89
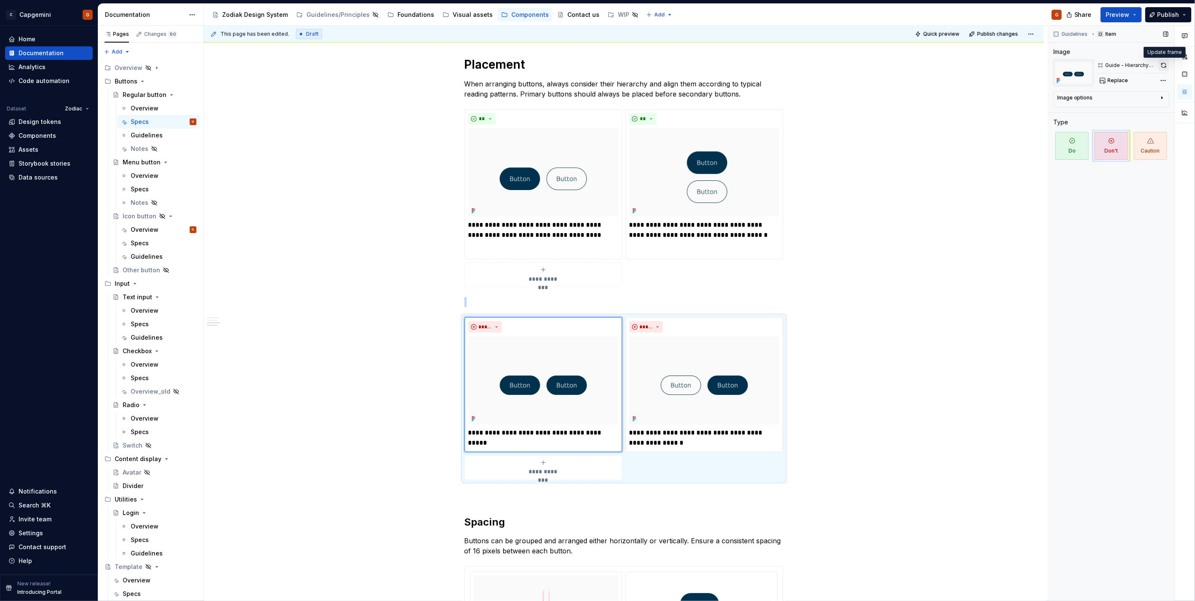
click at [1166, 69] on button "button" at bounding box center [1163, 65] width 11 height 12
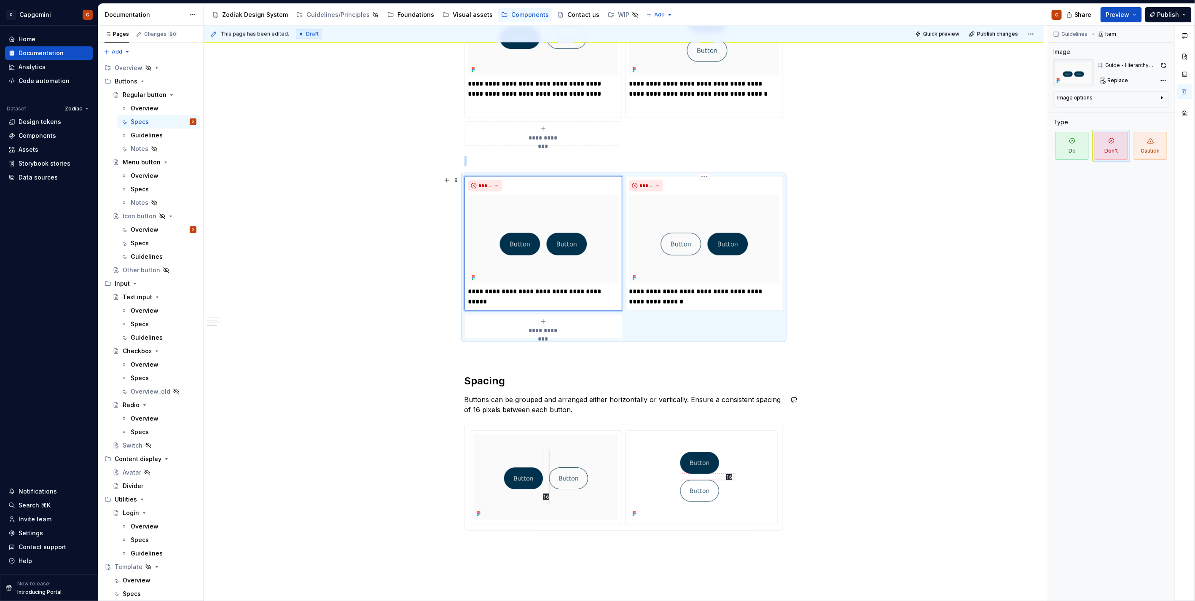
scroll to position [702, 0]
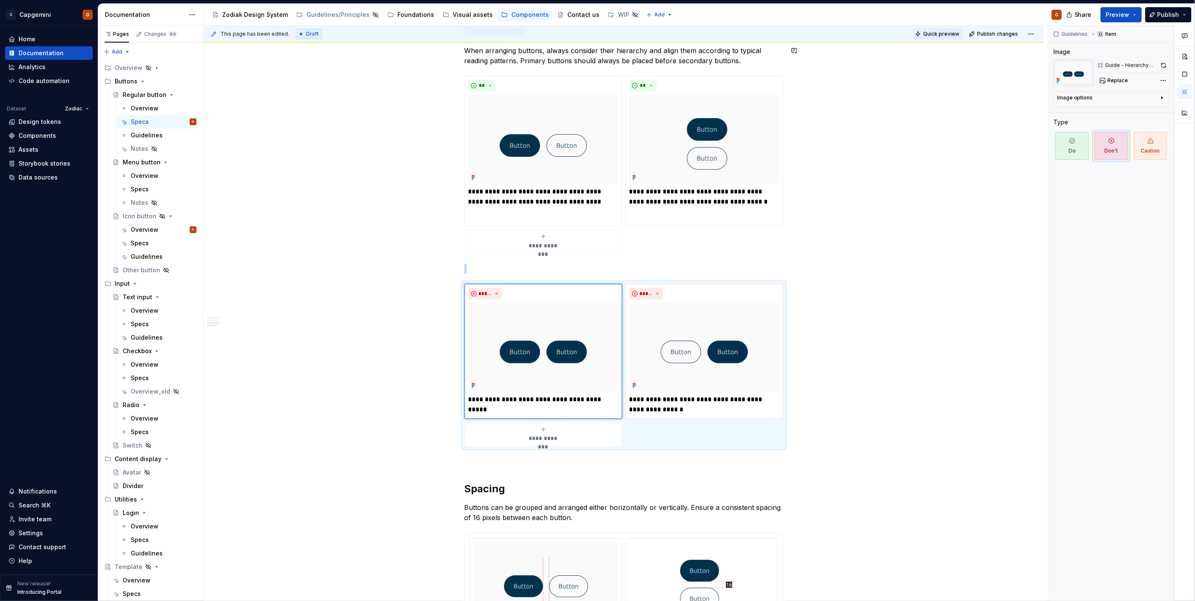
click at [917, 36] on button "Quick preview" at bounding box center [938, 34] width 51 height 12
click at [1146, 581] on span "Open page" at bounding box center [1151, 581] width 28 height 7
click at [529, 263] on div "States All button variants support five distinct interaction states. Default : …" at bounding box center [624, 61] width 319 height 1195
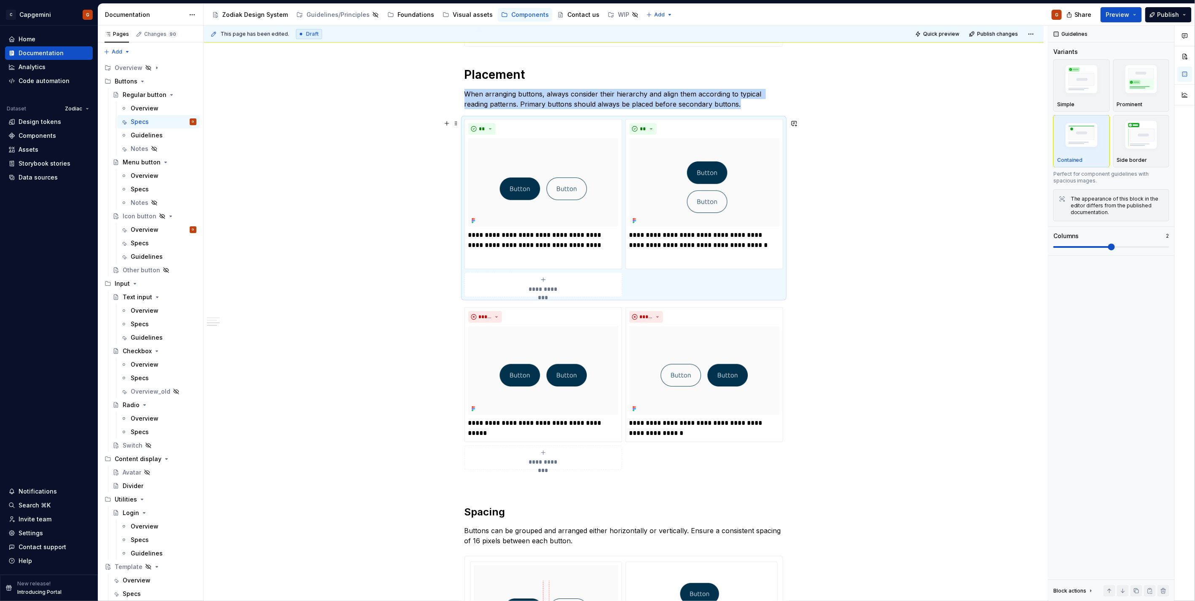
scroll to position [609, 0]
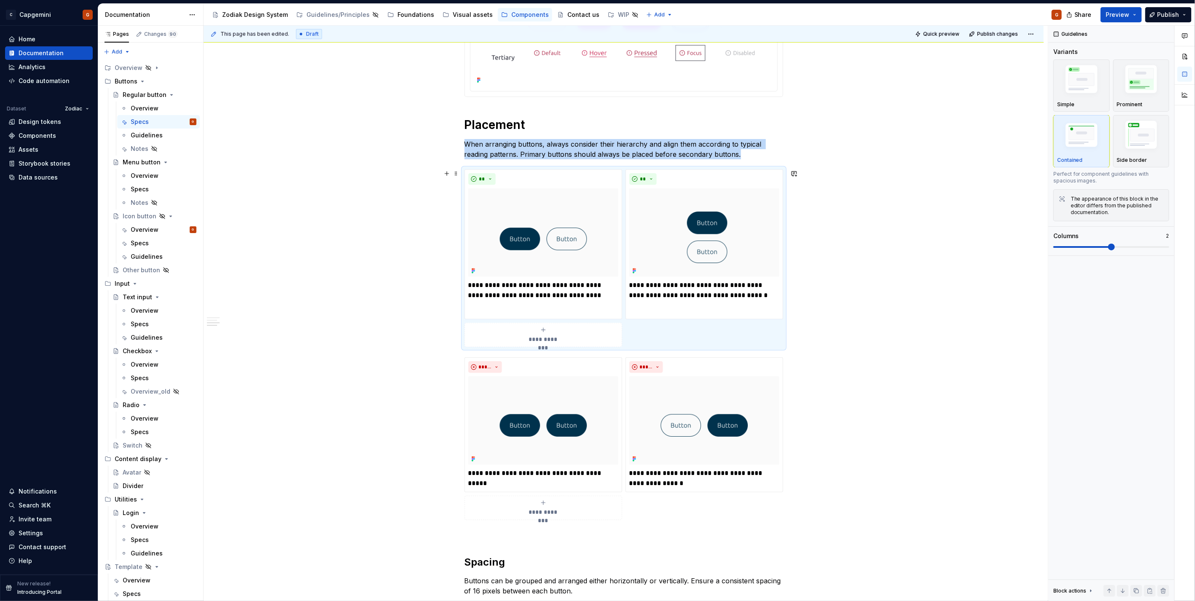
click at [572, 336] on div "**********" at bounding box center [543, 335] width 150 height 17
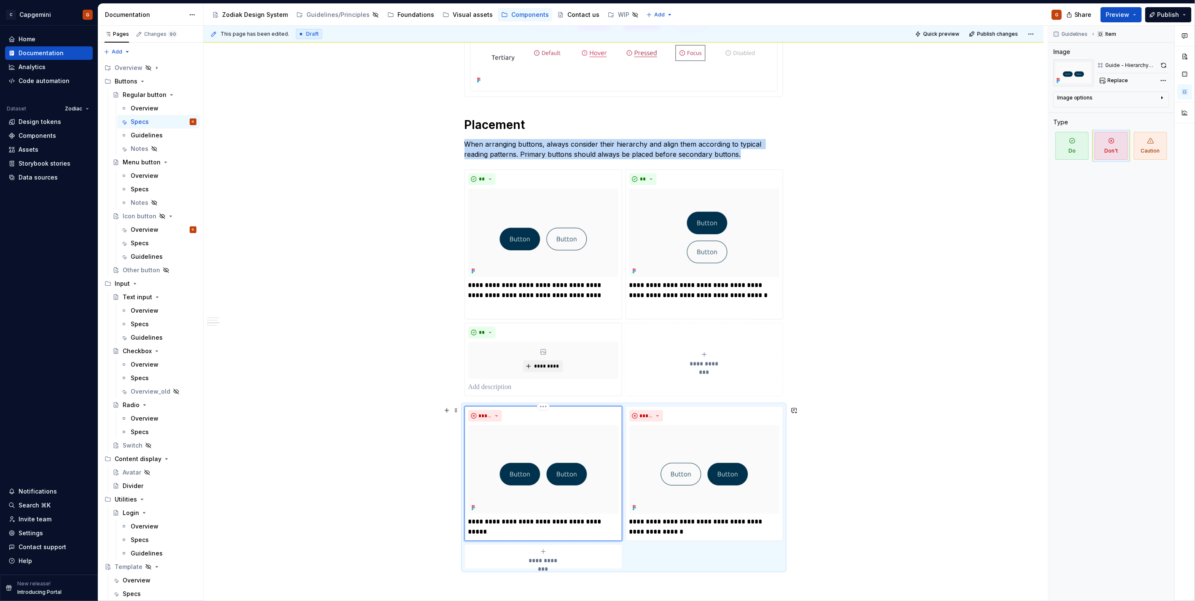
click at [558, 456] on img at bounding box center [543, 469] width 150 height 89
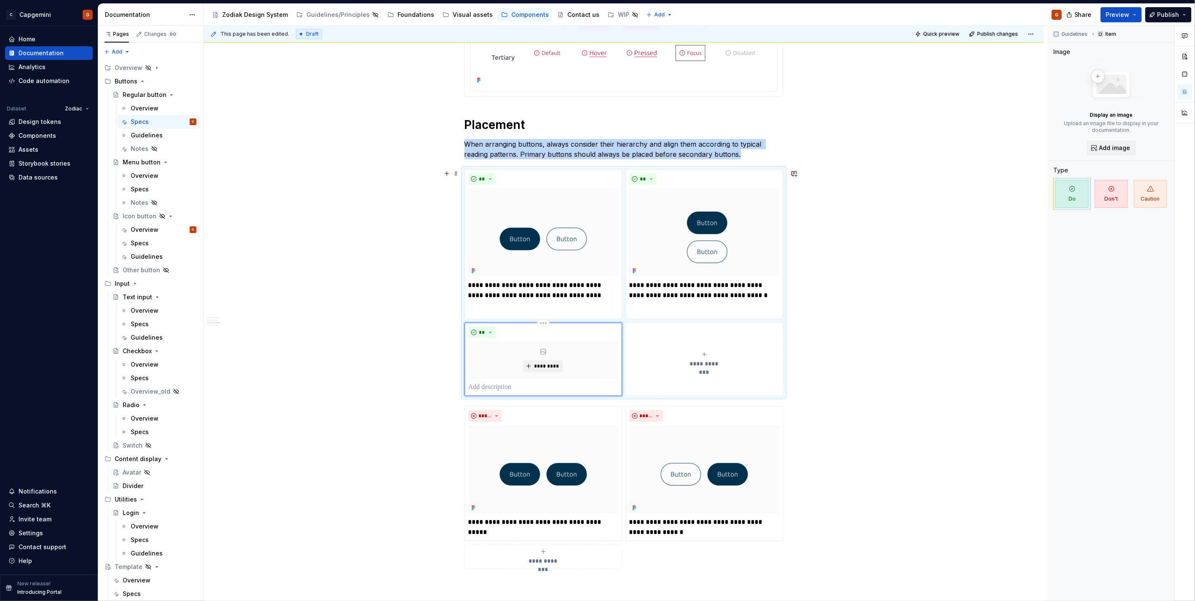
click at [559, 374] on div "*********" at bounding box center [543, 360] width 150 height 37
click at [547, 364] on span "*********" at bounding box center [547, 366] width 26 height 7
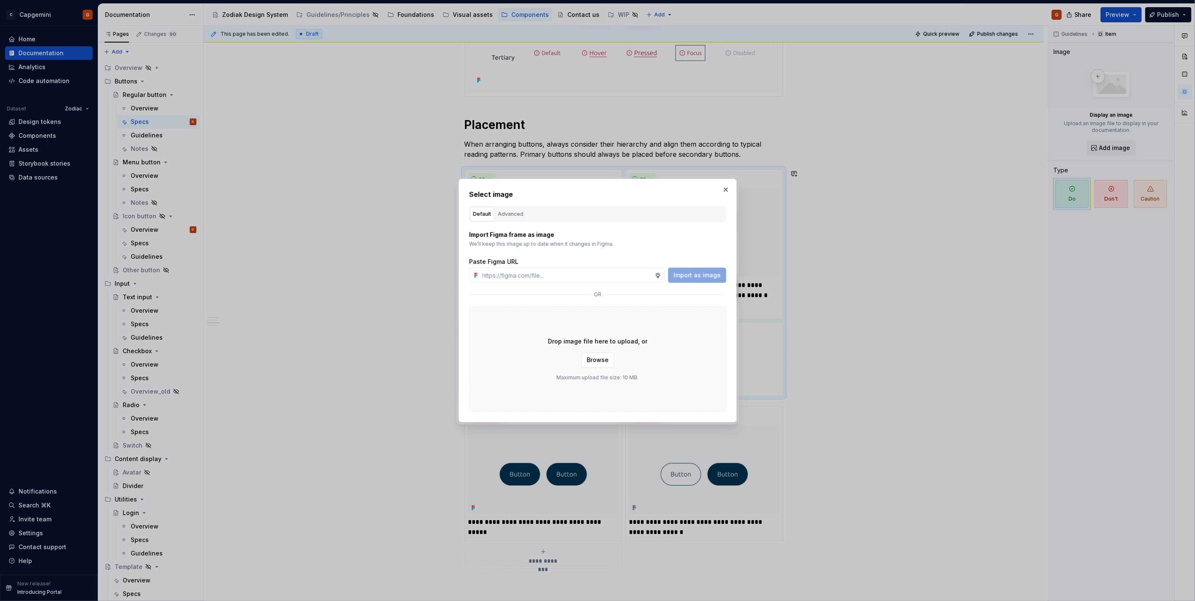
click at [501, 210] on div "Advanced" at bounding box center [511, 214] width 26 height 8
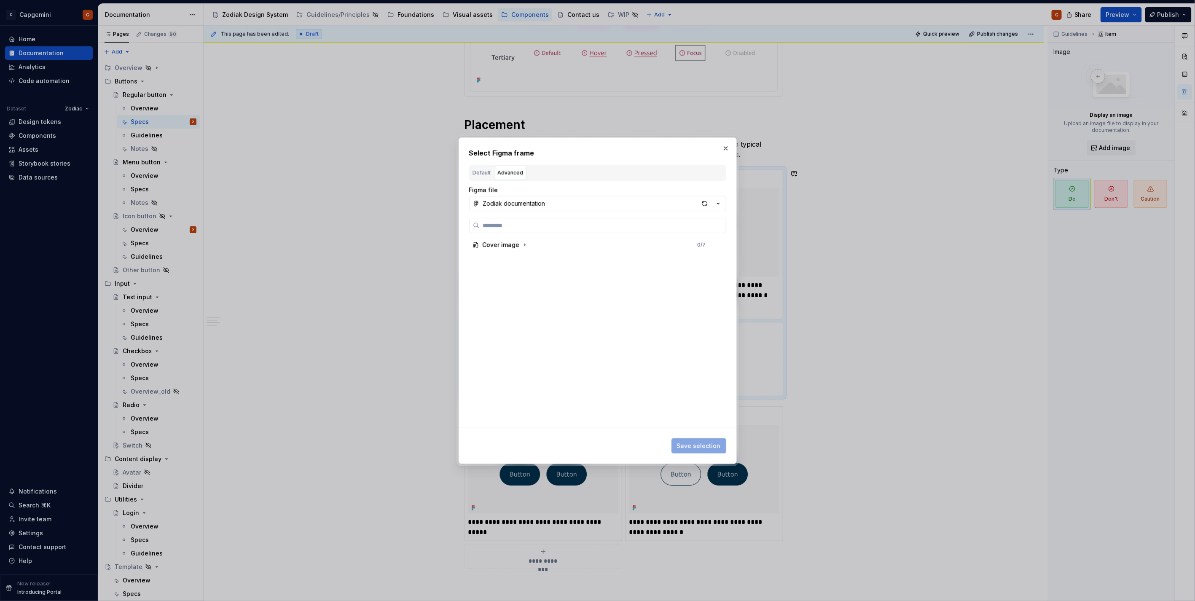
type textarea "*"
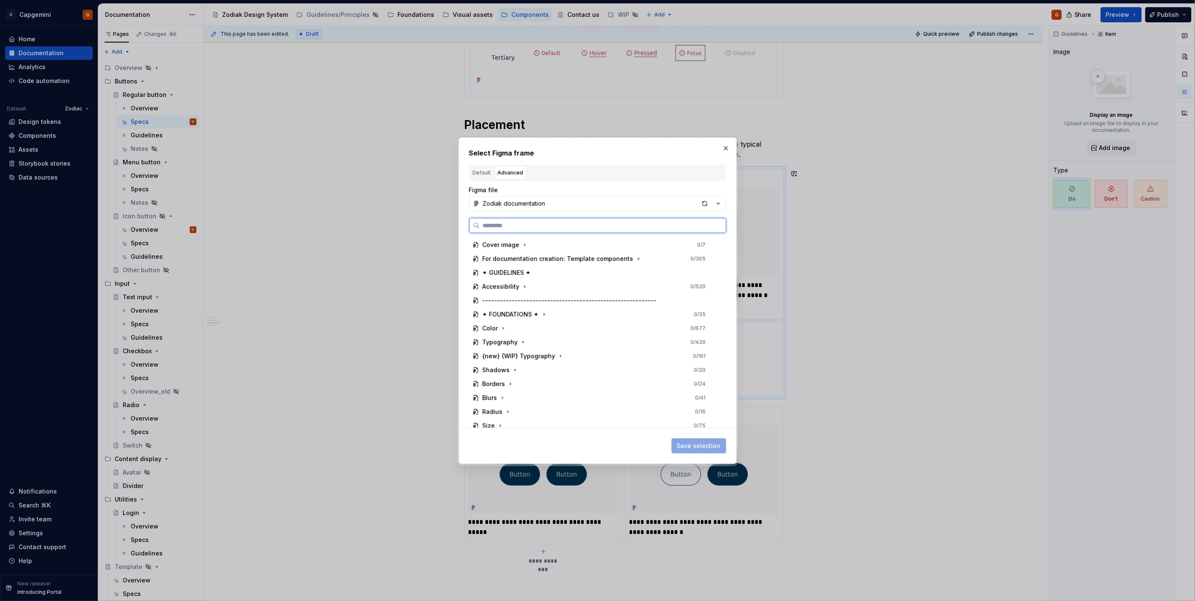
click at [531, 228] on input "search" at bounding box center [603, 225] width 246 height 8
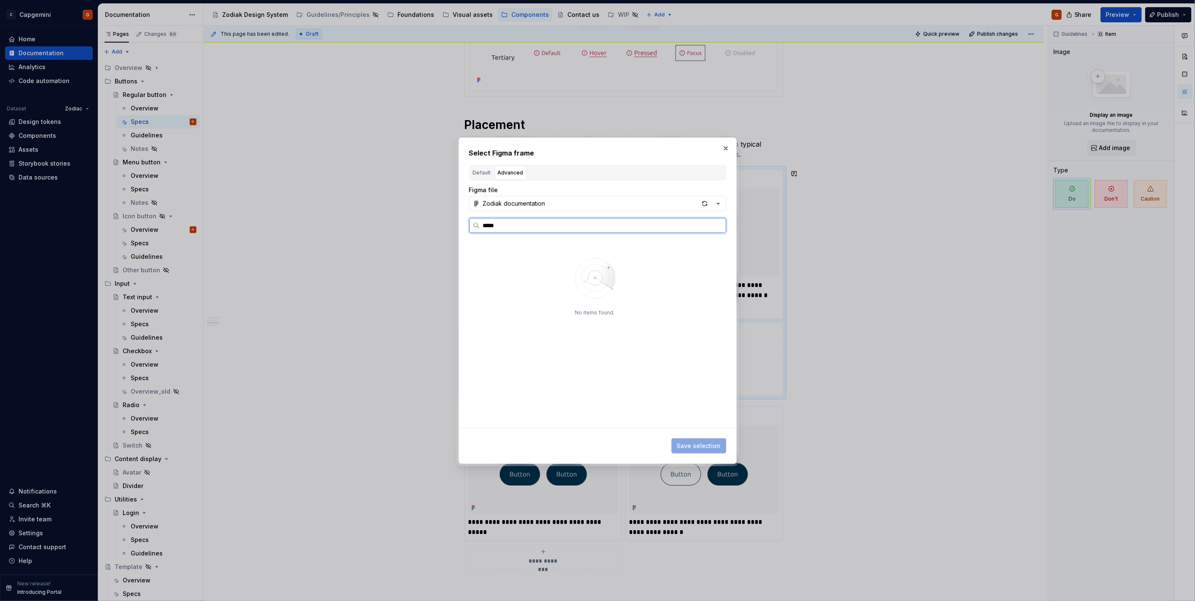
type input "*****"
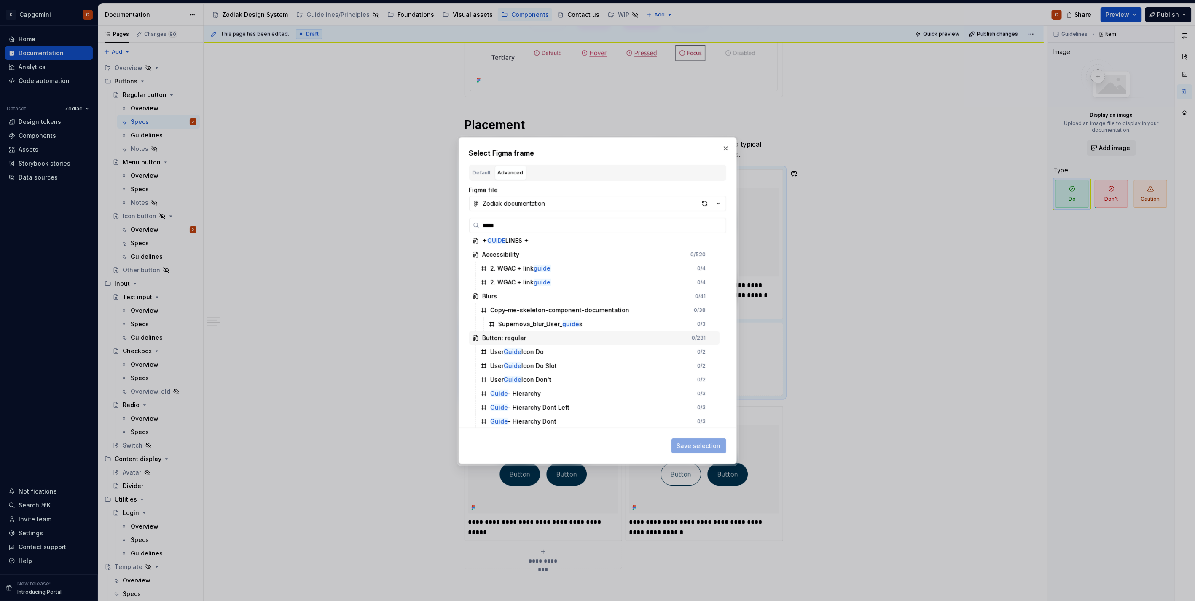
scroll to position [5, 0]
click at [571, 392] on div "Guide - Hierarchy 0 / 3" at bounding box center [598, 393] width 242 height 13
click at [567, 415] on div "Guide - Hierarchy Dont 0 / 3" at bounding box center [598, 420] width 242 height 13
click at [699, 446] on span "Save selection" at bounding box center [699, 446] width 44 height 8
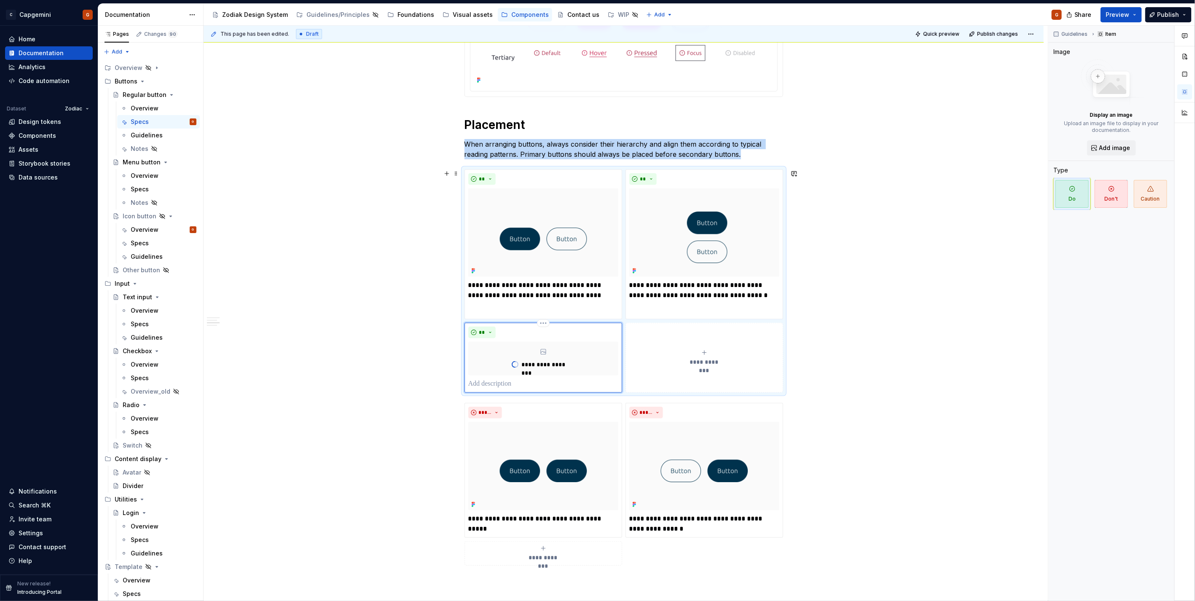
click at [693, 355] on div "**********" at bounding box center [704, 357] width 150 height 17
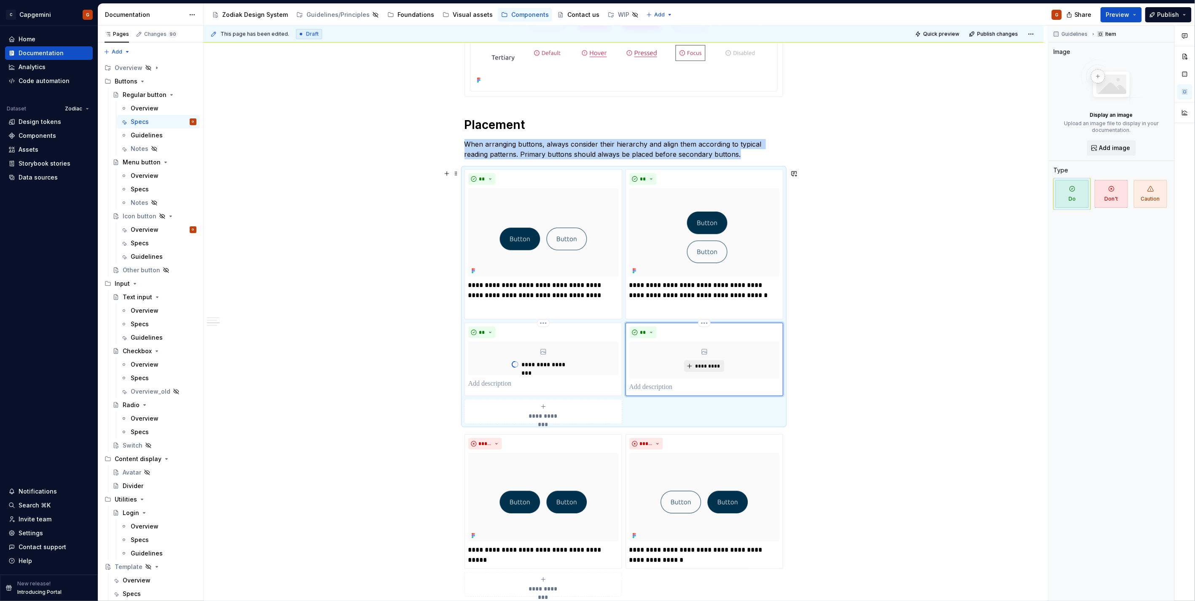
click at [695, 369] on span "*********" at bounding box center [708, 366] width 26 height 7
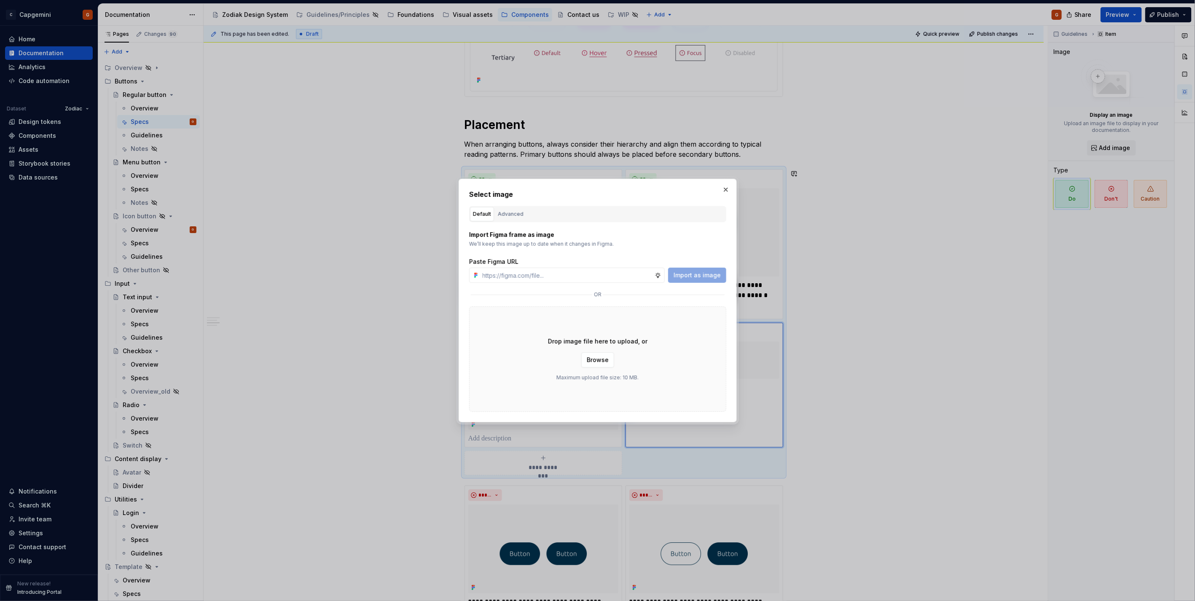
click at [515, 212] on div "Advanced" at bounding box center [511, 214] width 26 height 8
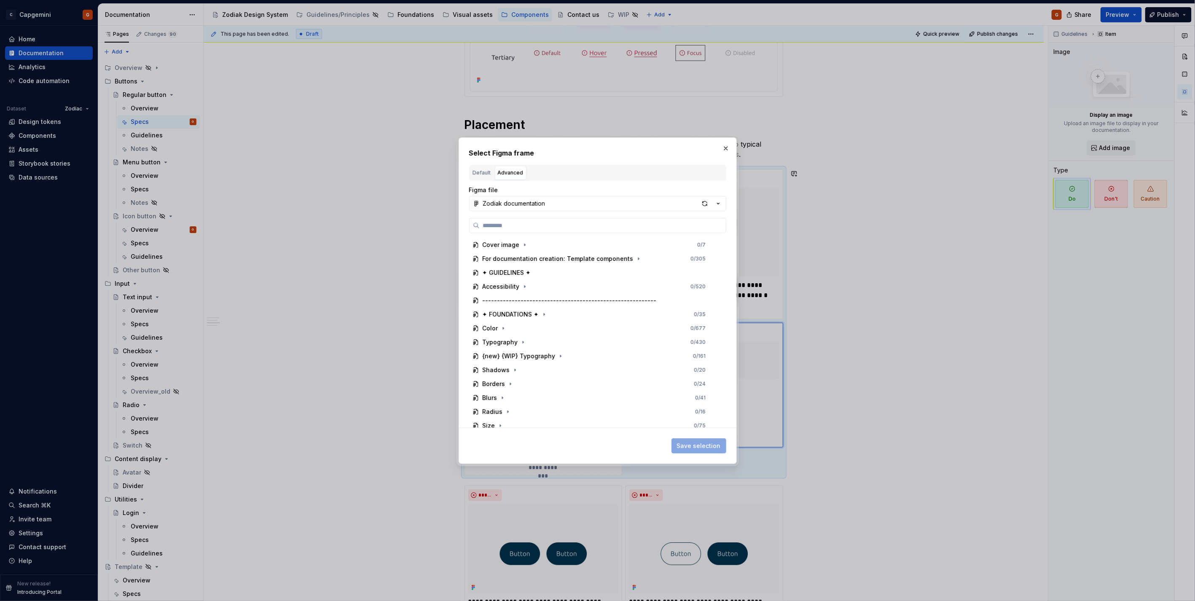
click at [513, 237] on div "Cover image 0 / 7 For documentation creation: Template components 0 / 305 ✦ GUI…" at bounding box center [597, 323] width 257 height 210
click at [511, 229] on label at bounding box center [597, 225] width 257 height 15
click at [511, 229] on input "search" at bounding box center [603, 225] width 246 height 8
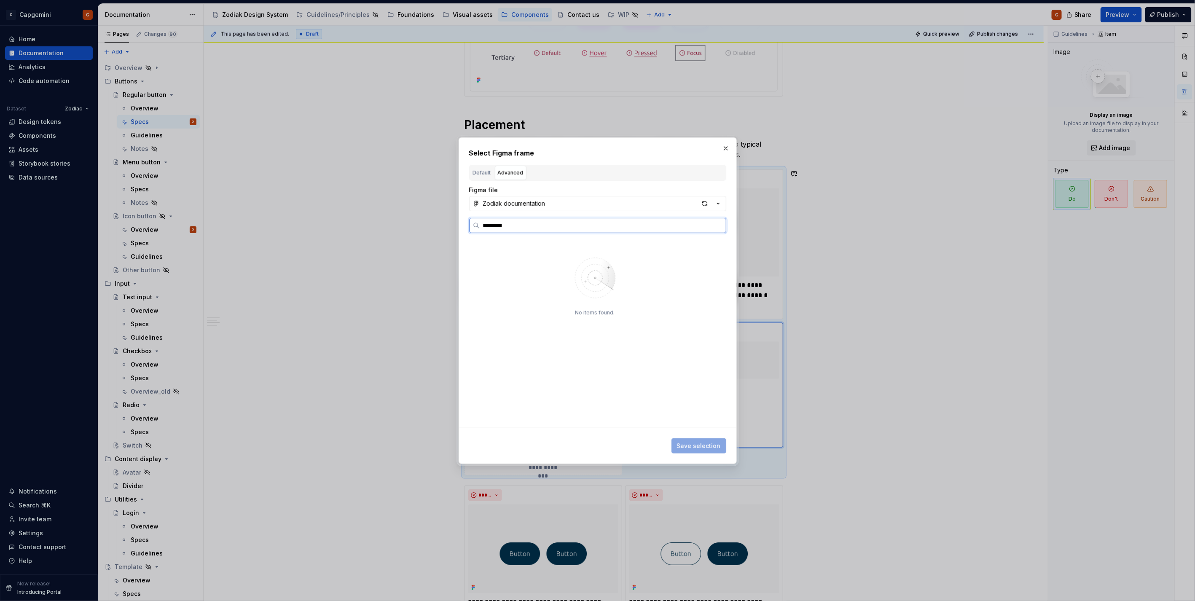
type input "*********"
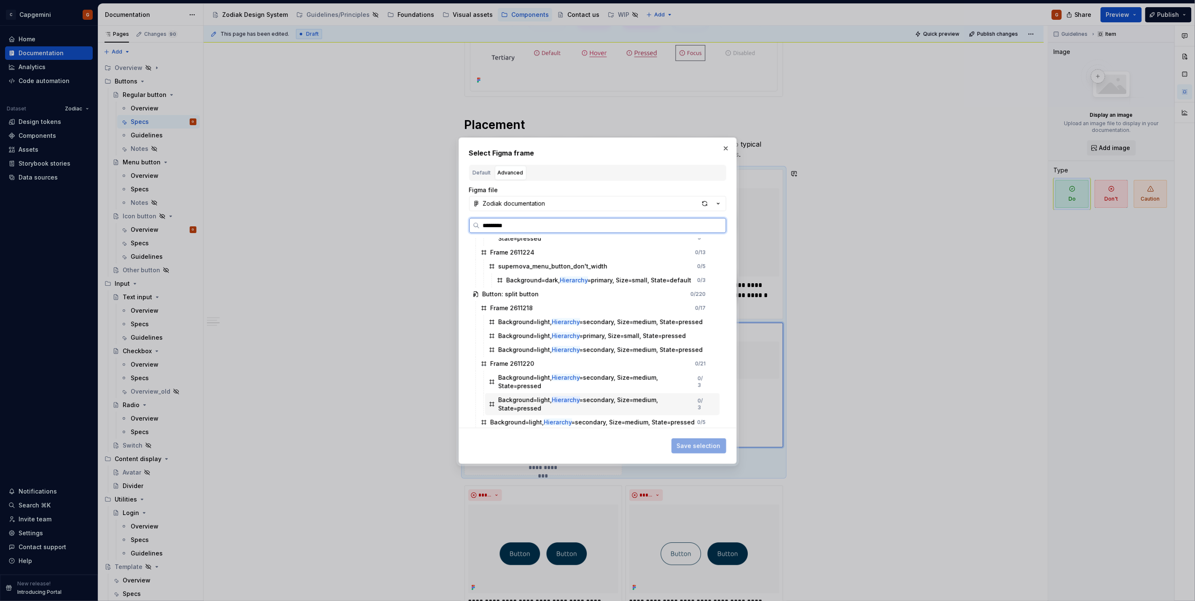
scroll to position [503, 0]
click at [503, 225] on input "*********" at bounding box center [603, 225] width 246 height 8
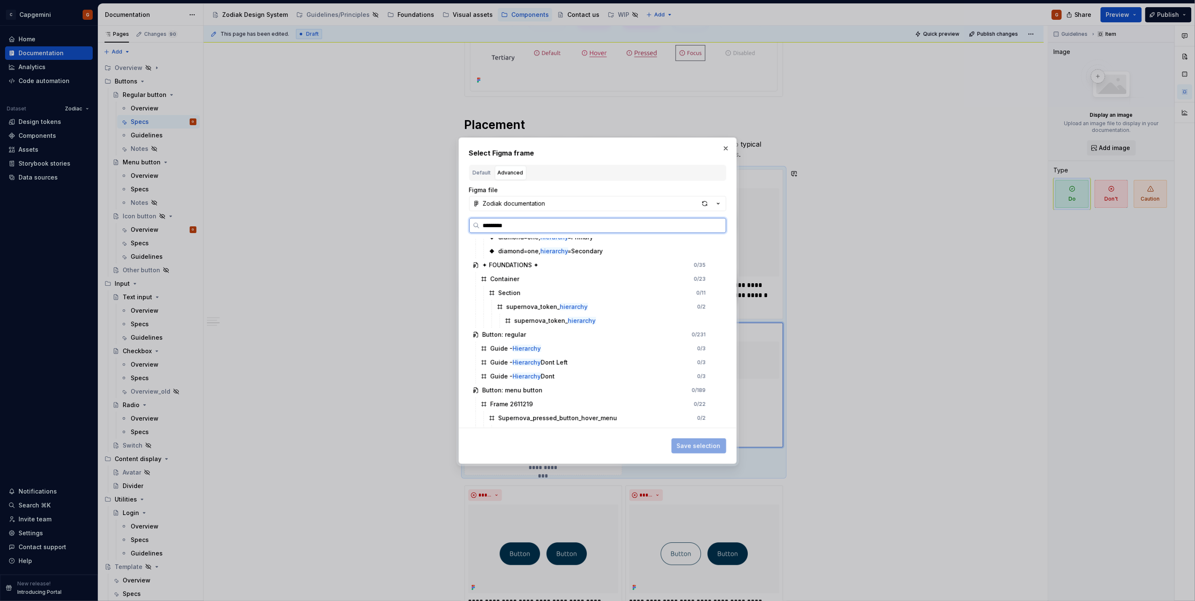
scroll to position [94, 0]
click at [554, 373] on div "Guide - Hierarchy Dont" at bounding box center [523, 374] width 65 height 8
click at [570, 357] on div "Guide - Hierarchy Dont Left 0 / 3" at bounding box center [598, 359] width 242 height 13
click at [563, 372] on div "Guide - Hierarchy Dont 0 / 3" at bounding box center [598, 373] width 242 height 13
click at [697, 440] on button "Save selection" at bounding box center [699, 445] width 55 height 15
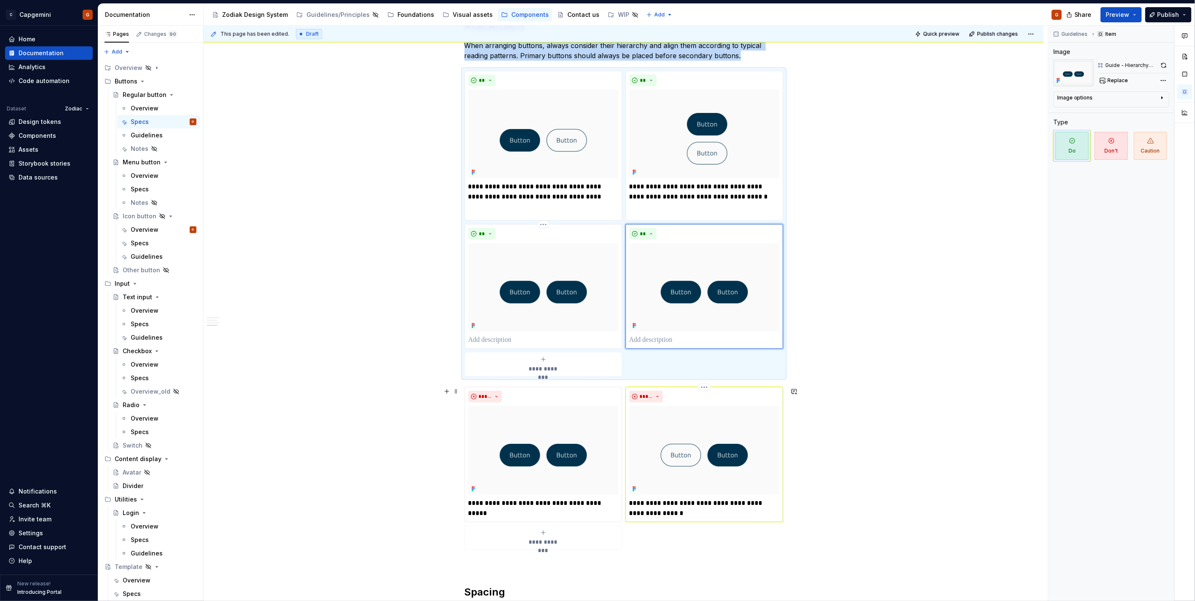
scroll to position [749, 0]
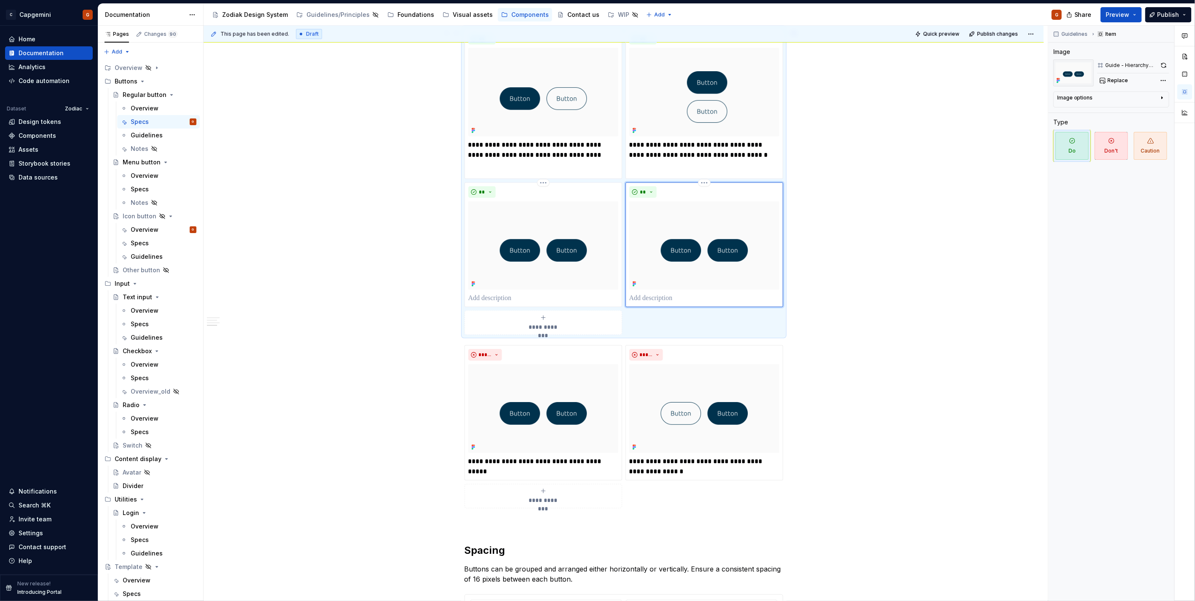
click at [701, 254] on img at bounding box center [704, 246] width 150 height 89
click at [582, 246] on img at bounding box center [543, 246] width 150 height 89
click at [745, 234] on img at bounding box center [704, 246] width 150 height 89
click at [1118, 87] on div "Guidelines Item Image Guide - Hierarchy Dont Replace Image options Alignment Ca…" at bounding box center [1111, 314] width 126 height 576
click at [1118, 79] on span "Replace" at bounding box center [1118, 80] width 21 height 7
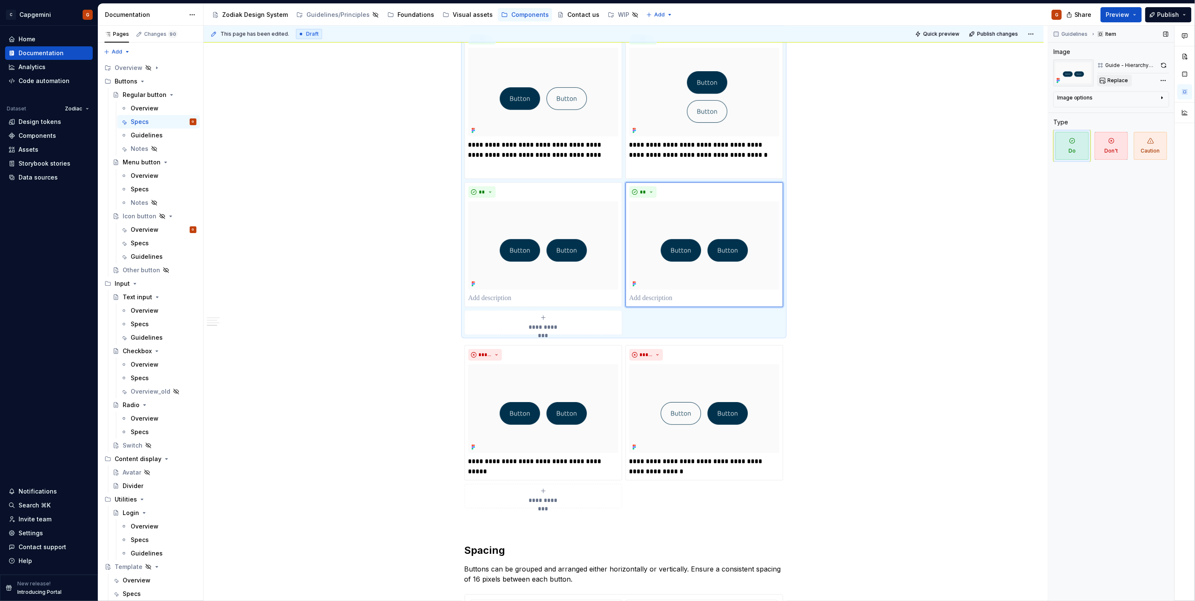
type textarea "*"
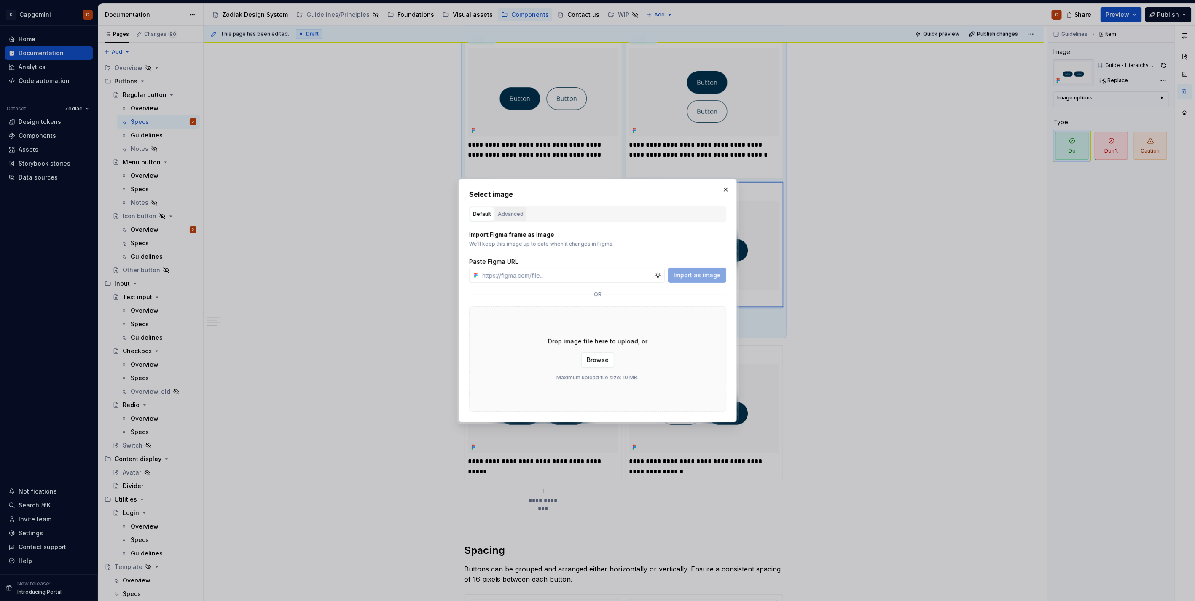
click at [520, 208] on button "Advanced" at bounding box center [511, 214] width 32 height 14
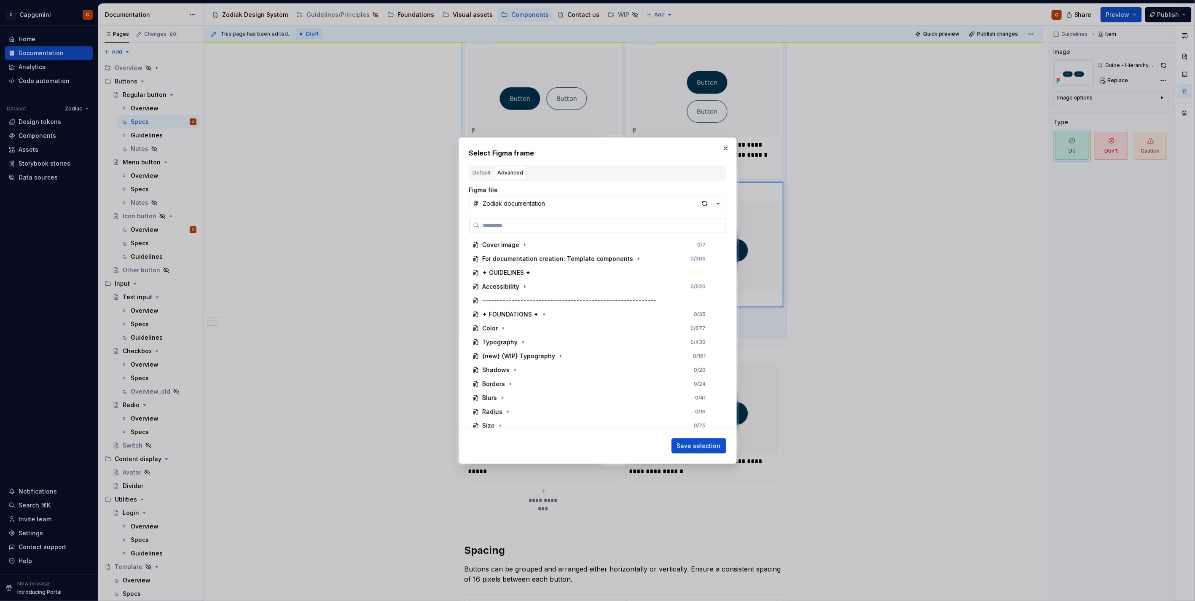
click at [530, 219] on label at bounding box center [597, 225] width 257 height 15
click at [530, 221] on input "search" at bounding box center [603, 225] width 246 height 8
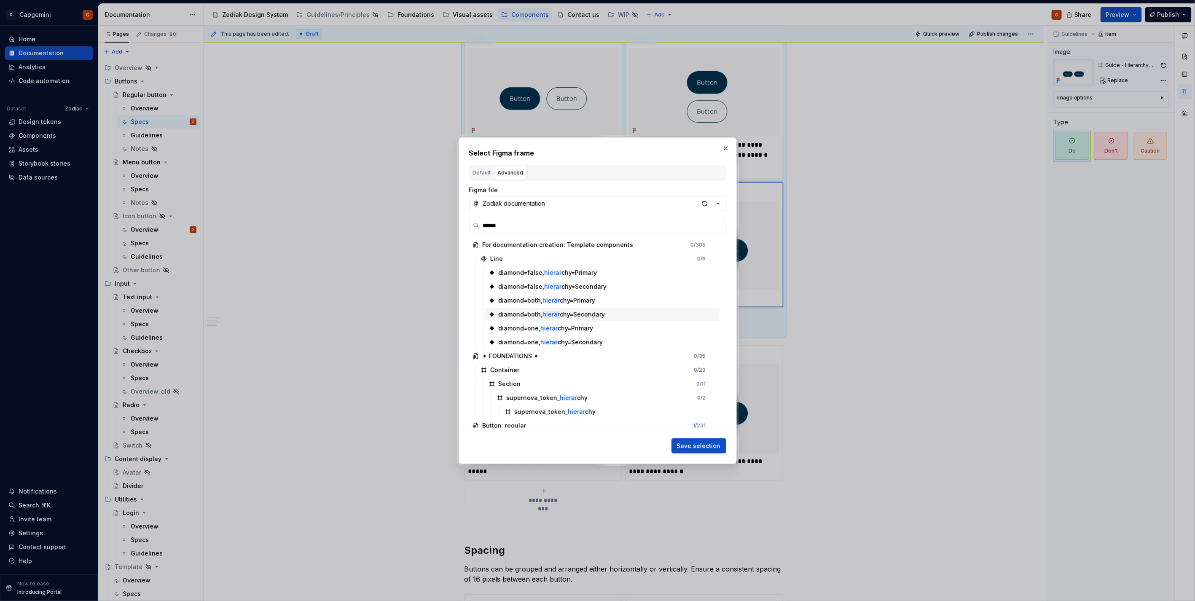
type input "*******"
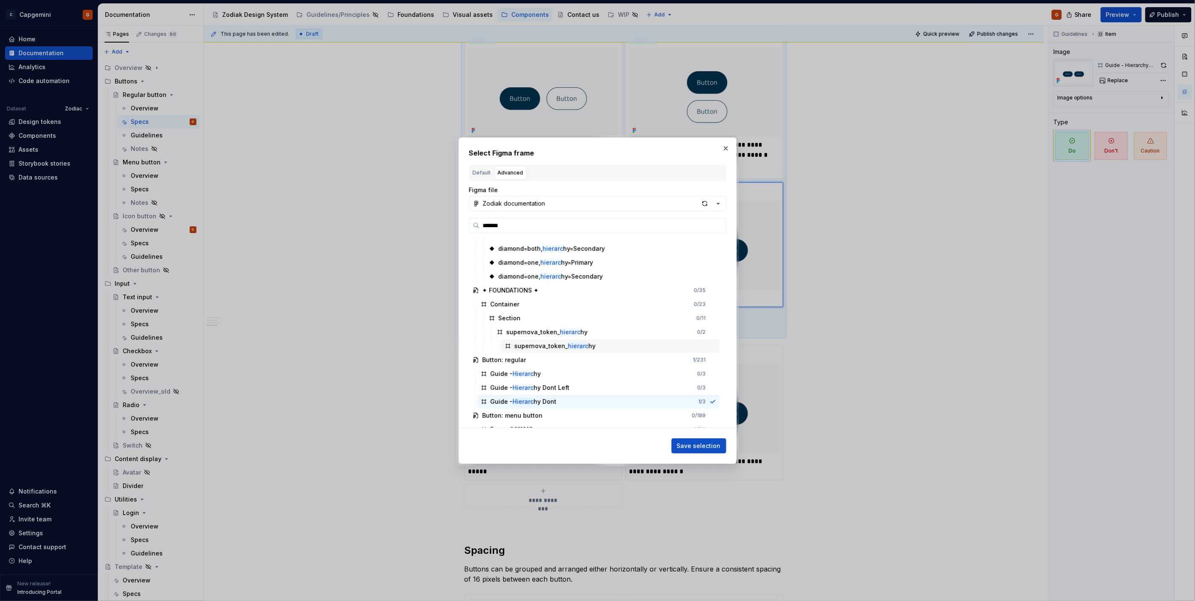
scroll to position [87, 0]
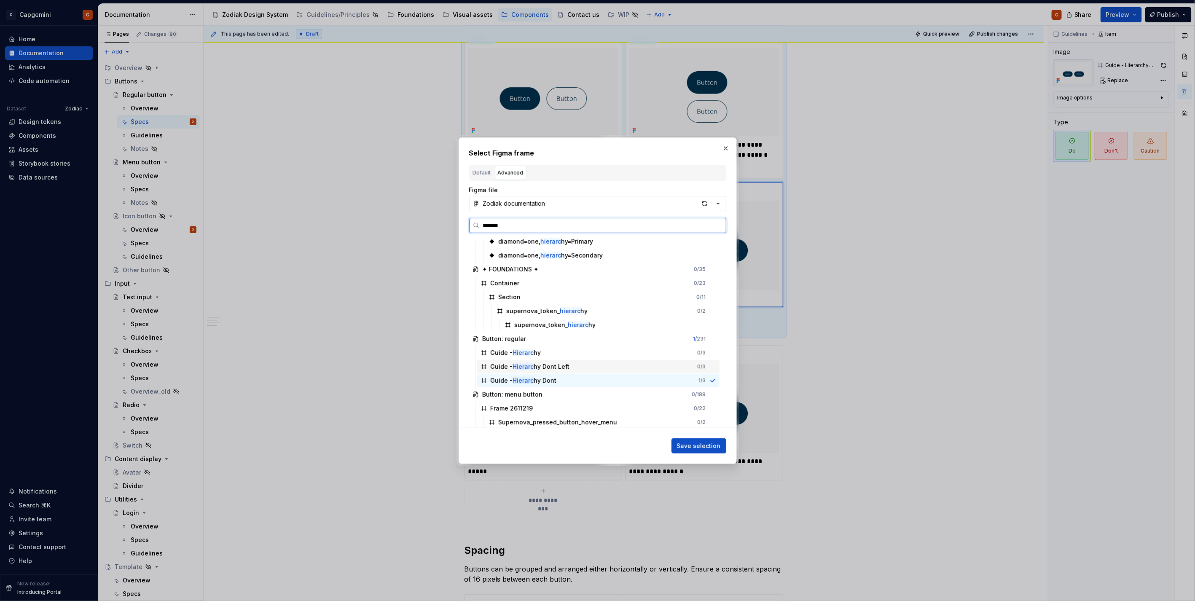
click at [581, 368] on div "Guide - Hierarc hy Dont Left 0 / 3" at bounding box center [598, 366] width 242 height 13
click at [691, 444] on span "Save selection" at bounding box center [699, 446] width 44 height 8
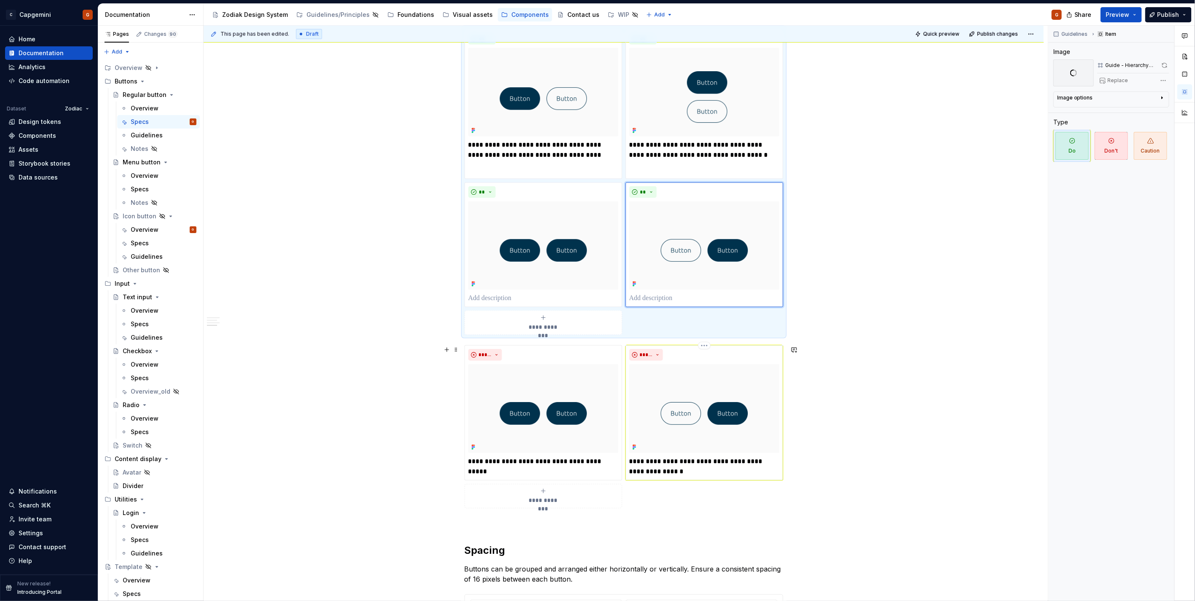
click at [671, 466] on p "**********" at bounding box center [704, 467] width 150 height 20
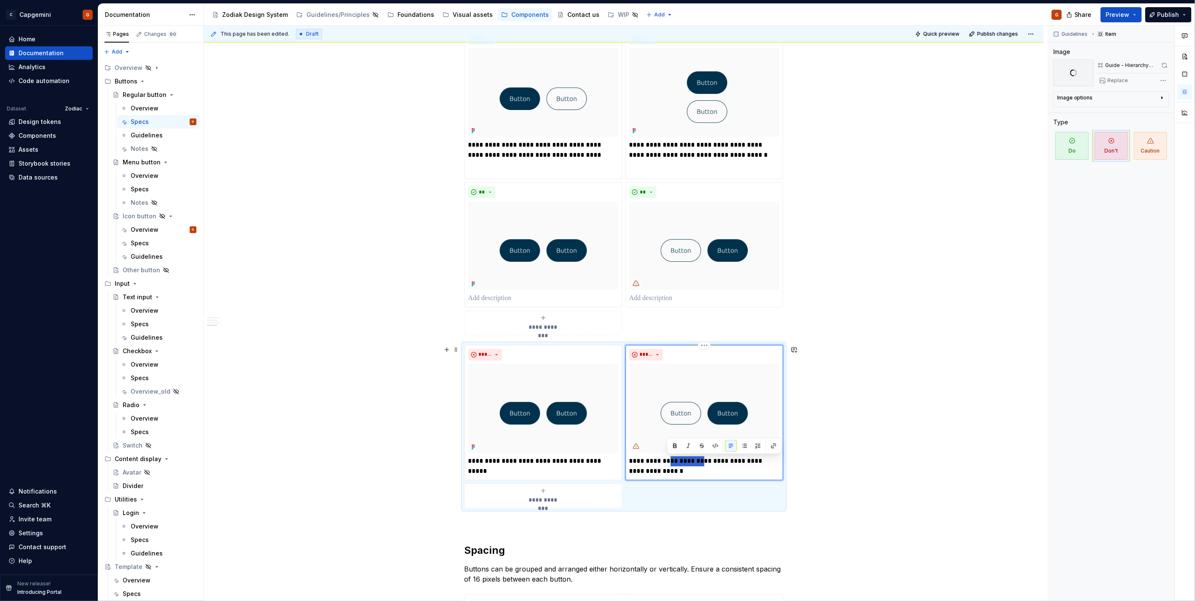
click at [671, 466] on p "**********" at bounding box center [704, 467] width 150 height 20
click at [656, 296] on p at bounding box center [704, 298] width 150 height 10
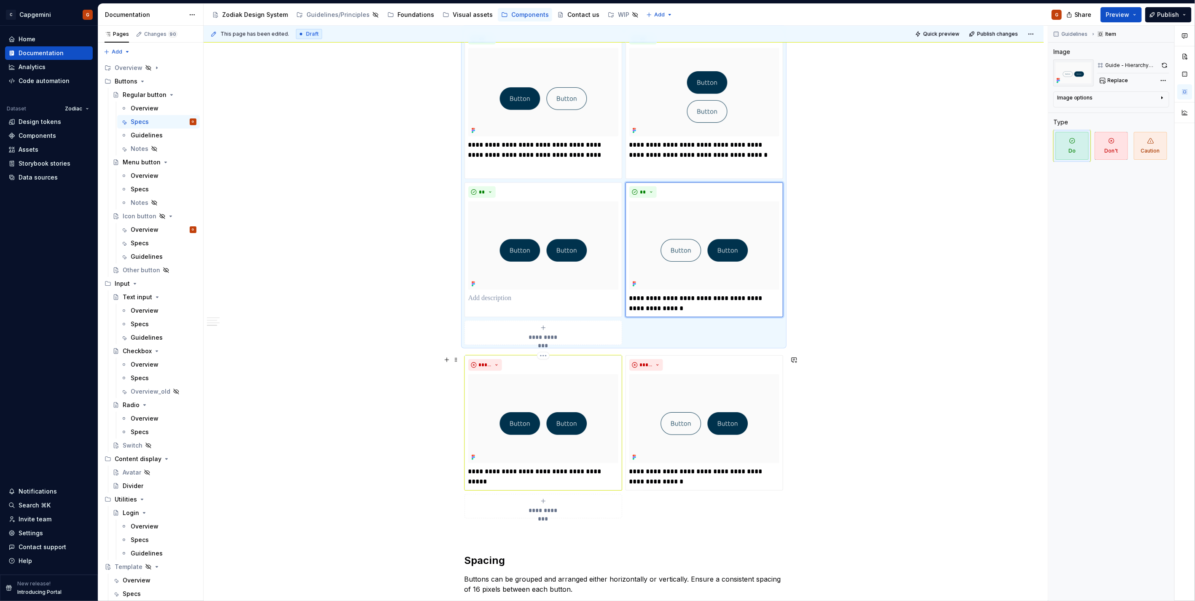
click at [519, 473] on p "**********" at bounding box center [543, 472] width 150 height 10
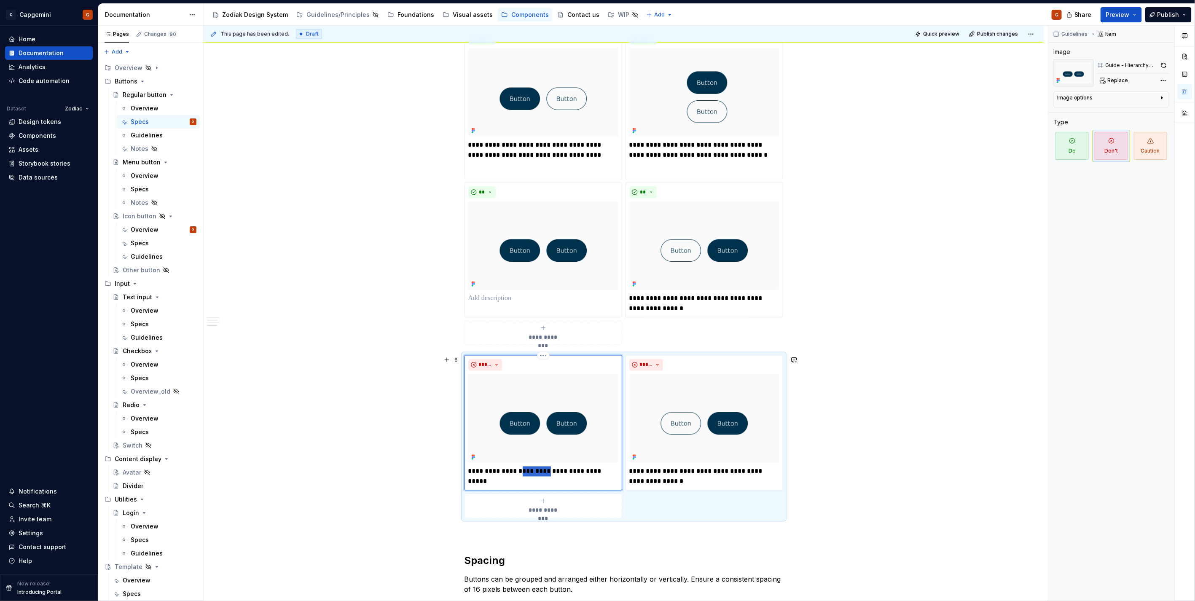
click at [519, 473] on p "**********" at bounding box center [543, 472] width 150 height 10
click at [511, 298] on p at bounding box center [543, 298] width 150 height 10
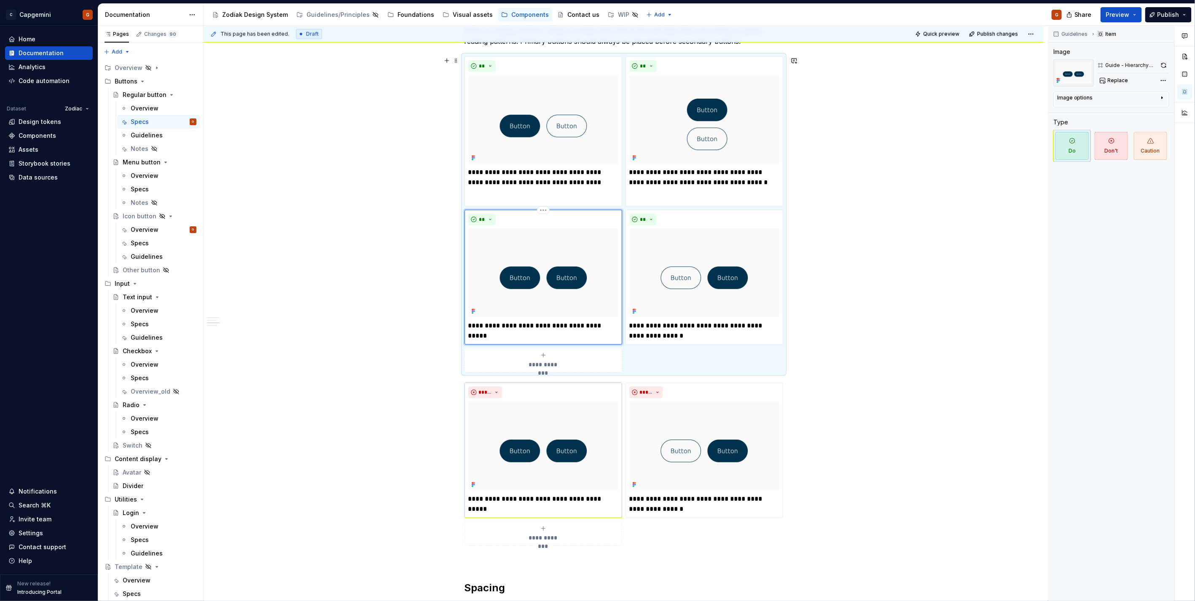
scroll to position [796, 0]
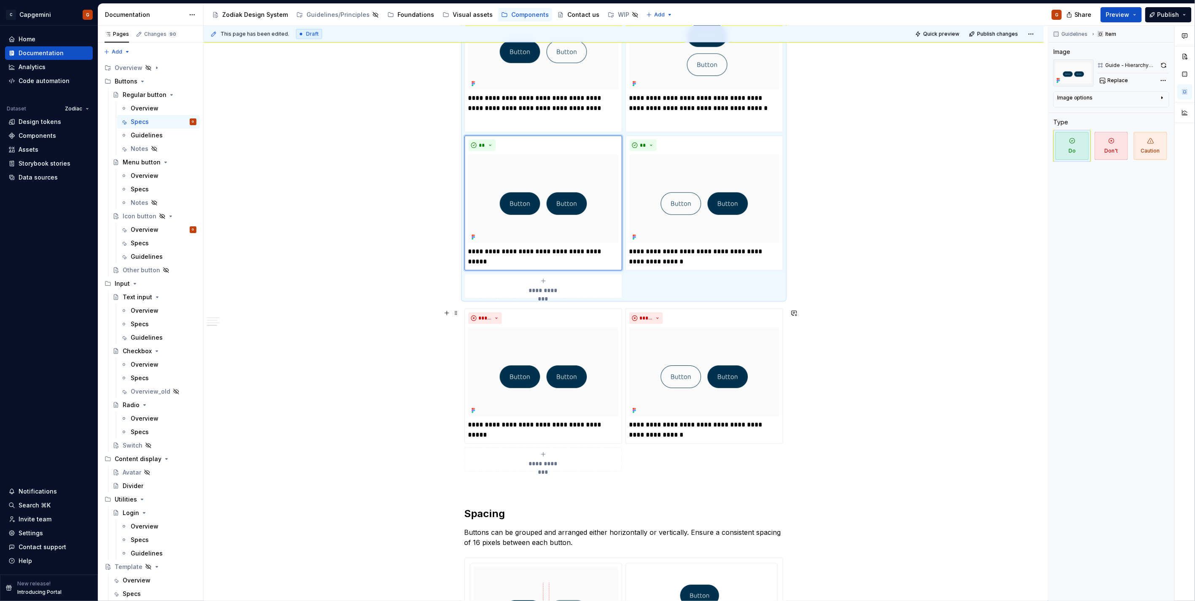
click at [457, 350] on div "States All button variants support five distinct interaction states. Default : …" at bounding box center [624, 112] width 840 height 1524
click at [465, 316] on div "**********" at bounding box center [624, 390] width 319 height 163
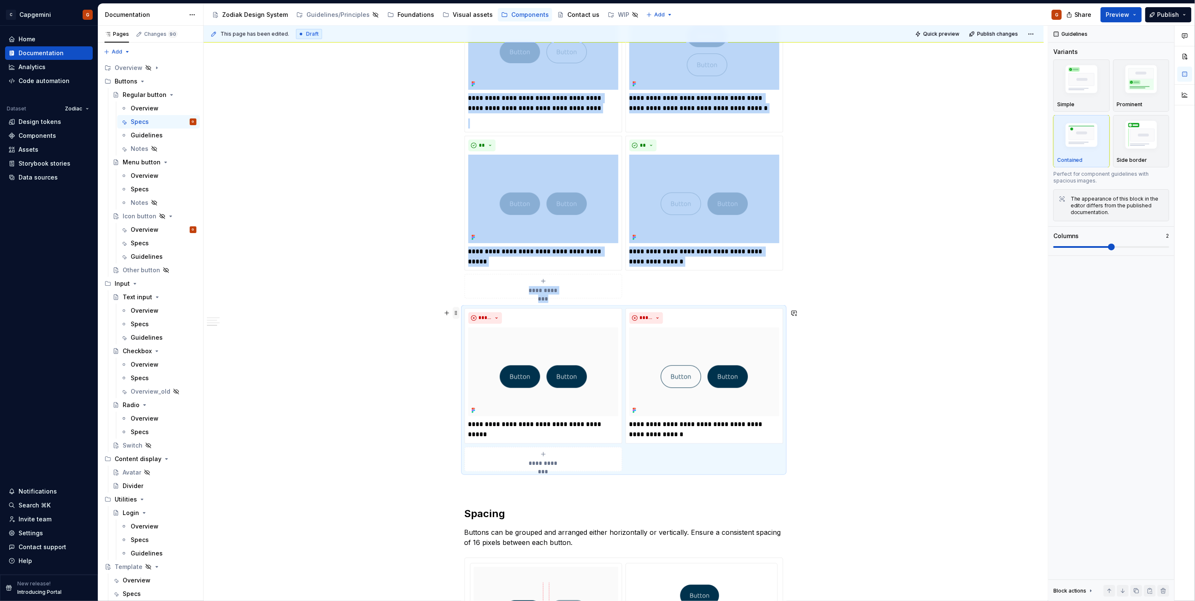
click at [456, 314] on span at bounding box center [456, 313] width 7 height 12
click at [482, 389] on div "Delete" at bounding box center [495, 387] width 55 height 8
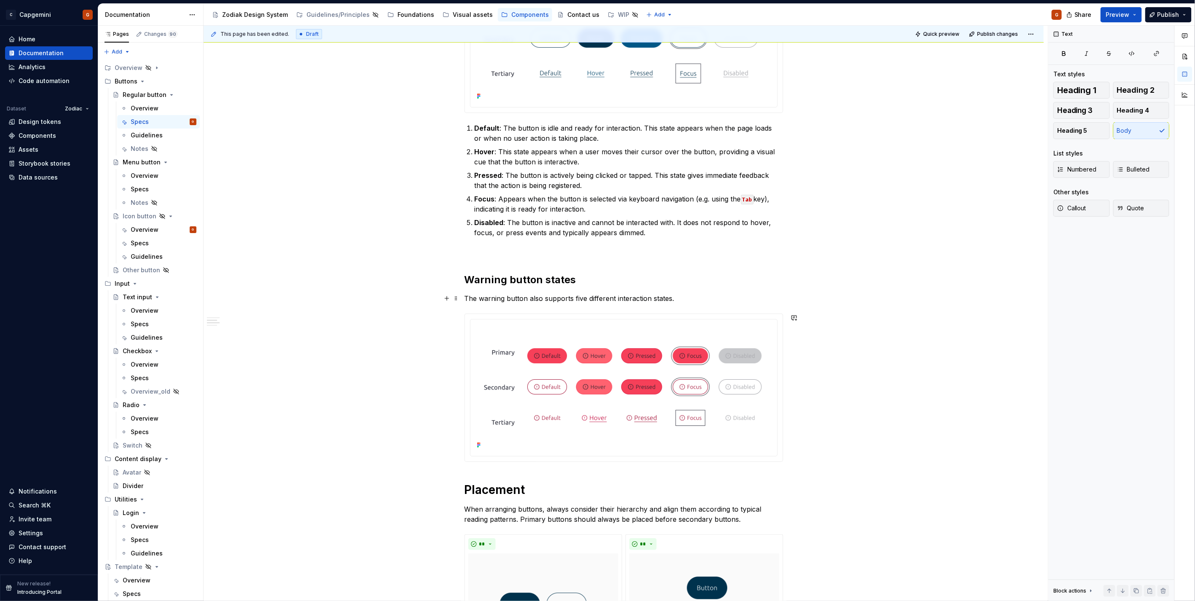
scroll to position [239, 0]
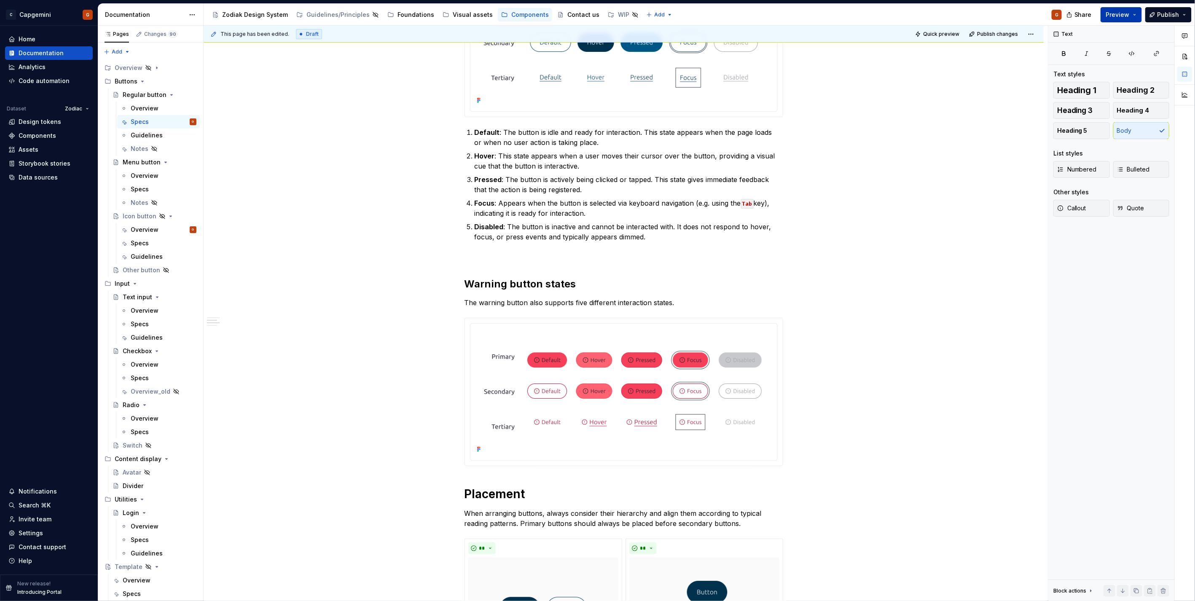
click at [1131, 16] on button "Preview" at bounding box center [1121, 14] width 41 height 15
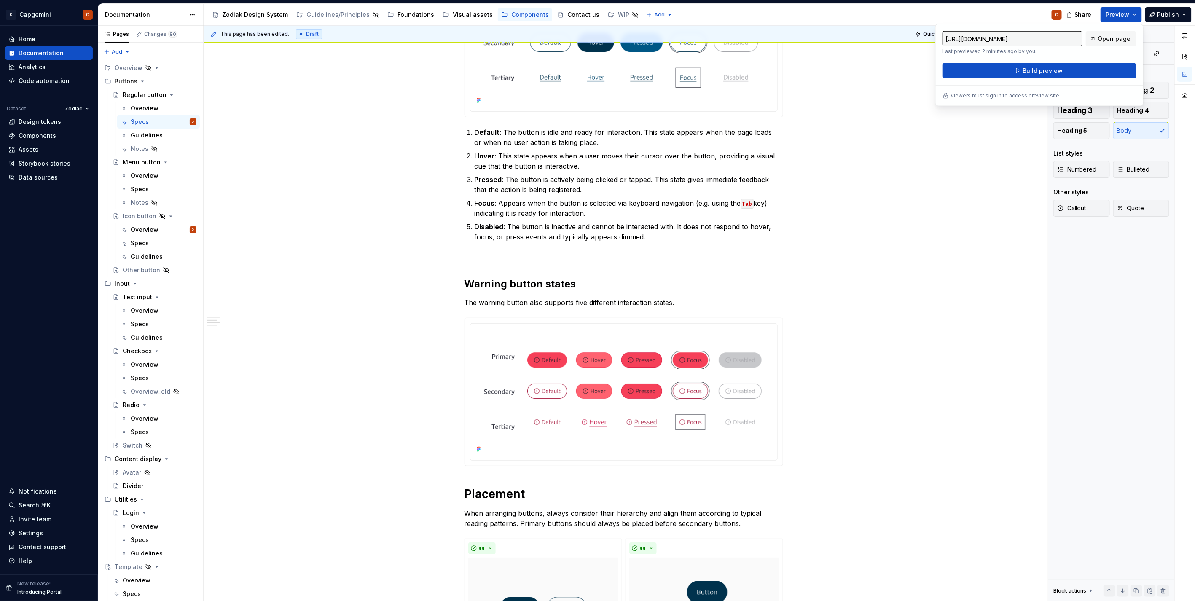
click at [899, 100] on div "States All button variants support five distinct interaction states. Default : …" at bounding box center [624, 582] width 840 height 1351
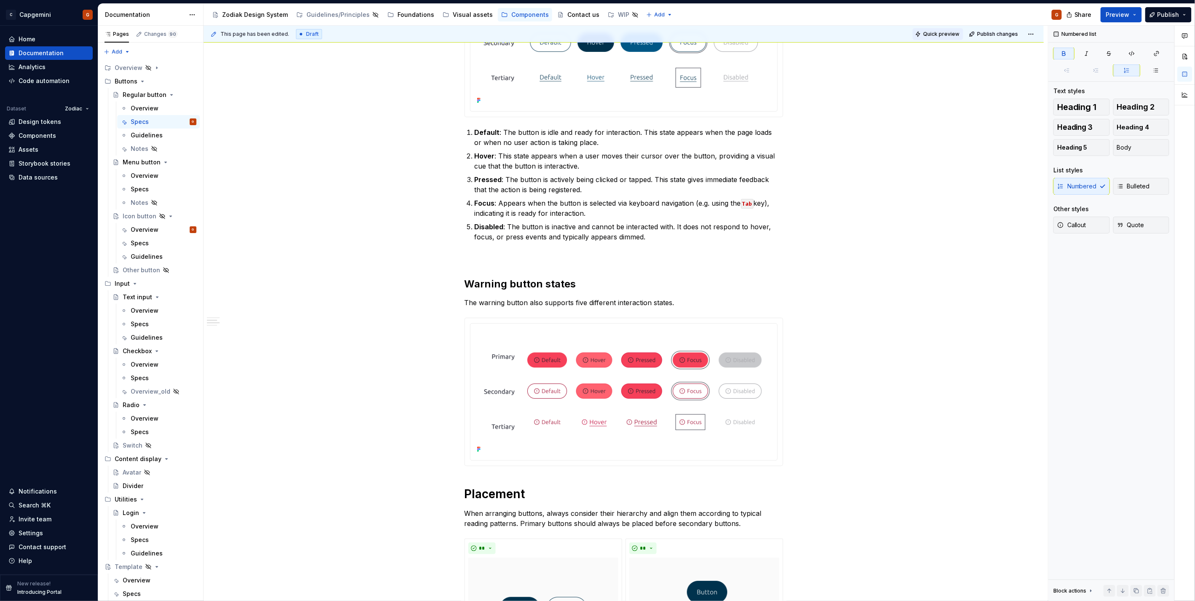
click at [928, 36] on span "Quick preview" at bounding box center [941, 34] width 36 height 7
click at [1137, 576] on link "Open page" at bounding box center [1147, 581] width 43 height 12
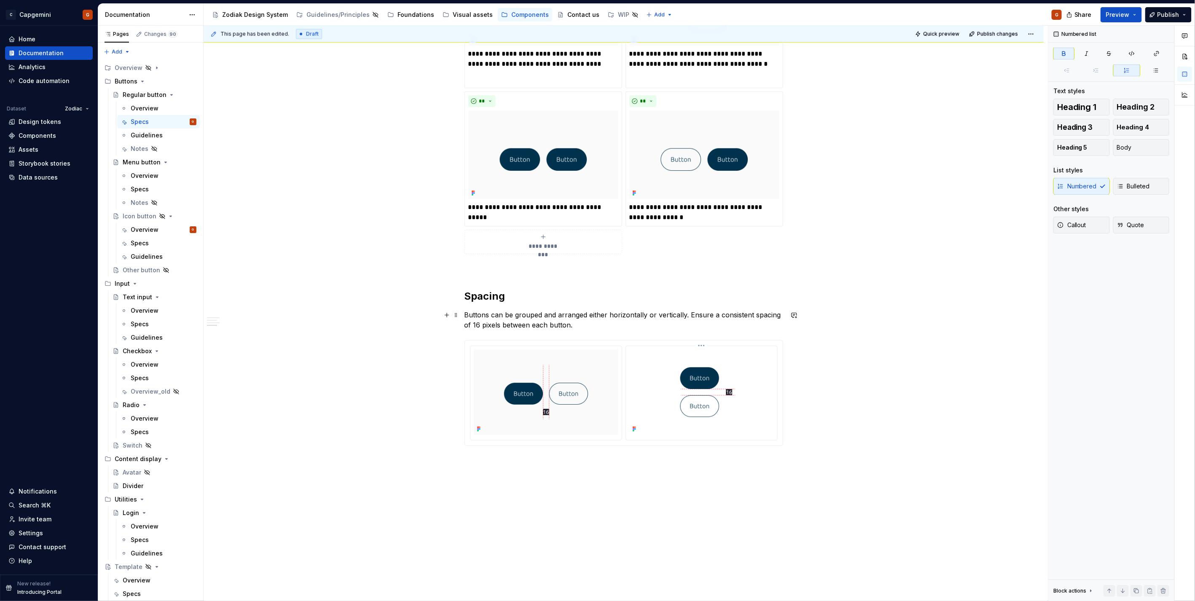
scroll to position [895, 0]
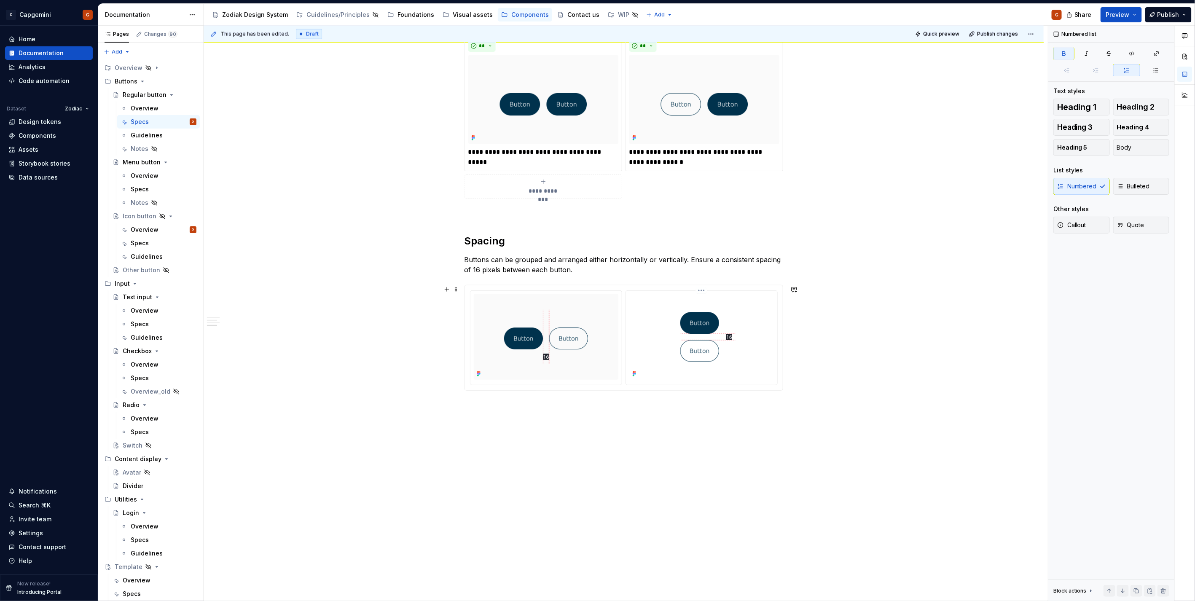
click at [622, 291] on div at bounding box center [624, 337] width 308 height 95
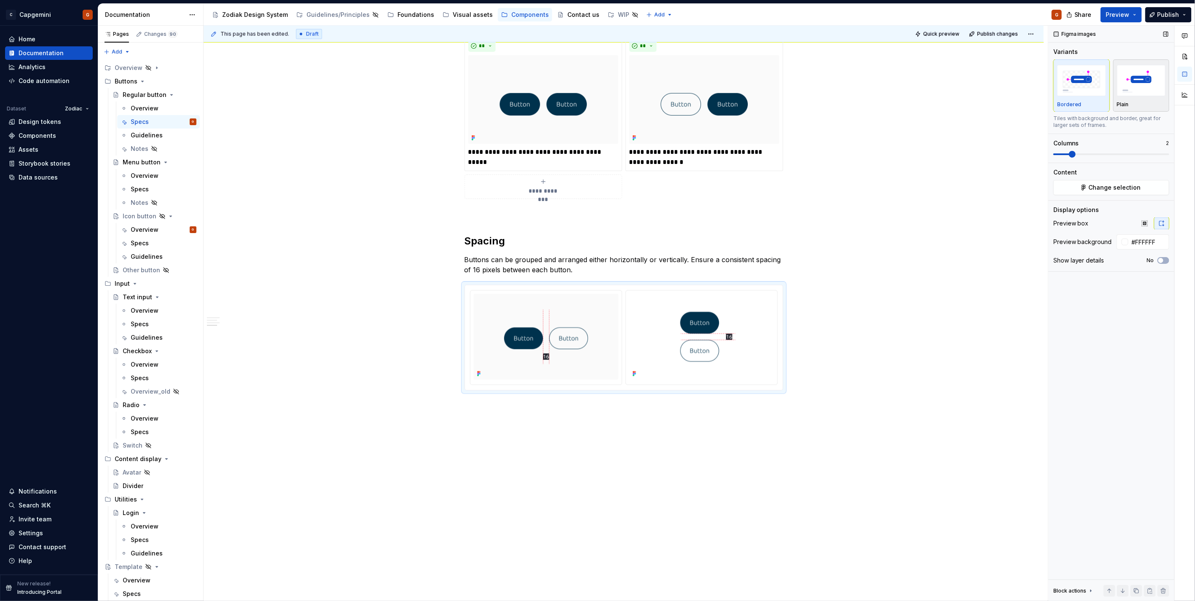
click at [1142, 89] on img "button" at bounding box center [1141, 80] width 49 height 31
click at [1132, 17] on button "Preview" at bounding box center [1121, 14] width 41 height 15
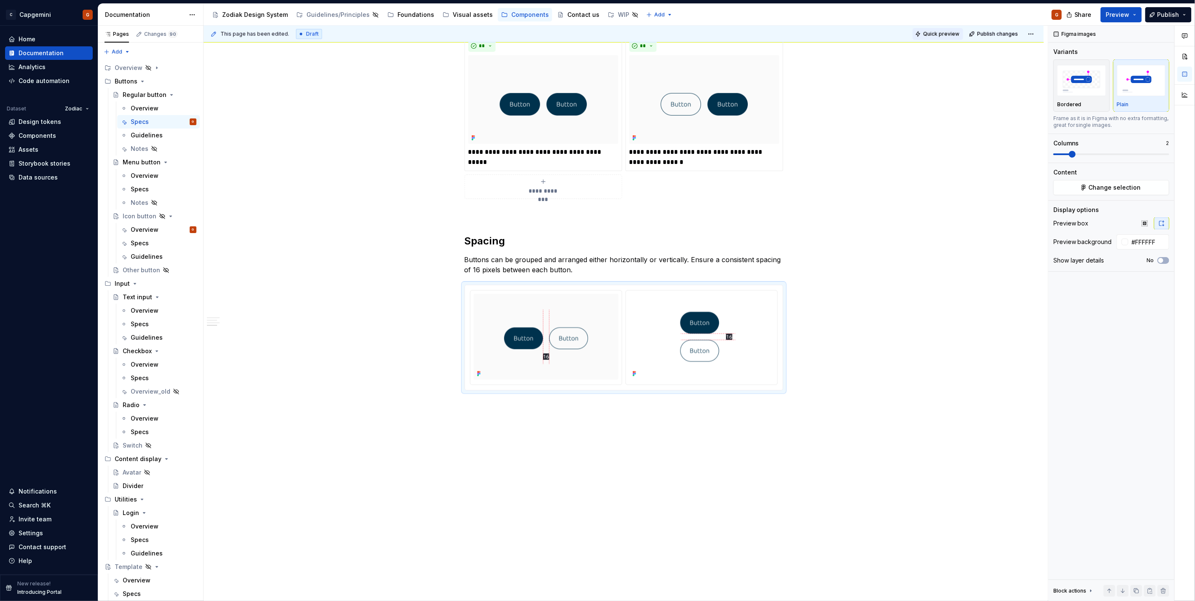
click at [928, 33] on span "Quick preview" at bounding box center [941, 34] width 36 height 7
click at [547, 291] on html "C Capgemini G Home Documentation Analytics Code automation Dataset Zodiac Desig…" at bounding box center [597, 300] width 1195 height 601
click at [506, 315] on html "C Capgemini G Home Documentation Analytics Code automation Dataset Zodiac Desig…" at bounding box center [597, 300] width 1195 height 601
click at [621, 288] on div at bounding box center [624, 337] width 318 height 105
click at [558, 317] on img at bounding box center [546, 337] width 145 height 86
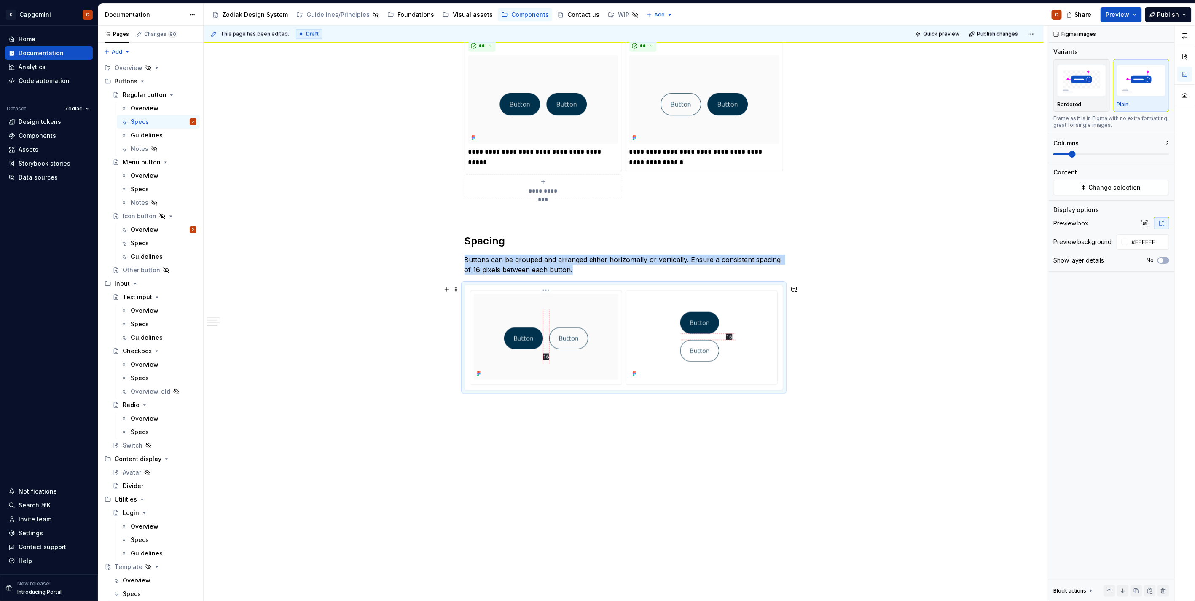
click at [546, 293] on html "C Capgemini G Home Documentation Analytics Code automation Dataset Zodiac Desig…" at bounding box center [597, 300] width 1195 height 601
click at [544, 336] on div "Update Figma image" at bounding box center [585, 335] width 87 height 13
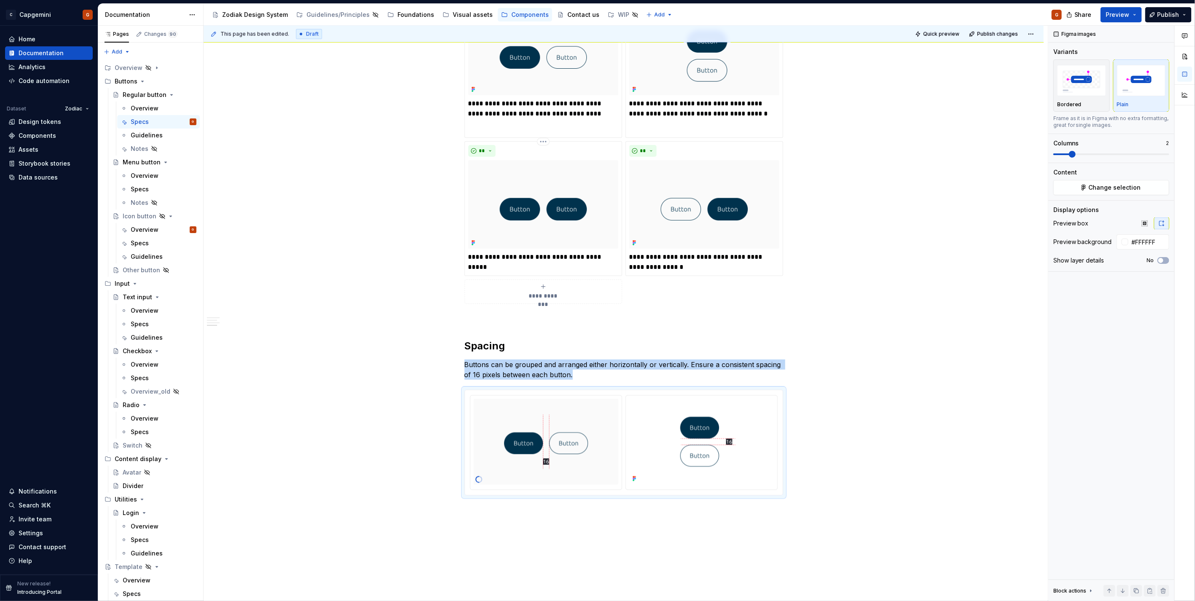
scroll to position [849, 0]
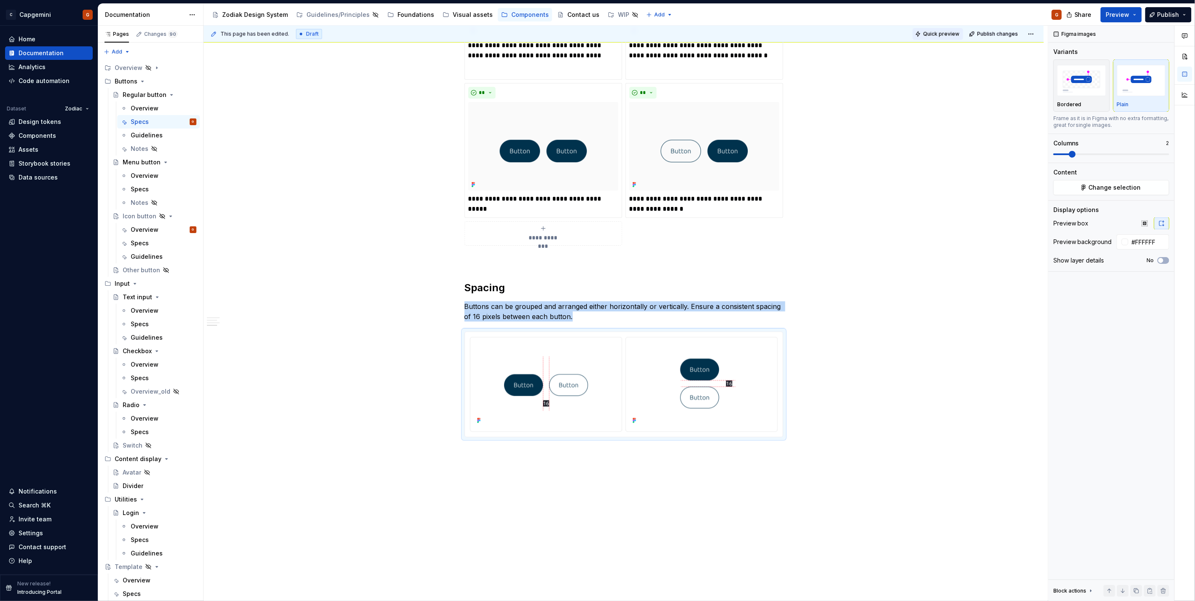
click at [936, 39] on button "Quick preview" at bounding box center [938, 34] width 51 height 12
click at [1142, 585] on link "Open page" at bounding box center [1147, 581] width 43 height 12
click at [692, 367] on img at bounding box center [701, 384] width 145 height 86
click at [701, 338] on html "C Capgemini G Home Documentation Analytics Code automation Dataset Zodiac Desig…" at bounding box center [597, 300] width 1195 height 601
click at [709, 412] on div "Delete item" at bounding box center [741, 412] width 87 height 13
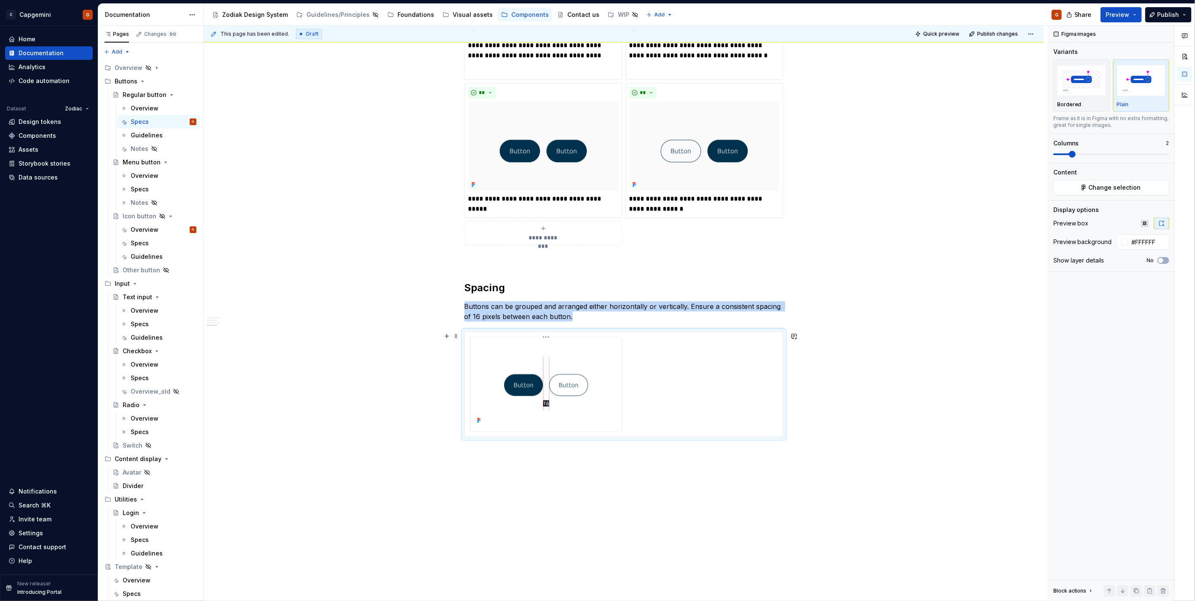
click at [544, 338] on html "C Capgemini G Home Documentation Analytics Code automation Dataset Zodiac Desig…" at bounding box center [597, 300] width 1195 height 601
click at [583, 378] on div "Update Figma image" at bounding box center [591, 382] width 70 height 8
click at [1063, 153] on span at bounding box center [1062, 154] width 16 height 2
click at [1057, 156] on span at bounding box center [1112, 154] width 116 height 7
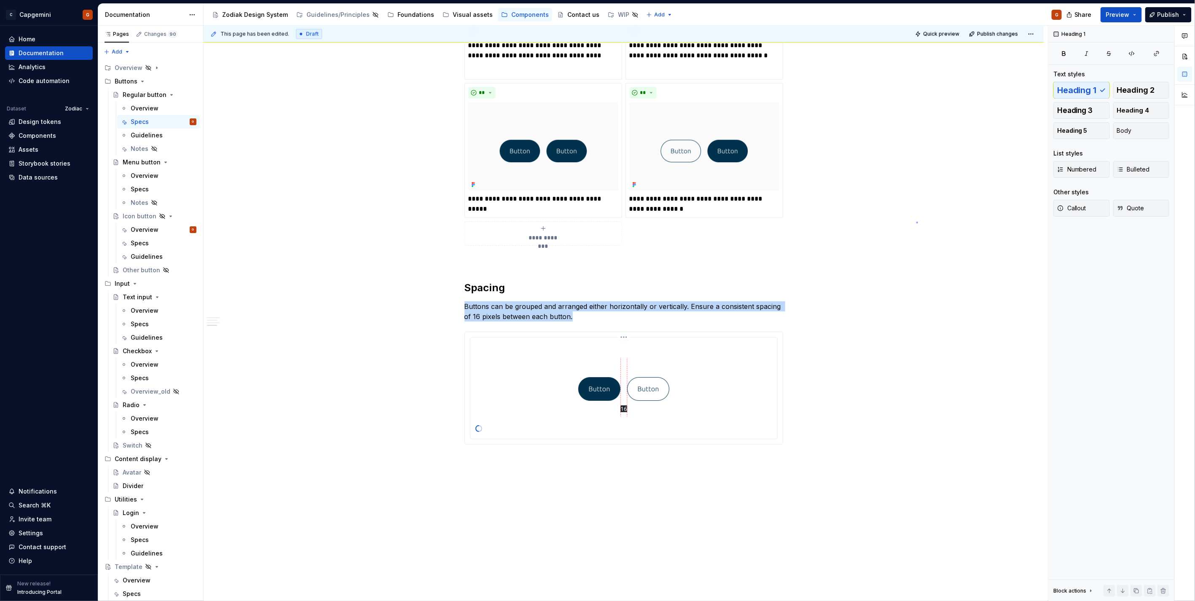
click at [916, 222] on div "**********" at bounding box center [626, 314] width 844 height 576
click at [751, 360] on div at bounding box center [624, 387] width 300 height 93
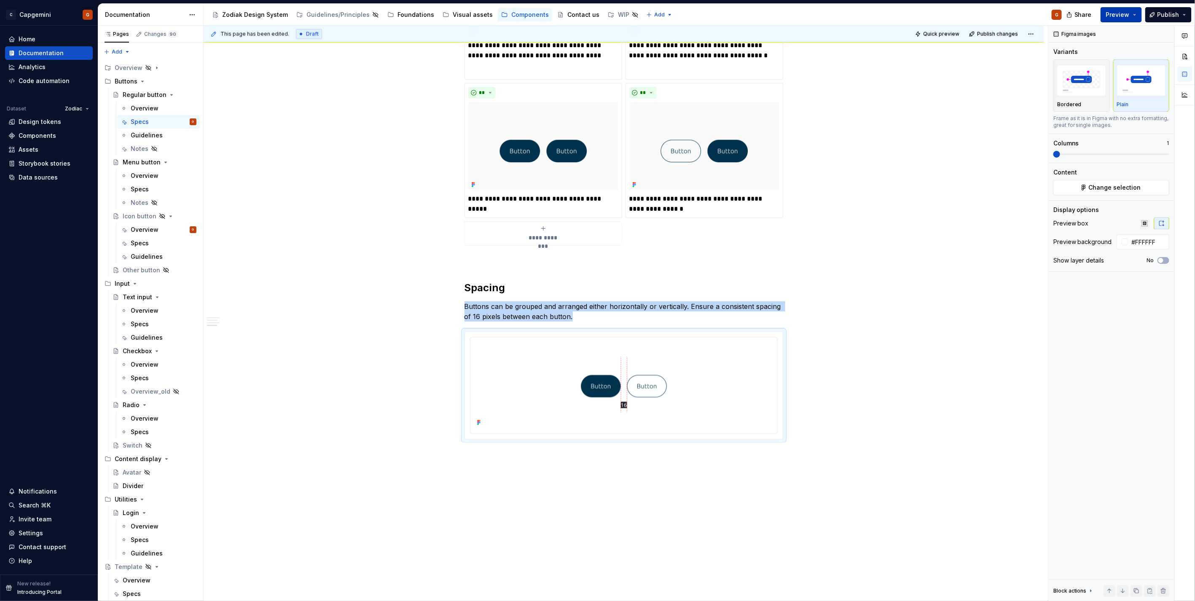
click at [1123, 16] on span "Preview" at bounding box center [1118, 15] width 24 height 8
click at [928, 31] on span "Quick preview" at bounding box center [941, 34] width 36 height 7
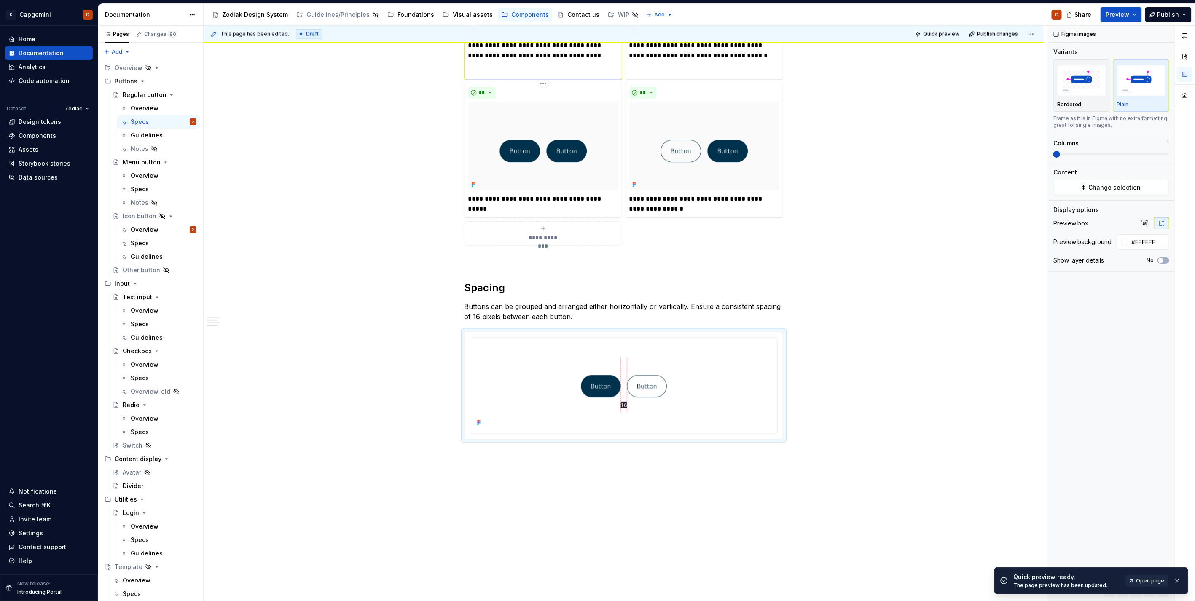
scroll to position [661, 0]
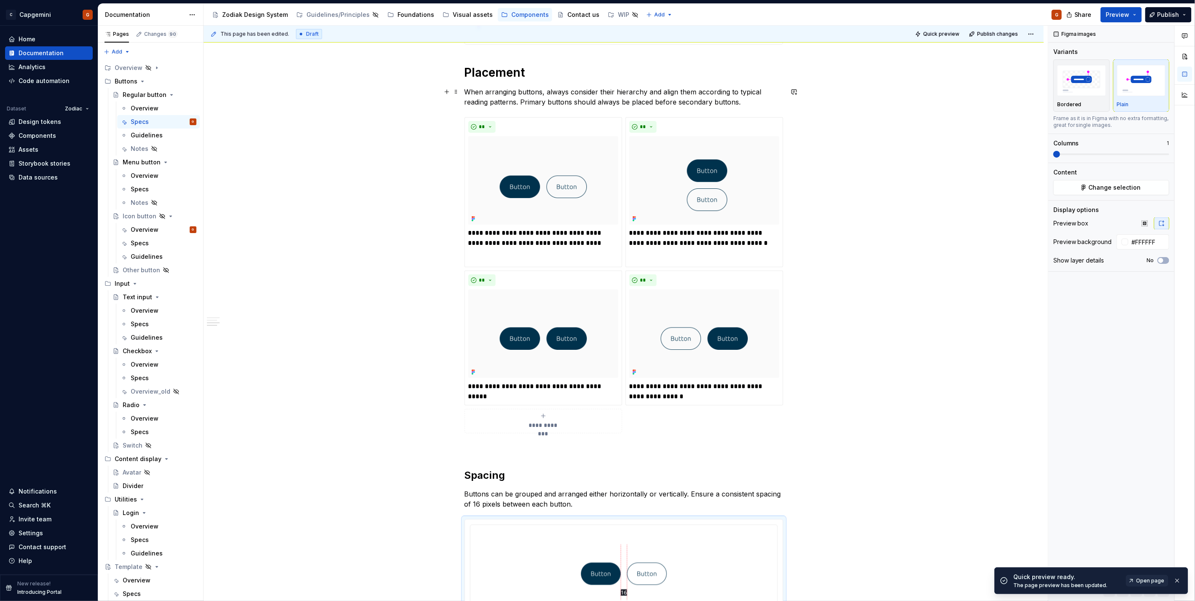
click at [762, 99] on p "When arranging buttons, always consider their hierarchy and align them accordin…" at bounding box center [624, 97] width 319 height 20
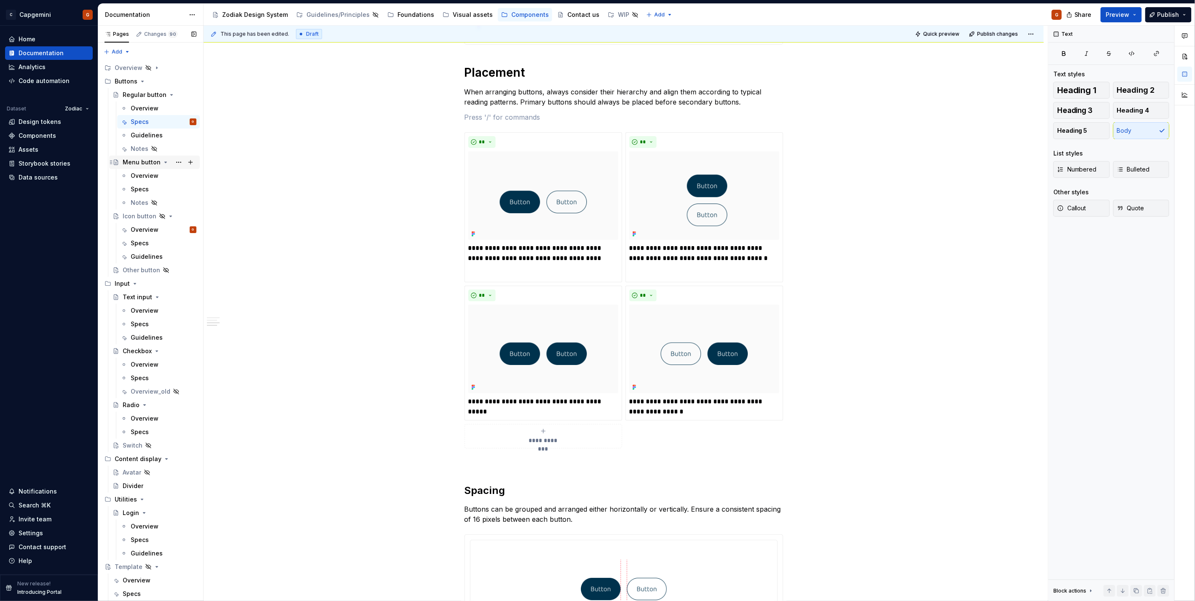
type textarea "*"
click at [1173, 11] on span "Publish" at bounding box center [1169, 15] width 22 height 8
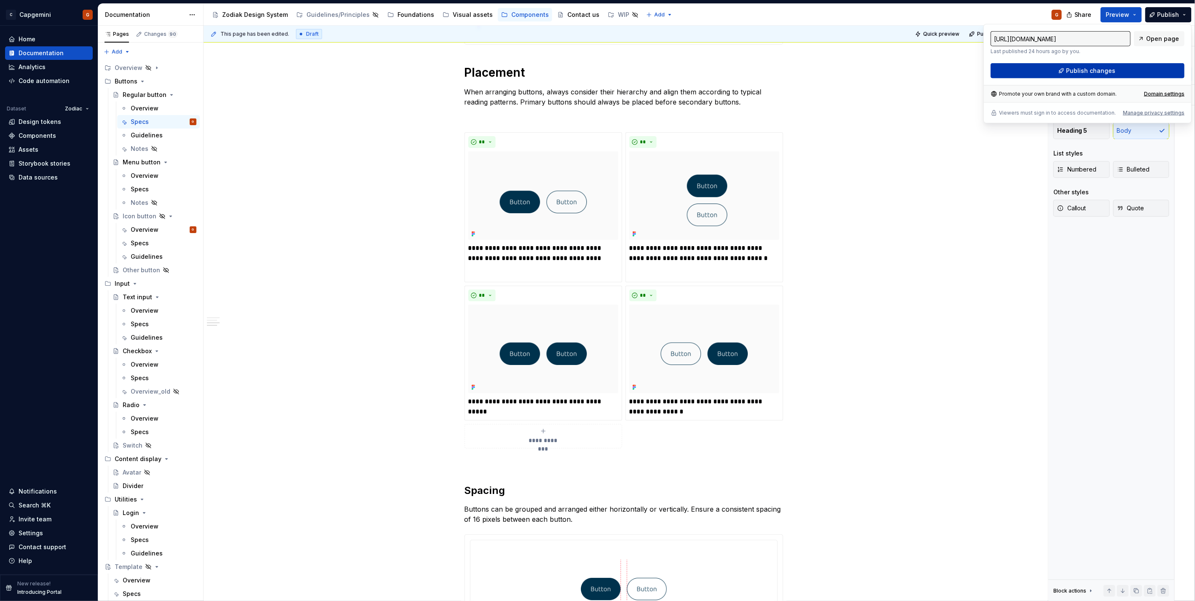
drag, startPoint x: 1173, startPoint y: 11, endPoint x: 1108, endPoint y: 72, distance: 88.9
click at [1108, 72] on span "Publish changes" at bounding box center [1091, 71] width 49 height 8
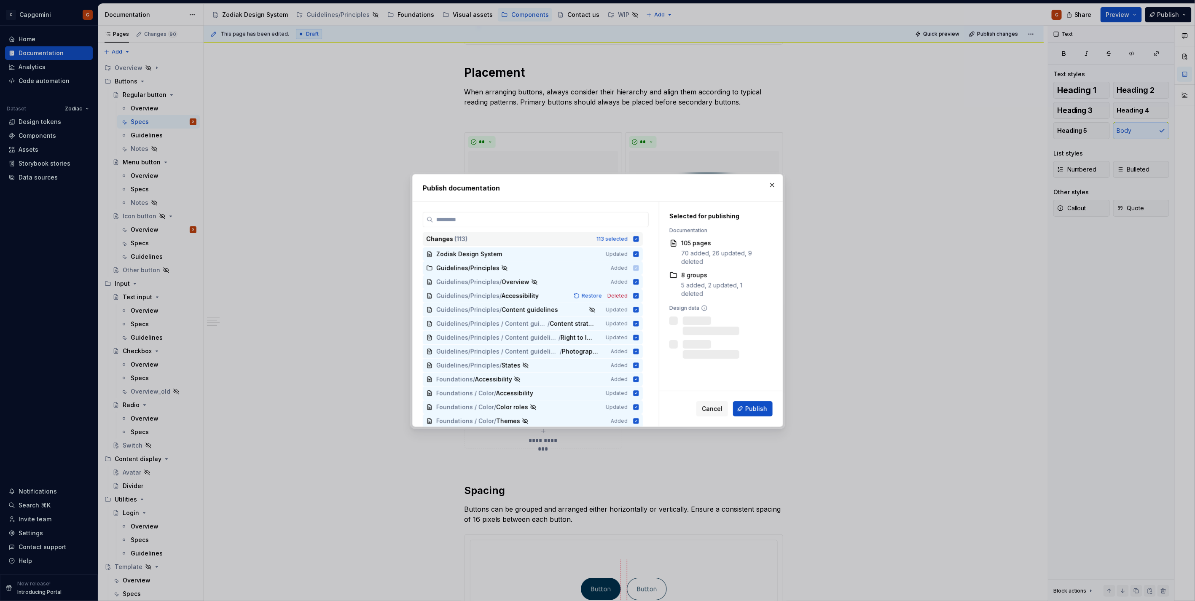
click at [641, 239] on div "Changes ( 113 ) 113 selected" at bounding box center [533, 238] width 220 height 13
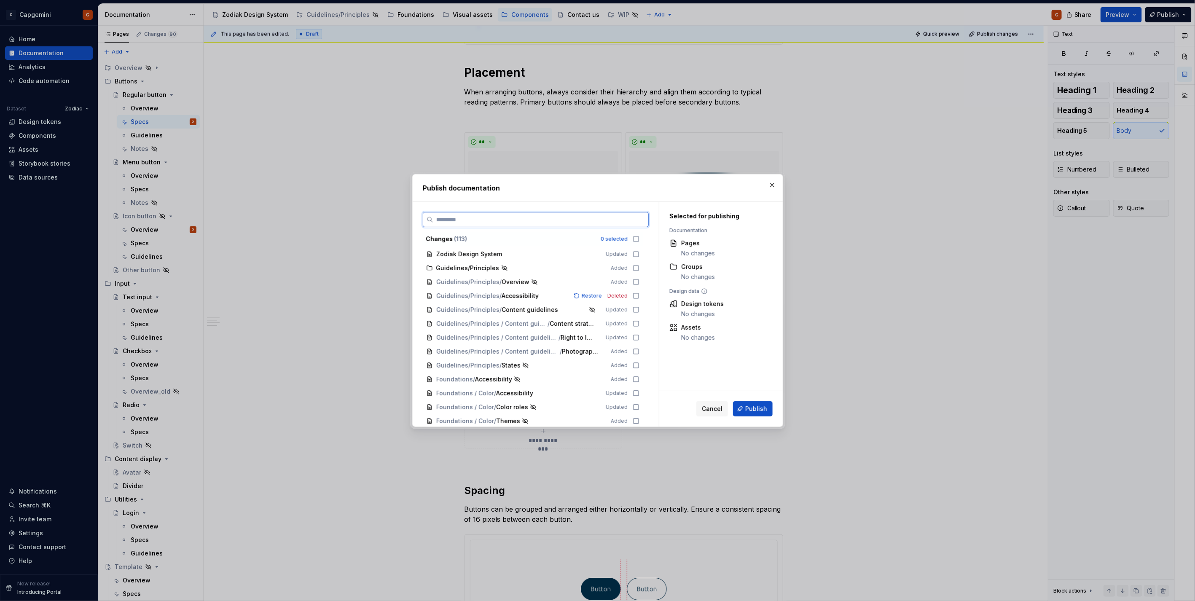
click at [621, 221] on input "search" at bounding box center [540, 219] width 215 height 8
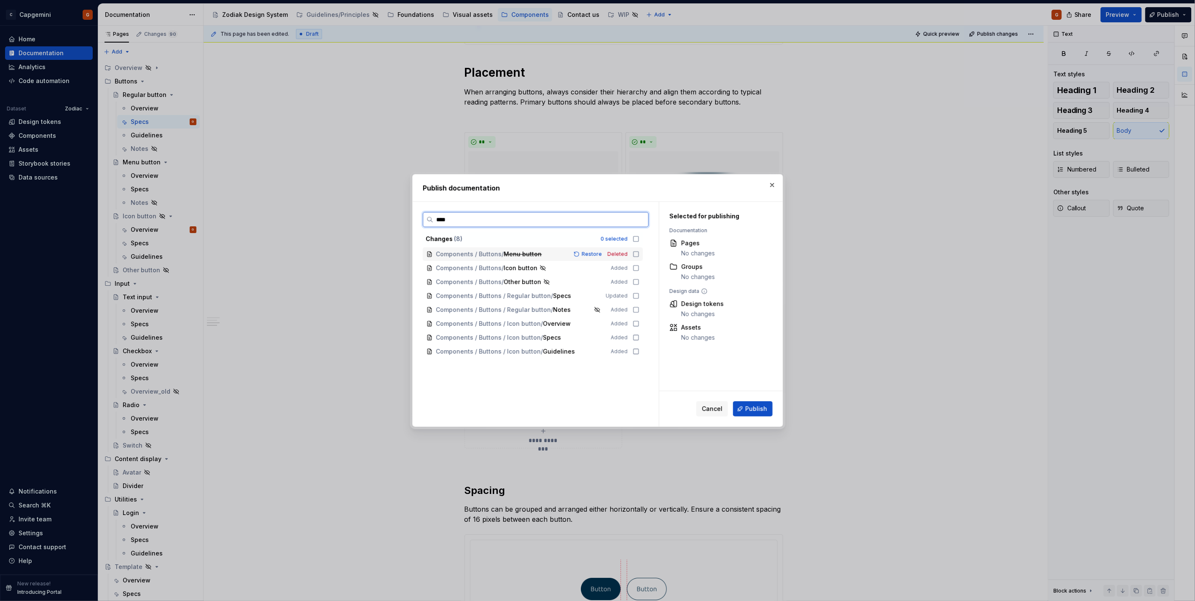
type input "*****"
click at [637, 297] on icon at bounding box center [636, 296] width 7 height 7
click at [741, 409] on button "Publish" at bounding box center [753, 408] width 40 height 15
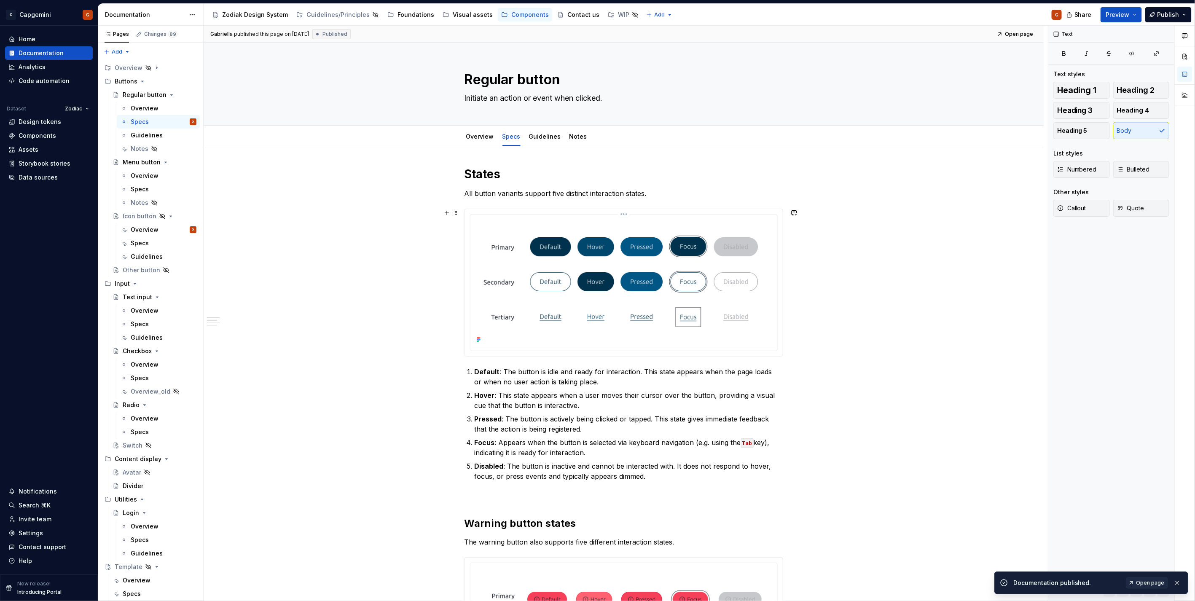
scroll to position [234, 0]
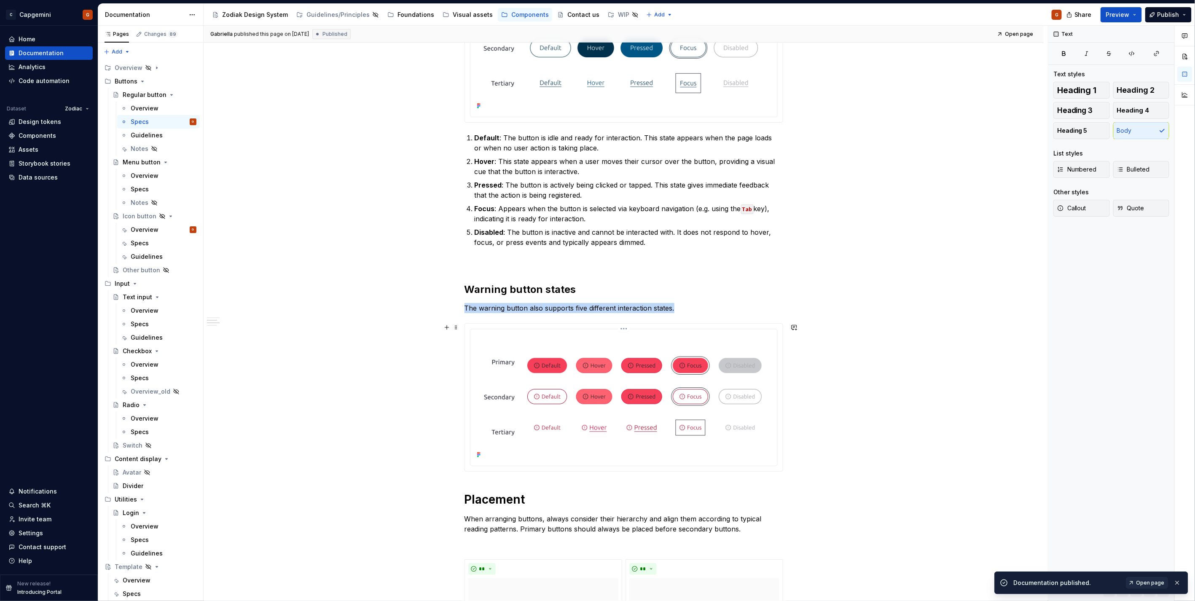
click at [710, 367] on img at bounding box center [624, 397] width 300 height 128
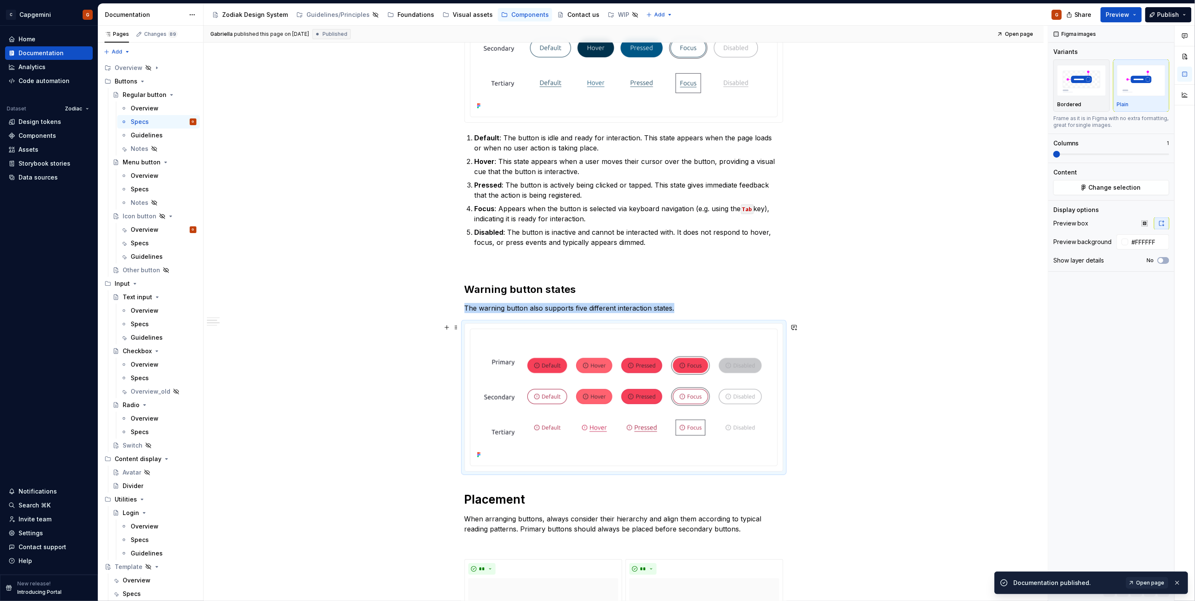
click at [621, 329] on html "C Capgemini G Home Documentation Analytics Code automation Dataset Zodiac Desig…" at bounding box center [597, 300] width 1195 height 601
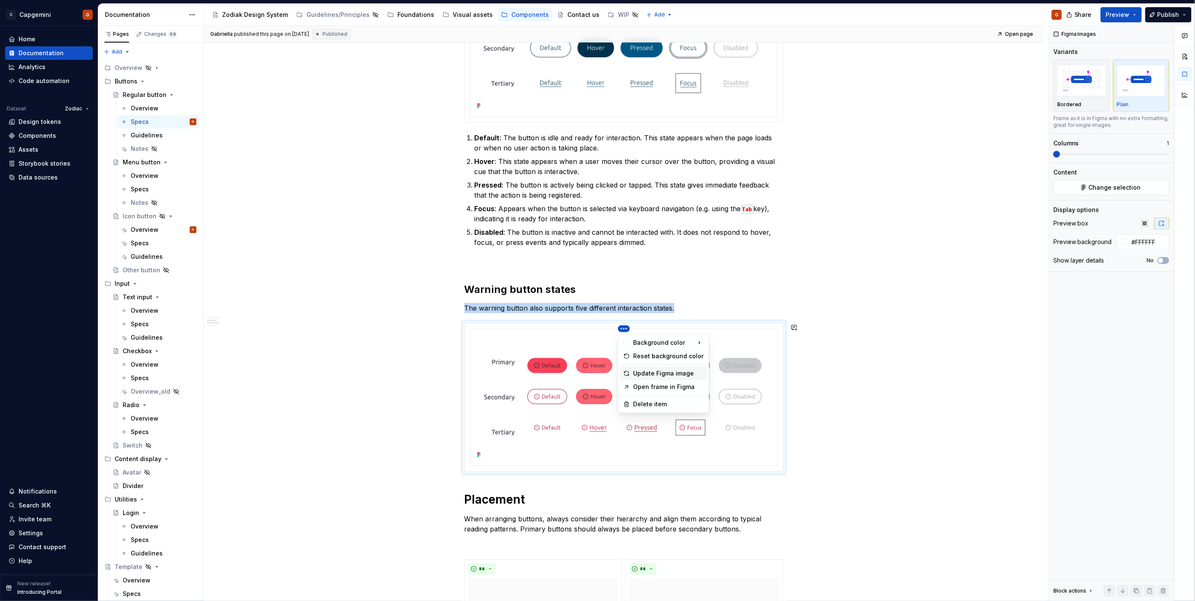
click at [656, 368] on div "Update Figma image" at bounding box center [663, 373] width 87 height 13
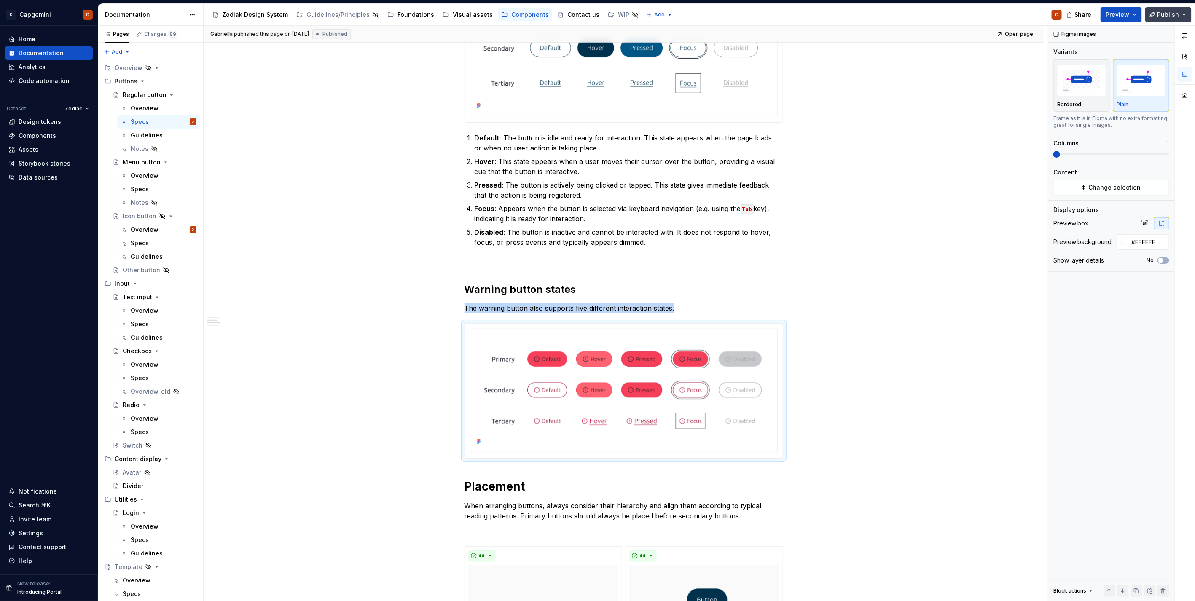
click at [1163, 10] on button "Publish" at bounding box center [1168, 14] width 46 height 15
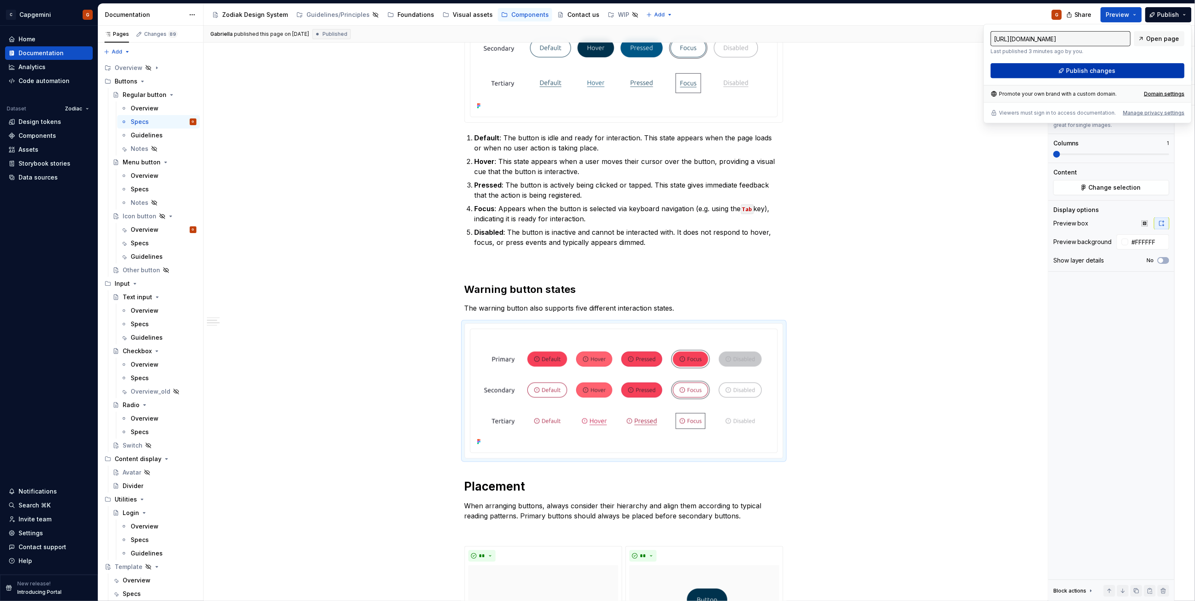
drag, startPoint x: 1163, startPoint y: 10, endPoint x: 1088, endPoint y: 73, distance: 97.5
click at [1088, 73] on span "Publish changes" at bounding box center [1091, 71] width 49 height 8
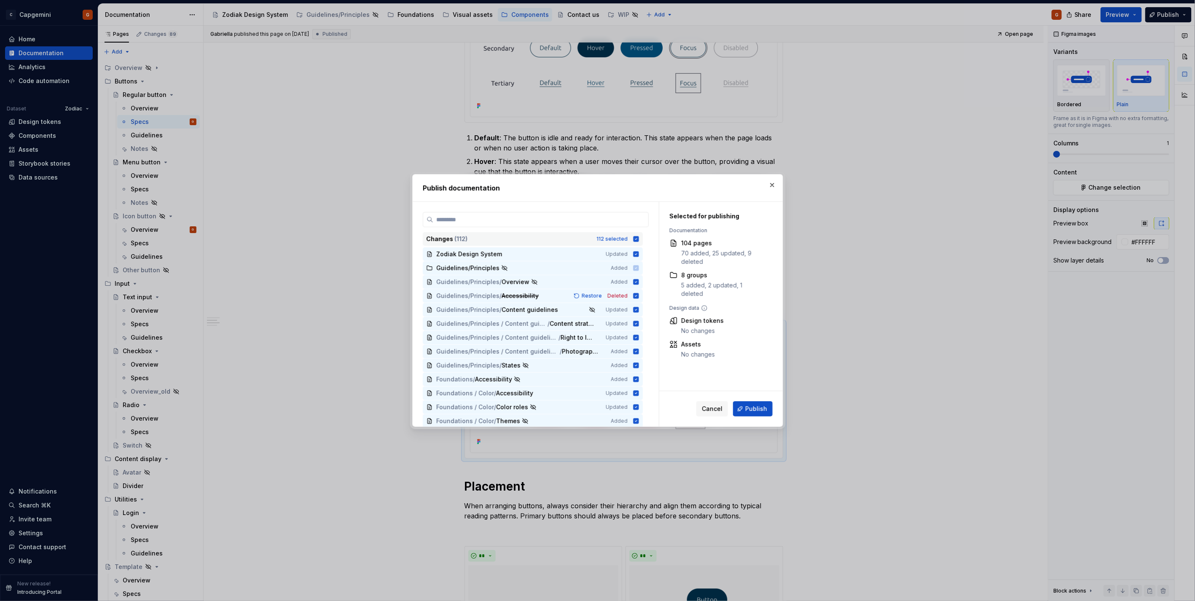
type textarea "*"
click at [637, 237] on icon at bounding box center [635, 238] width 5 height 5
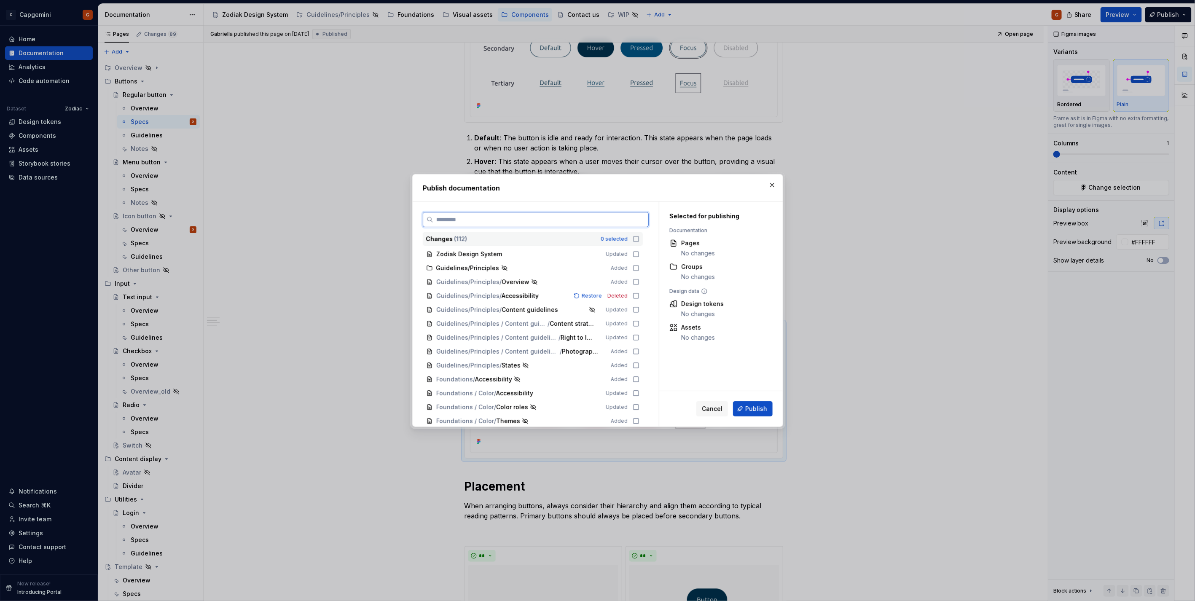
click at [621, 224] on input "search" at bounding box center [540, 219] width 215 height 8
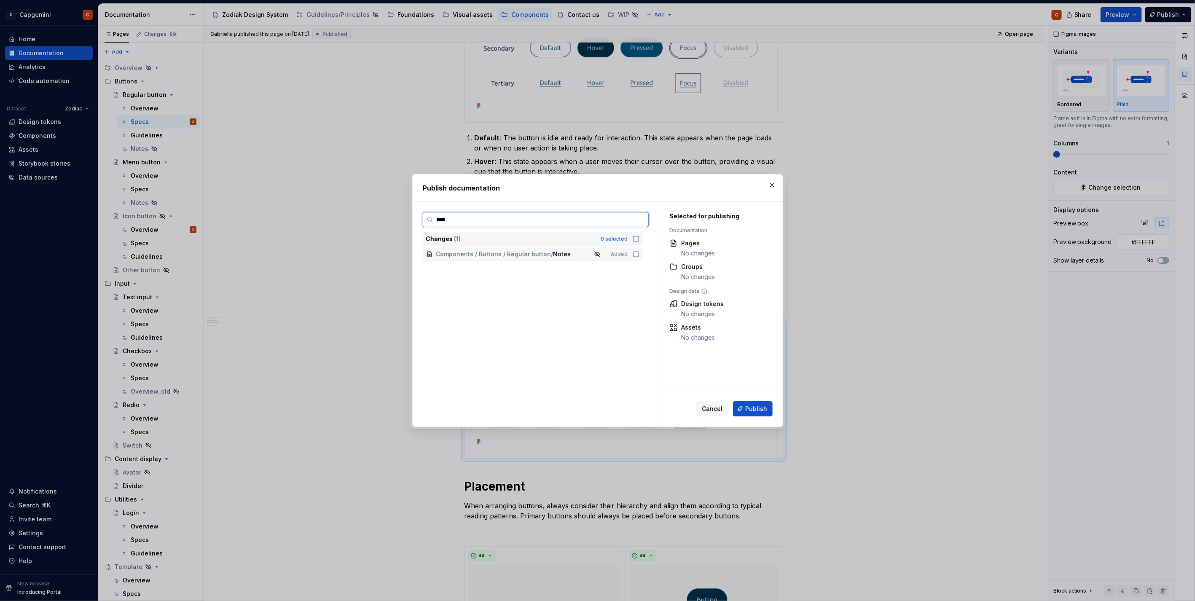
type input "*****"
click at [772, 186] on button "button" at bounding box center [772, 185] width 12 height 12
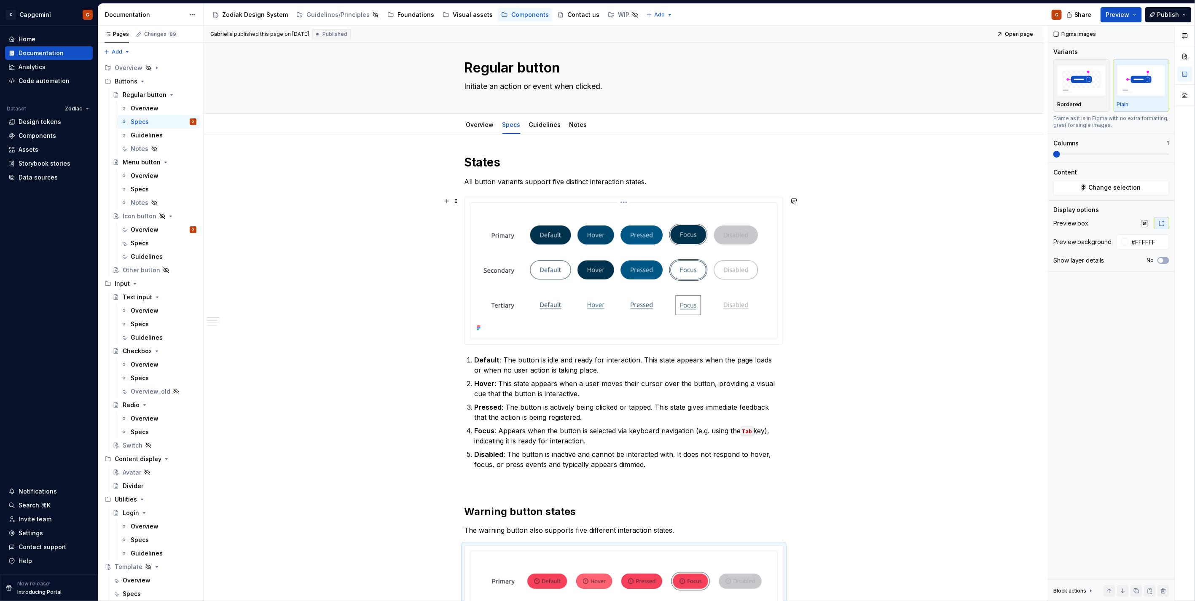
scroll to position [0, 0]
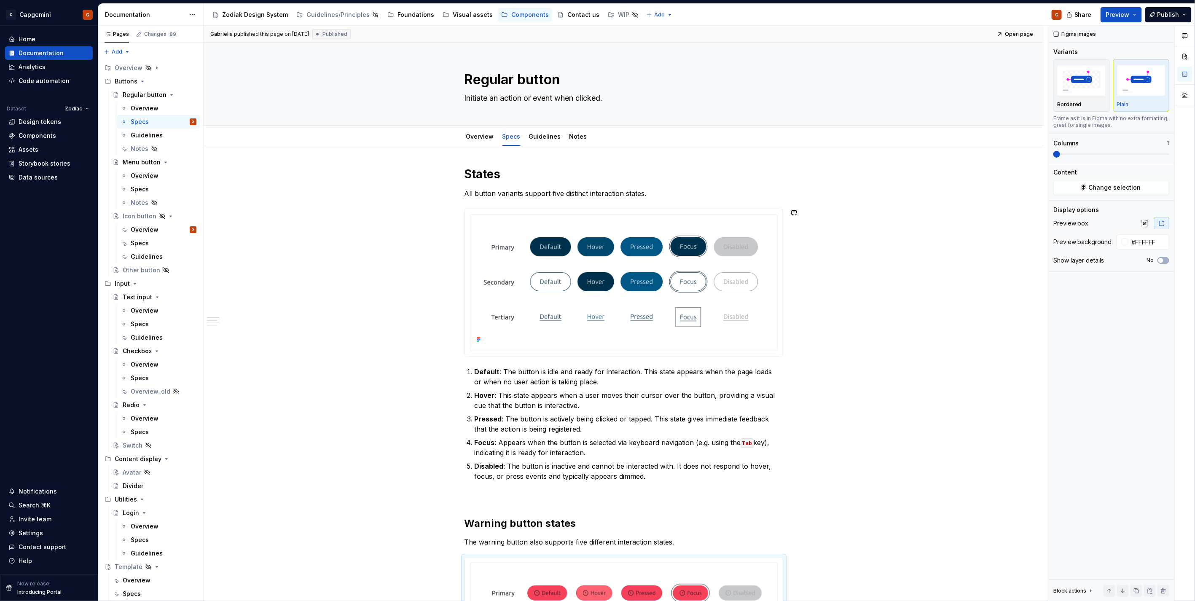
click at [571, 197] on p "All button variants support five distinct interaction states." at bounding box center [624, 193] width 319 height 10
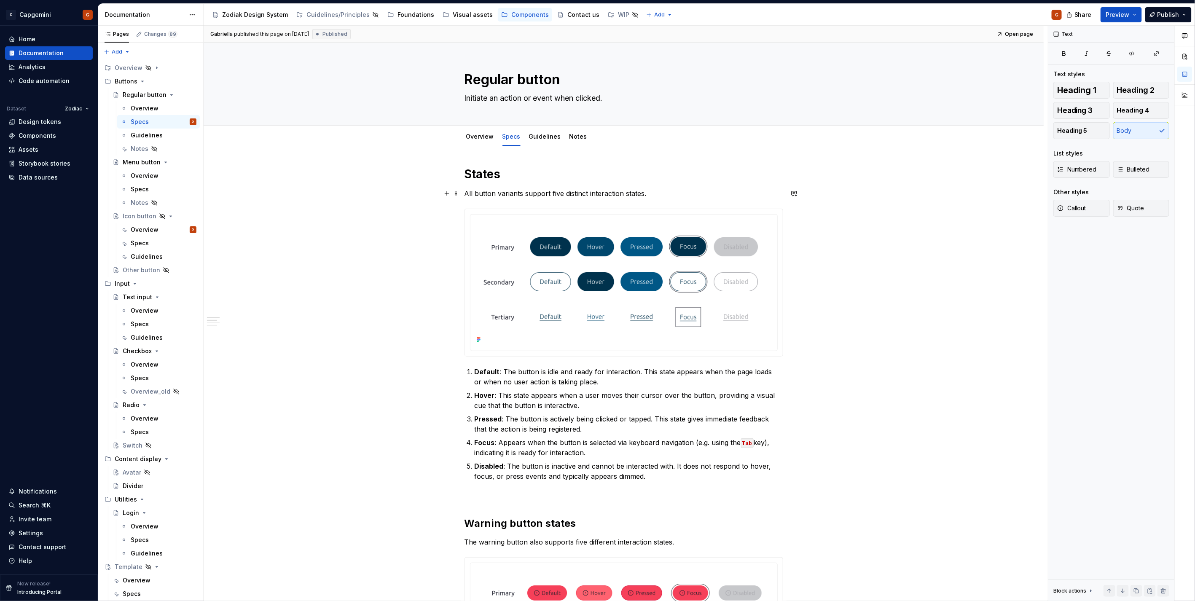
click at [663, 192] on p "All button variants support five distinct interaction states." at bounding box center [624, 193] width 319 height 10
click at [1174, 12] on span "Publish" at bounding box center [1169, 15] width 22 height 8
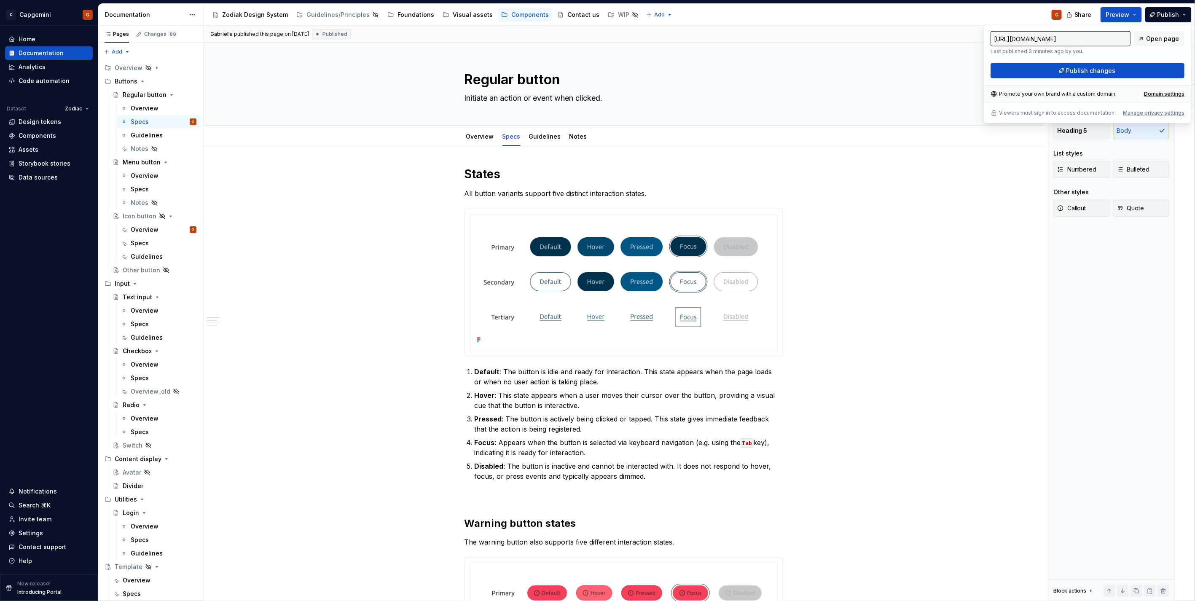
type textarea "*"
click at [1044, 75] on button "Publish changes" at bounding box center [1088, 70] width 194 height 15
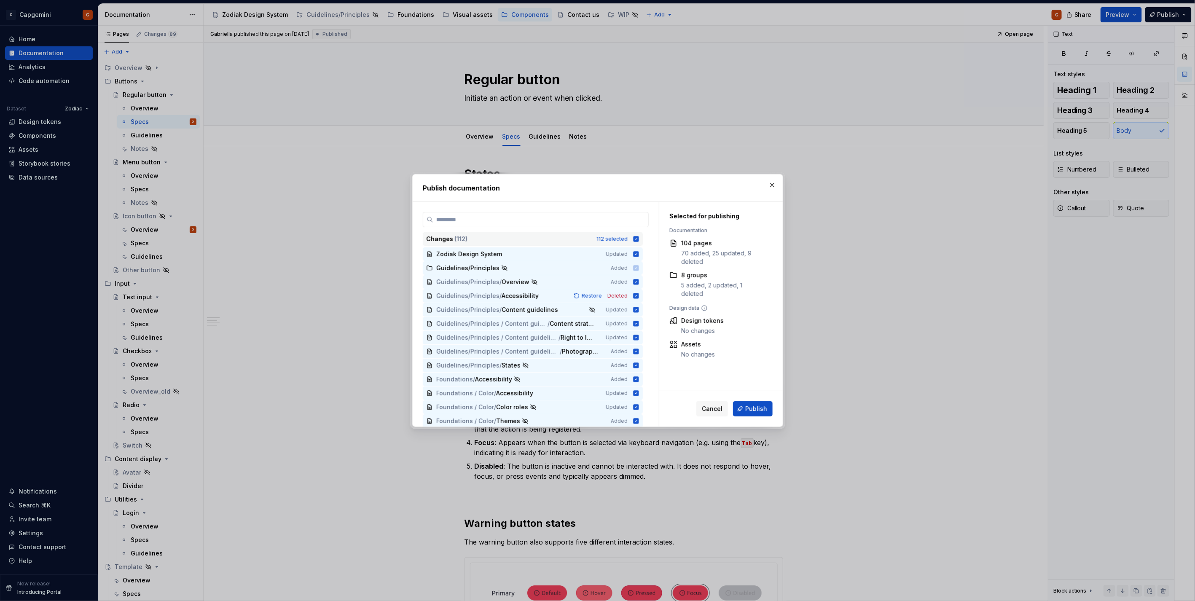
click at [634, 237] on icon at bounding box center [635, 238] width 5 height 5
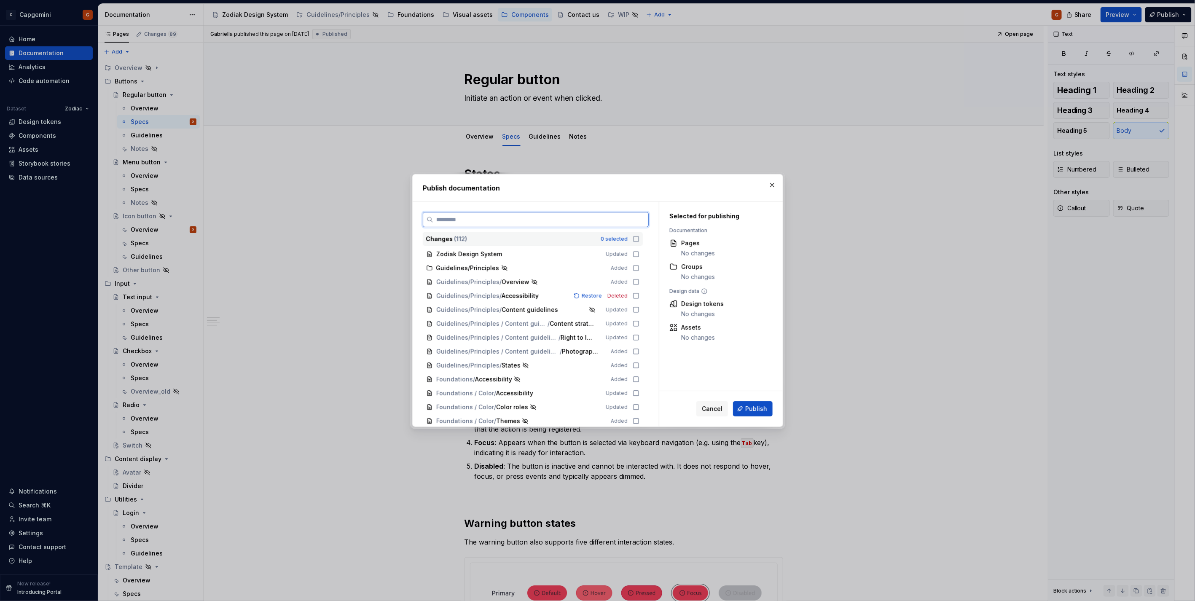
click at [621, 218] on input "search" at bounding box center [540, 219] width 215 height 8
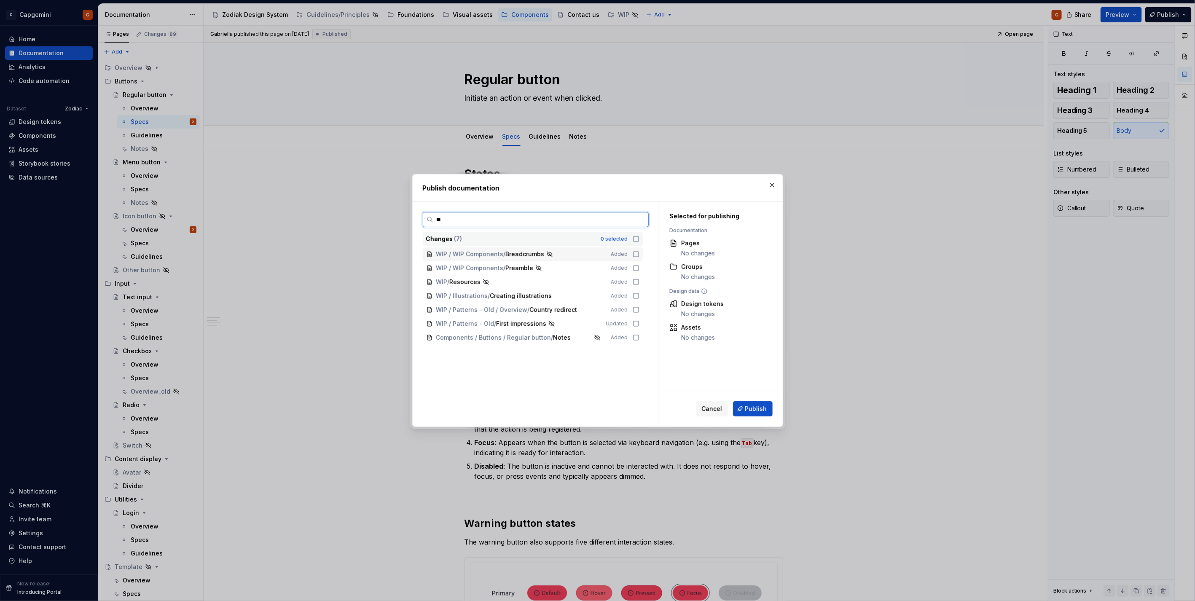
type input "***"
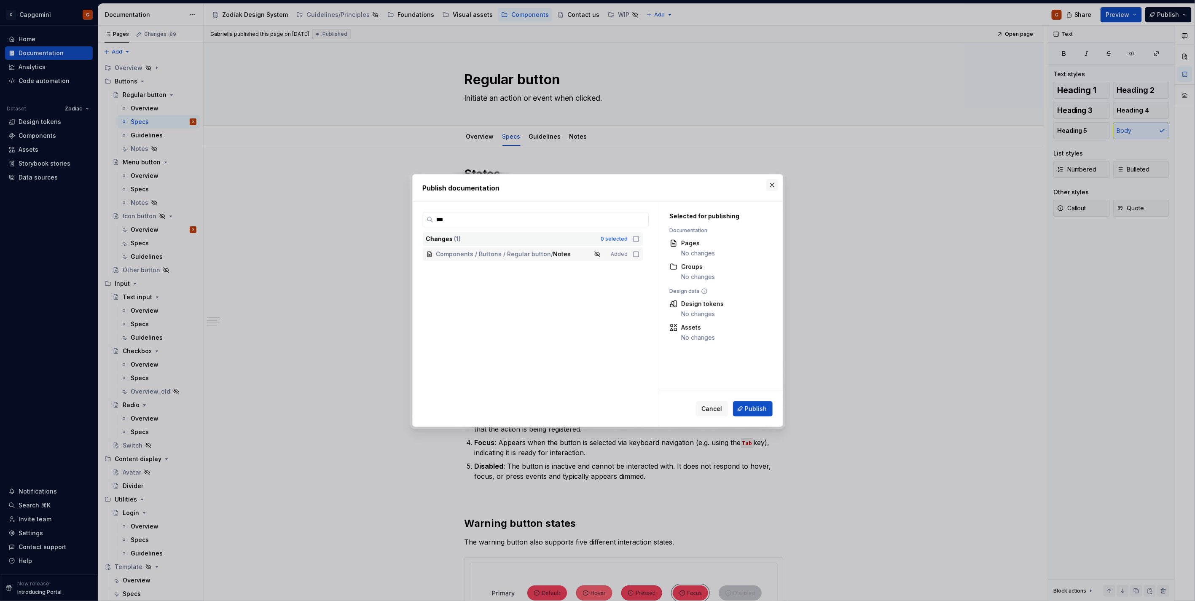
click at [774, 183] on button "button" at bounding box center [772, 185] width 12 height 12
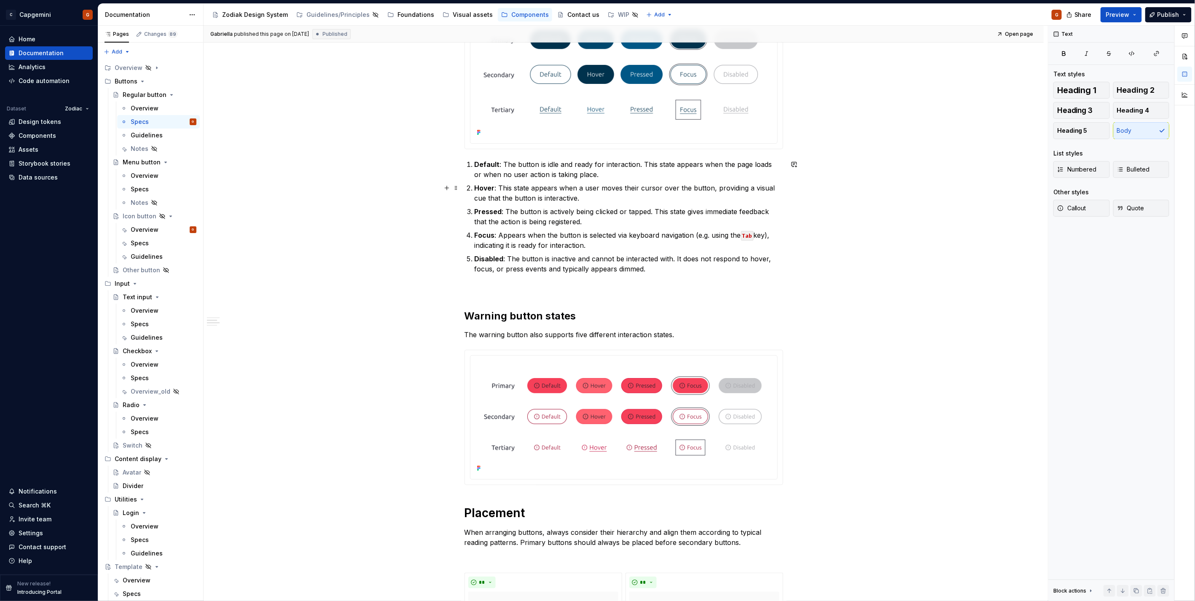
scroll to position [234, 0]
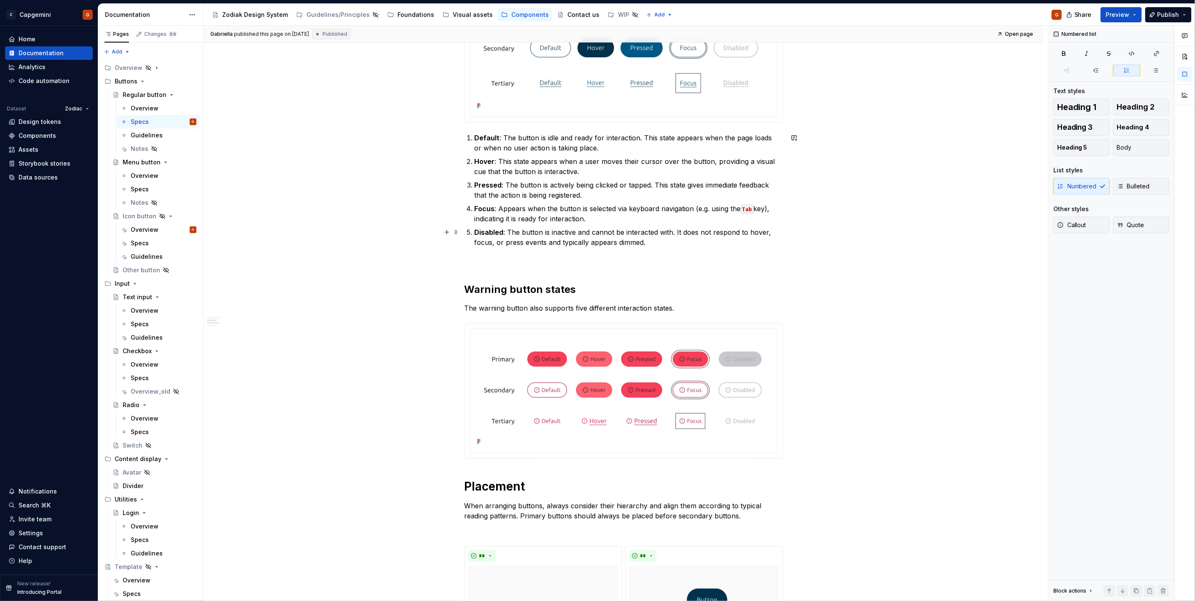
click at [520, 258] on p at bounding box center [624, 263] width 319 height 10
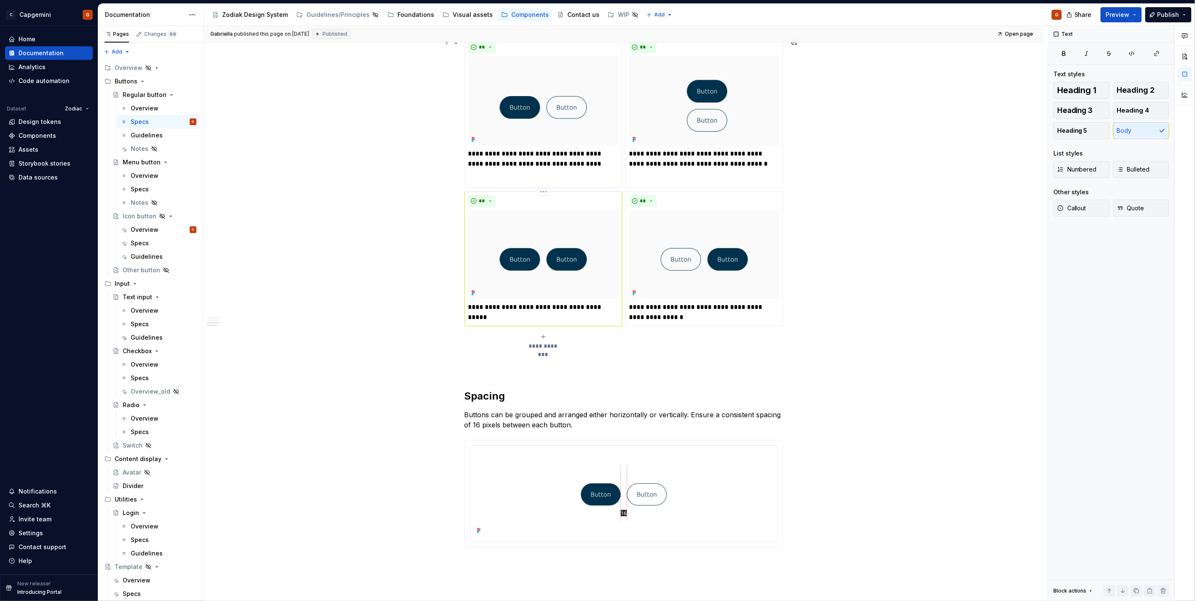
scroll to position [749, 0]
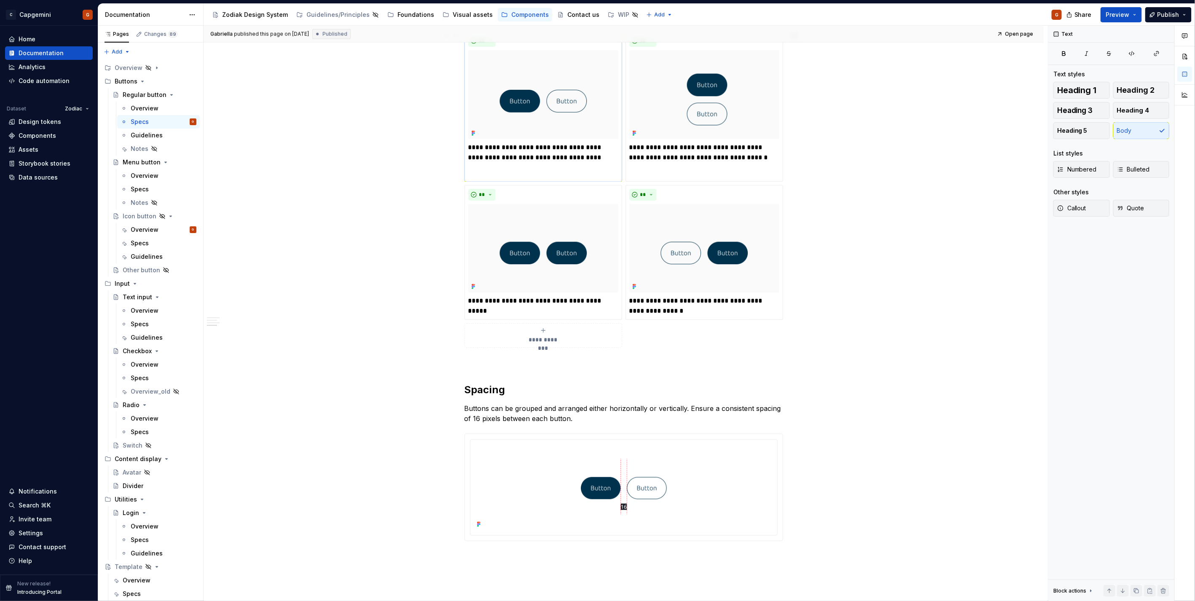
click at [576, 156] on p "**********" at bounding box center [543, 152] width 150 height 20
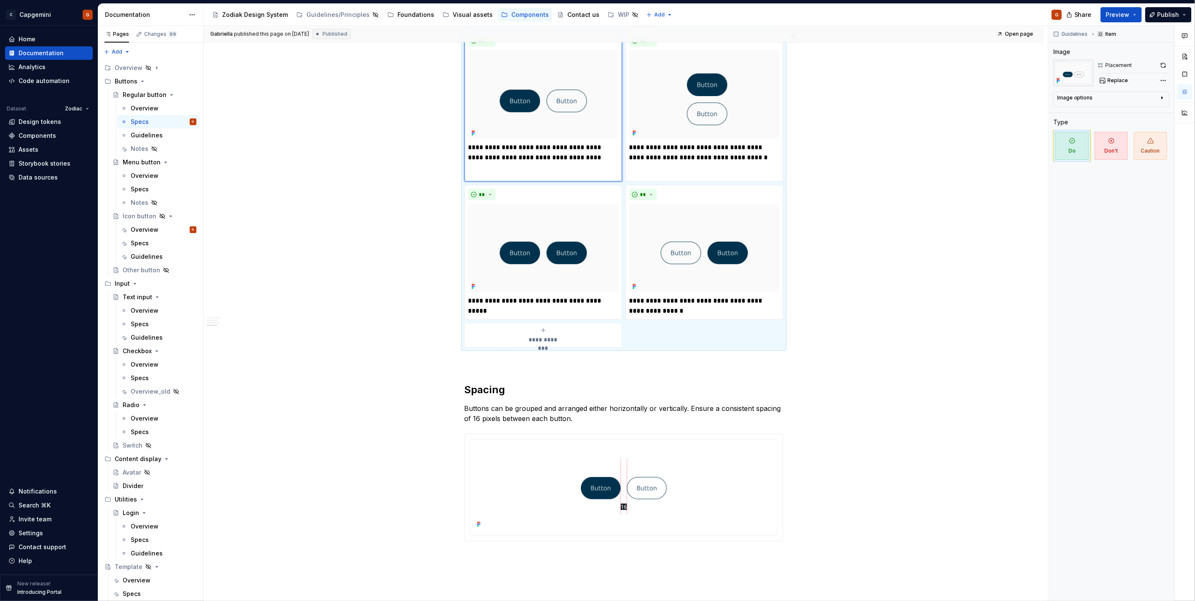
type textarea "*"
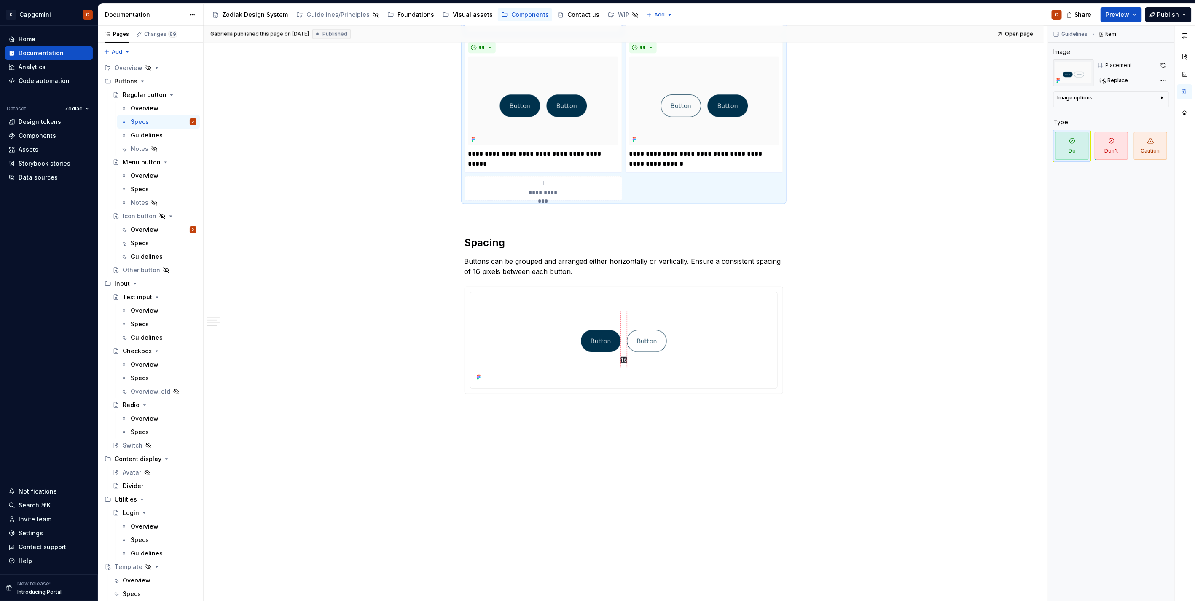
scroll to position [900, 0]
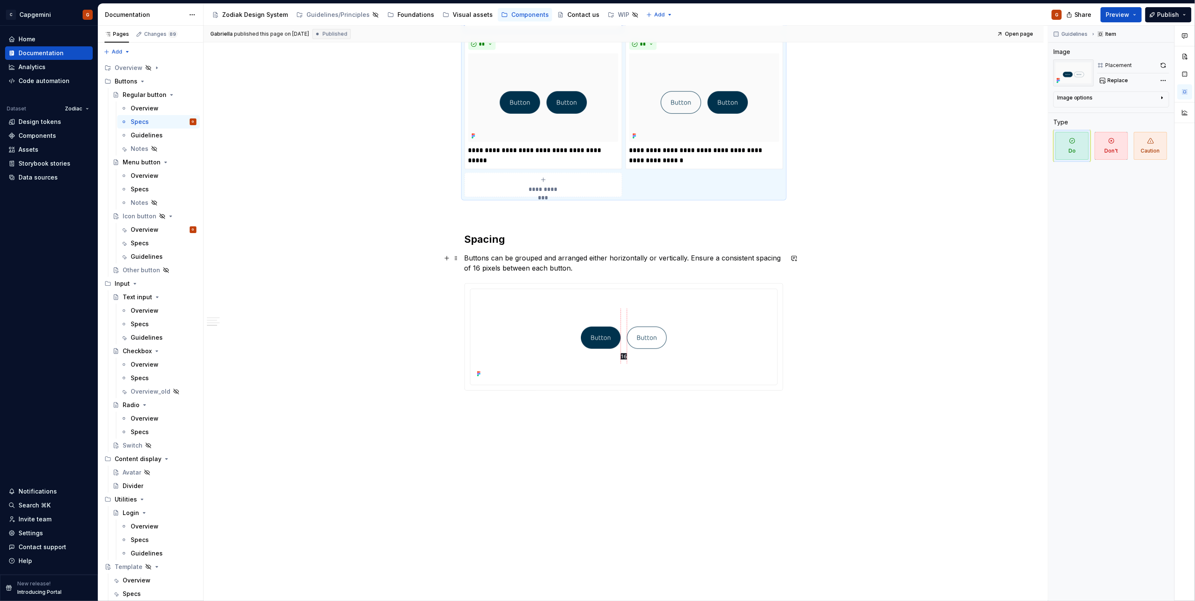
click at [571, 270] on p "Buttons can be grouped and arranged either horizontally or vertically. Ensure a…" at bounding box center [624, 263] width 319 height 20
click at [613, 264] on p "Buttons can be grouped and arranged either horizontally or vertically. Ensure a…" at bounding box center [624, 263] width 319 height 20
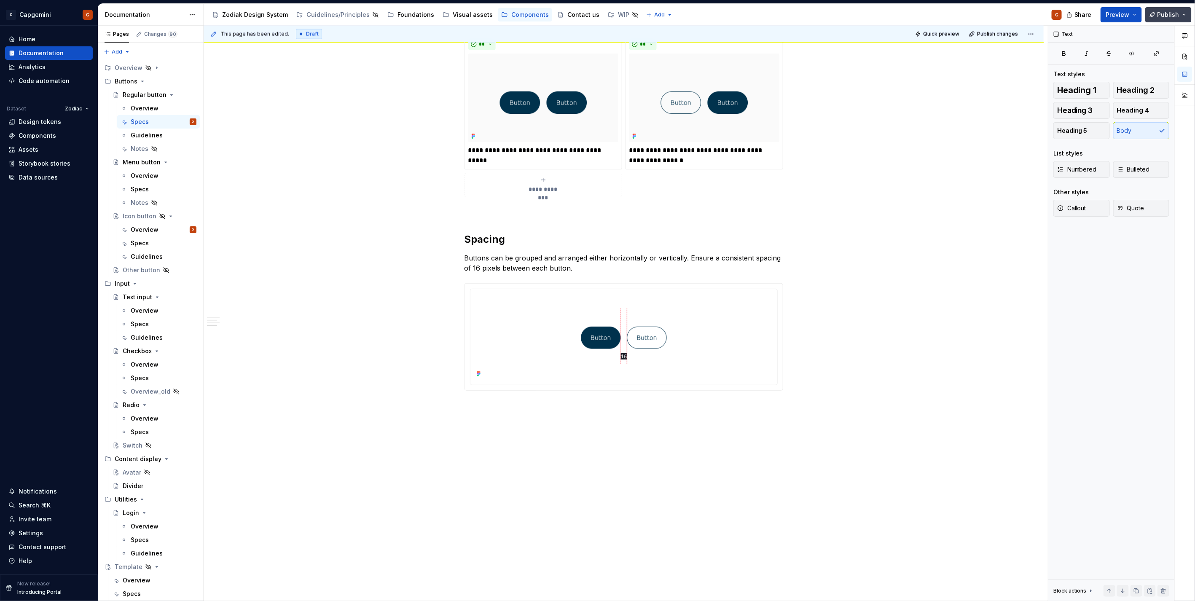
click at [1168, 12] on span "Publish" at bounding box center [1169, 15] width 22 height 8
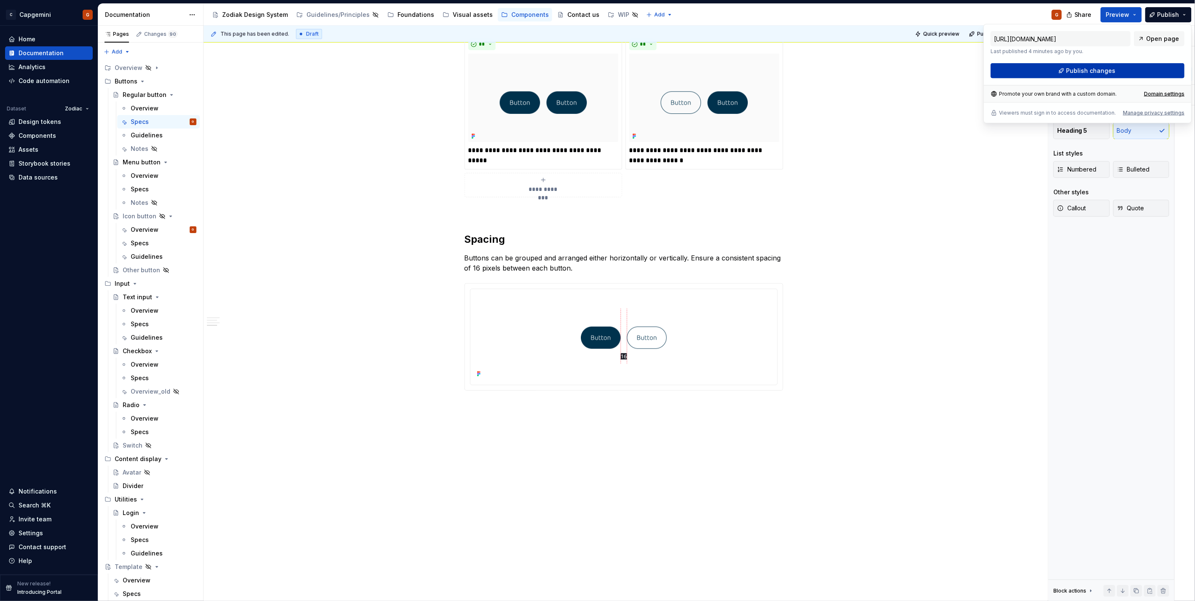
click at [1082, 70] on span "Publish changes" at bounding box center [1091, 71] width 49 height 8
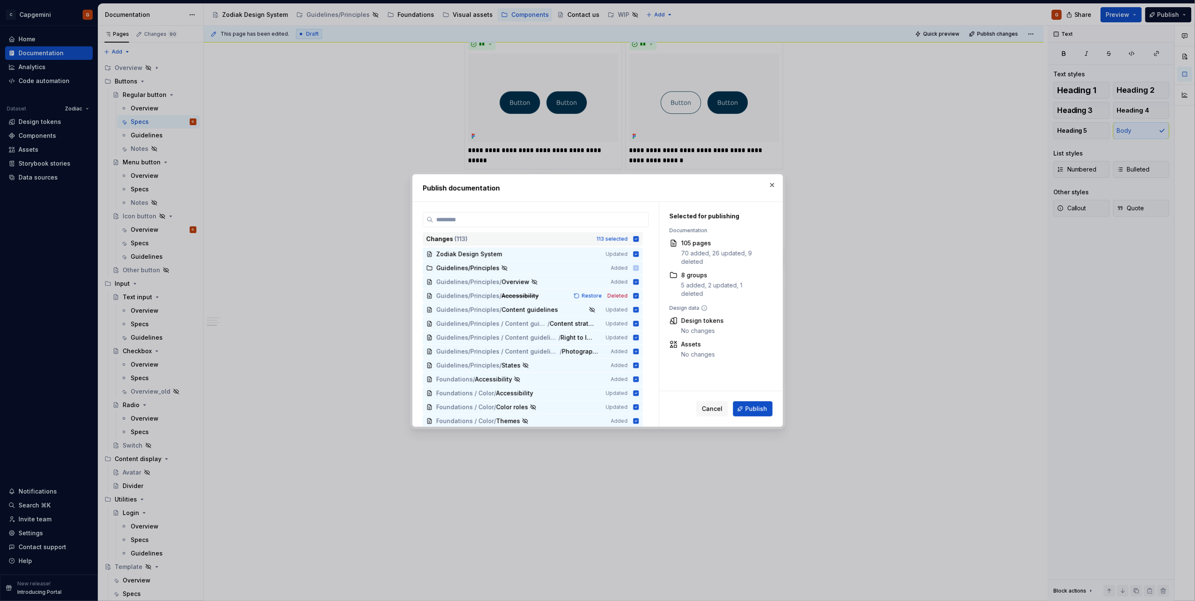
click at [635, 234] on div "Changes ( 113 ) 113 selected" at bounding box center [533, 238] width 220 height 13
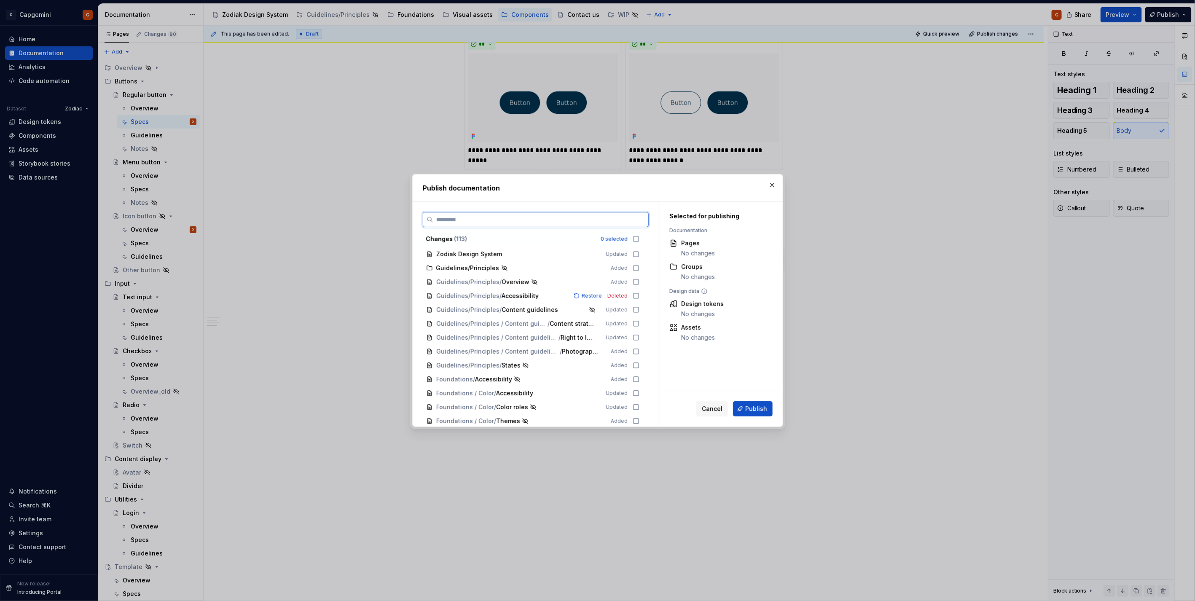
click at [622, 224] on input "search" at bounding box center [540, 219] width 215 height 8
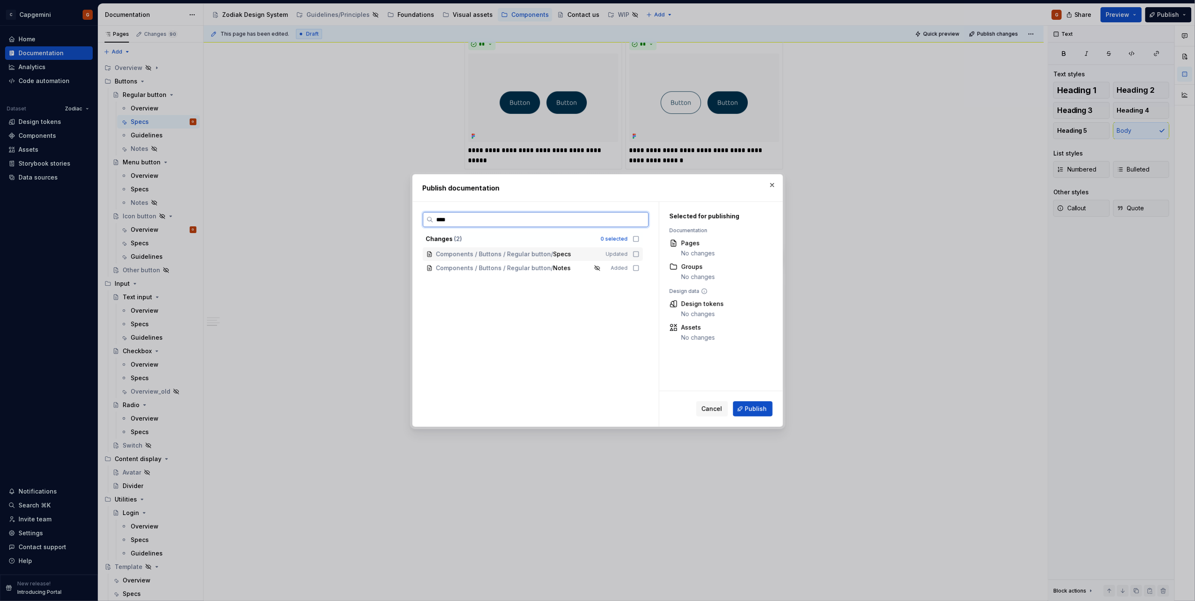
type input "*****"
click at [634, 254] on icon at bounding box center [636, 254] width 5 height 5
click at [757, 411] on span "Publish" at bounding box center [756, 409] width 22 height 8
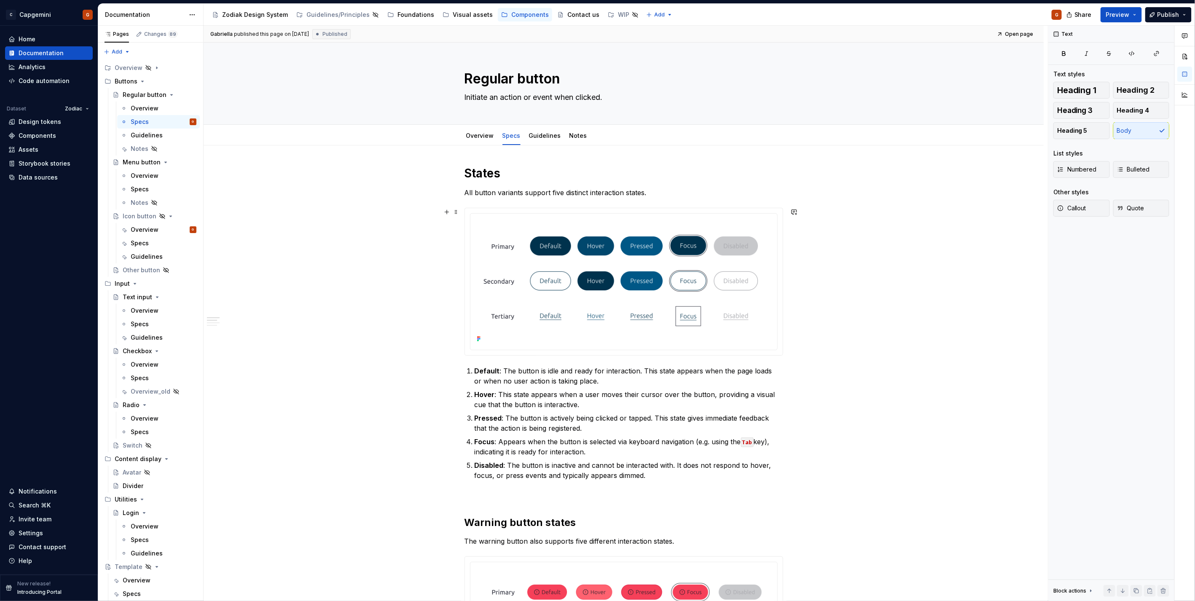
scroll to position [0, 0]
click at [137, 234] on div "Overview" at bounding box center [145, 230] width 28 height 8
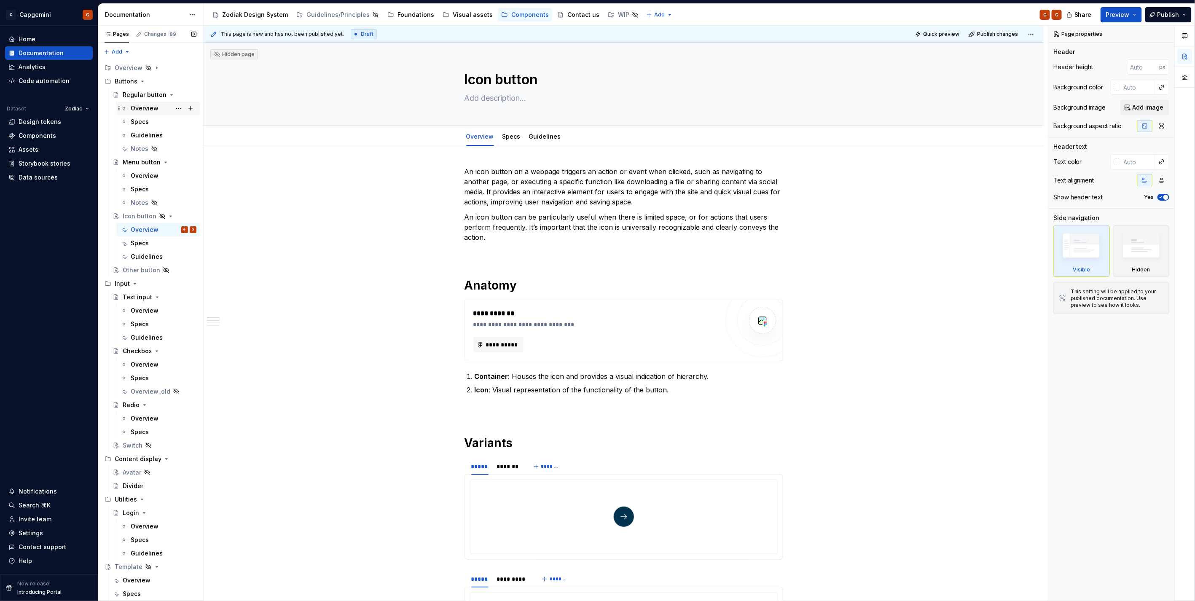
click at [141, 105] on div "Overview" at bounding box center [145, 108] width 28 height 8
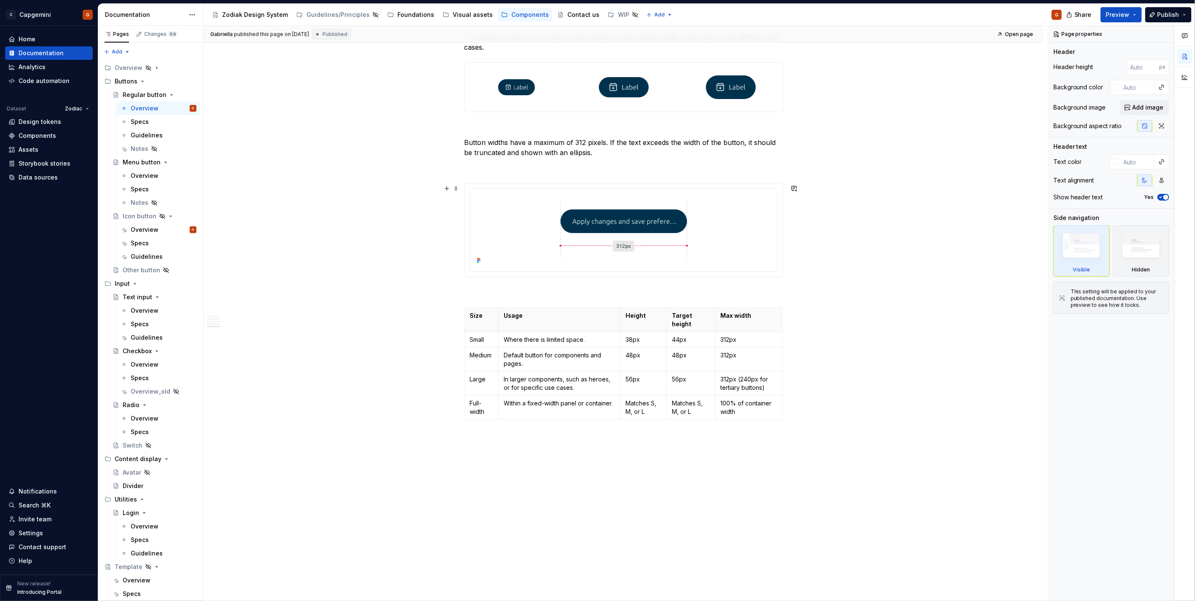
scroll to position [1389, 0]
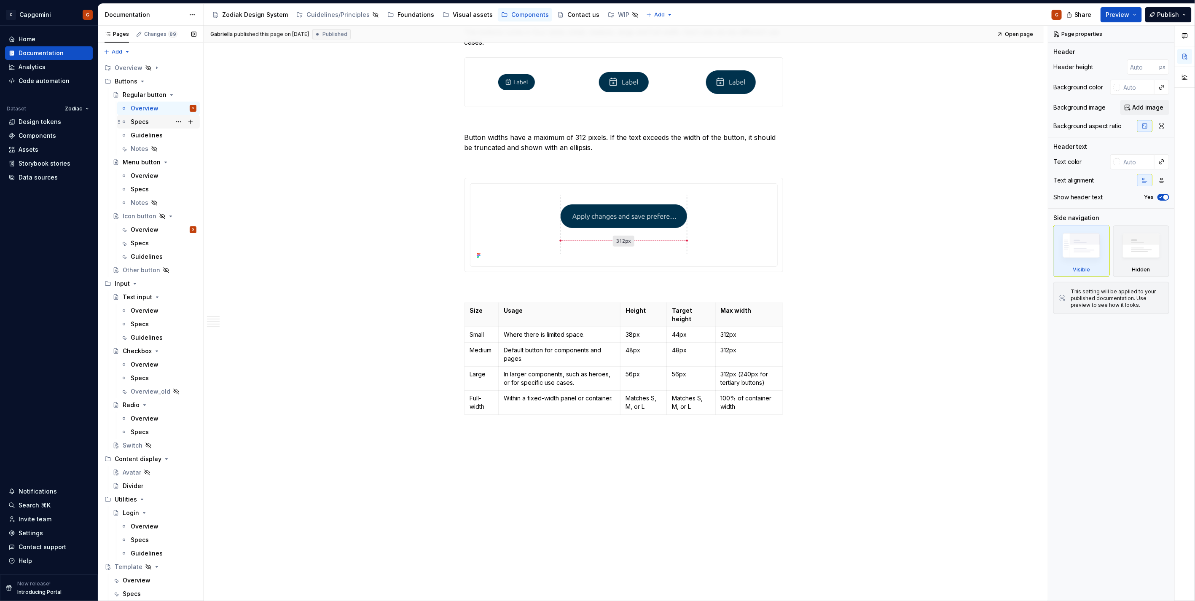
click at [144, 121] on div "Specs" at bounding box center [140, 122] width 18 height 8
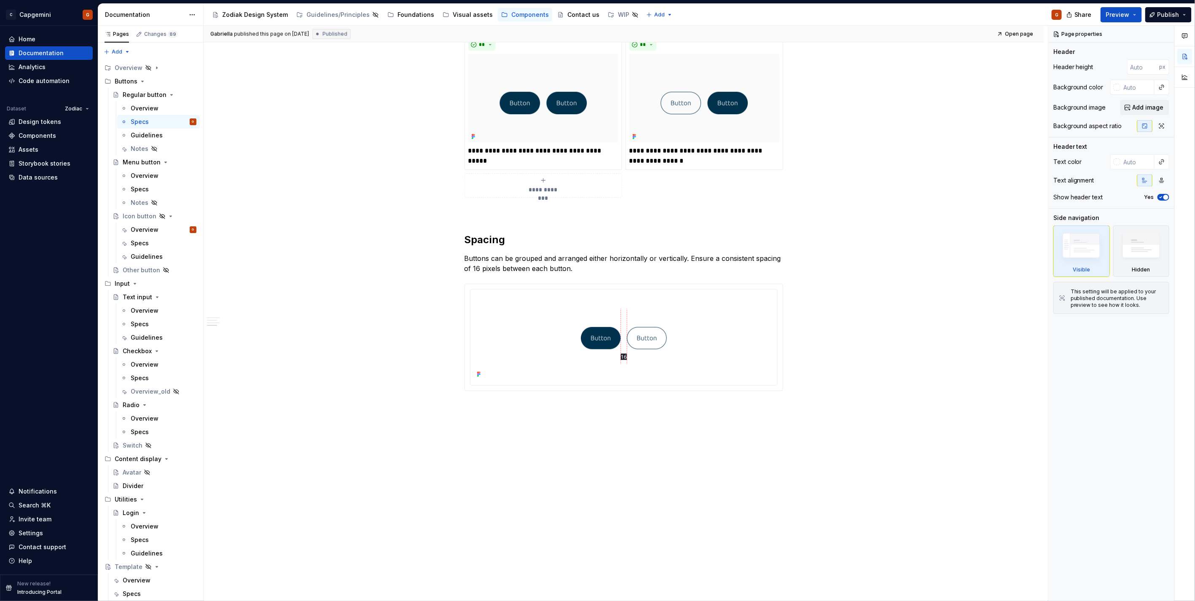
scroll to position [900, 0]
click at [145, 140] on div "Guidelines" at bounding box center [164, 135] width 66 height 12
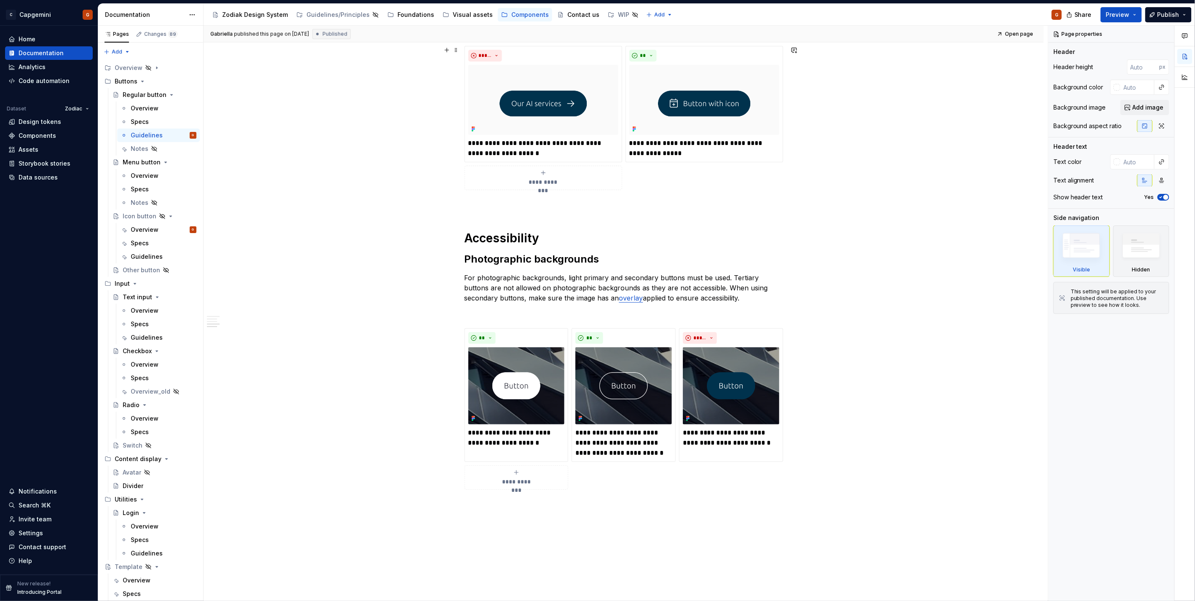
scroll to position [702, 0]
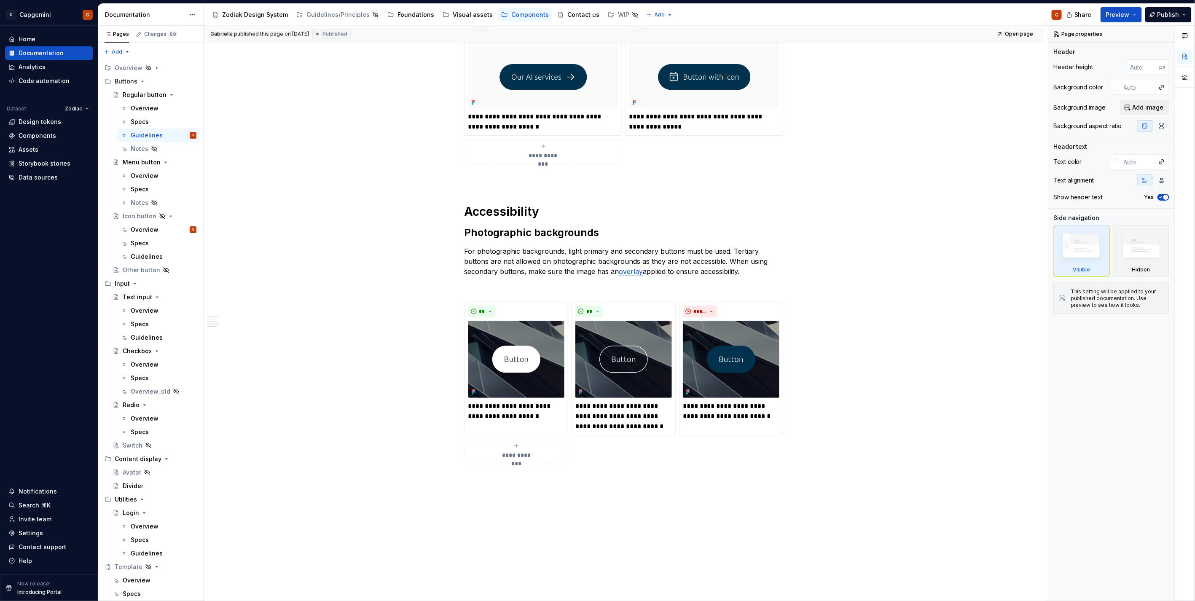
type textarea "*"
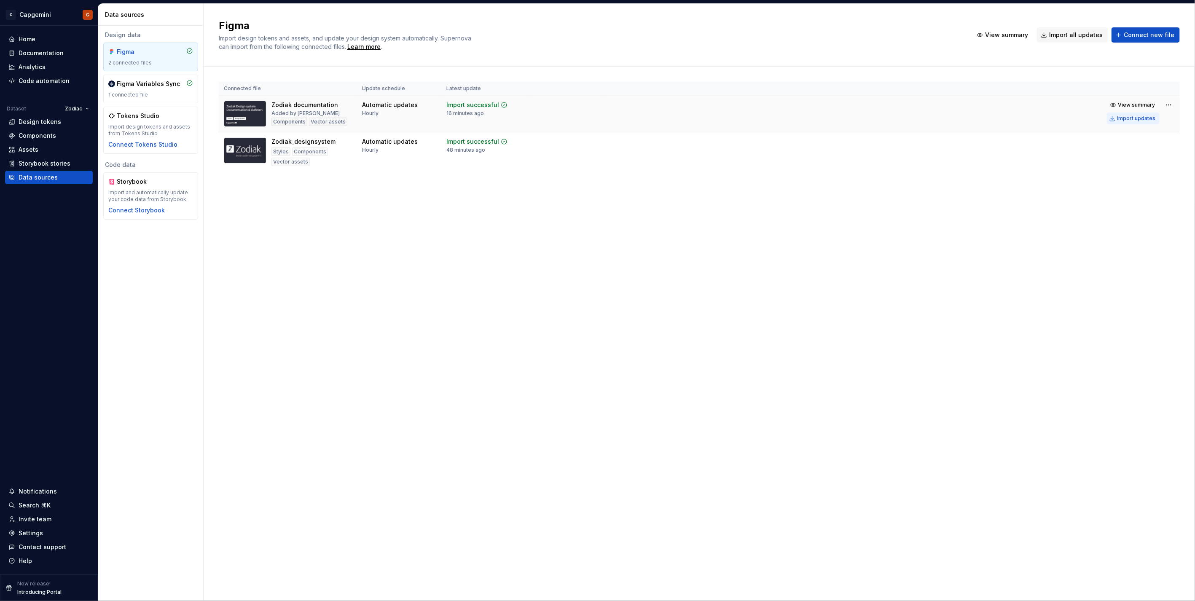
click at [1140, 117] on div "Import updates" at bounding box center [1137, 118] width 38 height 7
click at [1134, 121] on div "Import updates" at bounding box center [1137, 118] width 38 height 7
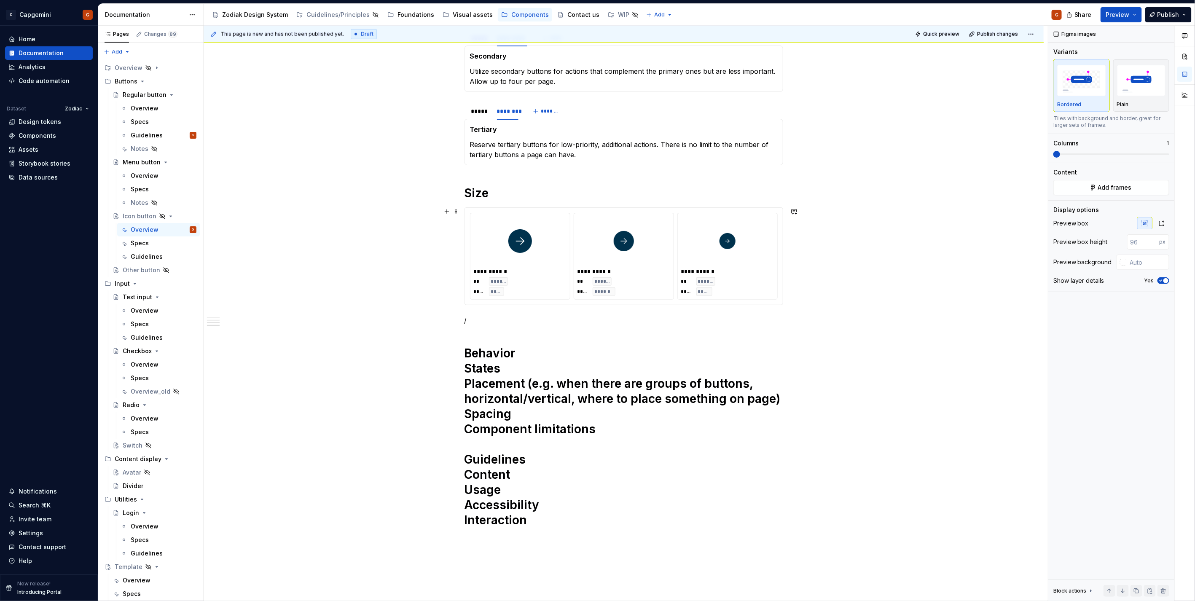
scroll to position [529, 0]
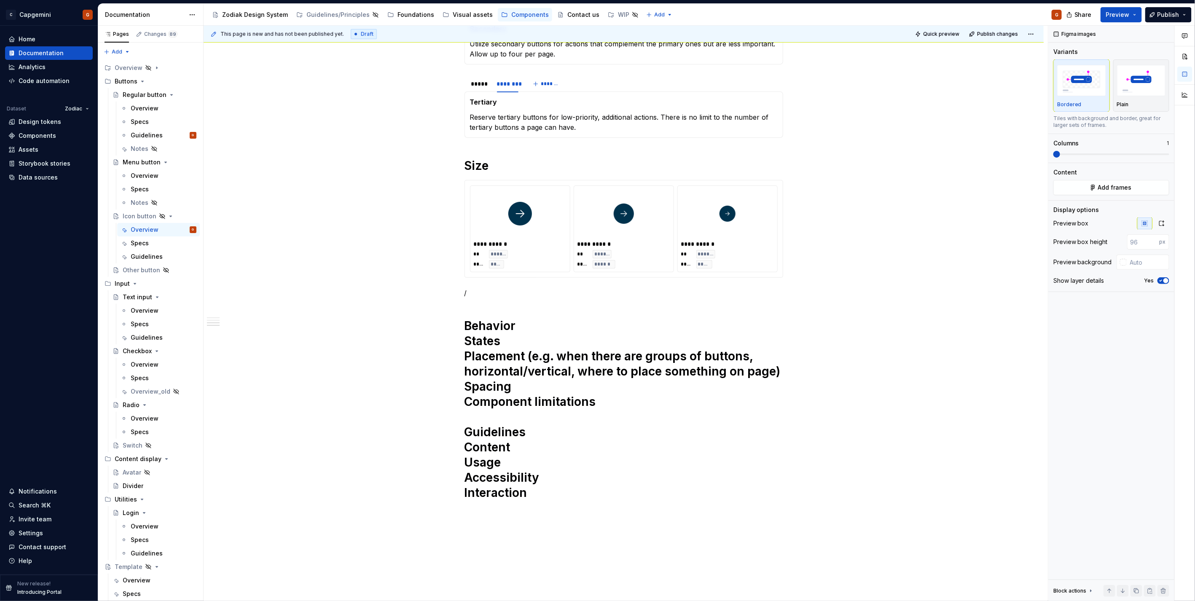
type textarea "*"
